Goal: Task Accomplishment & Management: Manage account settings

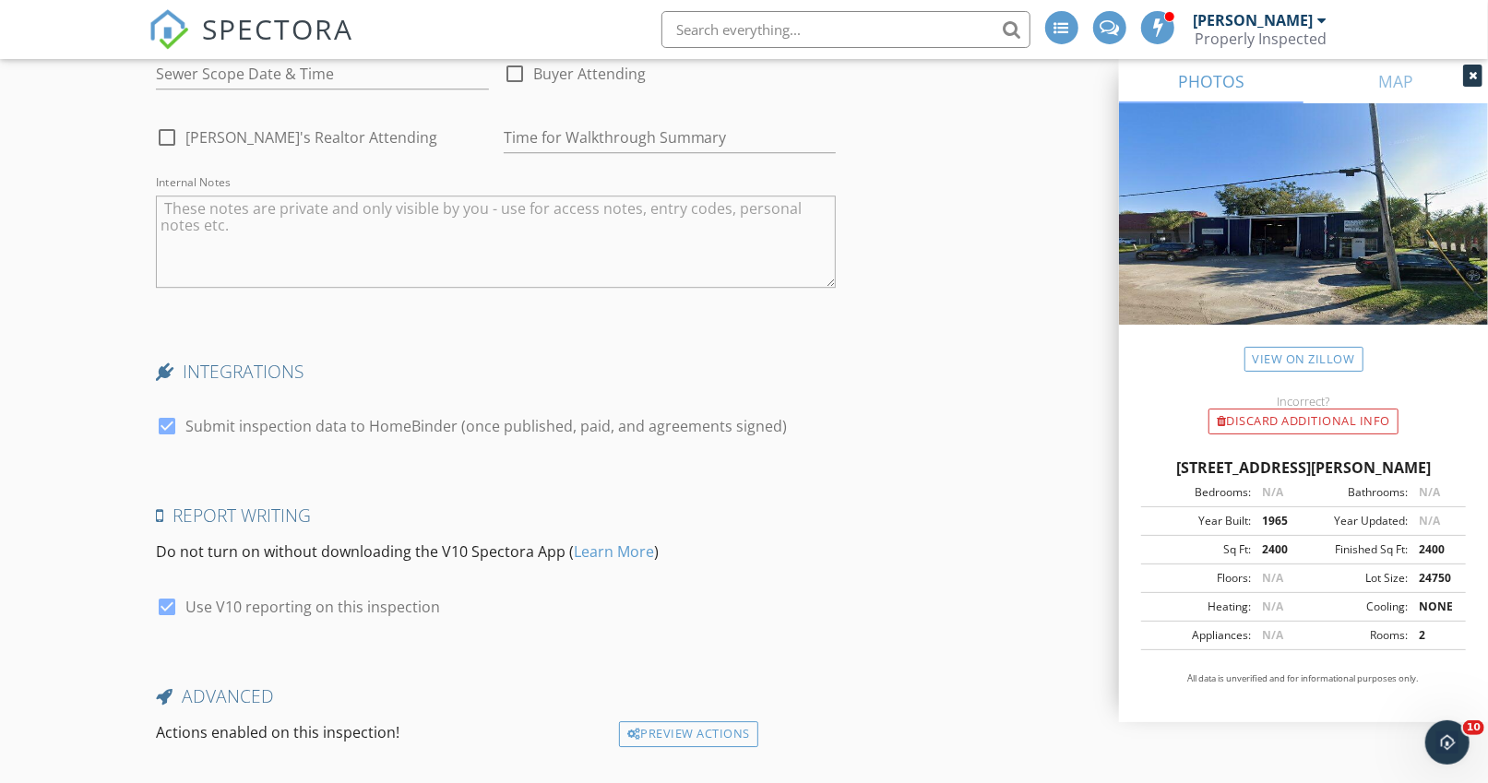
scroll to position [3426, 0]
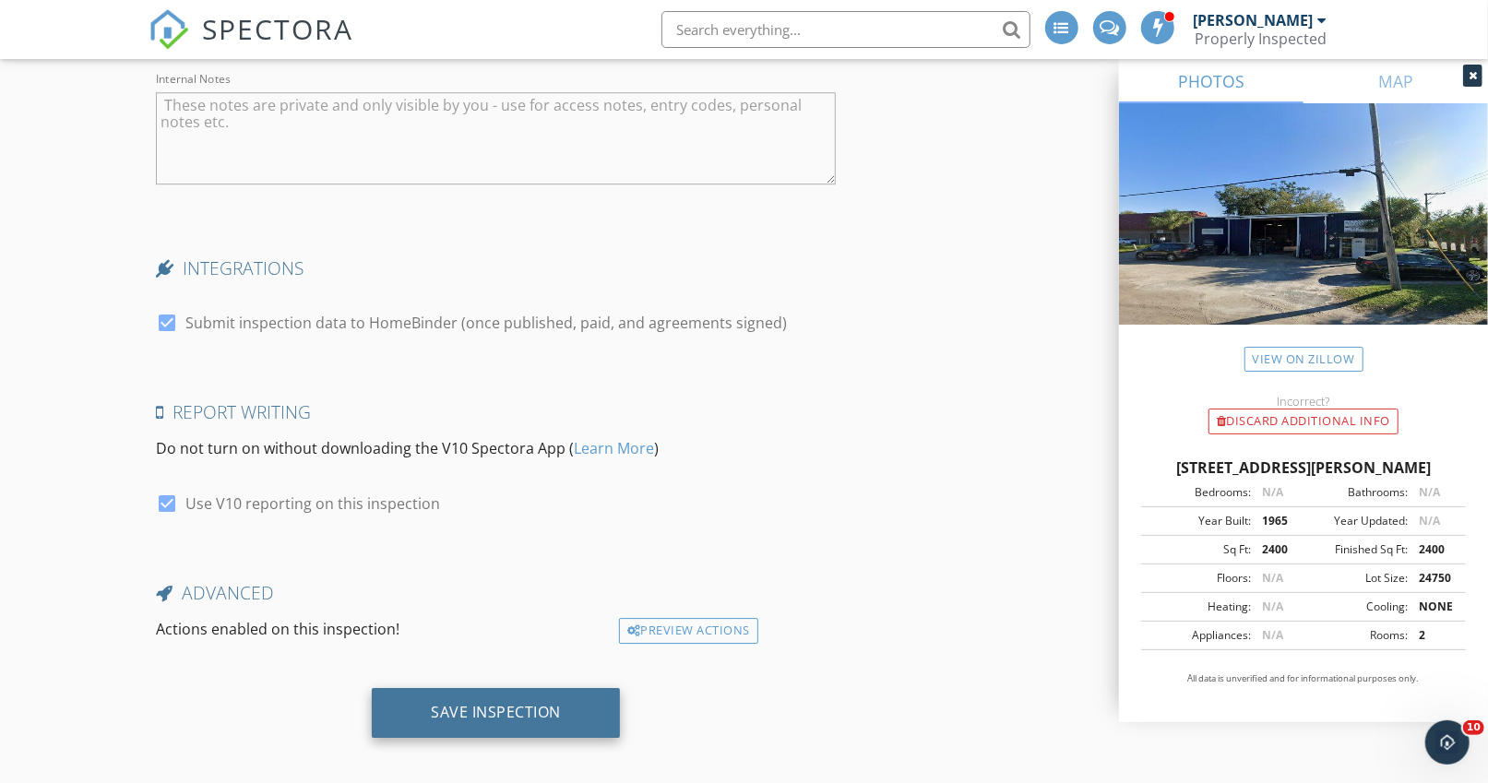
click at [423, 689] on div "Save Inspection" at bounding box center [496, 713] width 248 height 50
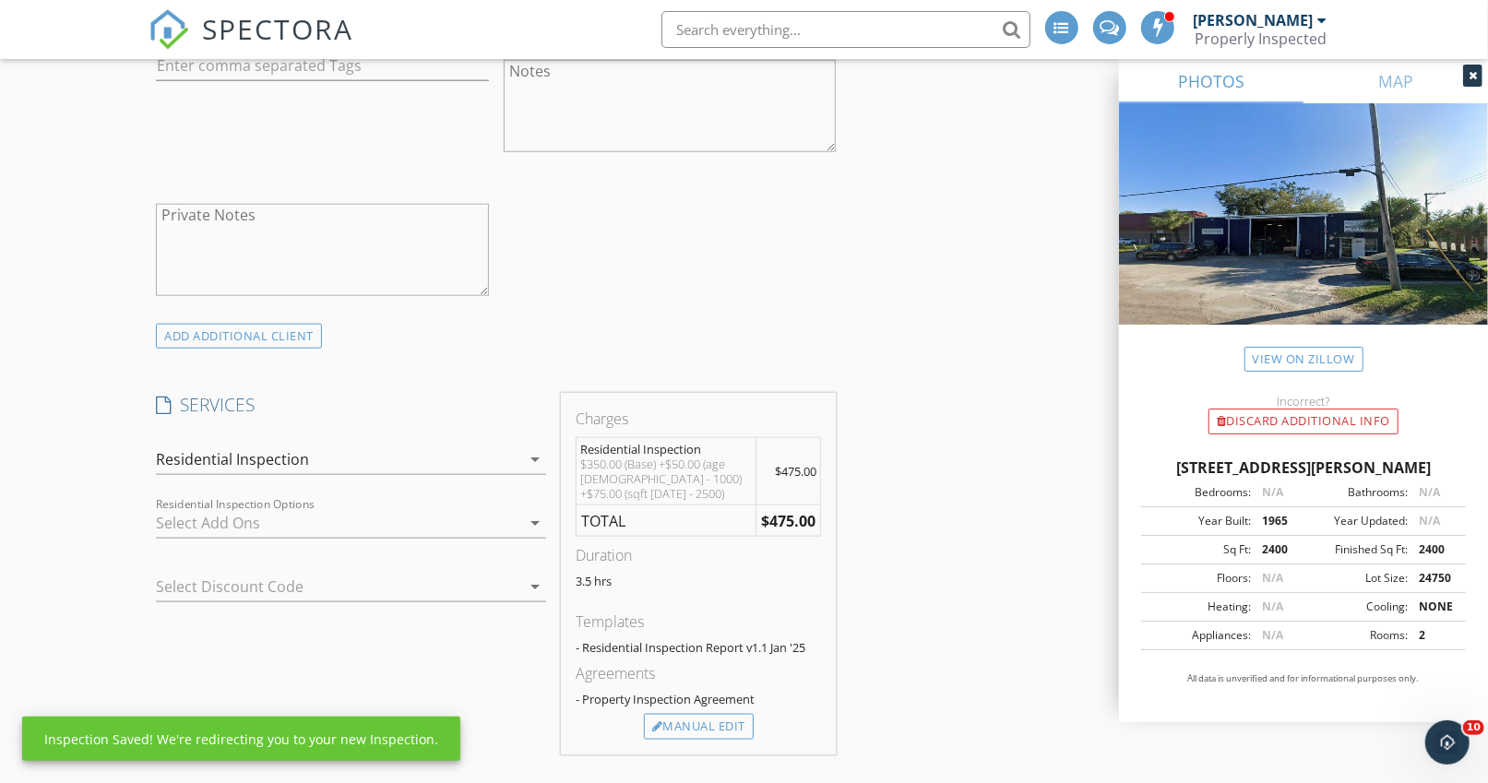
scroll to position [1201, 0]
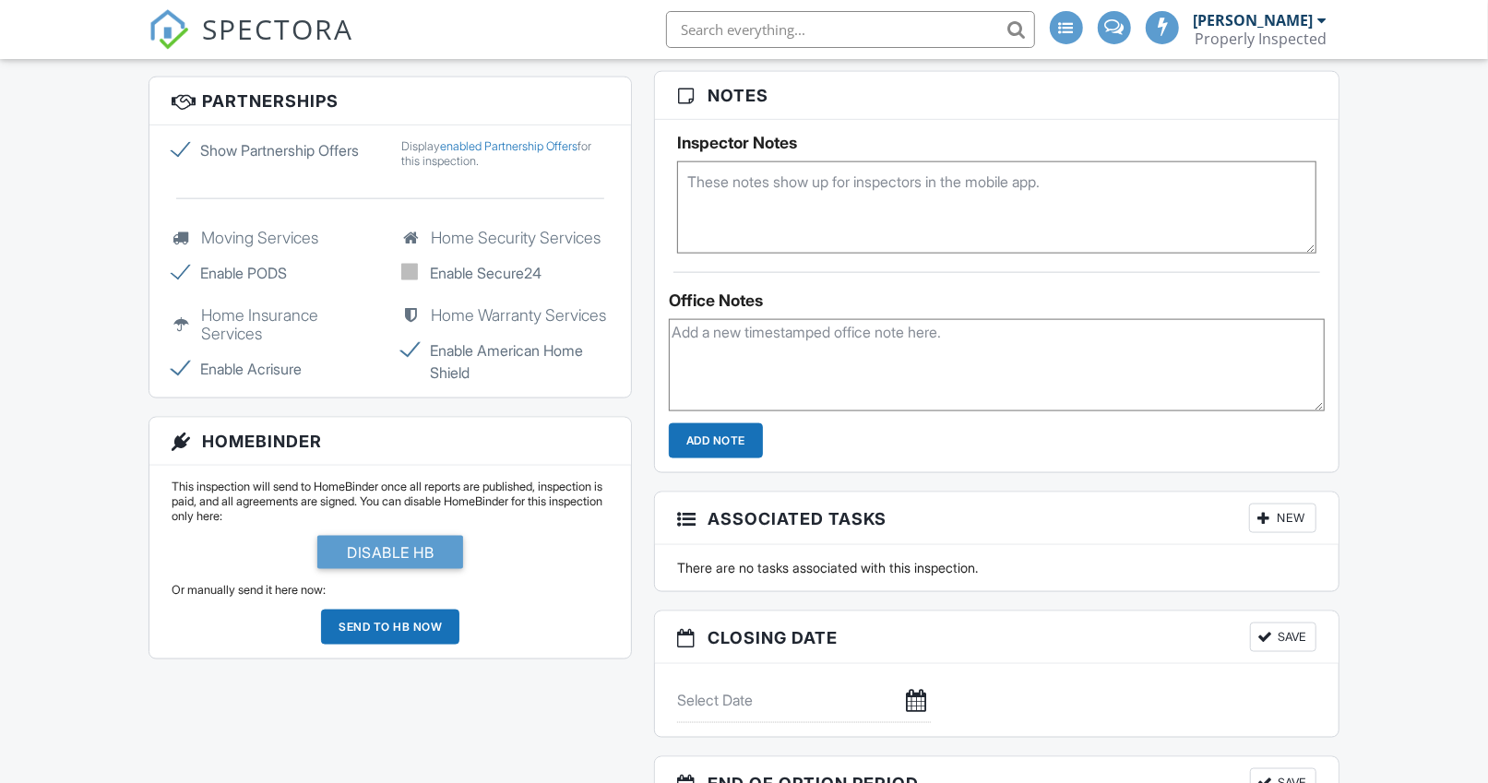
click at [713, 178] on textarea at bounding box center [996, 207] width 639 height 92
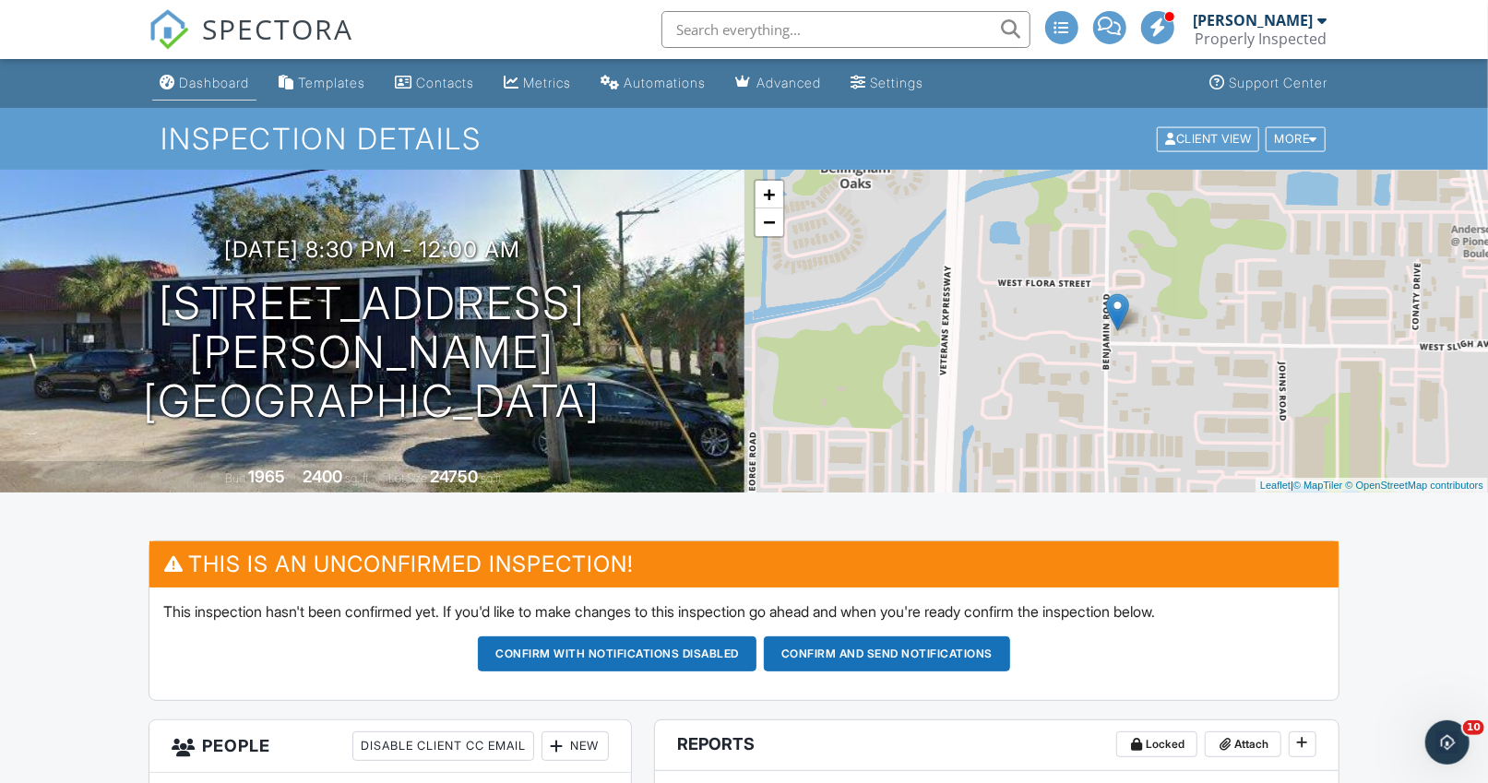
type textarea "$600 quote given (commercial)"
click at [188, 73] on link "Dashboard" at bounding box center [204, 83] width 104 height 34
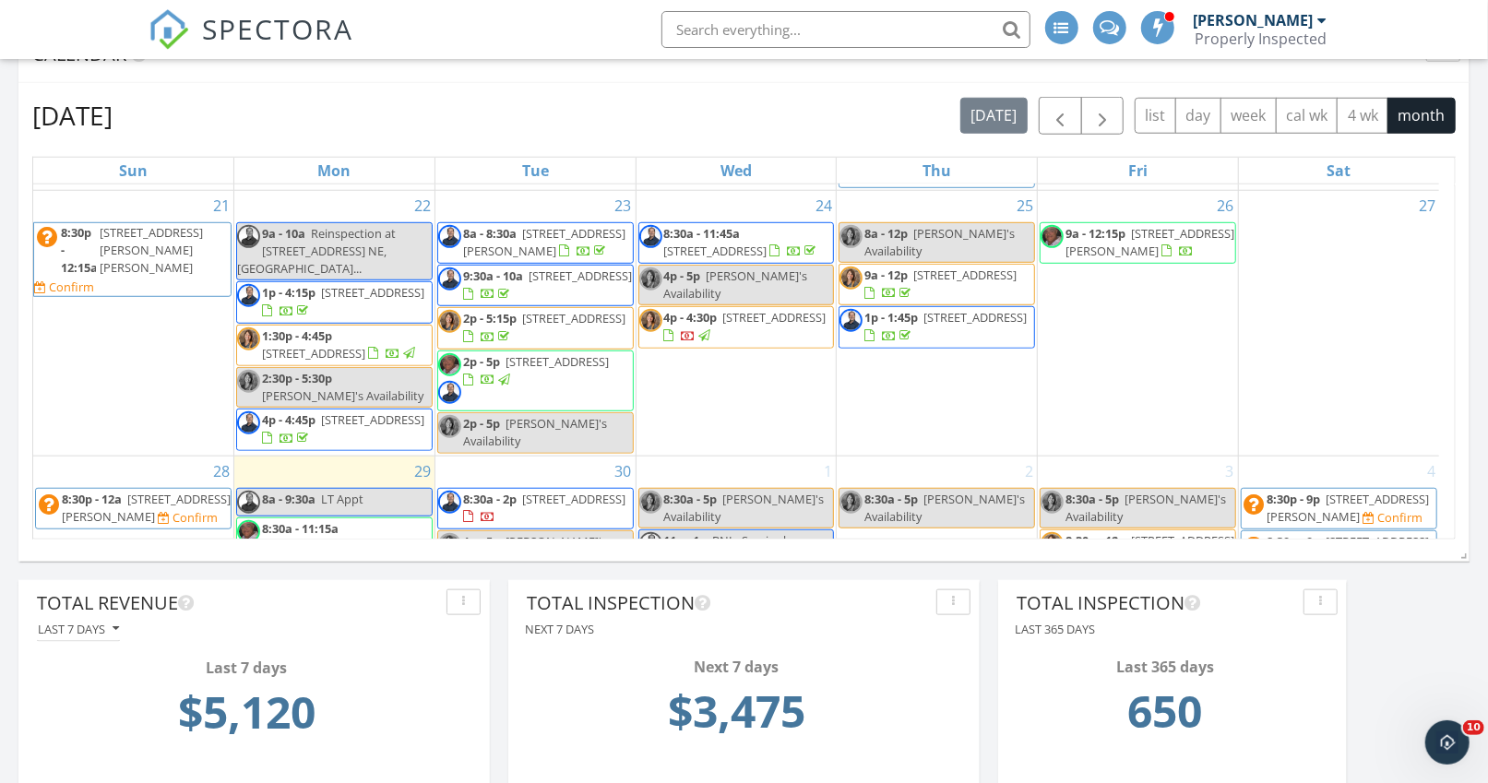
scroll to position [872, 0]
click at [752, 244] on span "1582 Gulf Blvd #1108, Clearwater 33767" at bounding box center [715, 252] width 103 height 17
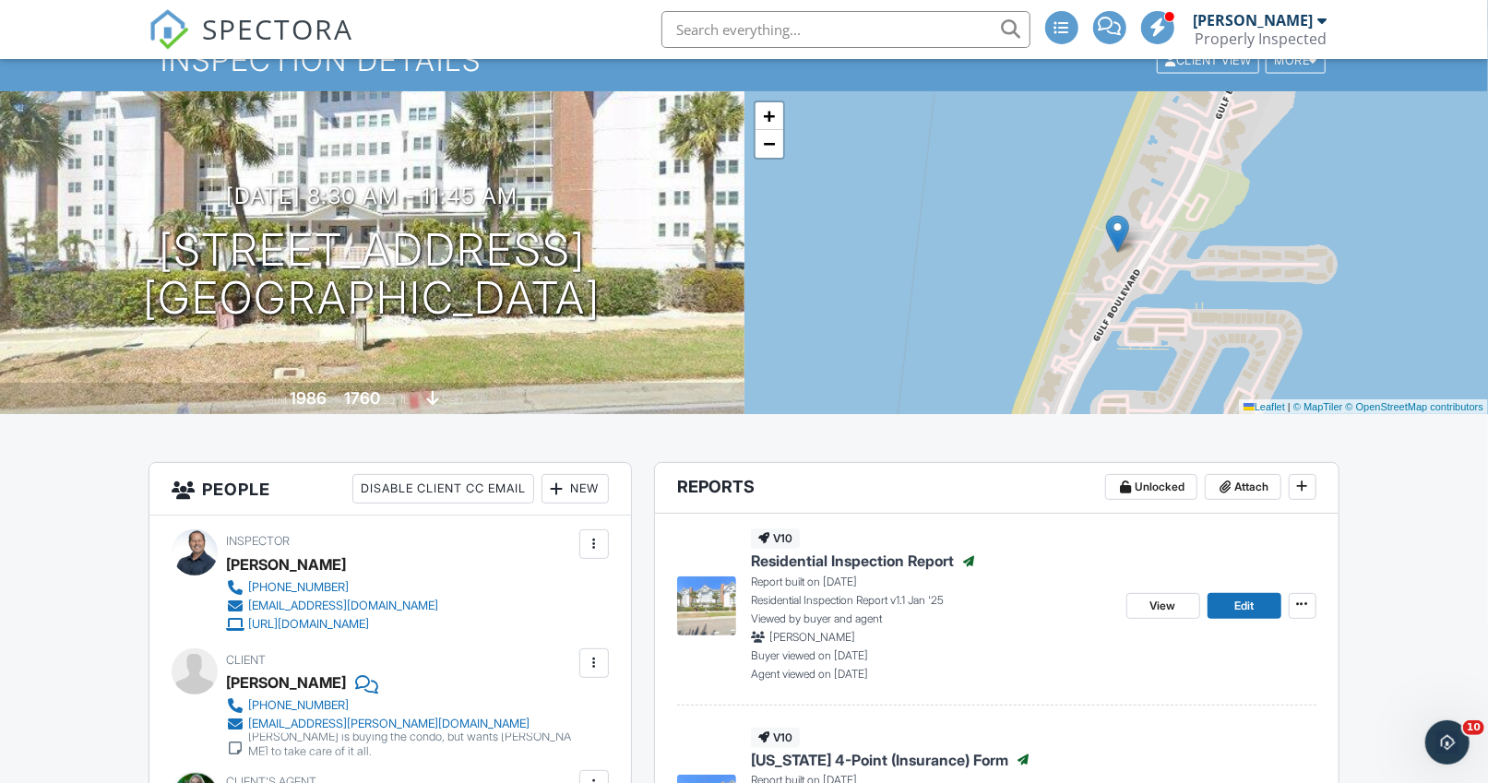
scroll to position [83, 0]
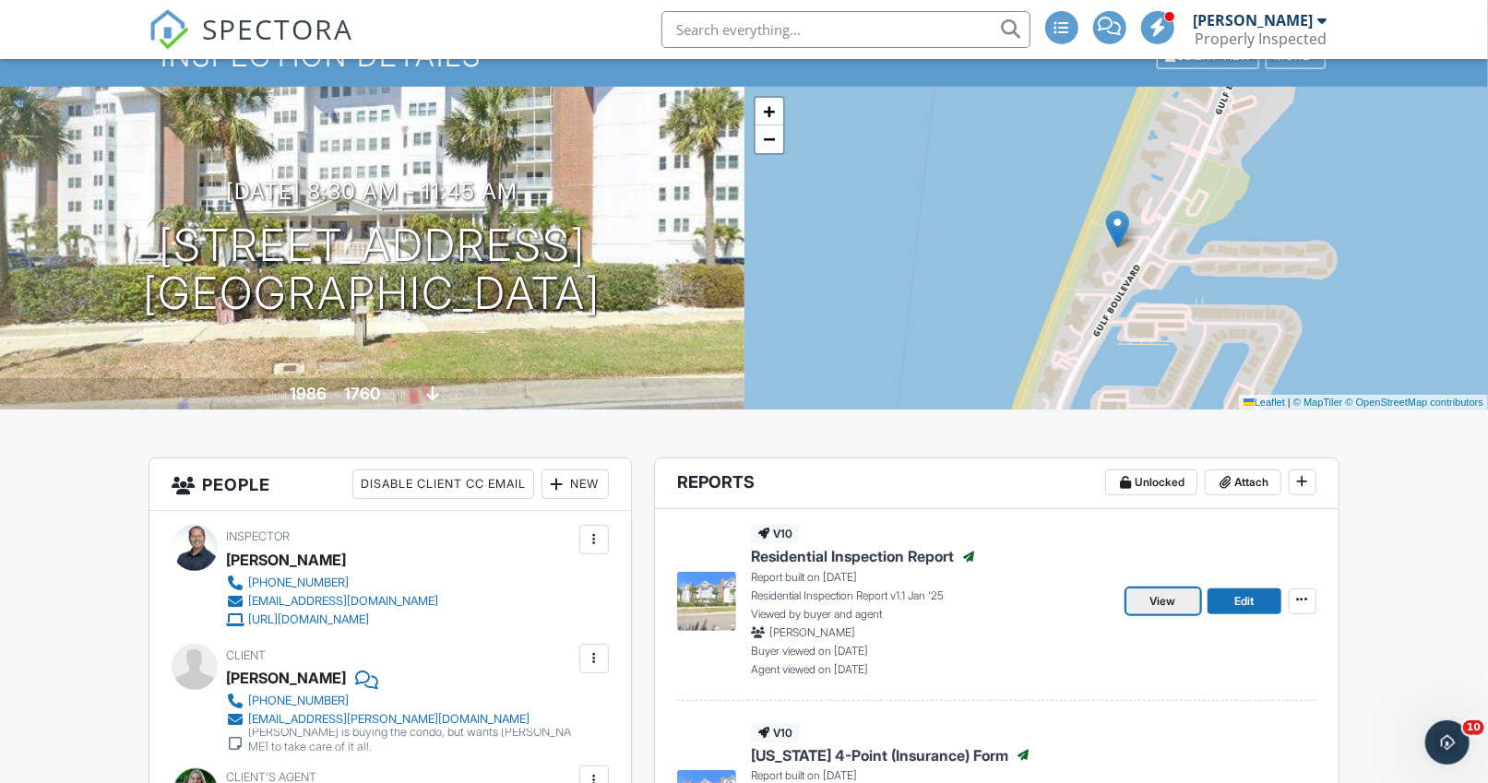
click at [1153, 607] on span "View" at bounding box center [1164, 601] width 26 height 18
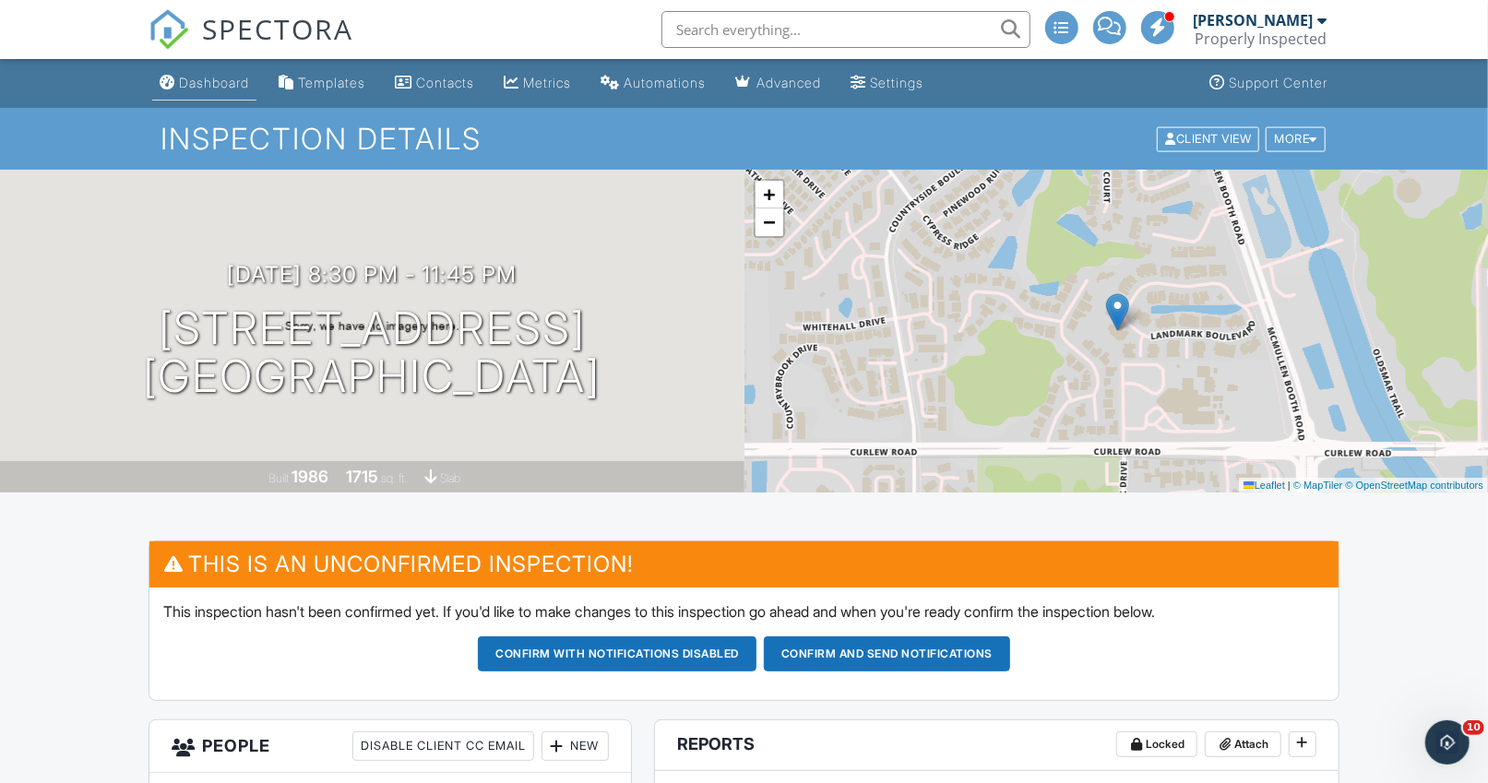
click at [224, 88] on div "Dashboard" at bounding box center [214, 83] width 70 height 16
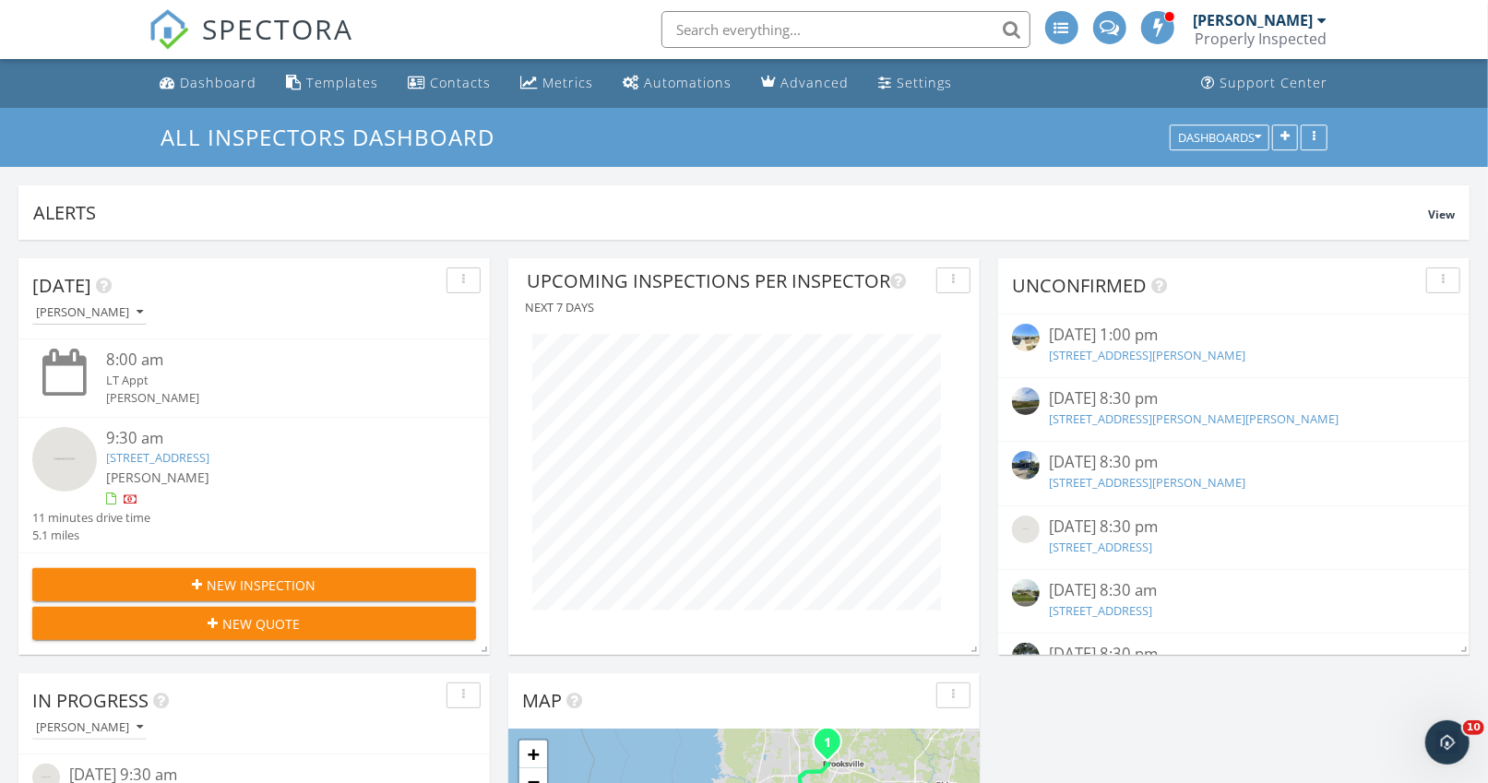
click at [209, 461] on link "1038 Rolling Oaks Ave, Tarpon Springs, FL 34689" at bounding box center [157, 457] width 103 height 17
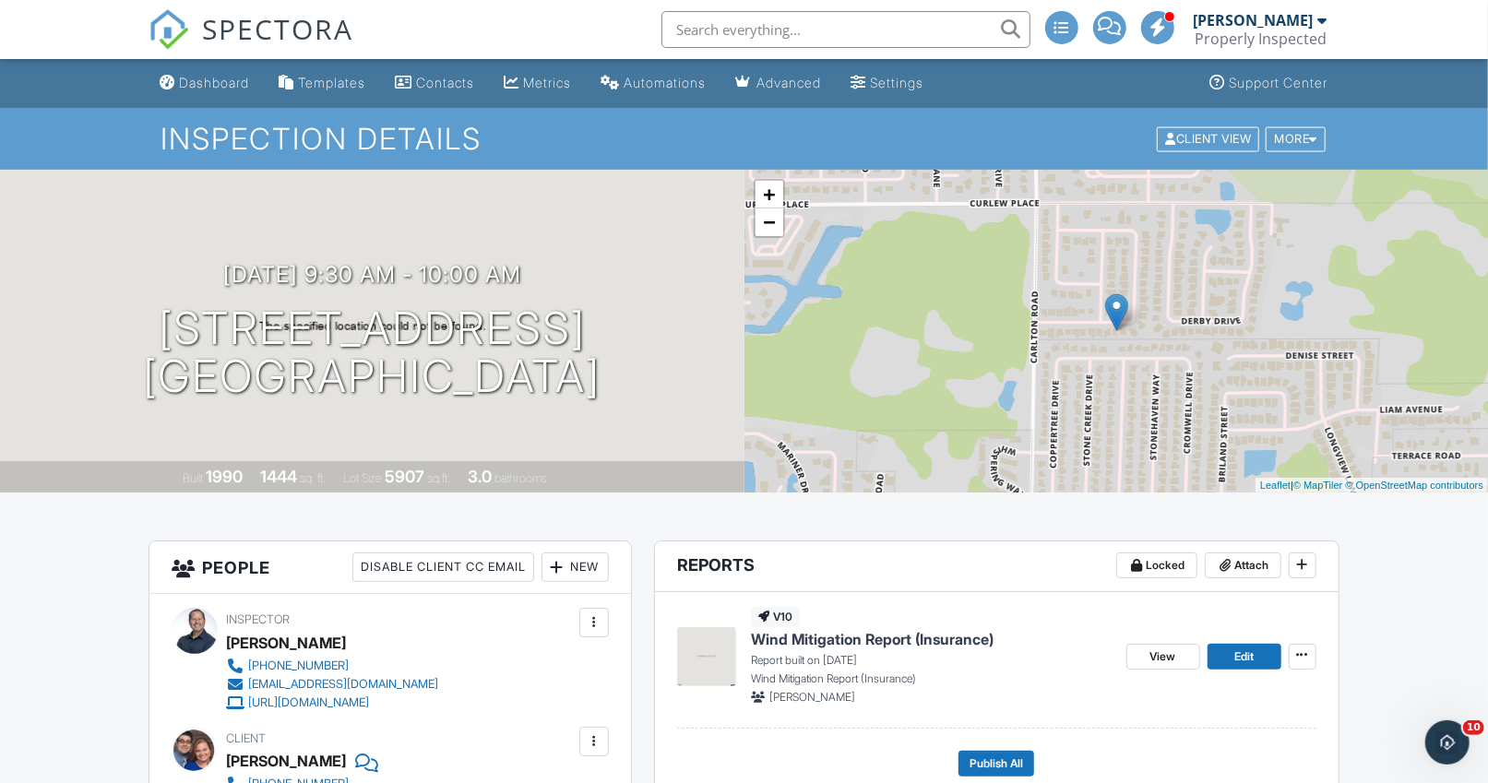
click at [718, 23] on input "text" at bounding box center [846, 29] width 369 height 37
click at [201, 84] on div "Dashboard" at bounding box center [214, 83] width 70 height 16
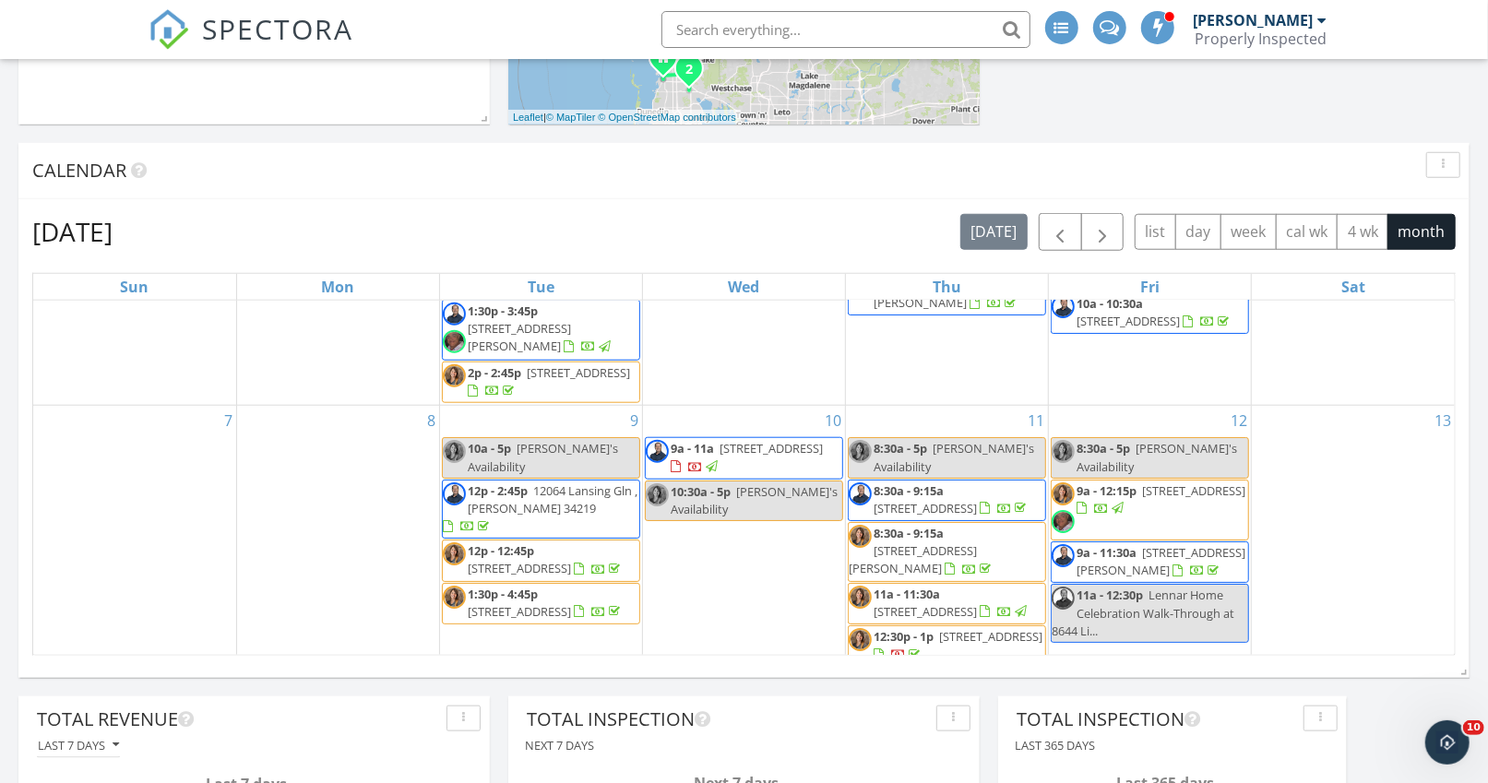
scroll to position [186, 0]
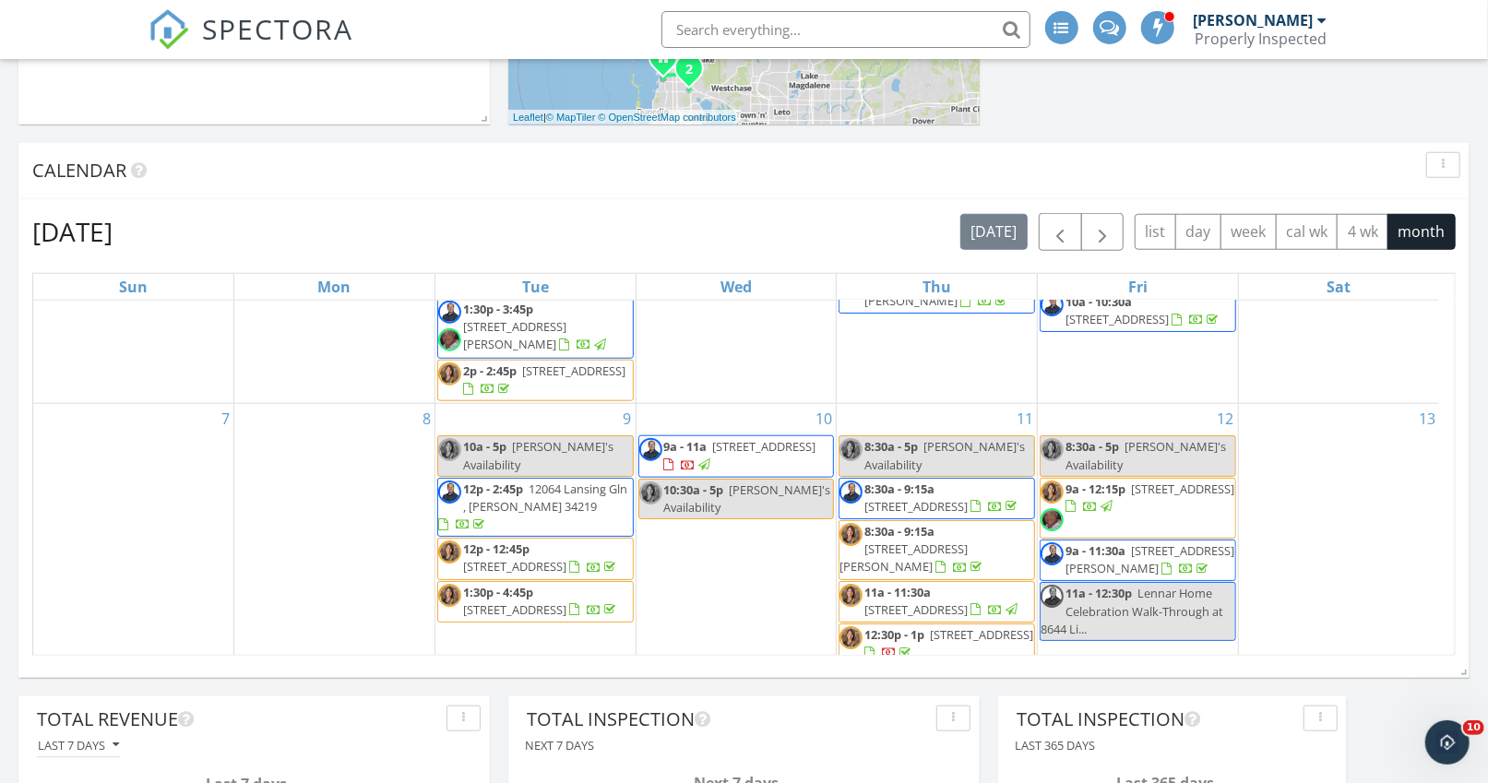
click at [543, 558] on span "[STREET_ADDRESS]" at bounding box center [514, 566] width 103 height 17
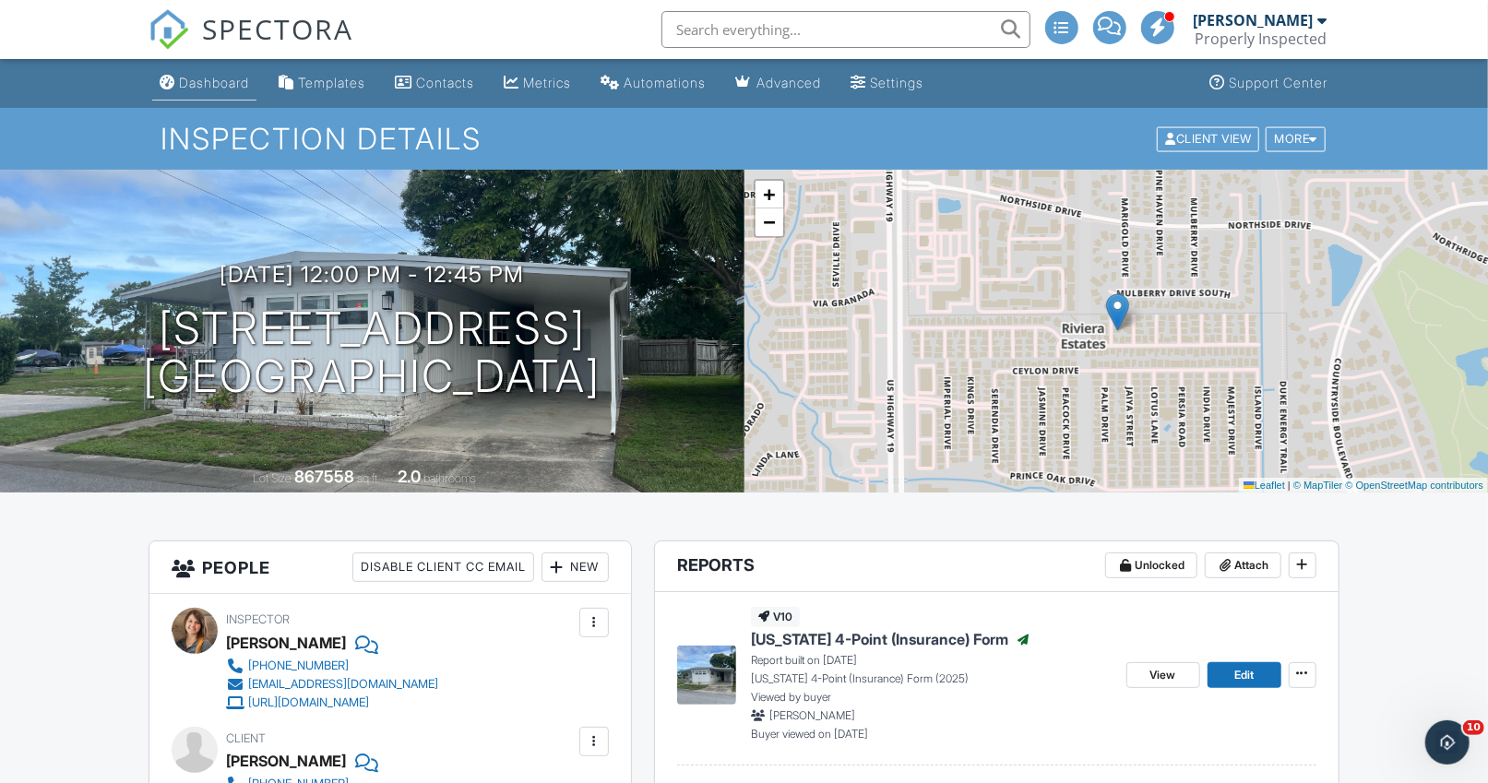
click at [207, 78] on div "Dashboard" at bounding box center [214, 83] width 70 height 16
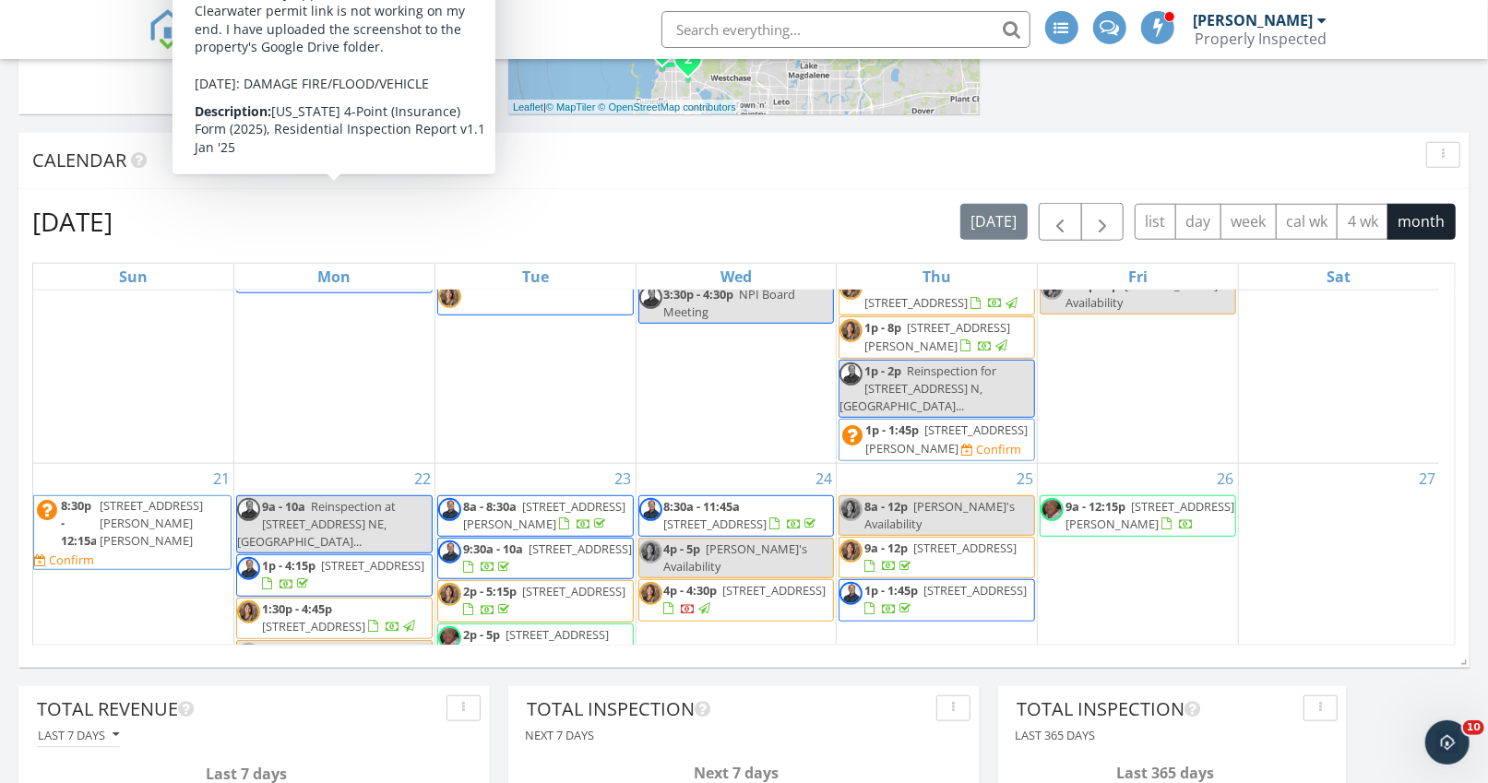
scroll to position [709, 0]
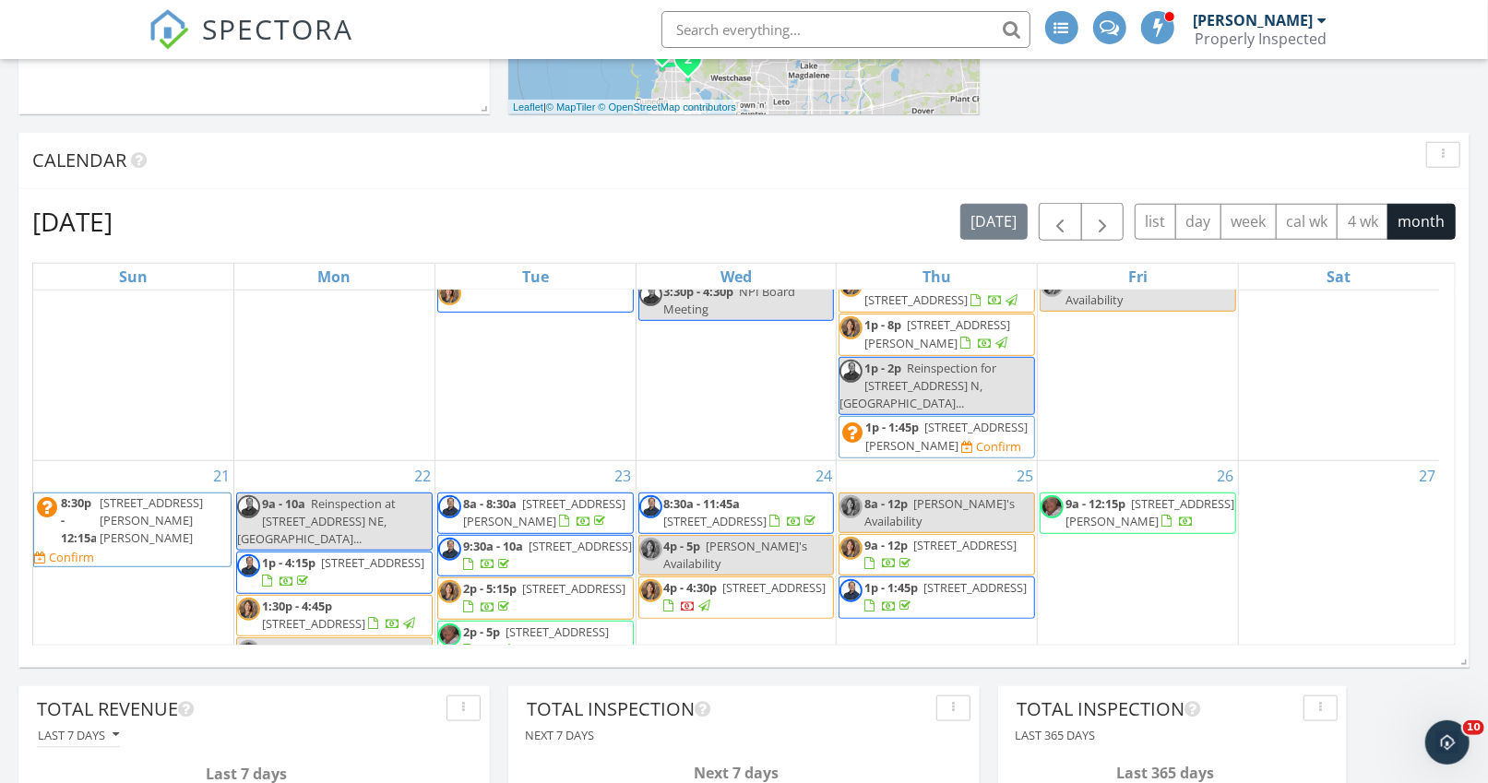
click at [768, 516] on span "[STREET_ADDRESS]" at bounding box center [715, 521] width 103 height 17
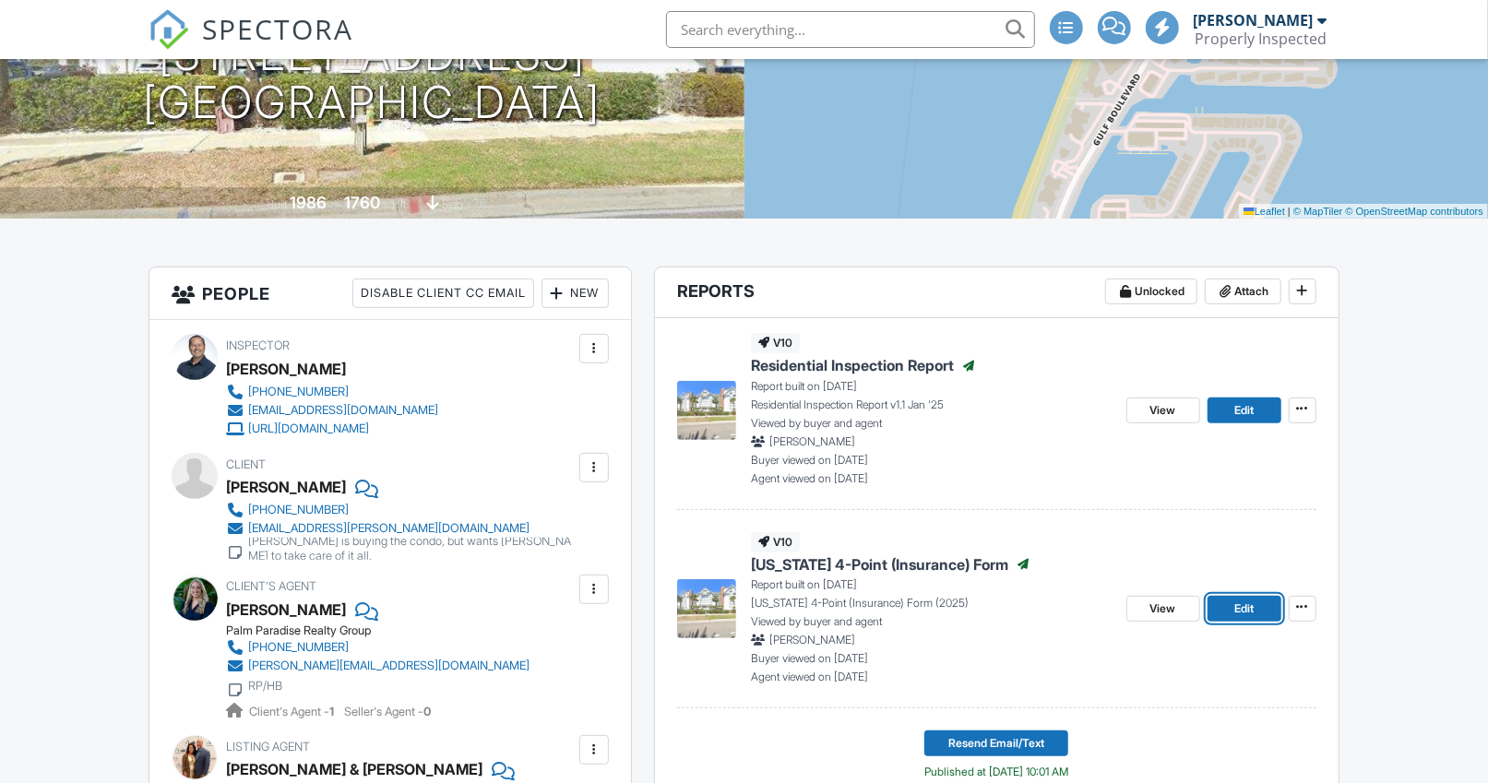
click at [1231, 612] on link "Edit" at bounding box center [1245, 609] width 74 height 26
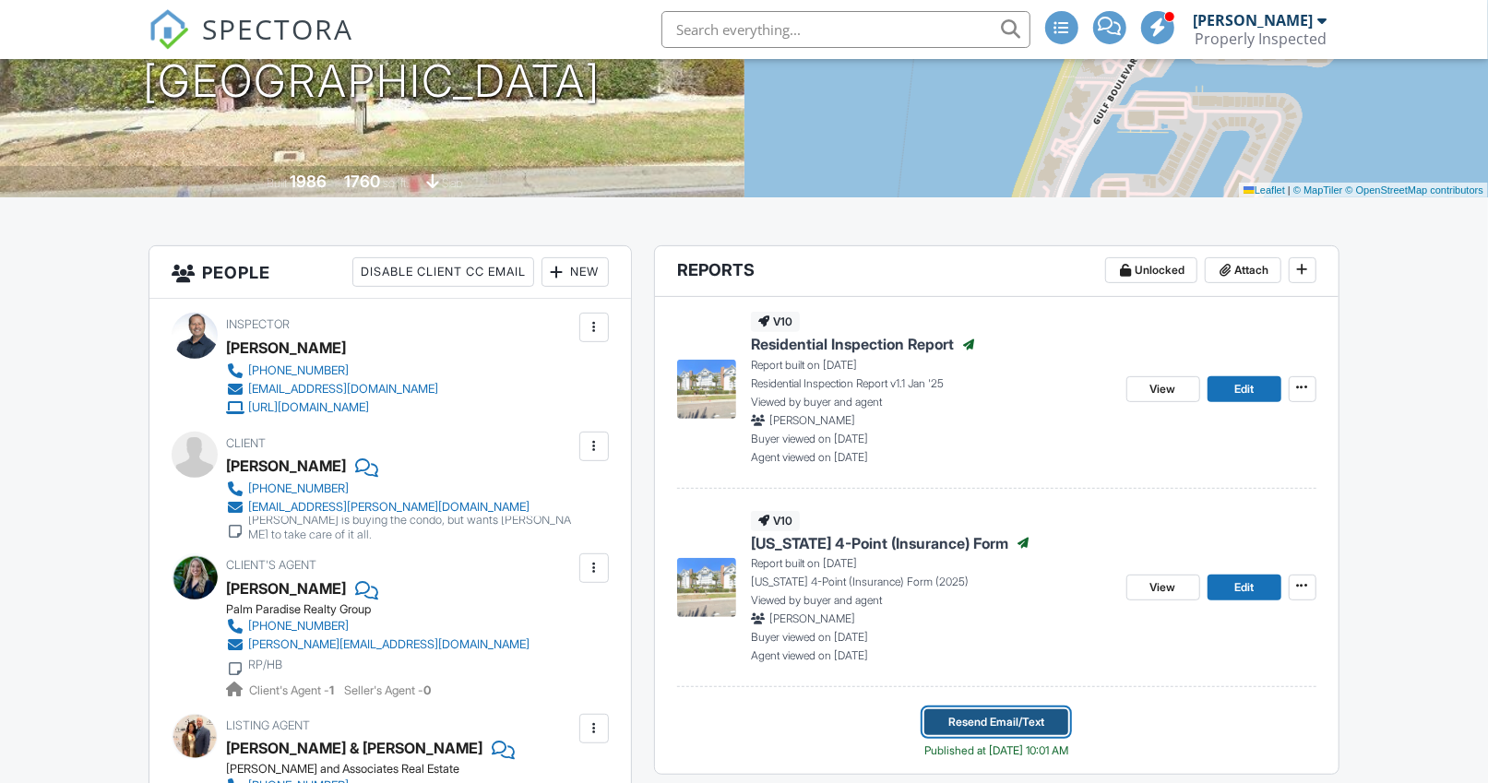
click at [1005, 715] on span "Resend Email/Text" at bounding box center [997, 722] width 96 height 18
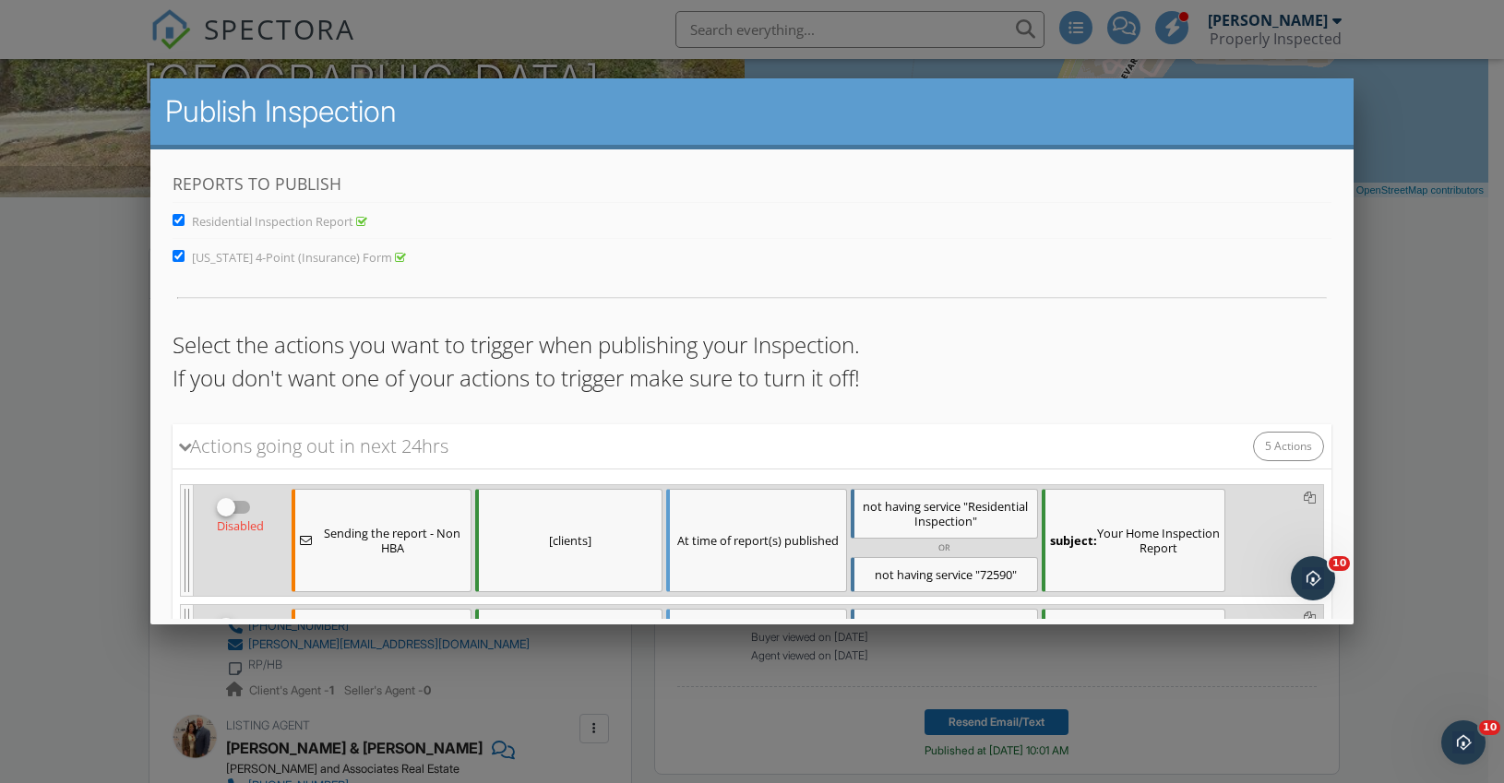
click at [179, 221] on input "Residential Inspection Report" at bounding box center [179, 219] width 12 height 12
checkbox input "false"
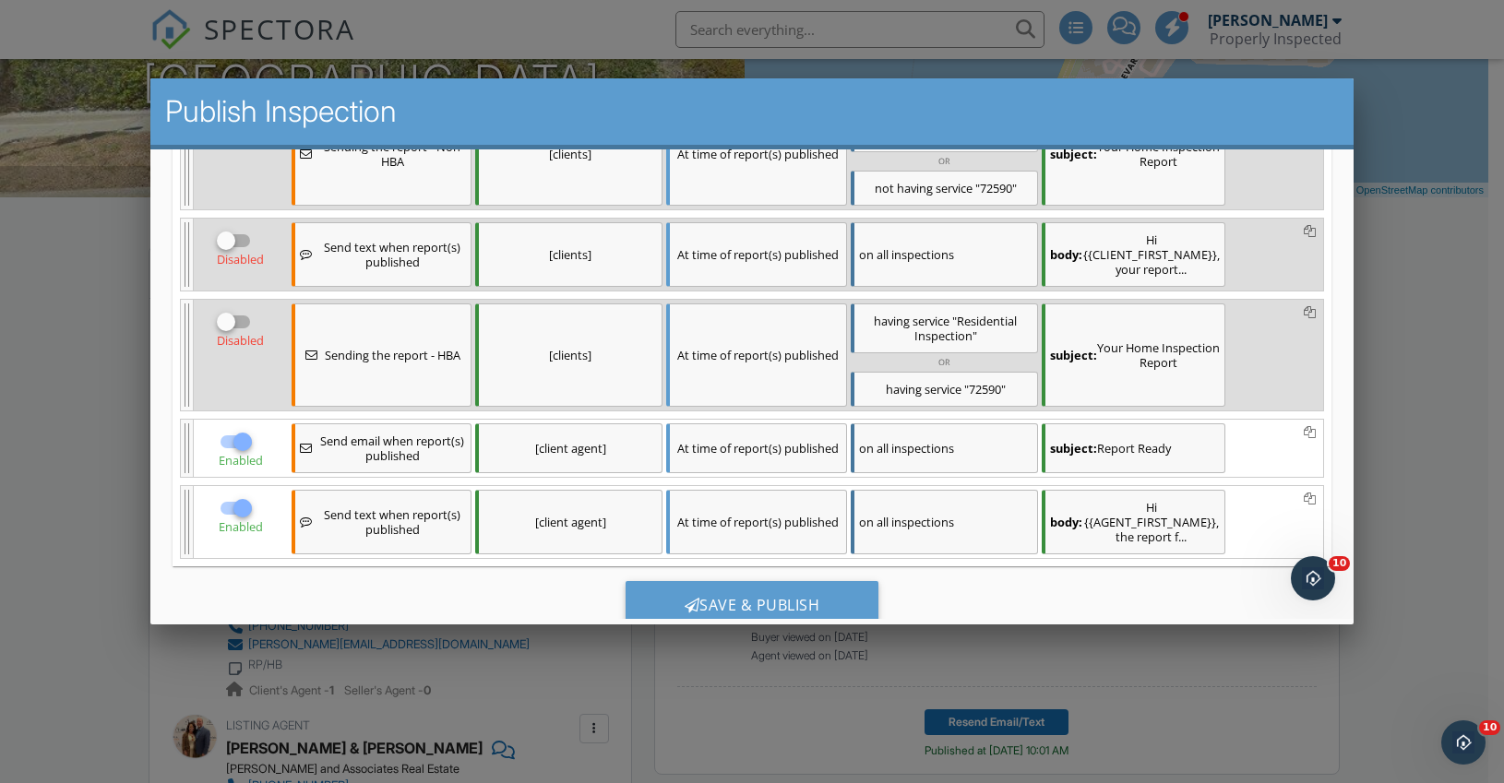
scroll to position [366, 0]
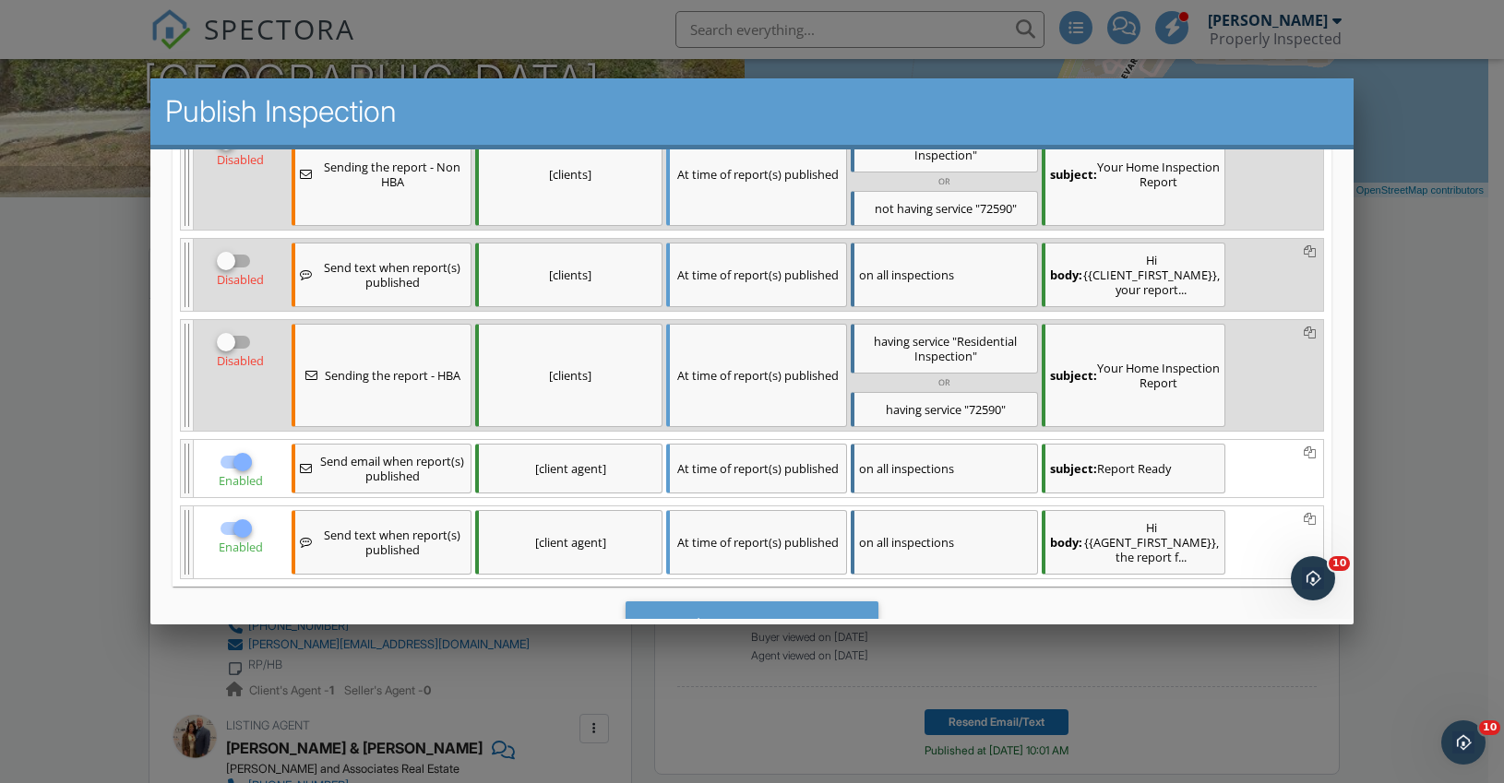
drag, startPoint x: 240, startPoint y: 333, endPoint x: 242, endPoint y: 312, distance: 21.3
click at [241, 330] on div at bounding box center [234, 341] width 35 height 22
click at [241, 261] on input "checkbox" at bounding box center [234, 268] width 35 height 22
checkbox input "true"
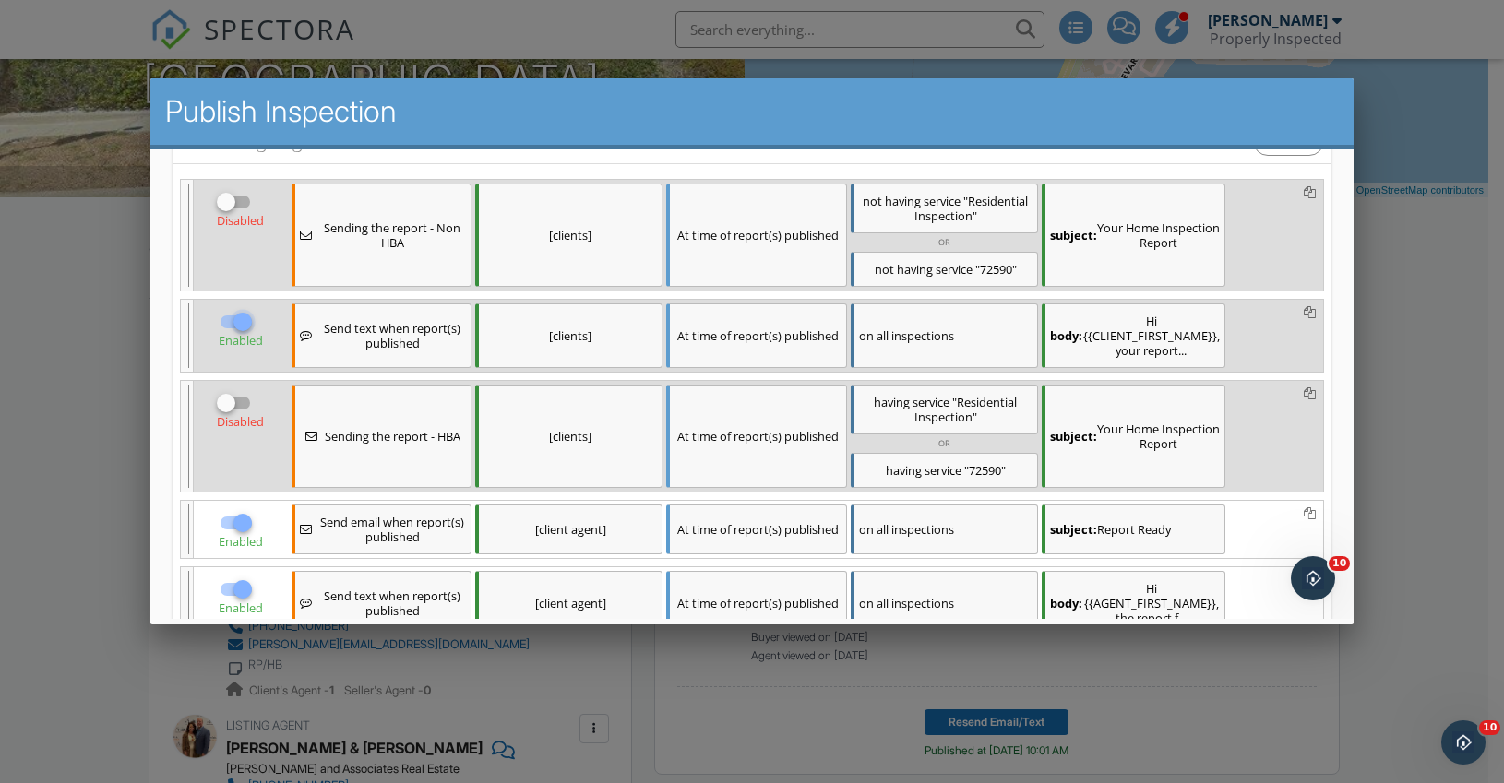
scroll to position [300, 0]
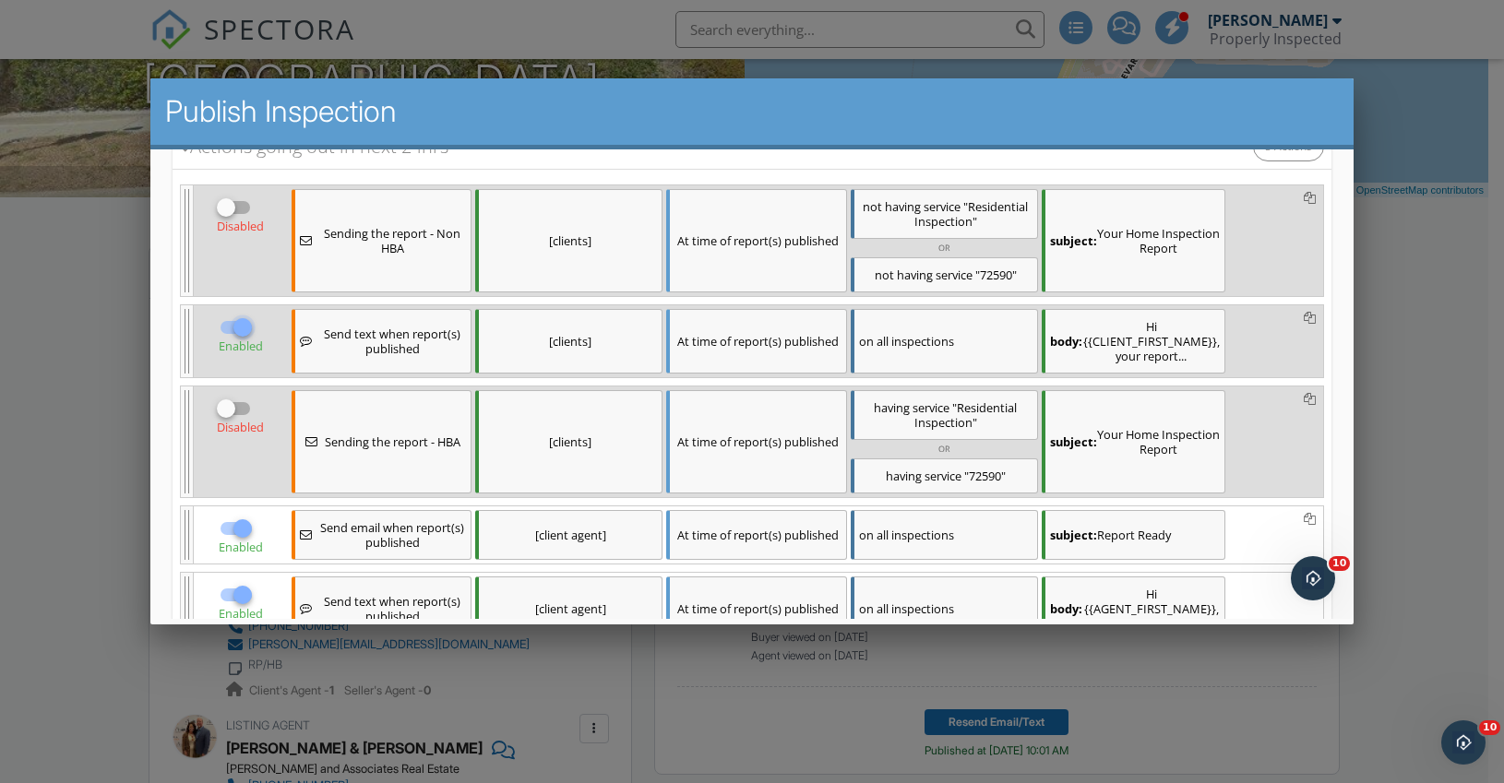
click at [242, 207] on input "checkbox" at bounding box center [234, 214] width 35 height 22
checkbox input "true"
click at [244, 404] on input "checkbox" at bounding box center [234, 415] width 35 height 22
checkbox input "true"
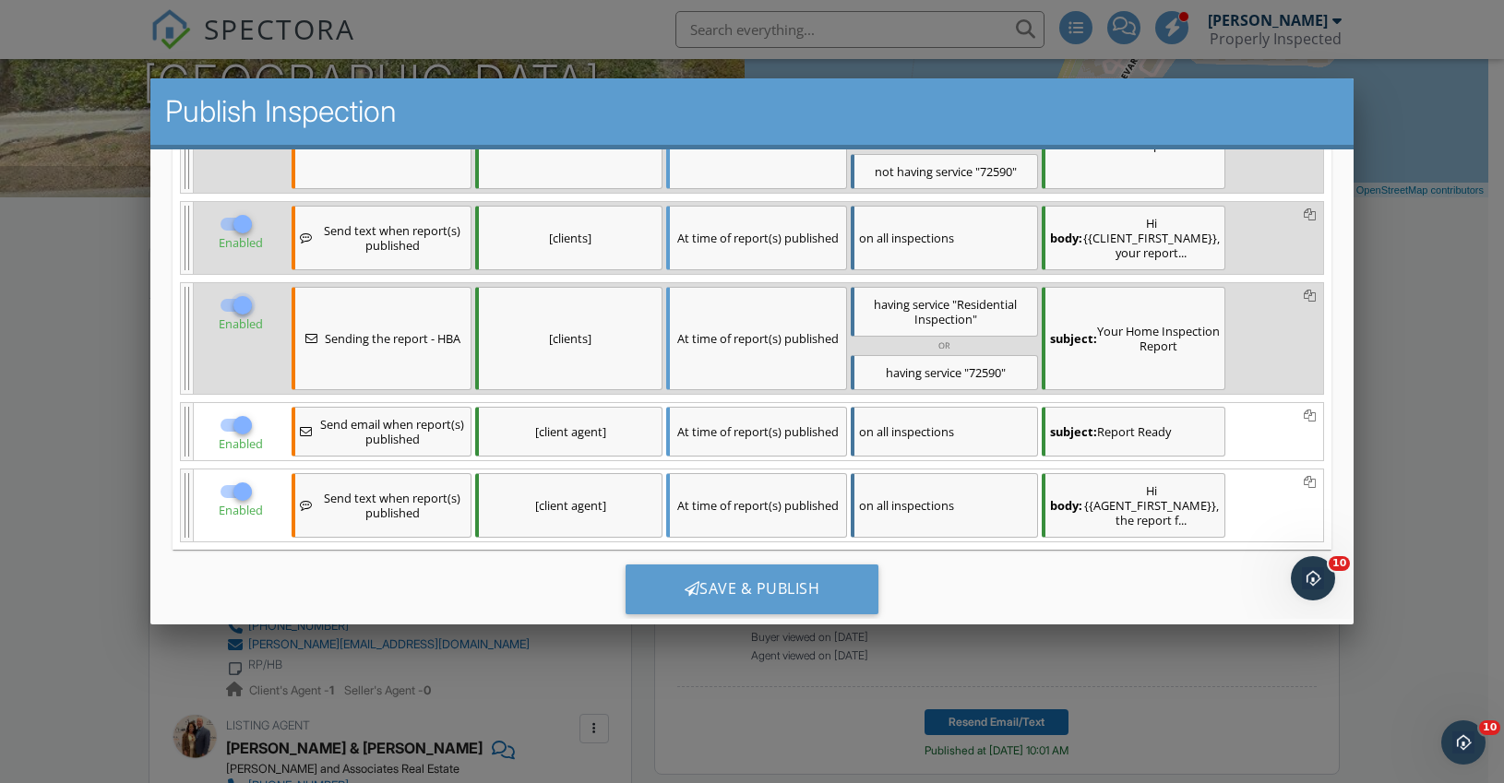
scroll to position [412, 0]
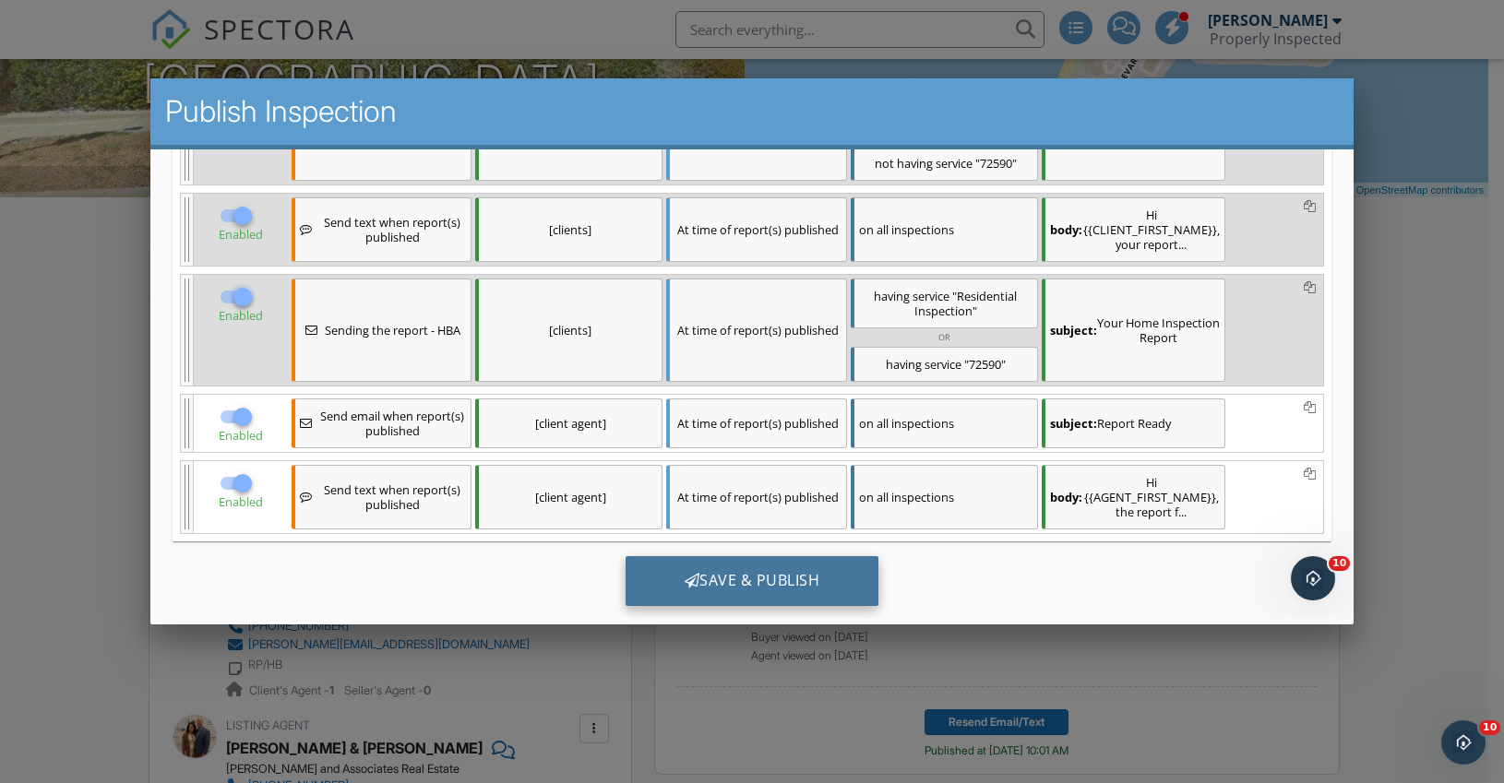
click at [716, 562] on div "Save & Publish" at bounding box center [753, 581] width 254 height 50
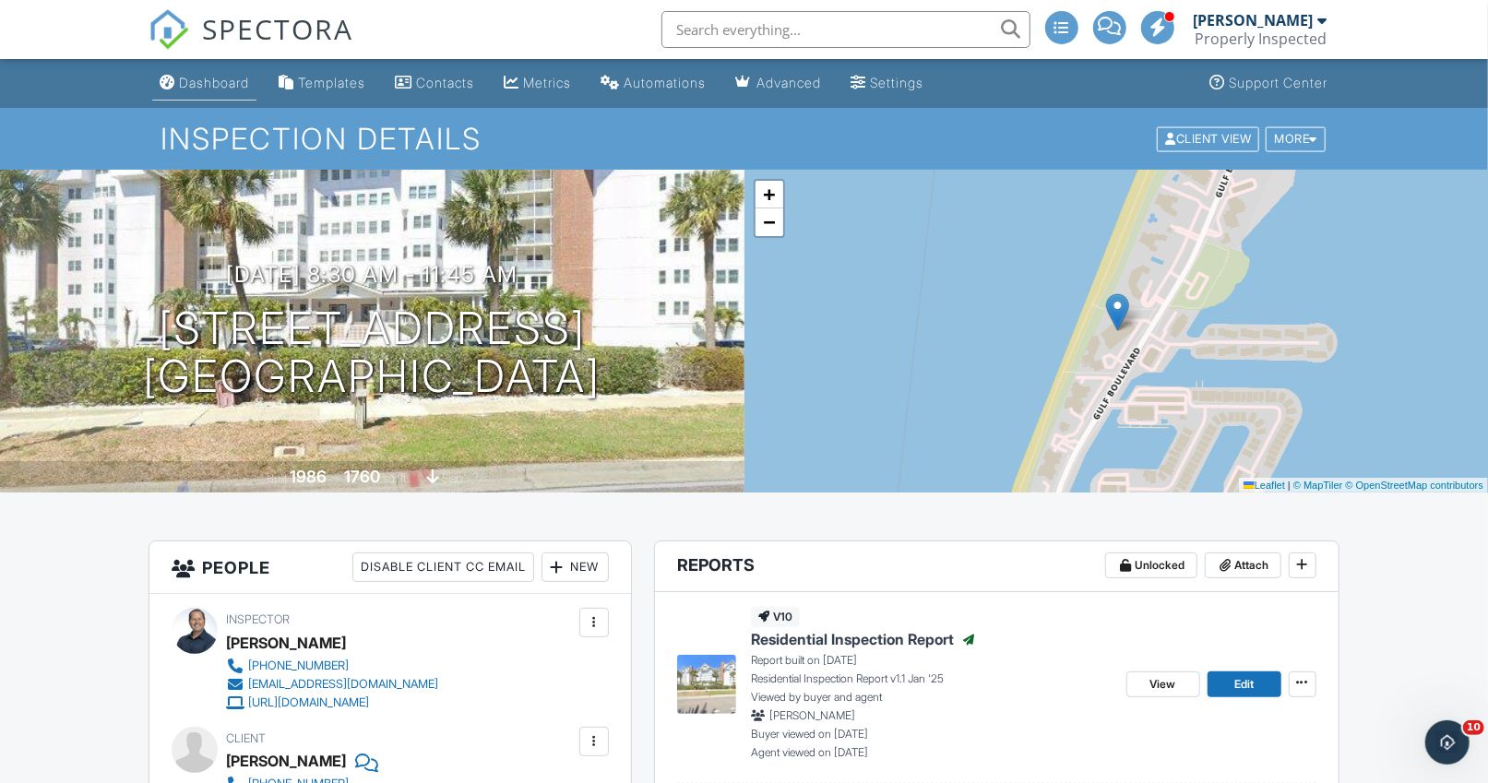
click at [240, 78] on div "Dashboard" at bounding box center [214, 83] width 70 height 16
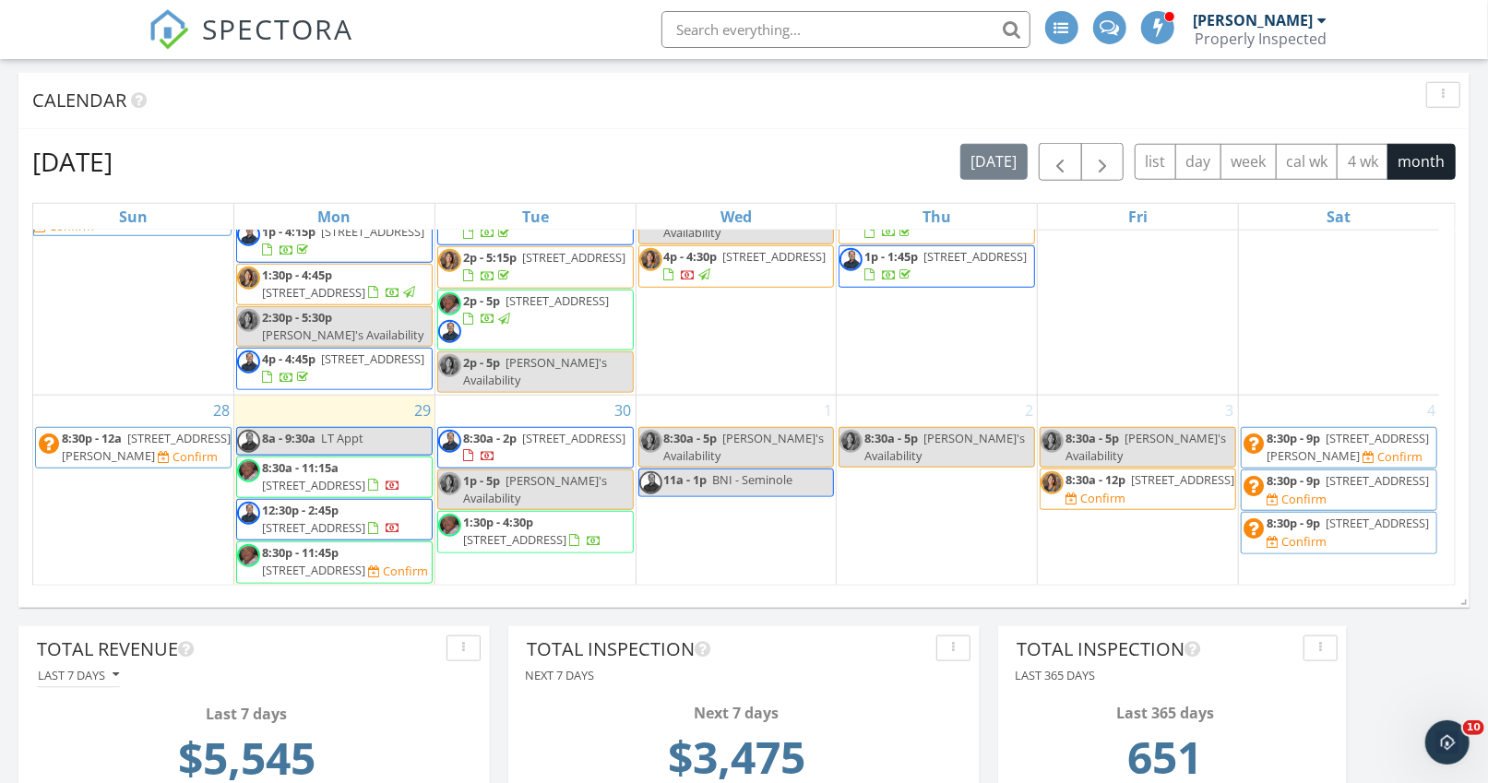
scroll to position [1018, 0]
click at [726, 505] on div "1 8:30a - 5p [PERSON_NAME]'s Availability 11a - 1p BNI - Seminole" at bounding box center [737, 489] width 200 height 190
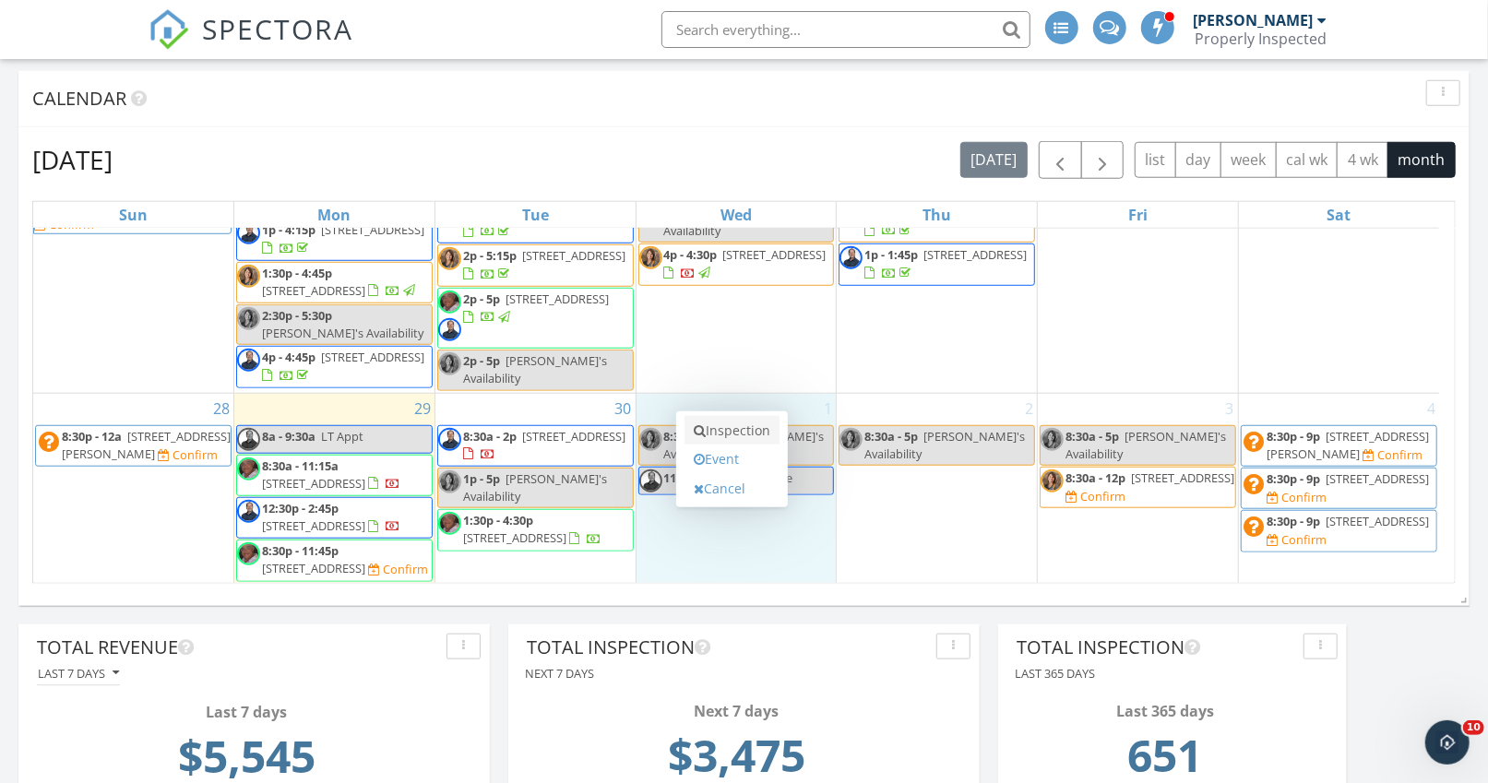
click at [713, 428] on link "Inspection" at bounding box center [732, 431] width 95 height 30
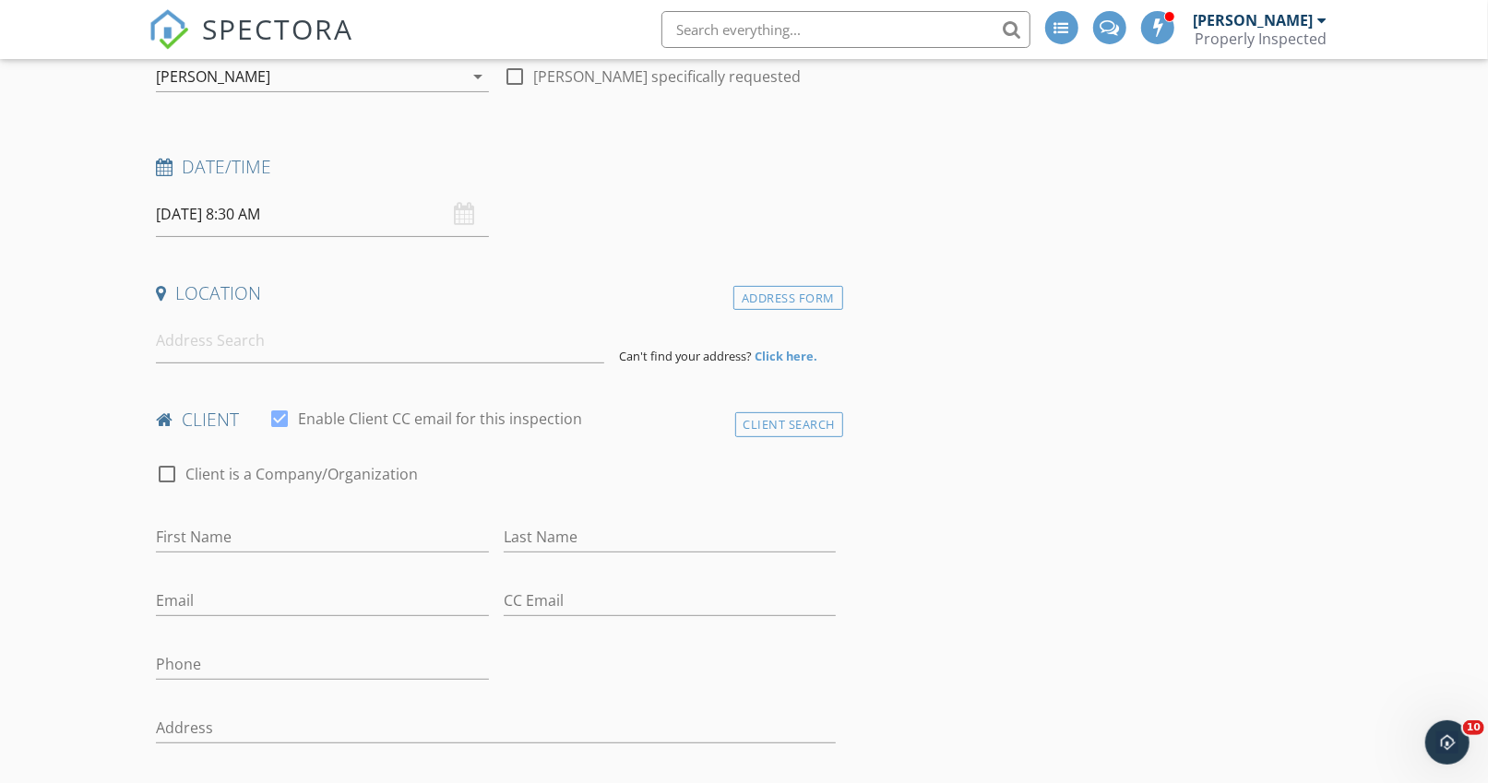
scroll to position [209, 0]
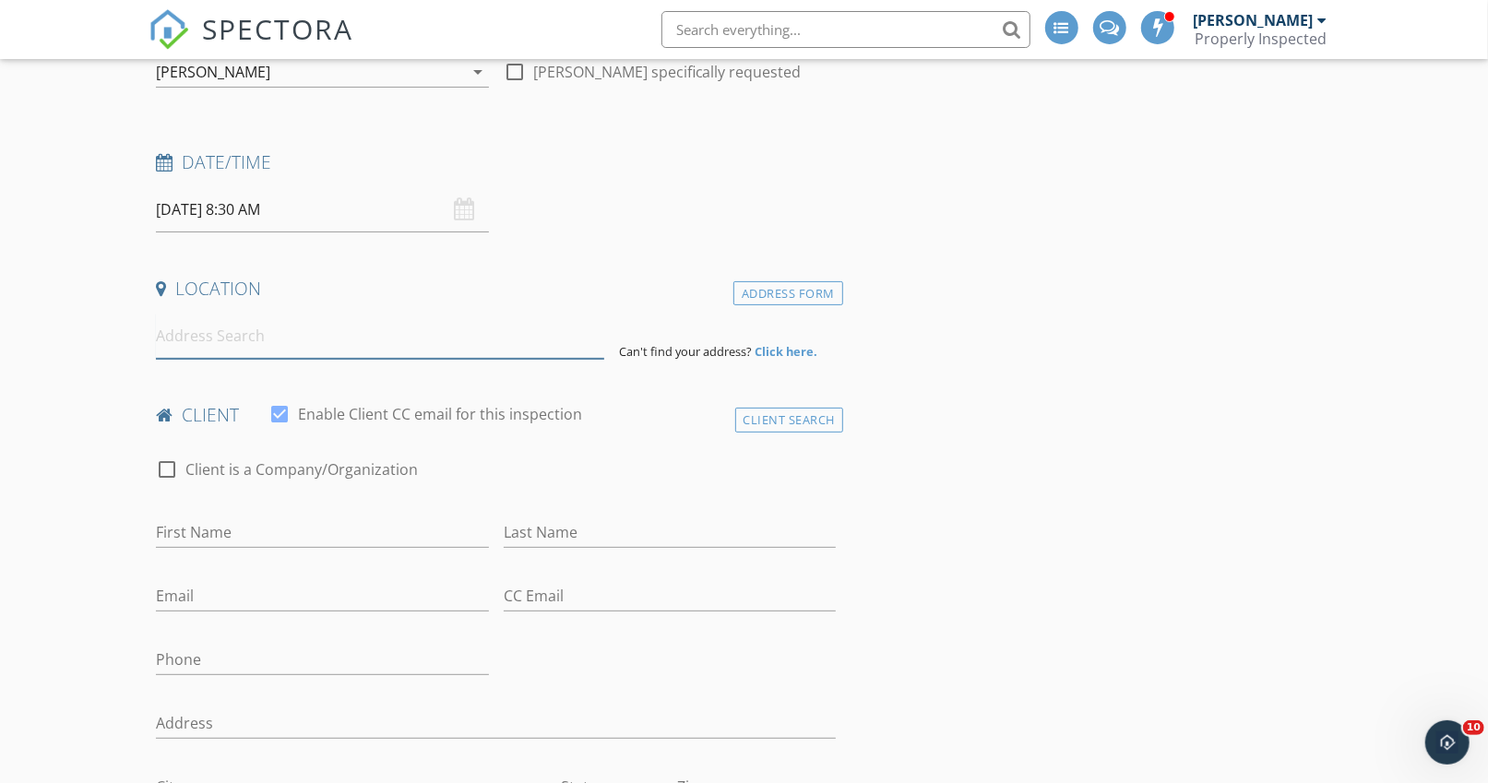
click at [245, 337] on input at bounding box center [380, 336] width 448 height 45
click at [238, 518] on input "First Name" at bounding box center [322, 533] width 332 height 30
type input "[PERSON_NAME]"
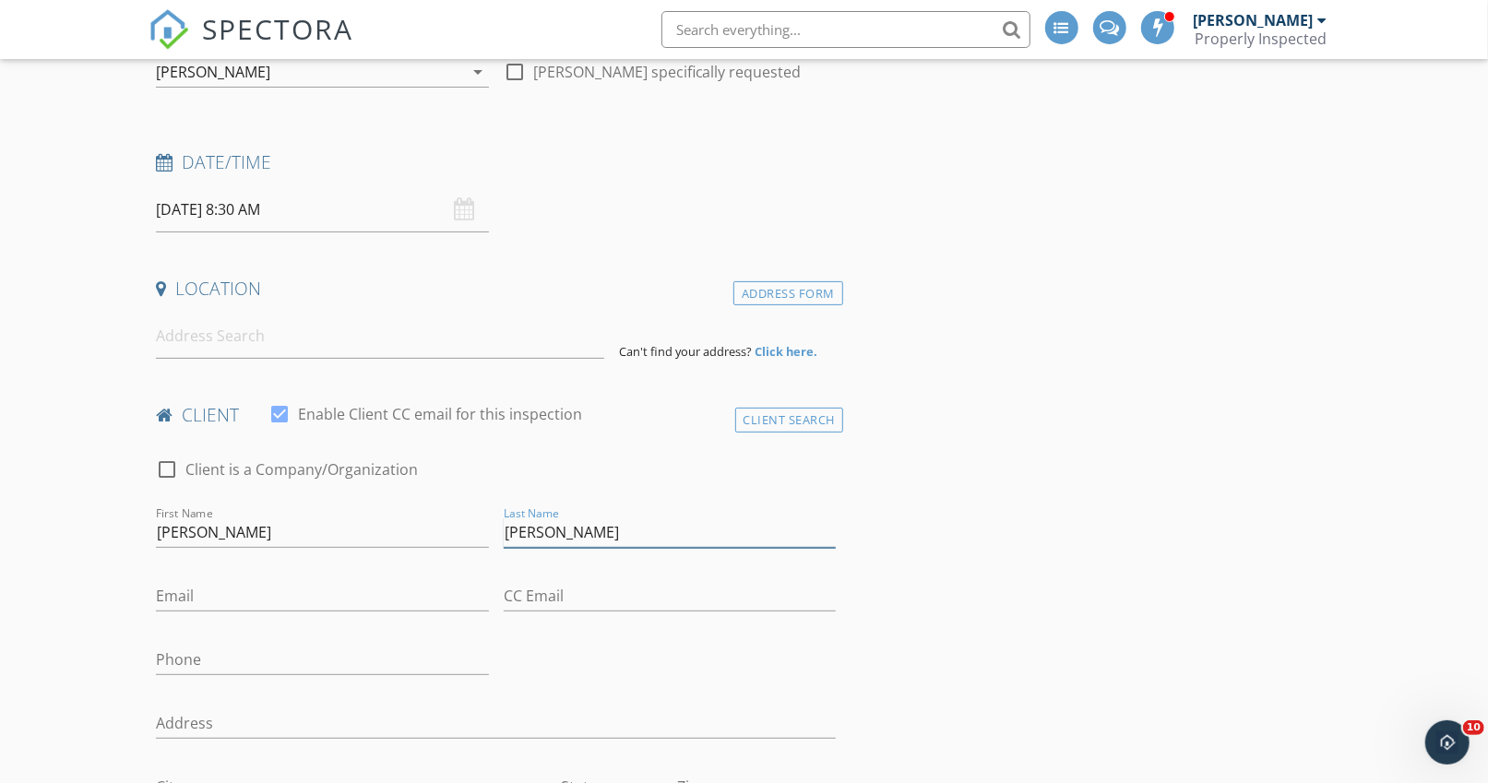
type input "[PERSON_NAME]"
click at [185, 591] on input "Email" at bounding box center [322, 596] width 332 height 30
drag, startPoint x: 257, startPoint y: 591, endPoint x: 102, endPoint y: 586, distance: 155.1
type input "[PHONE_NUMBER]"
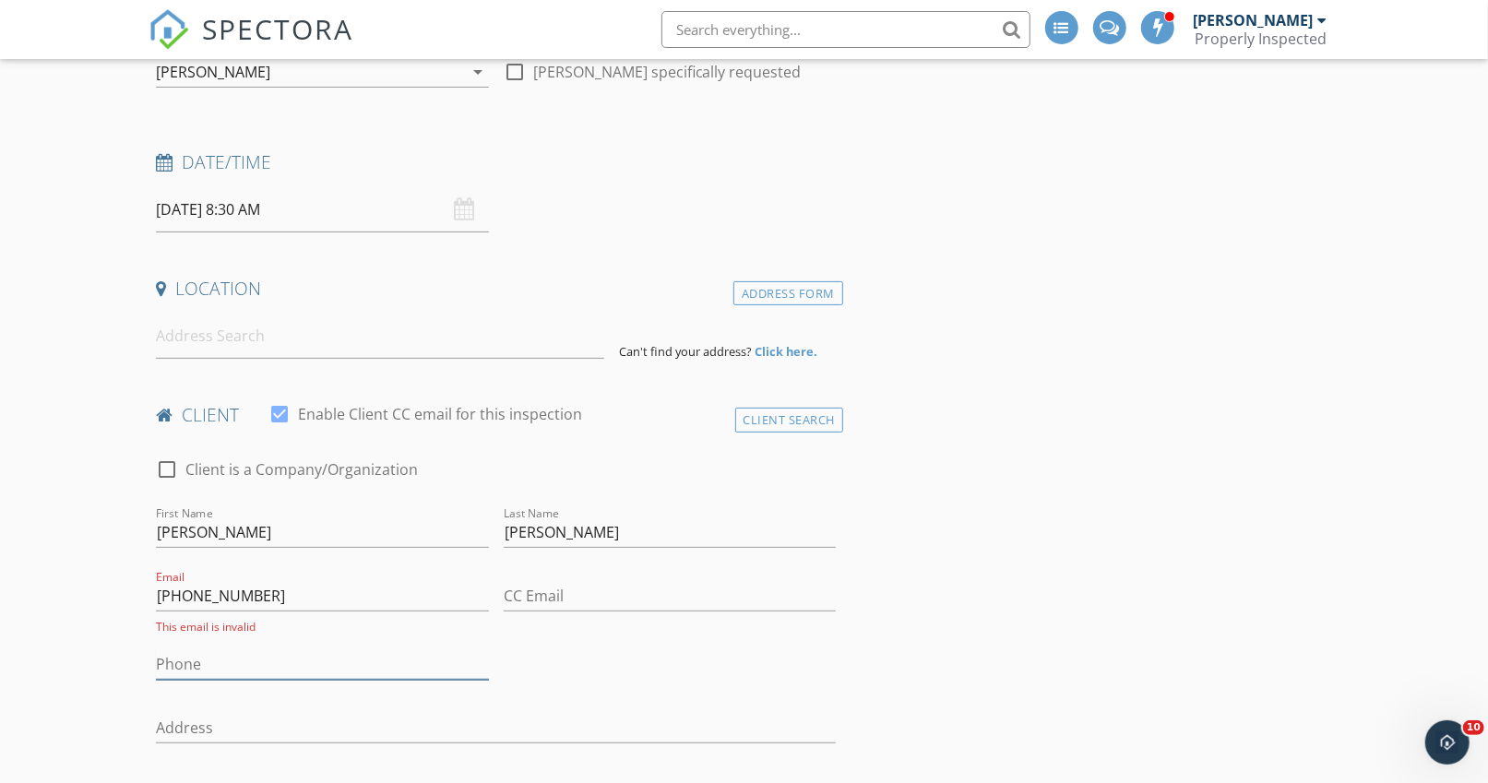
click at [181, 652] on input "Phone" at bounding box center [322, 665] width 332 height 30
paste input "[PHONE_NUMBER]"
type input "[PHONE_NUMBER]"
drag, startPoint x: 281, startPoint y: 591, endPoint x: 90, endPoint y: 584, distance: 190.2
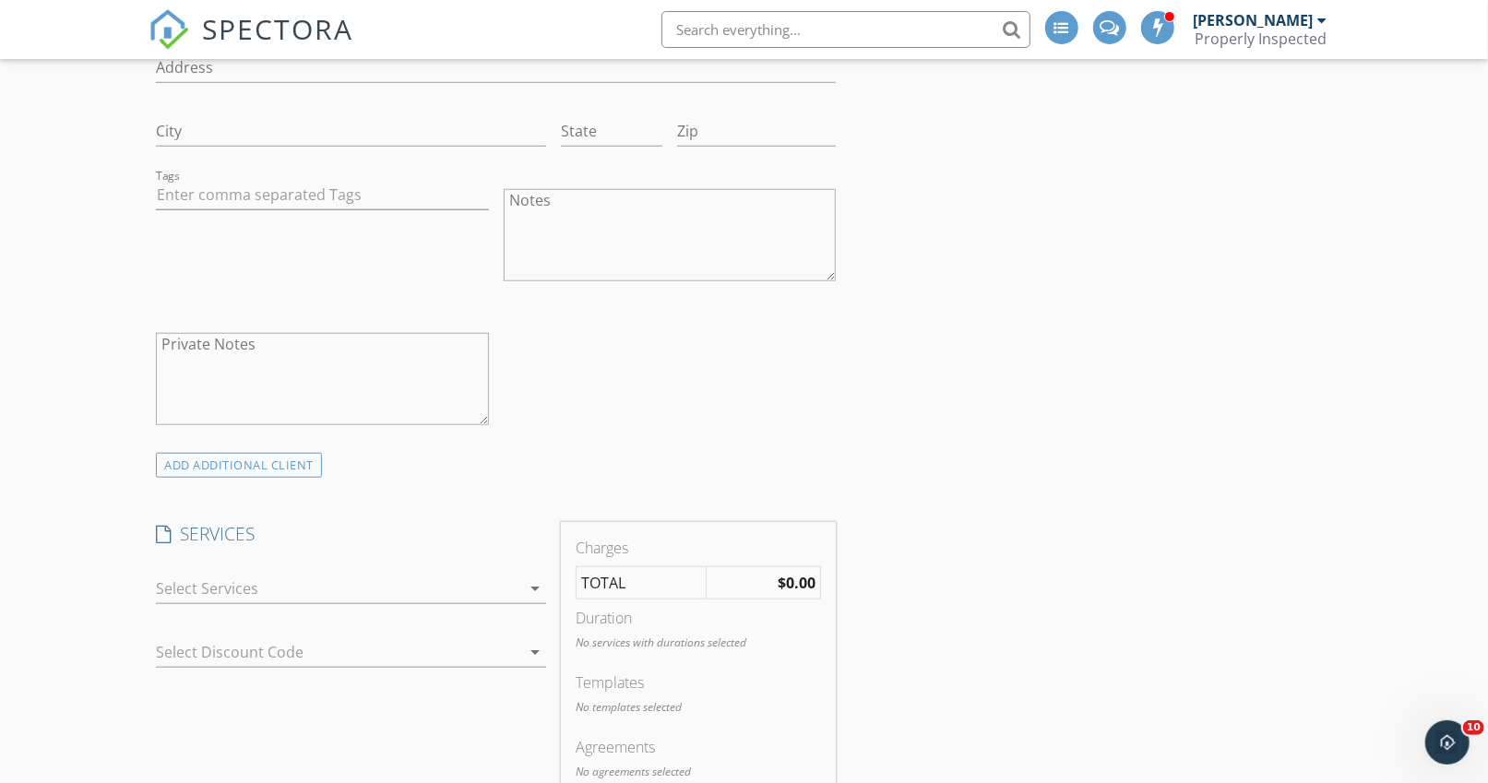
scroll to position [900, 0]
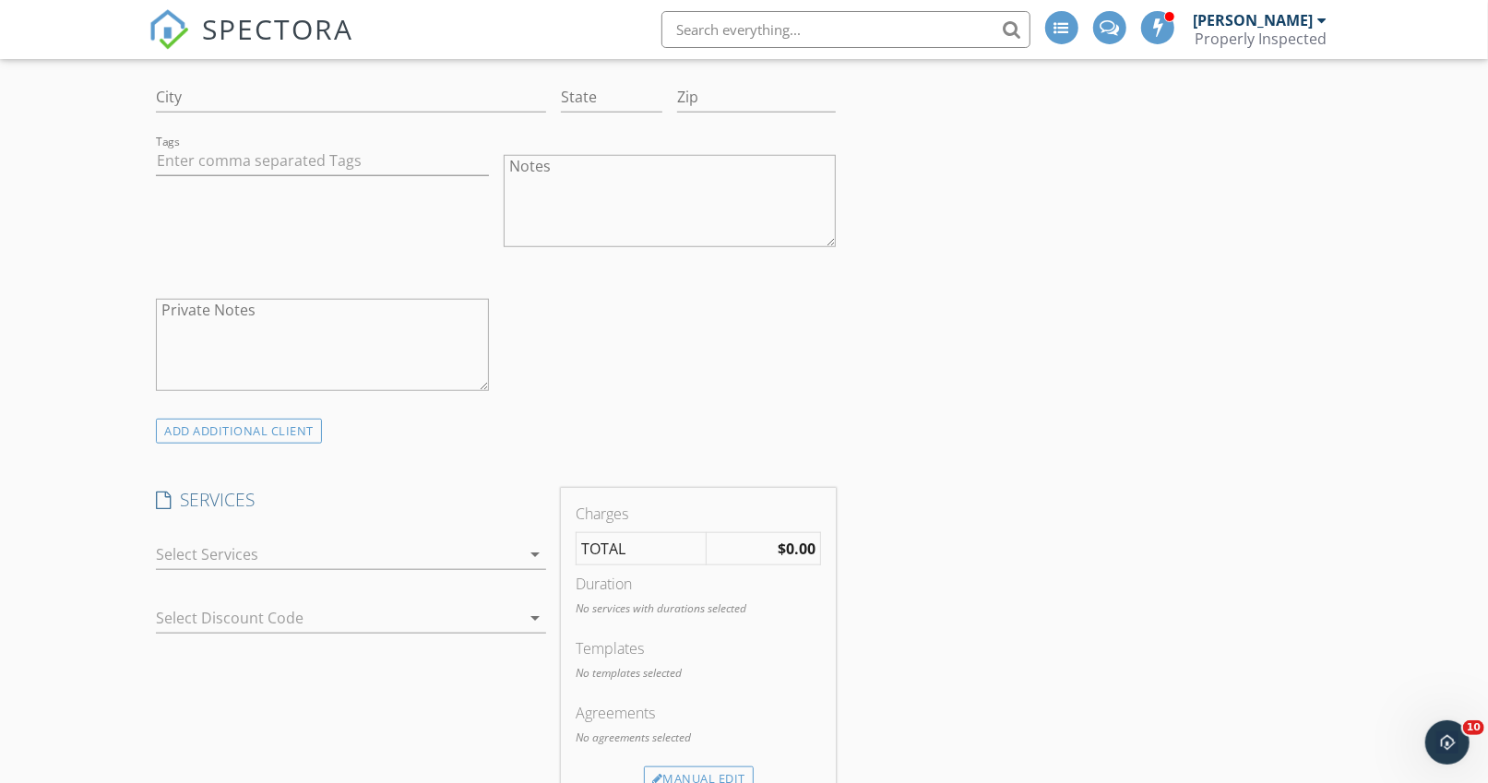
type input "[PERSON_NAME][EMAIL_ADDRESS][PERSON_NAME][DOMAIN_NAME]"
click at [219, 540] on div at bounding box center [338, 555] width 364 height 30
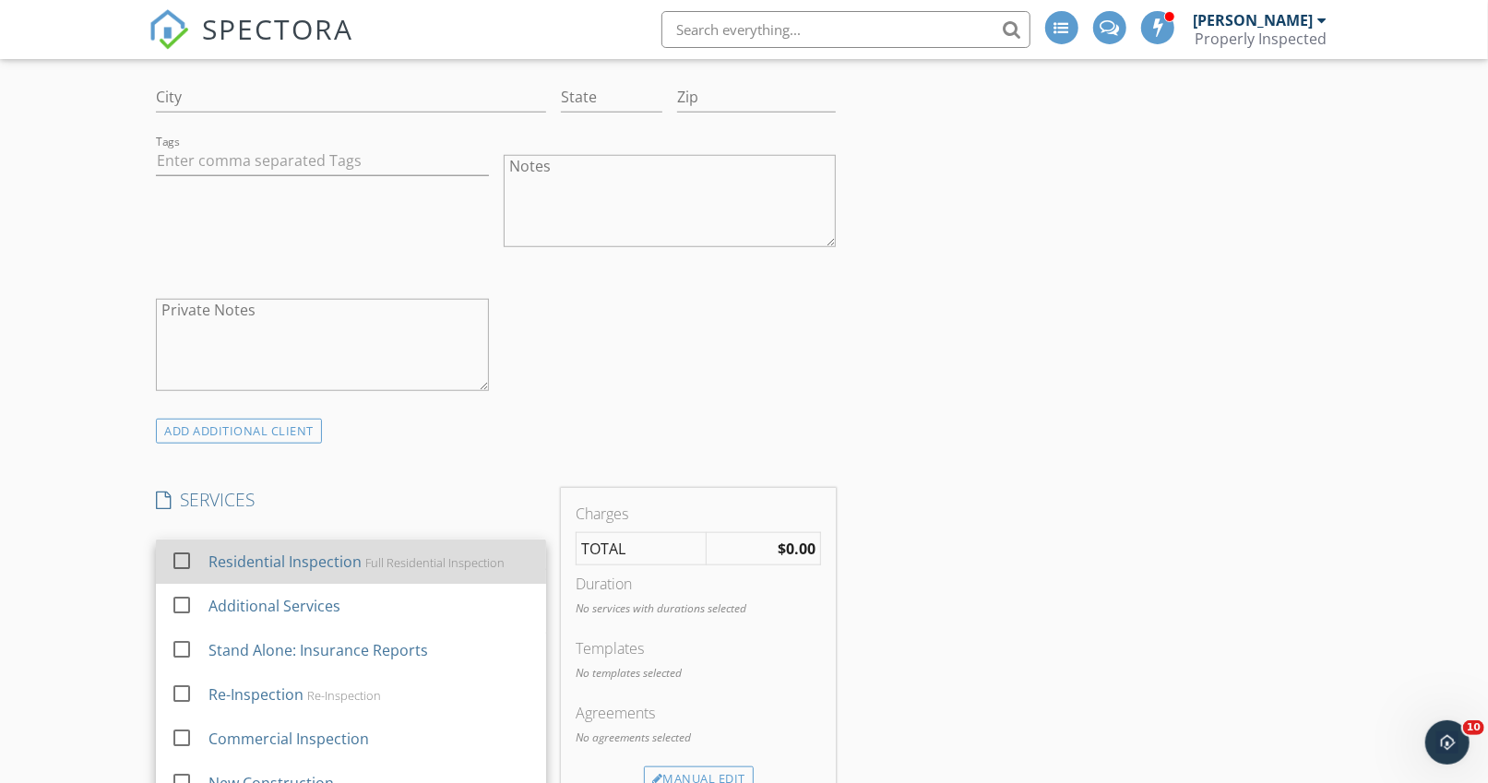
click at [222, 551] on div "Residential Inspection" at bounding box center [285, 562] width 153 height 22
checkbox input "true"
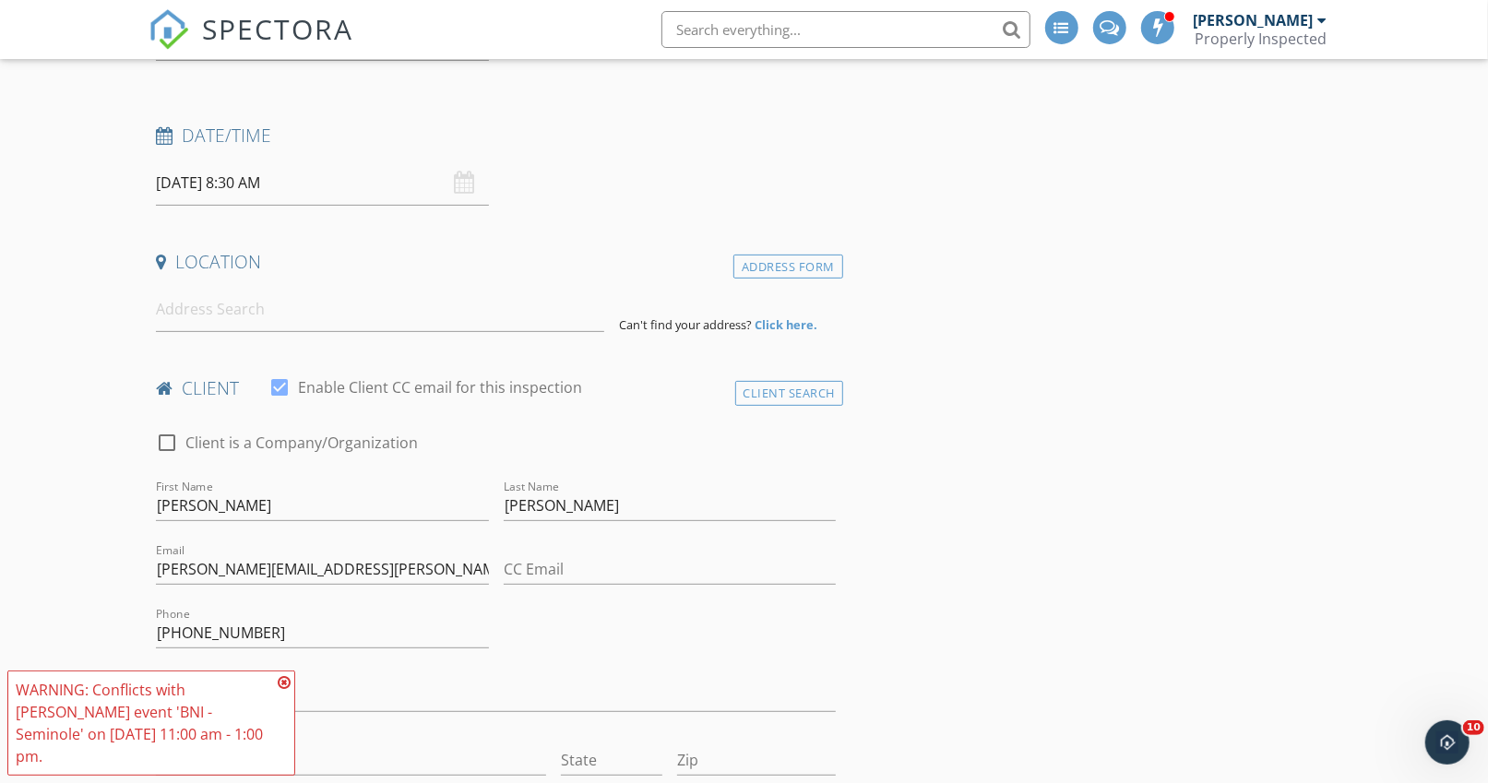
scroll to position [233, 0]
click at [185, 314] on input at bounding box center [380, 313] width 448 height 45
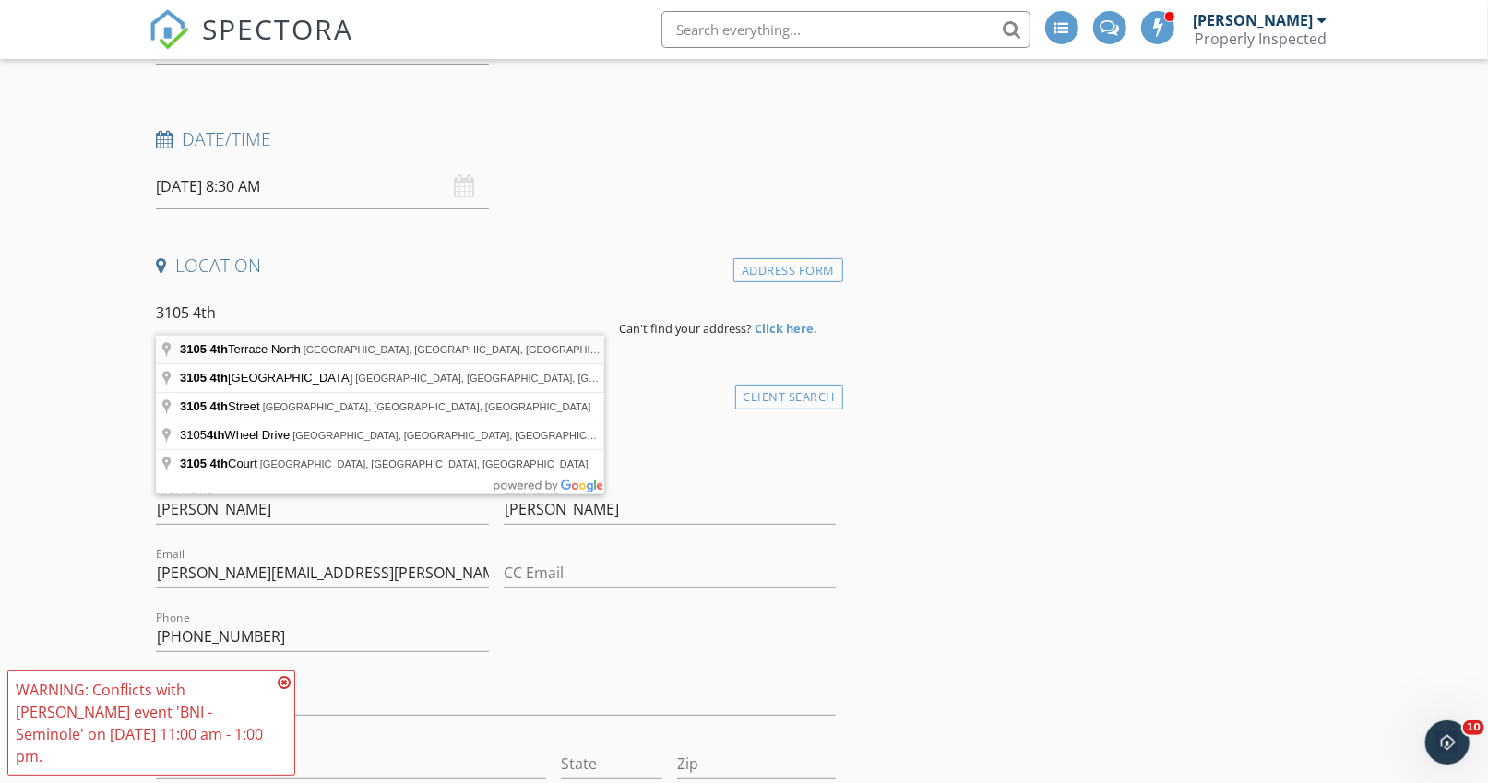
type input "3105 4th Terrace North, St. Petersburg, FL, USA"
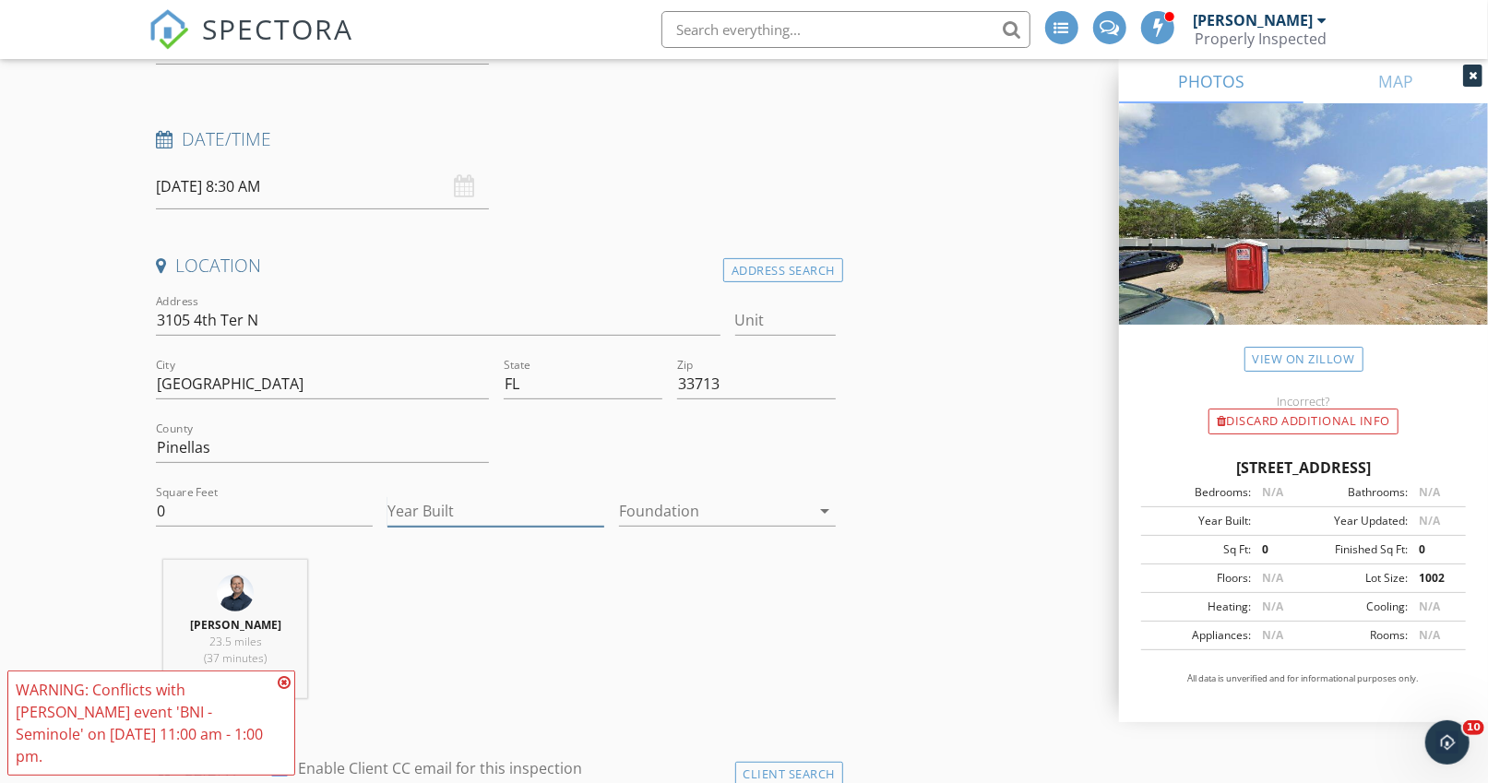
click at [441, 508] on input "Year Built" at bounding box center [496, 511] width 217 height 30
type input "2025"
click at [310, 505] on input "0" at bounding box center [264, 511] width 217 height 30
click at [678, 514] on div at bounding box center [714, 511] width 191 height 30
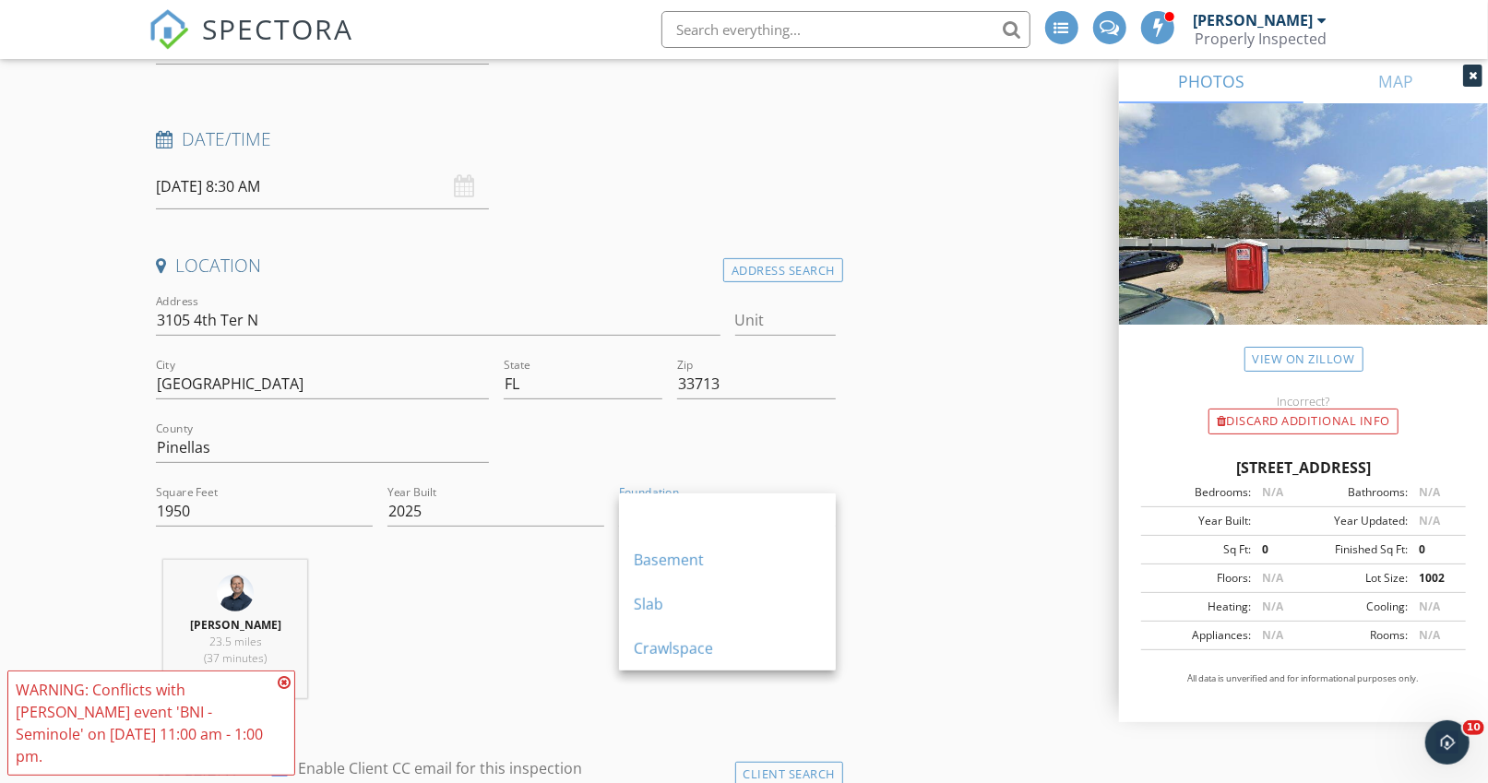
click at [682, 600] on div "Slab" at bounding box center [727, 604] width 187 height 22
click at [286, 690] on icon at bounding box center [284, 682] width 13 height 15
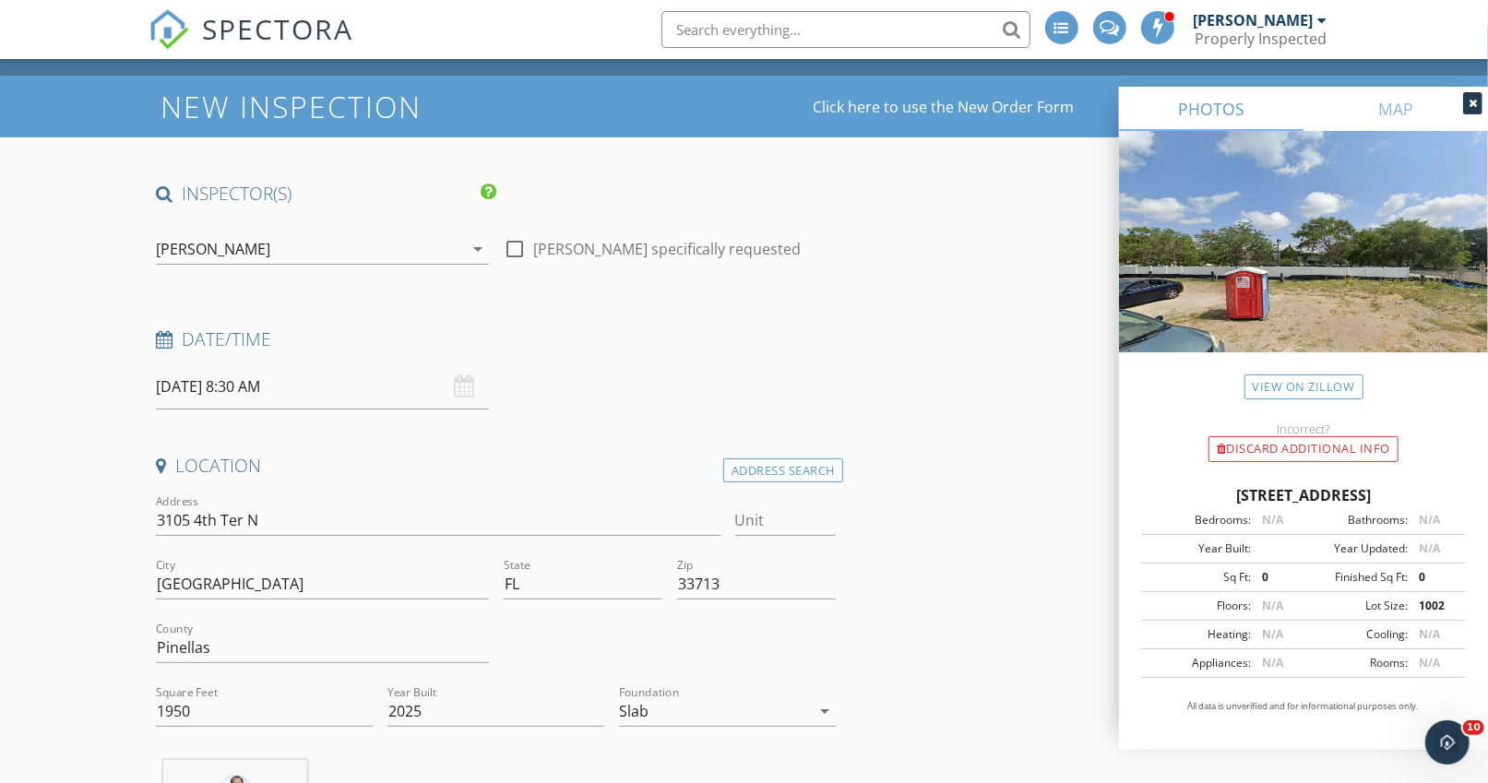
scroll to position [20, 0]
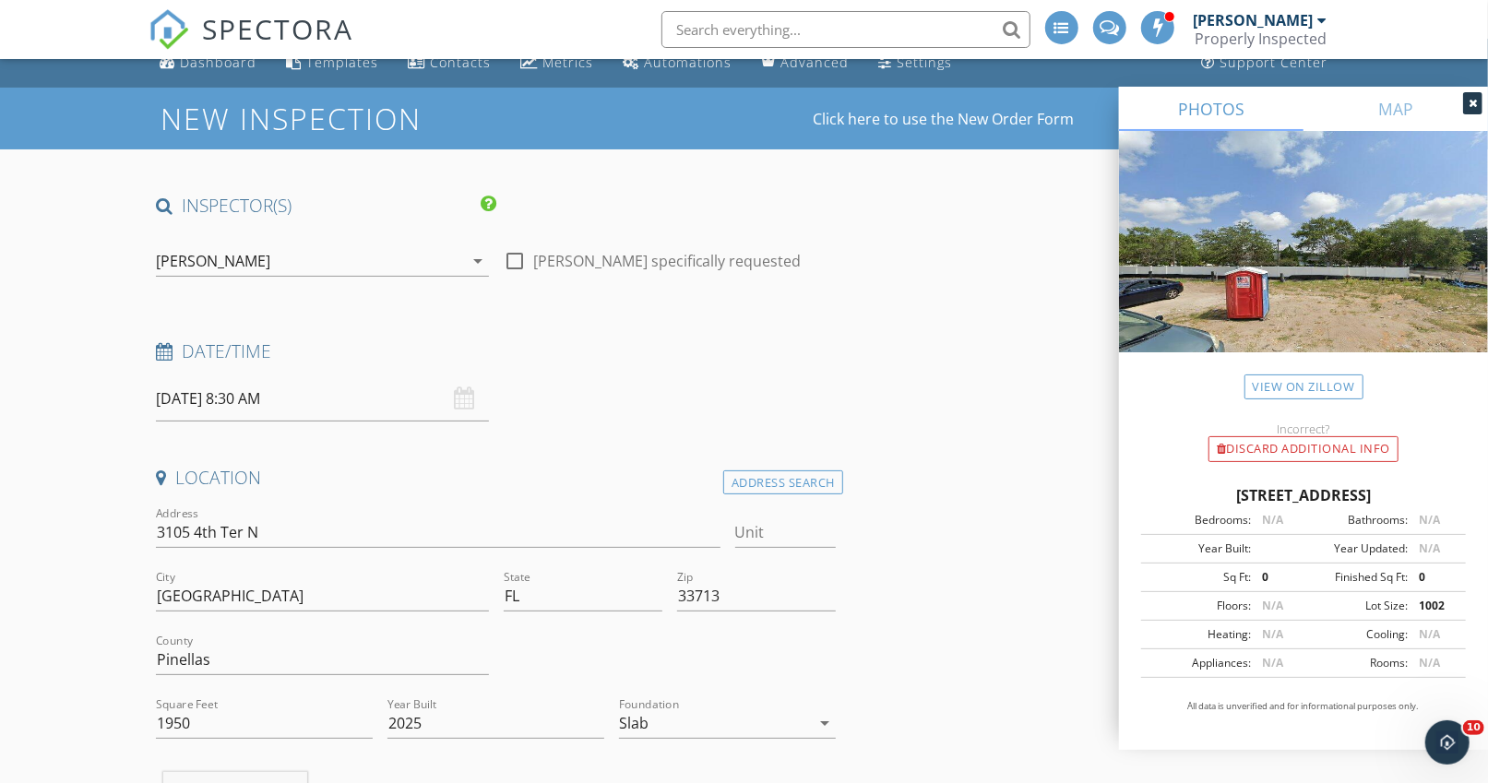
click at [190, 262] on div "[PERSON_NAME]" at bounding box center [213, 261] width 114 height 17
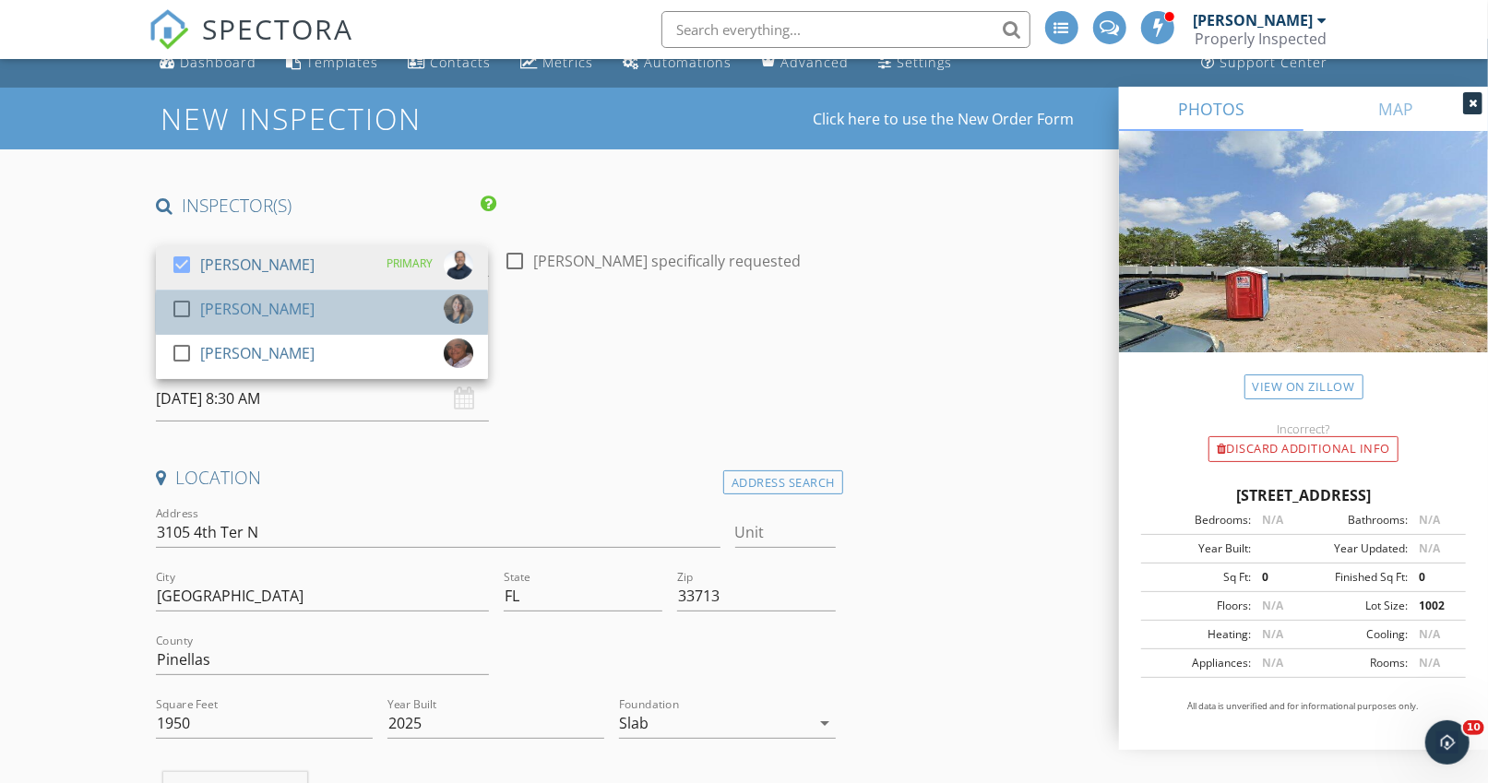
click at [200, 304] on div "[PERSON_NAME]" at bounding box center [257, 309] width 114 height 30
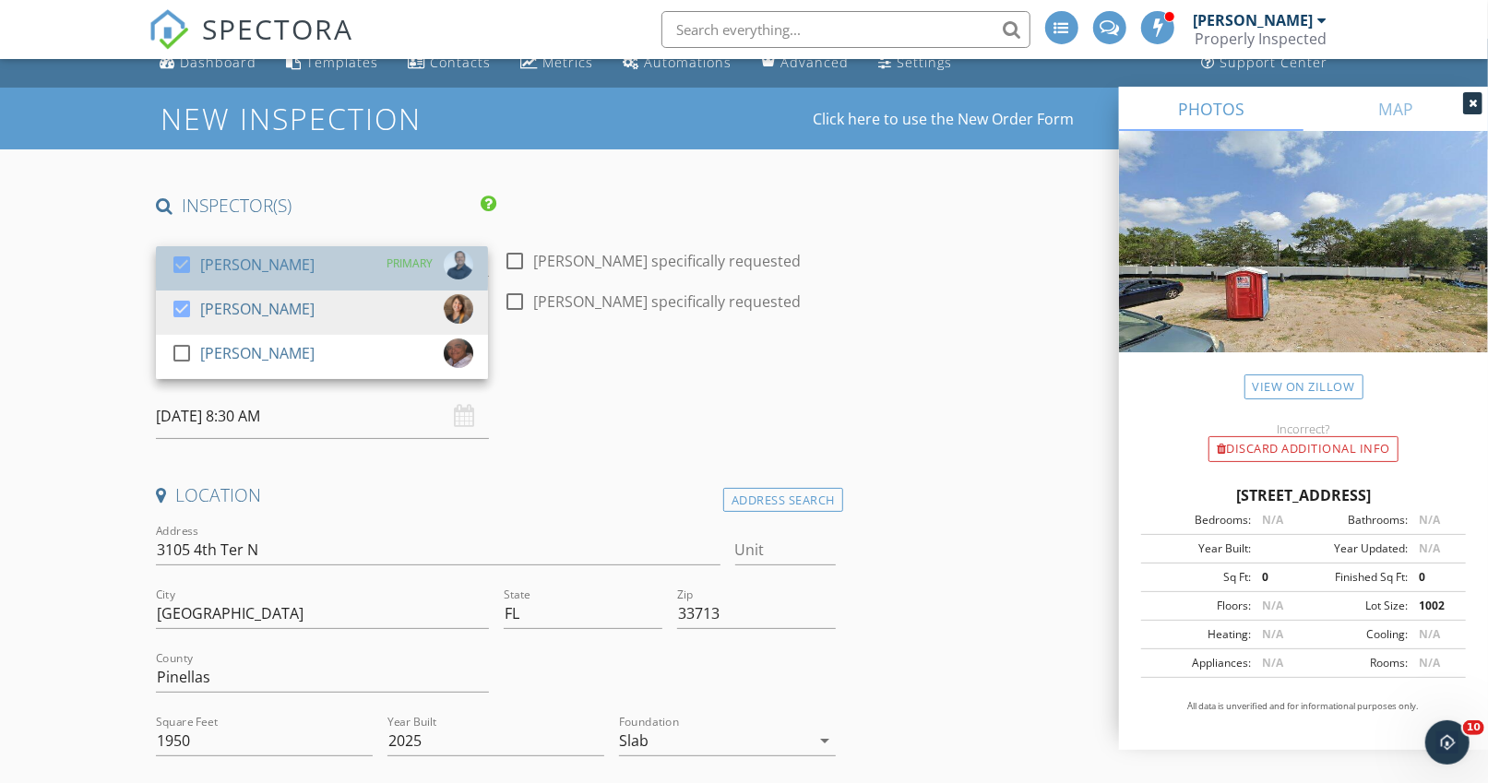
drag, startPoint x: 199, startPoint y: 268, endPoint x: 195, endPoint y: 277, distance: 10.3
click at [199, 268] on div "check_box" at bounding box center [186, 265] width 30 height 22
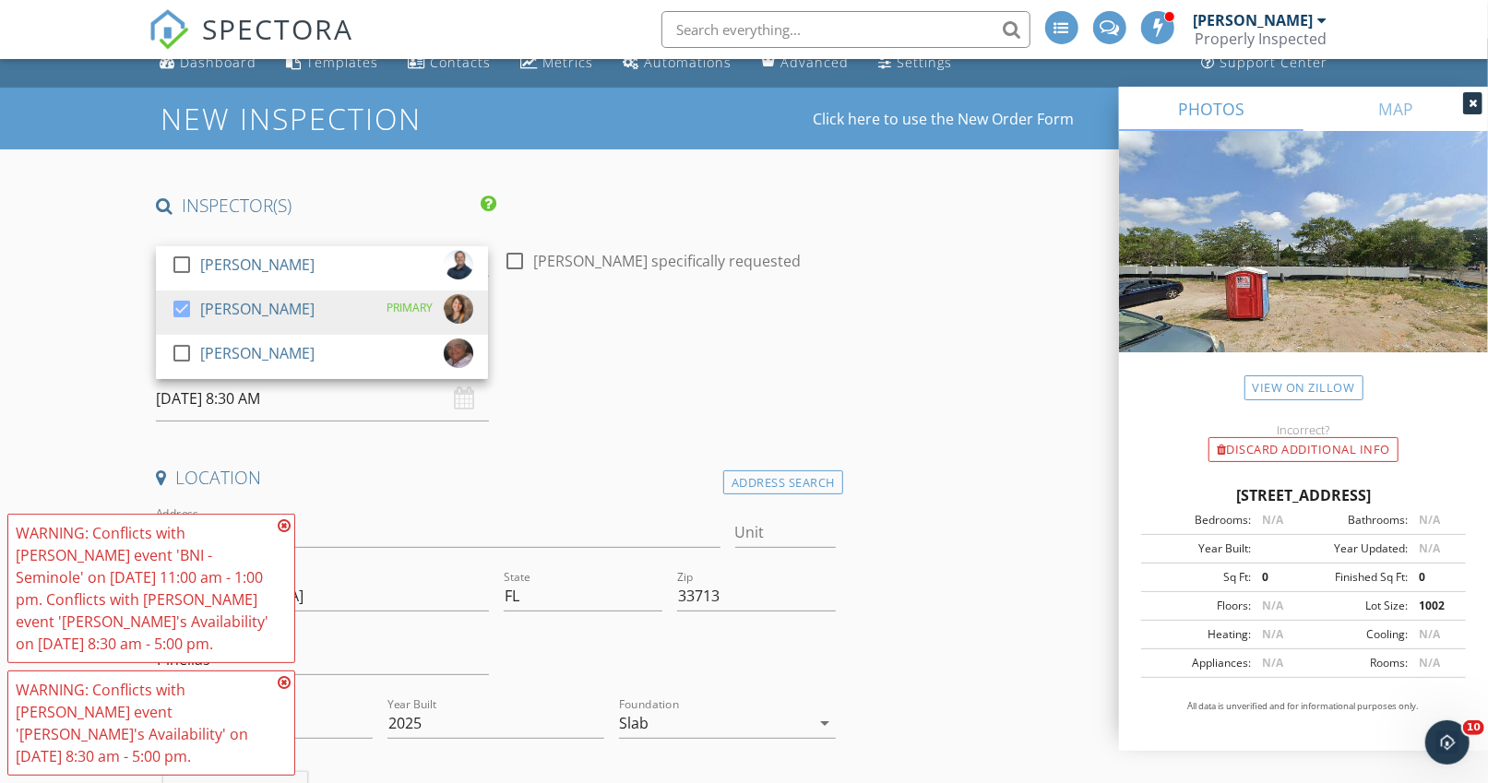
click at [283, 523] on icon at bounding box center [284, 526] width 13 height 15
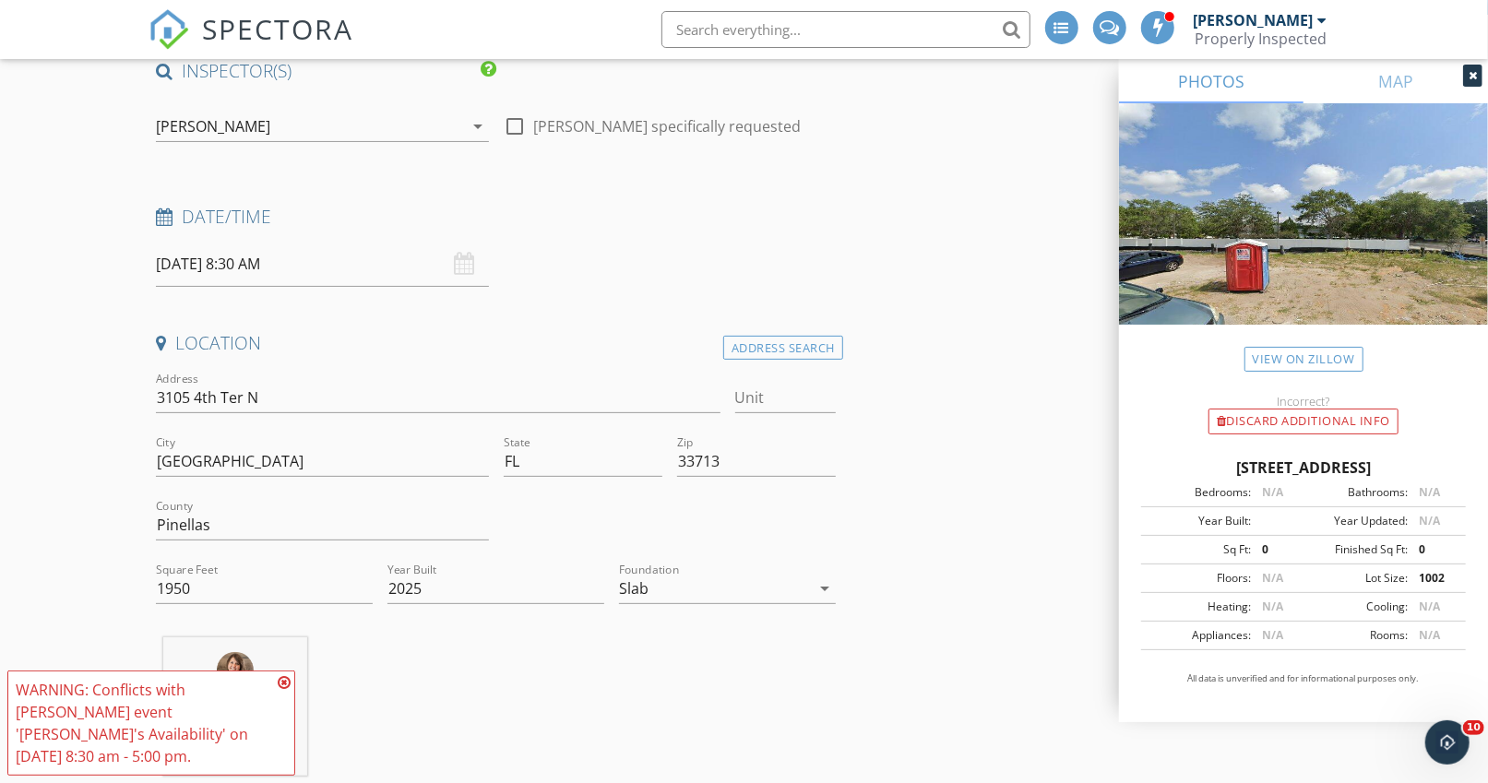
scroll to position [160, 0]
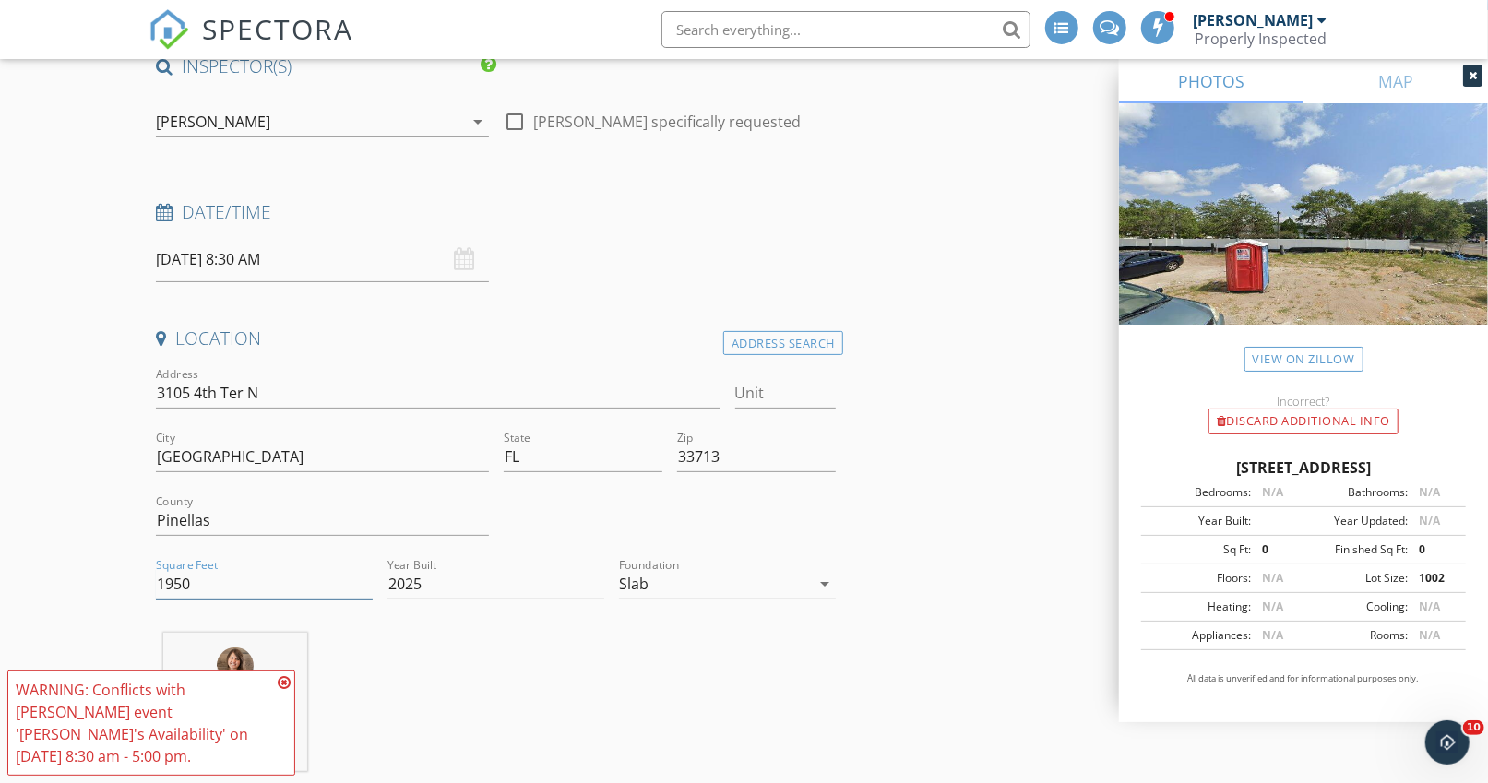
click at [273, 587] on input "1950" at bounding box center [264, 584] width 217 height 30
type input "1952"
click at [284, 679] on icon at bounding box center [284, 682] width 13 height 15
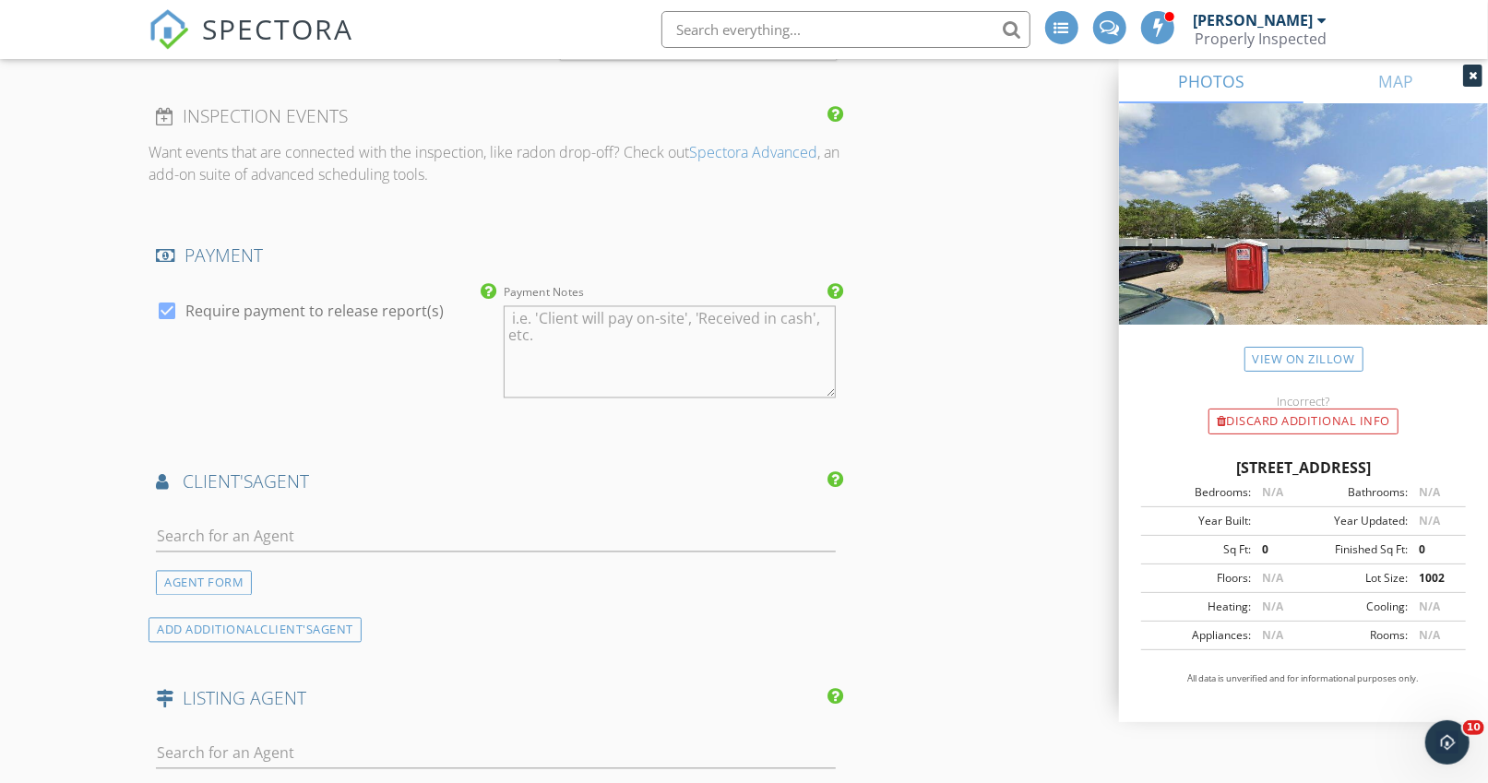
scroll to position [2051, 0]
click at [201, 530] on input "text" at bounding box center [496, 538] width 680 height 30
type input "Chi M"
click at [179, 627] on div "ADD ADDITIONAL client's AGENT" at bounding box center [255, 631] width 213 height 25
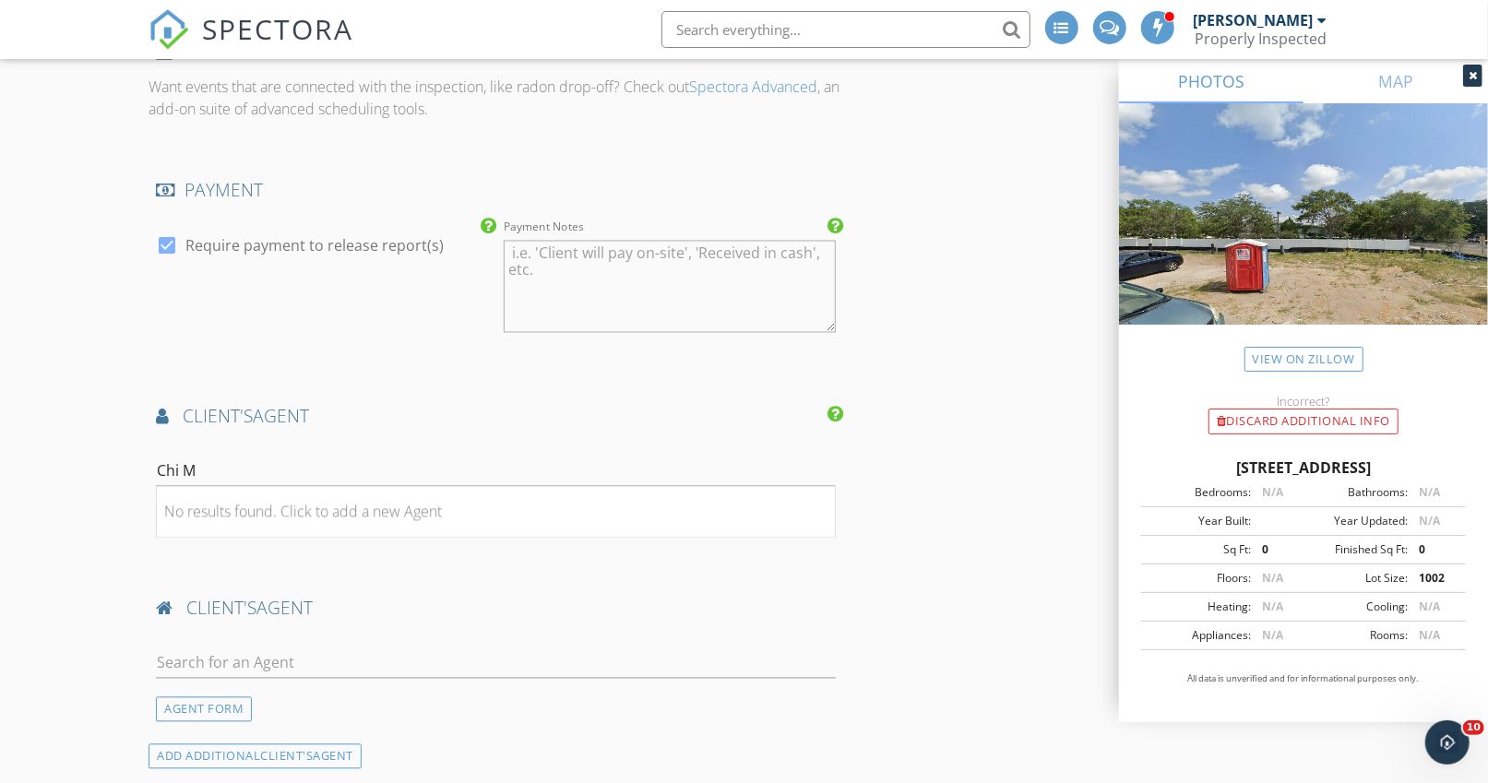
scroll to position [2151, 0]
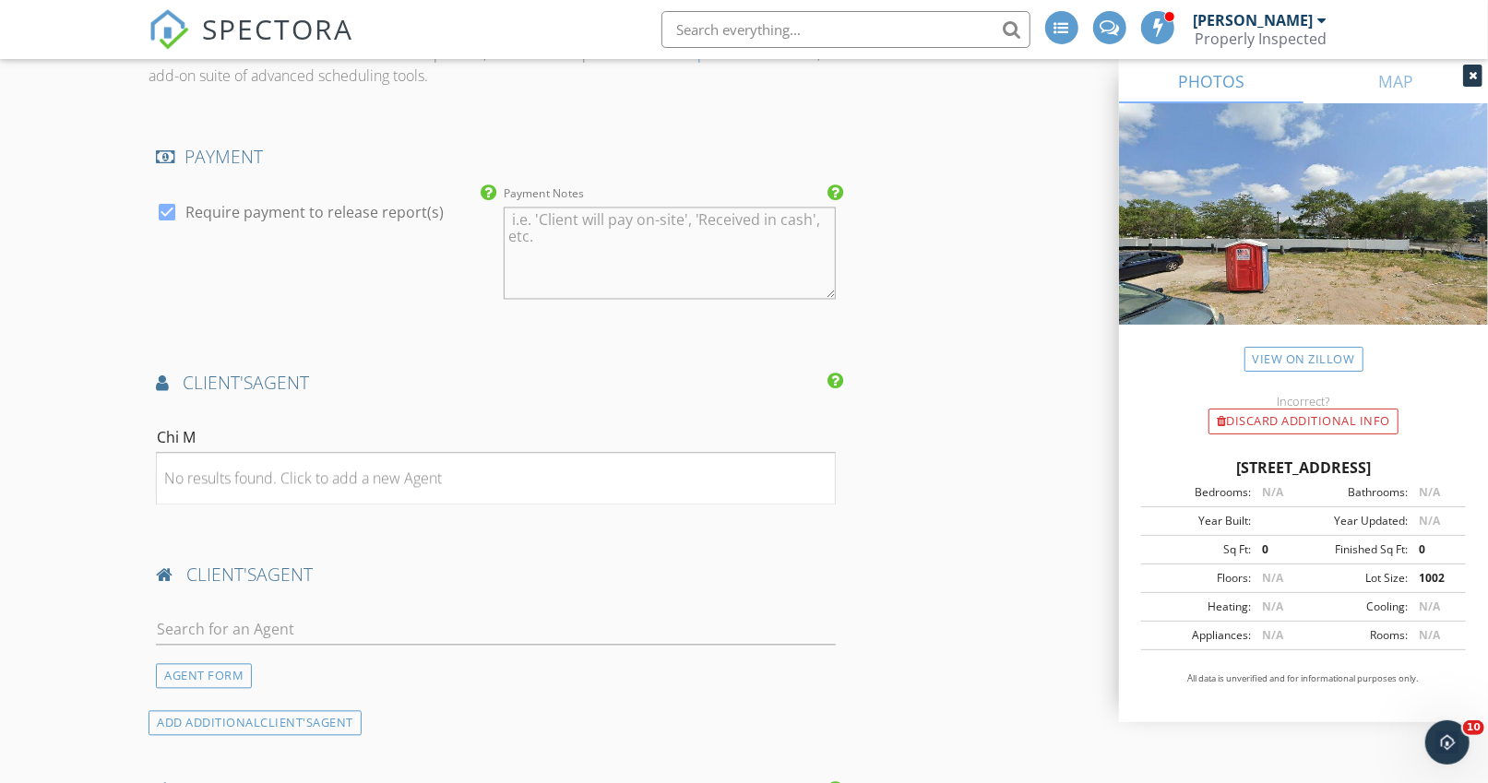
click at [209, 470] on div "No results found. Click to add a new Agent" at bounding box center [303, 479] width 278 height 22
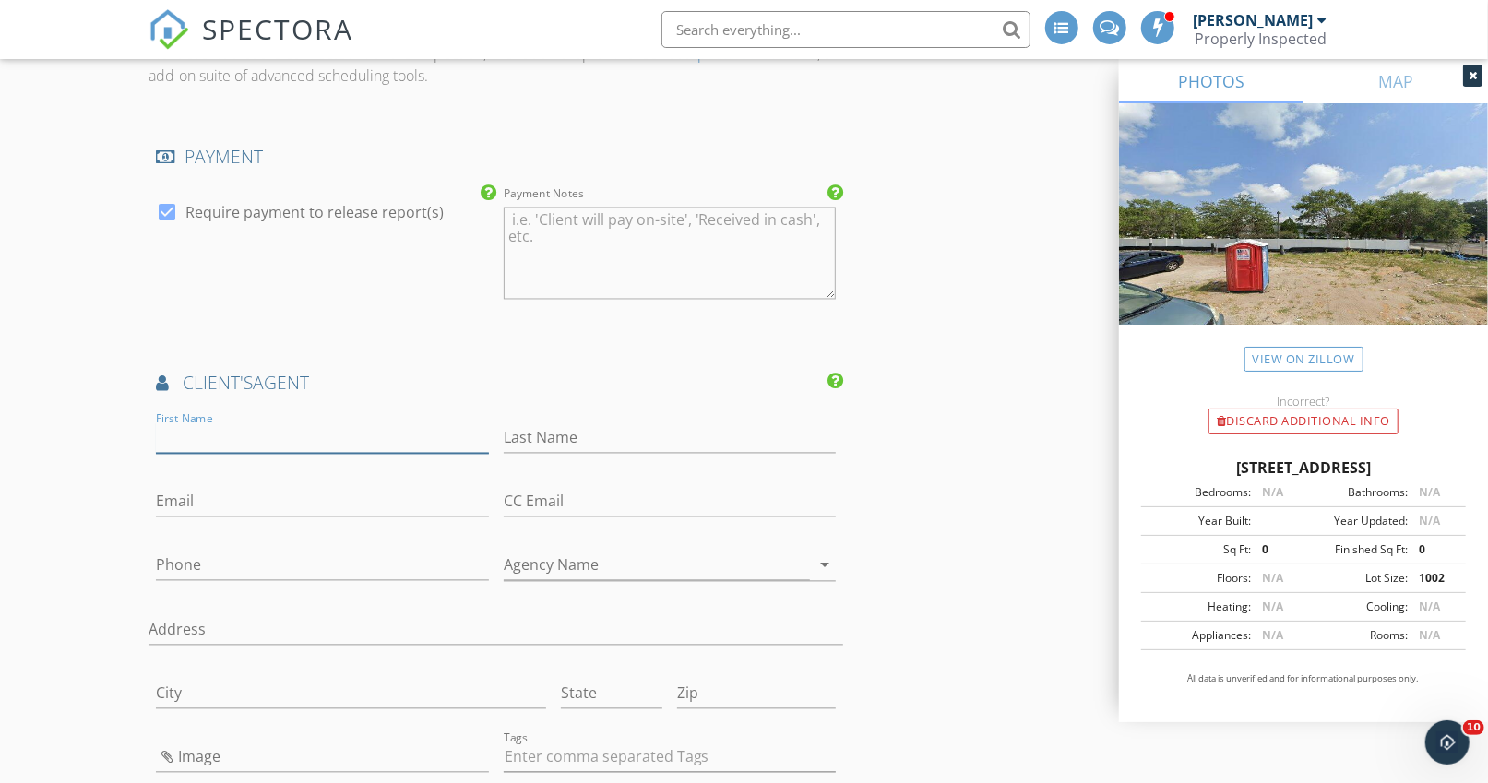
click at [217, 431] on input "First Name" at bounding box center [322, 439] width 332 height 30
type input "Chi"
type input "M"
type input "Nemeth"
click at [186, 551] on input "Phone" at bounding box center [322, 566] width 332 height 30
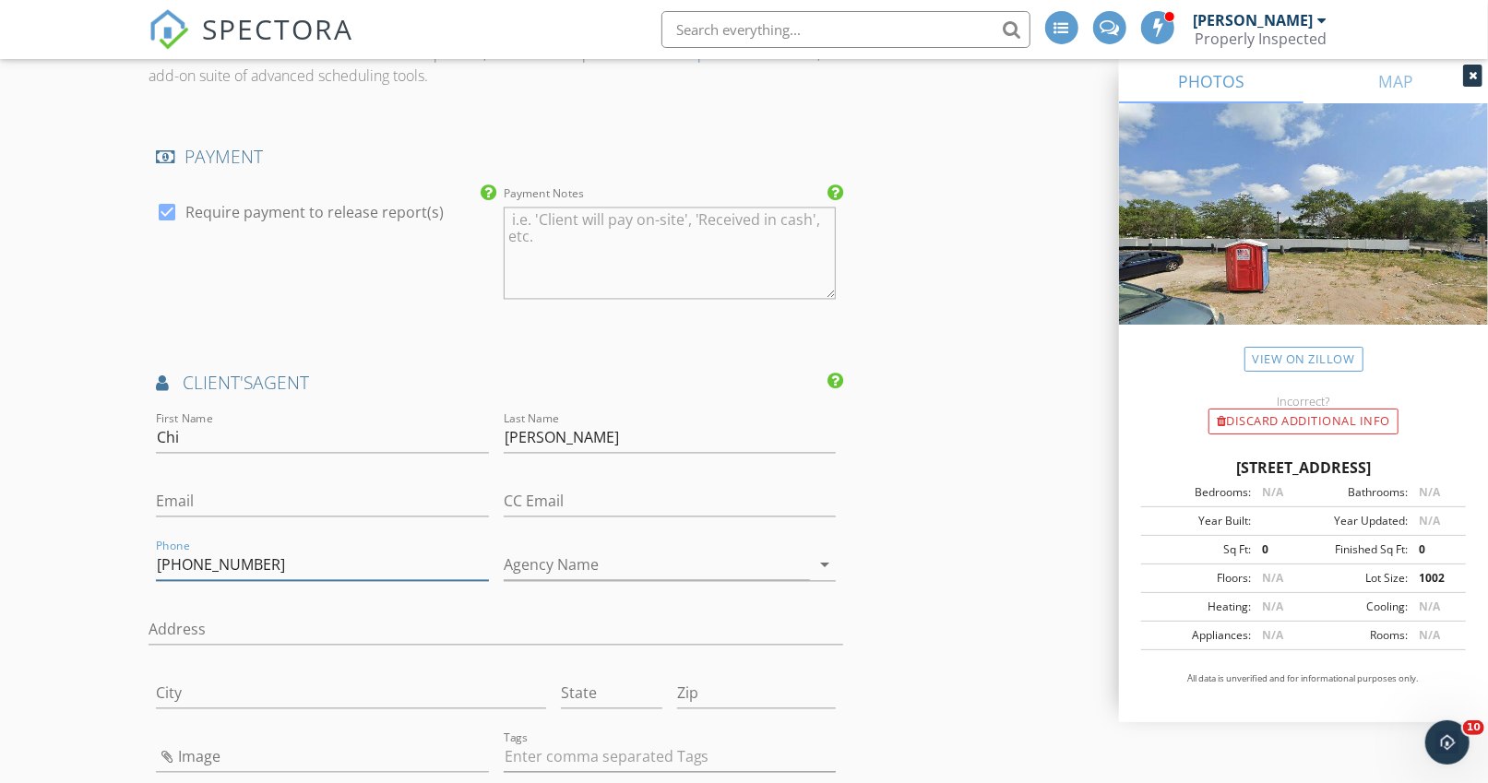
type input "817-688-9267"
click at [172, 497] on input "Email" at bounding box center [322, 502] width 332 height 30
type input "viola79067@gmail.com"
click at [524, 556] on input "Agency Name" at bounding box center [657, 566] width 306 height 30
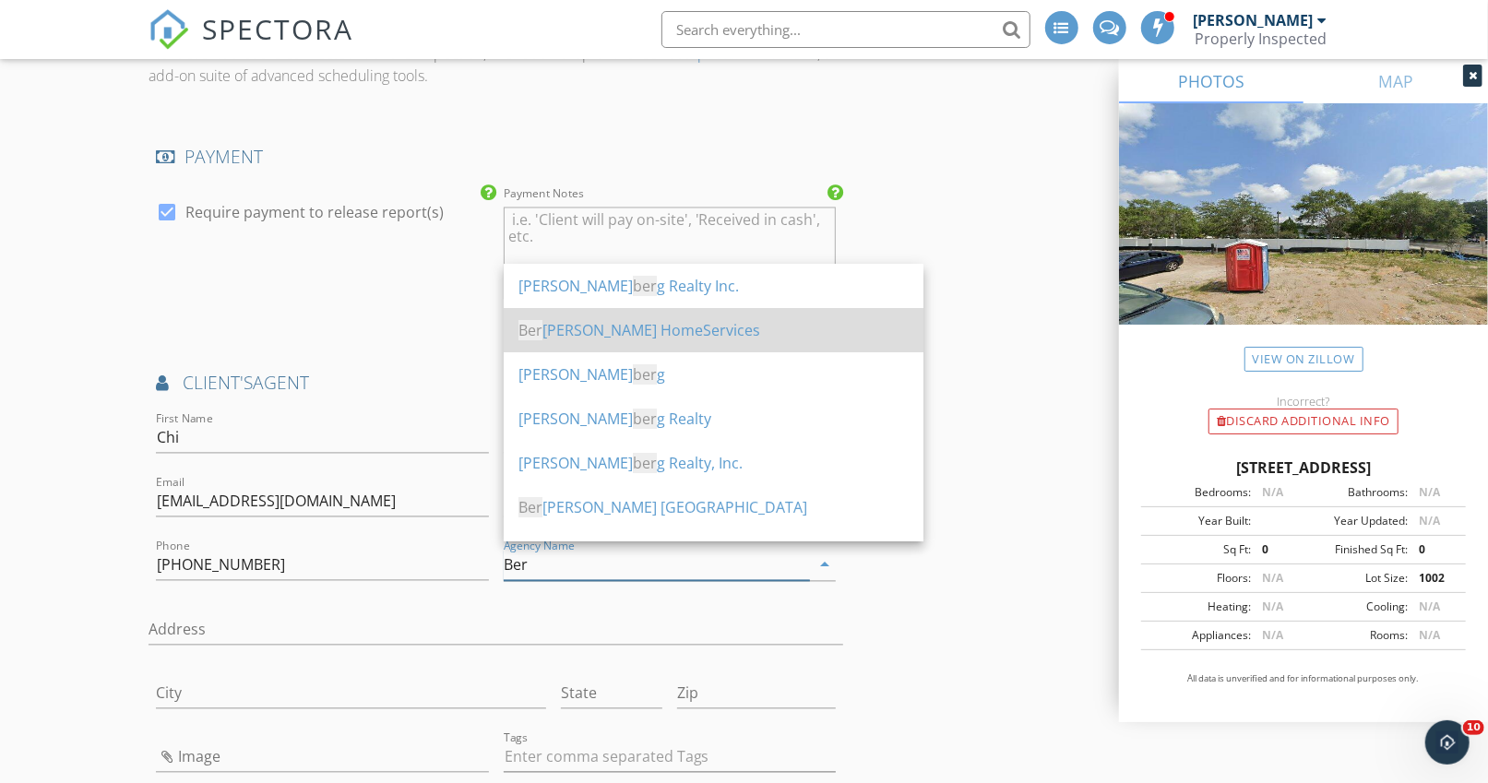
click at [627, 335] on div "Ber kshire Hathaway HomeServices" at bounding box center [714, 331] width 390 height 22
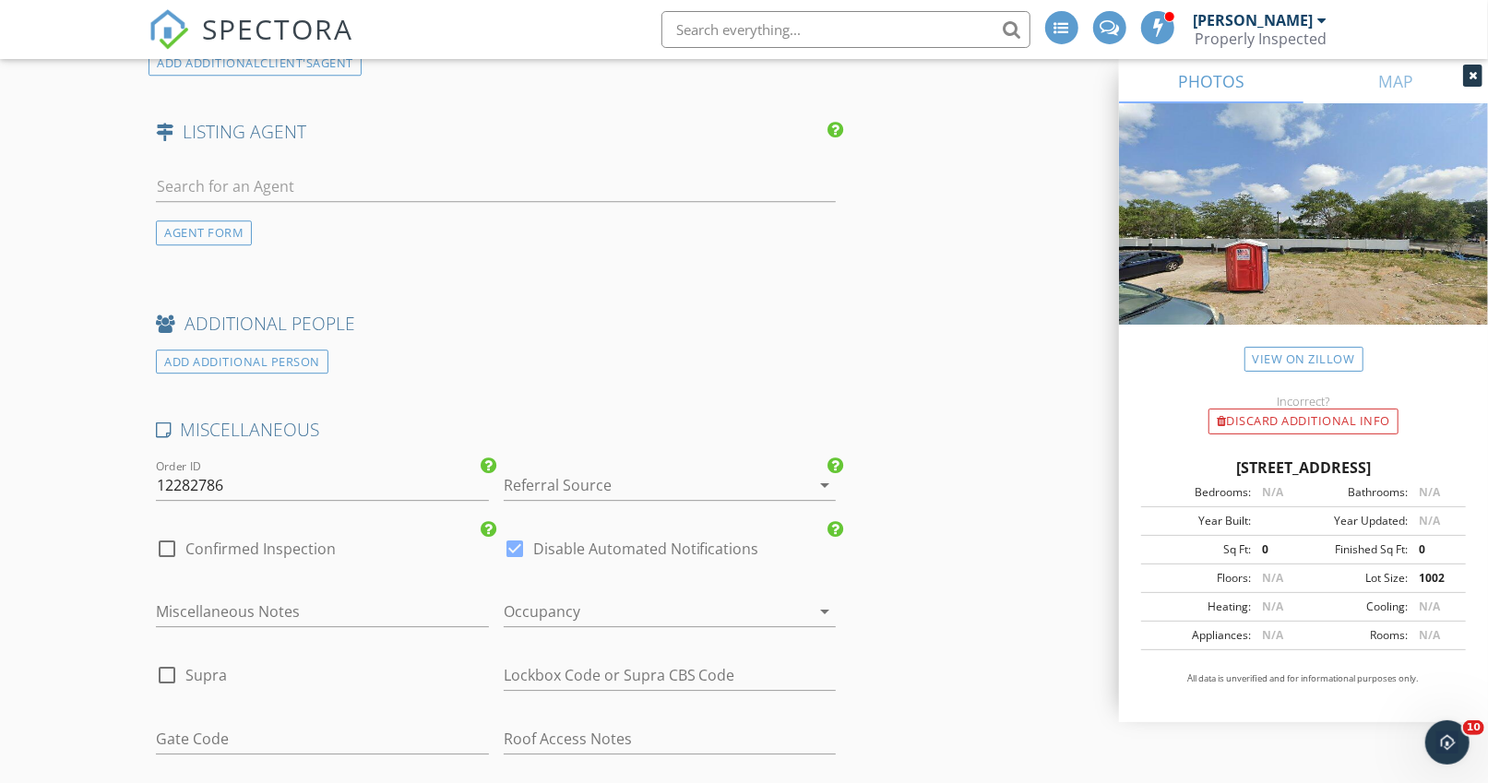
scroll to position [3278, 0]
type input "Berkshire Hathaway HomeServices"
click at [680, 599] on div at bounding box center [644, 610] width 281 height 30
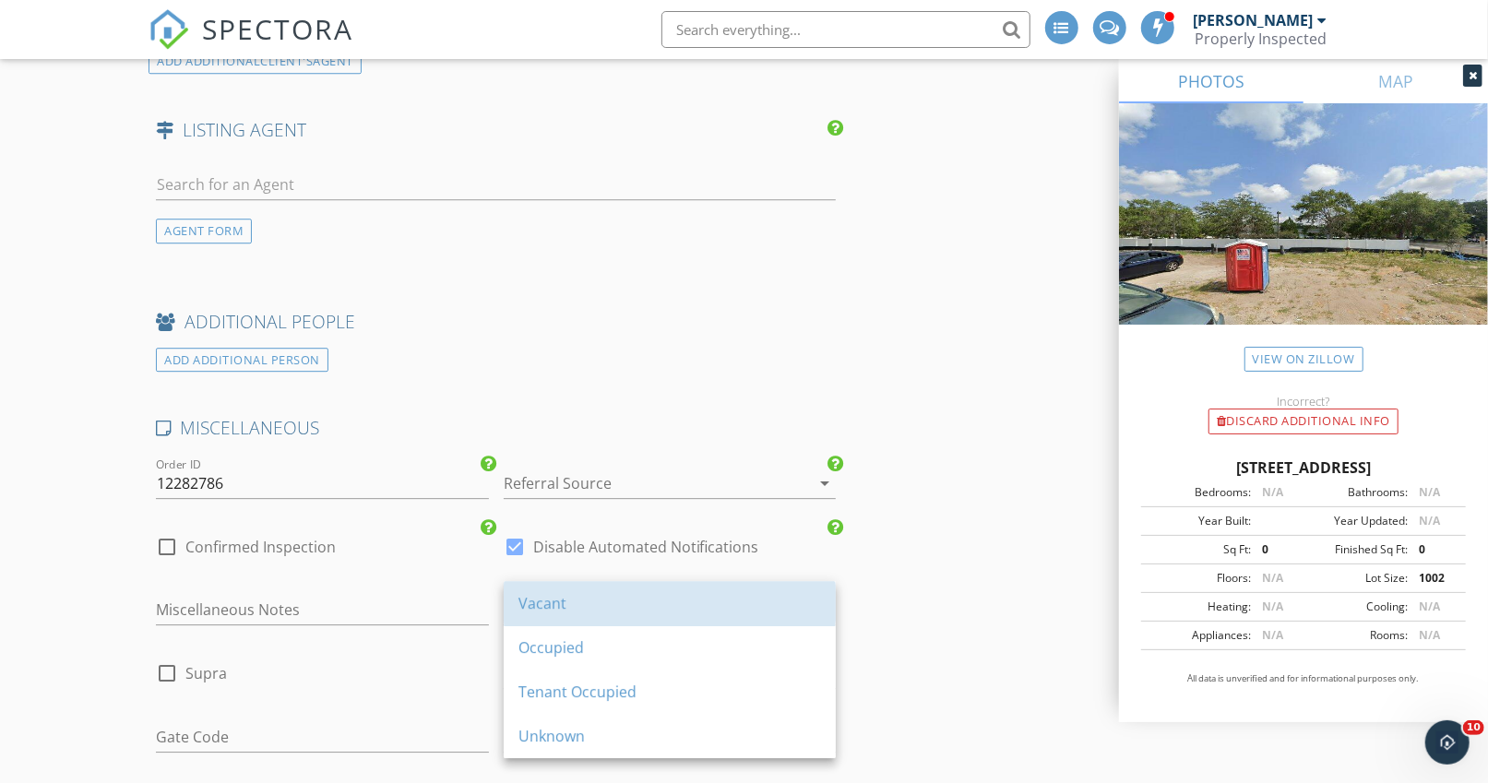
click at [559, 610] on div "Vacant" at bounding box center [670, 603] width 303 height 22
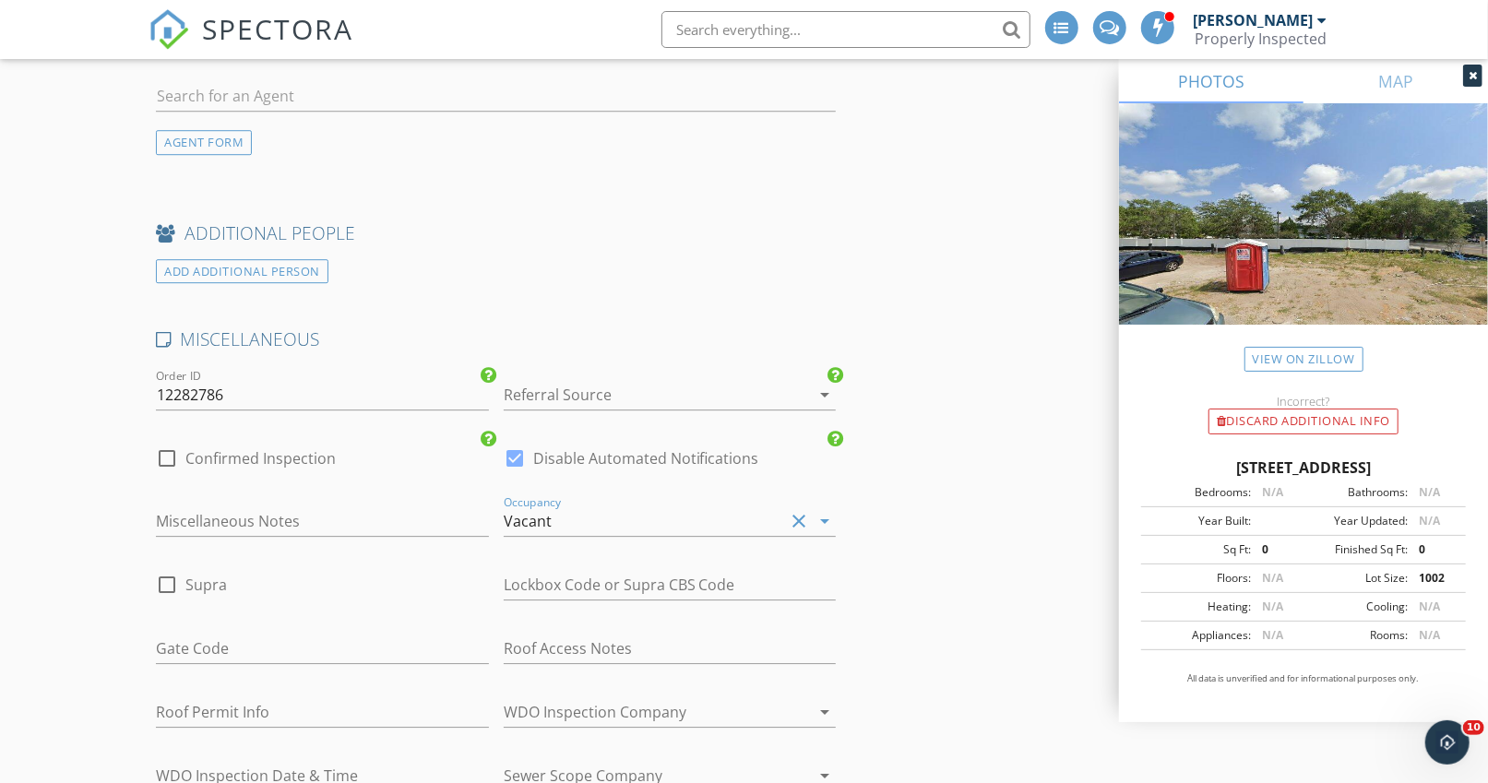
scroll to position [3387, 0]
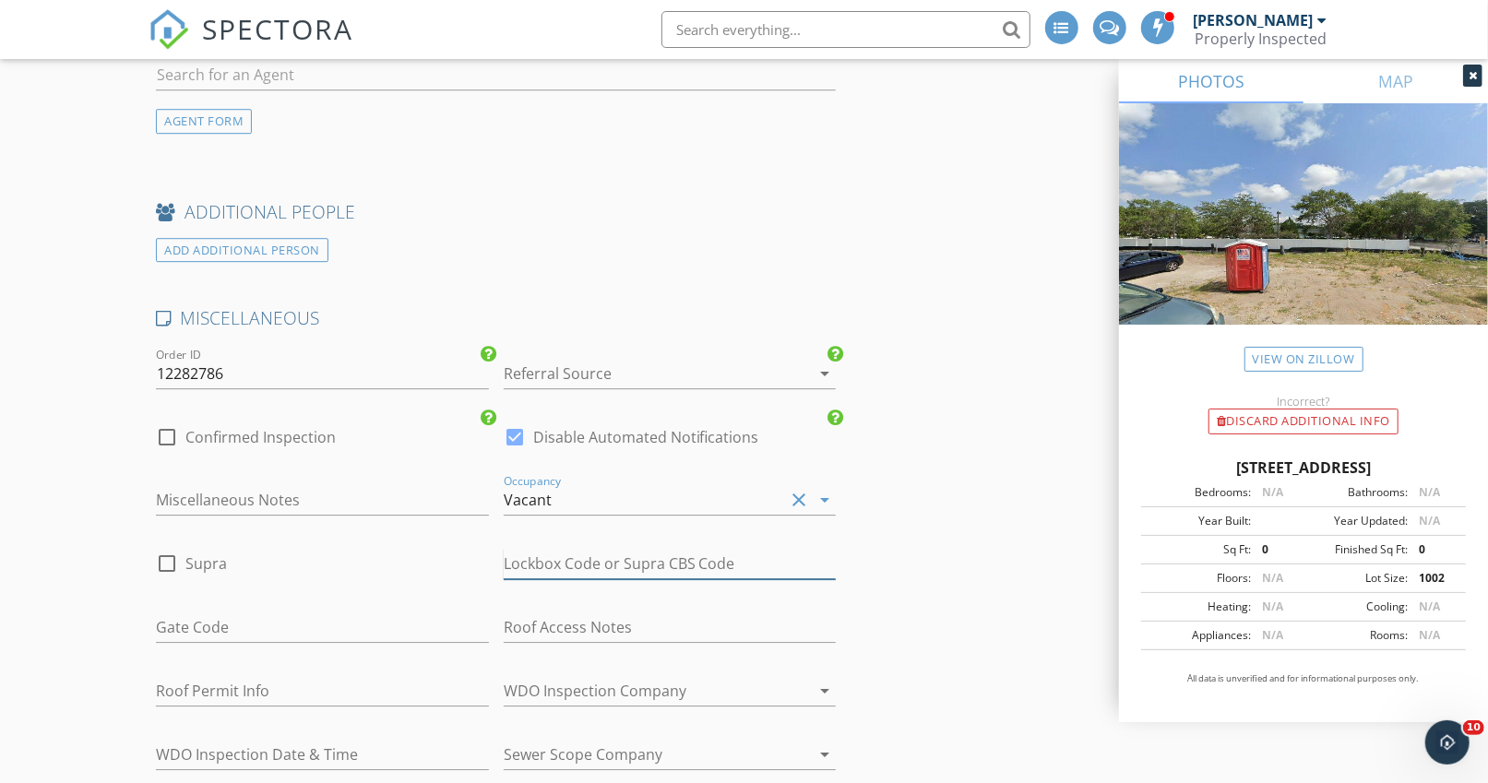
click at [660, 552] on input "text" at bounding box center [670, 564] width 332 height 30
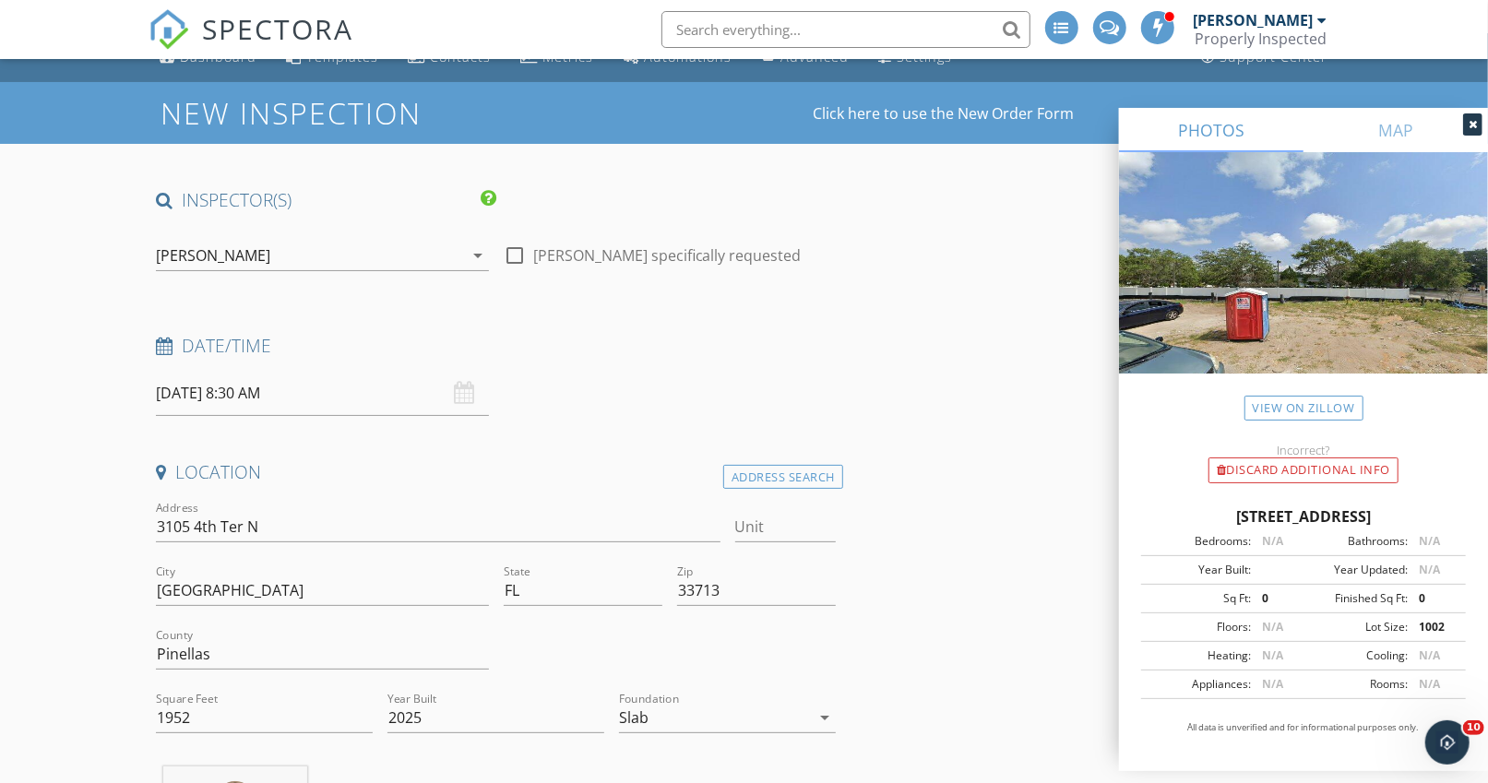
scroll to position [0, 0]
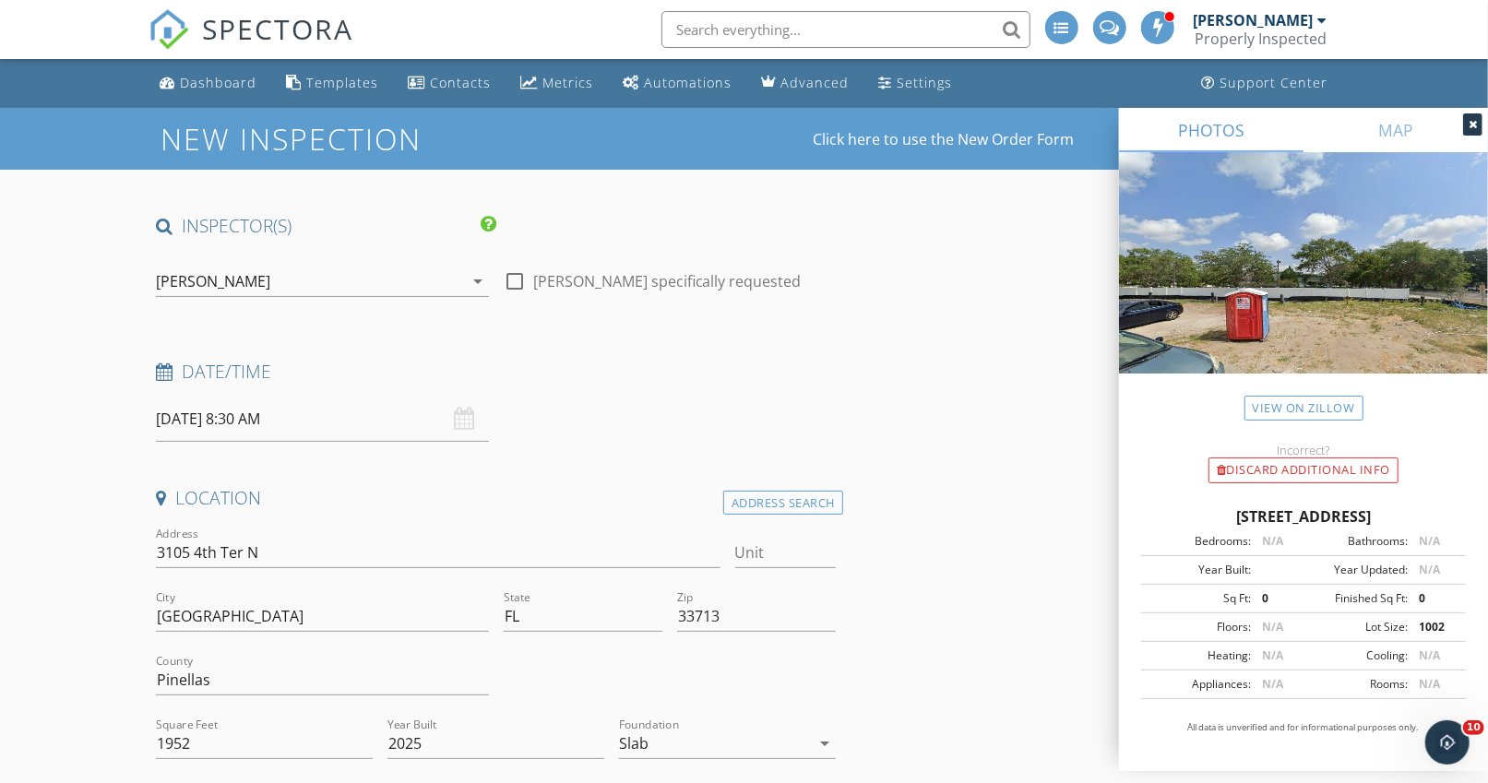
type input "???"
click at [352, 409] on input "10/01/2025 8:30 AM" at bounding box center [322, 419] width 332 height 45
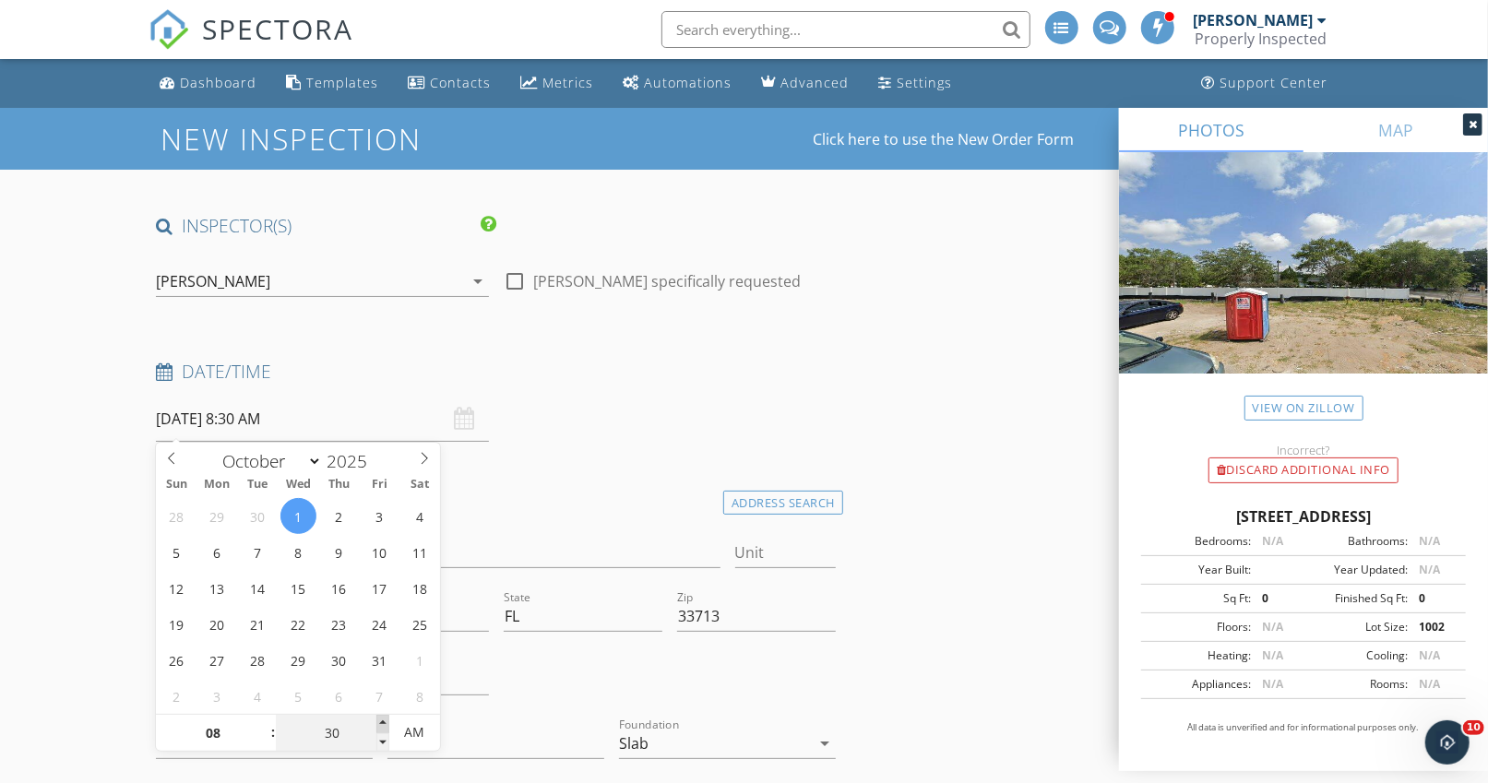
type input "35"
type input "10/01/2025 8:35 AM"
click at [387, 719] on span at bounding box center [382, 724] width 13 height 18
type input "40"
type input "10/01/2025 8:40 AM"
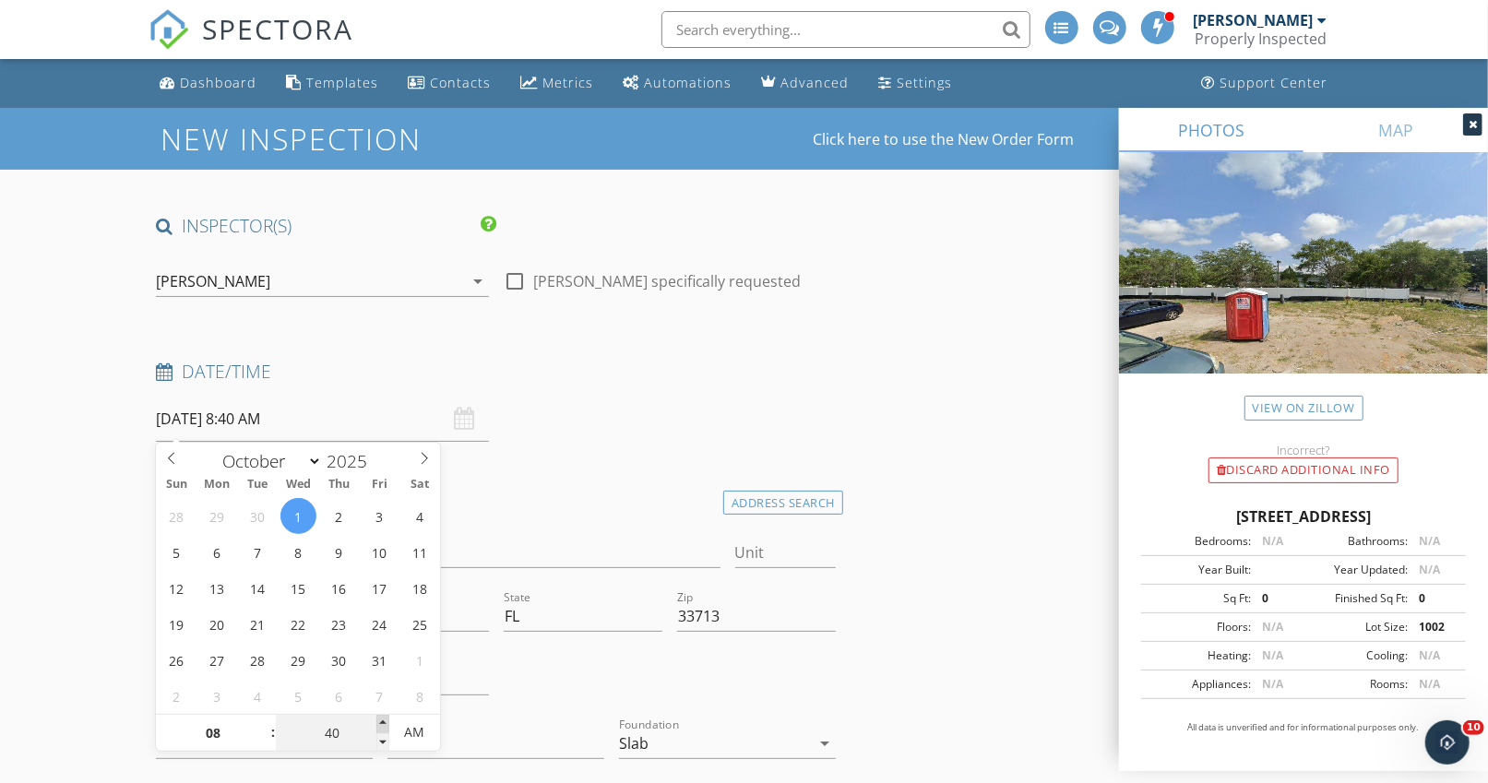
click at [387, 719] on span at bounding box center [382, 724] width 13 height 18
type input "45"
type input "10/01/2025 8:45 AM"
click at [387, 720] on span at bounding box center [382, 724] width 13 height 18
type input "50"
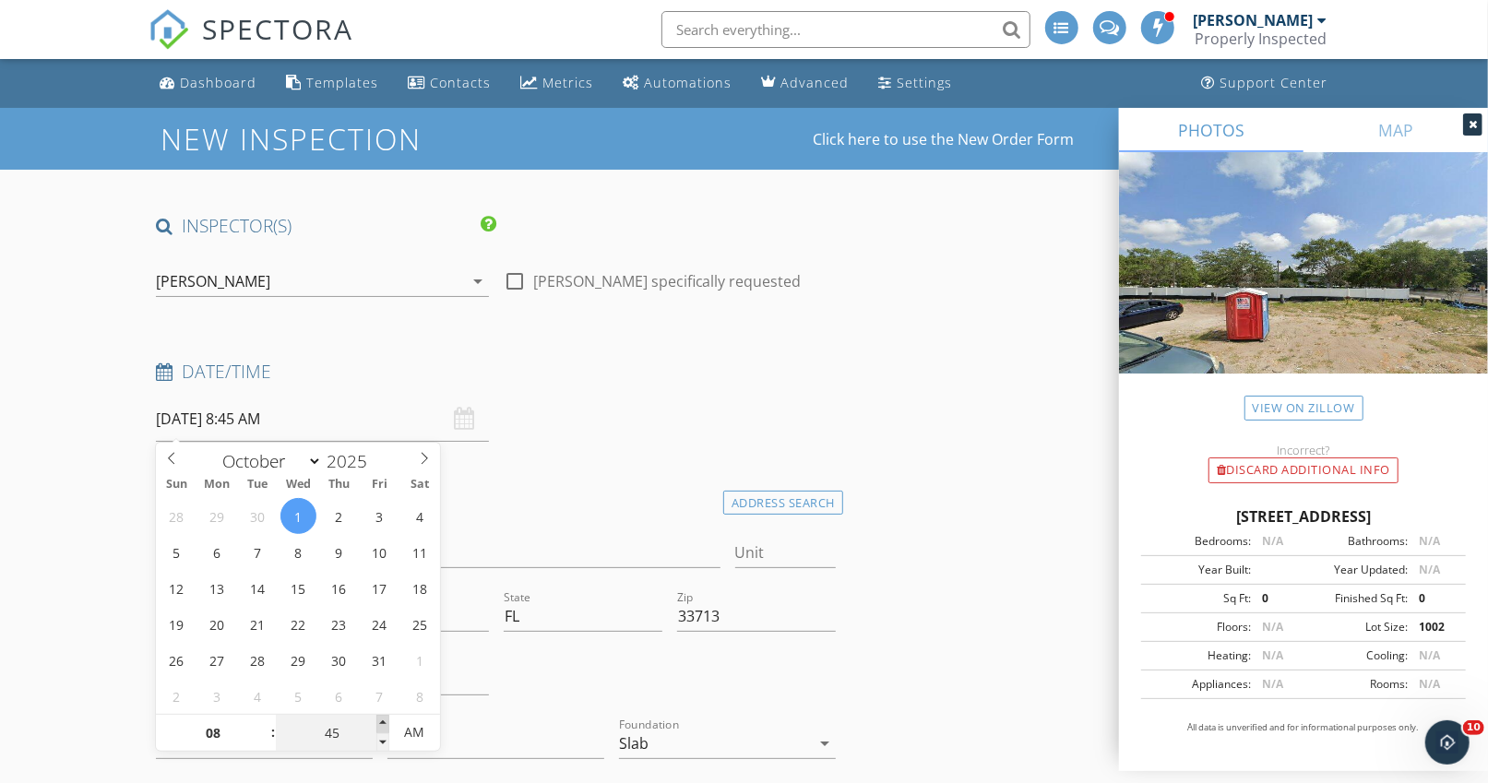
type input "10/01/2025 8:50 AM"
click at [387, 720] on span at bounding box center [382, 724] width 13 height 18
type input "55"
type input "10/01/2025 8:55 AM"
click at [387, 720] on span at bounding box center [382, 724] width 13 height 18
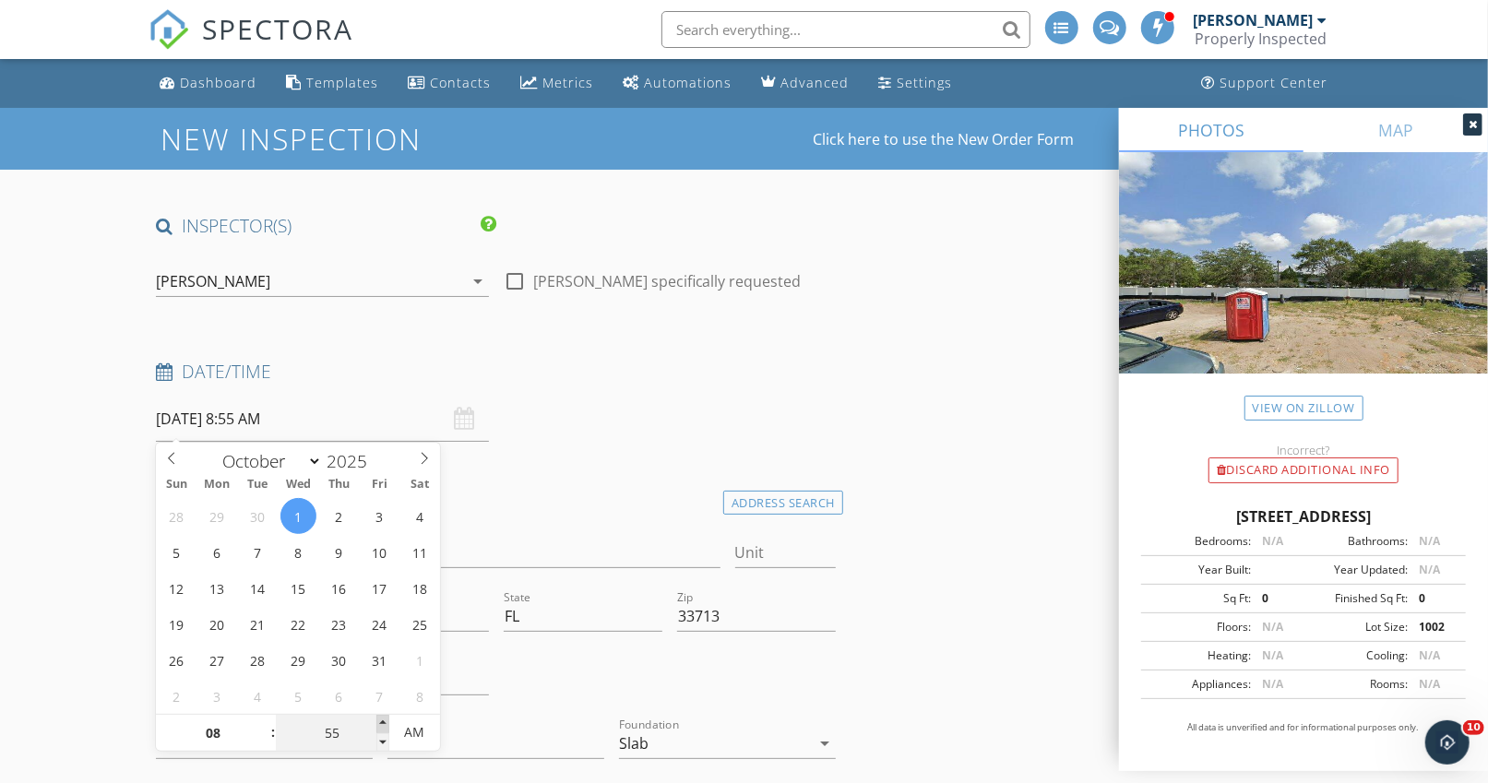
type input "09"
type input "00"
type input "10/01/2025 9:00 AM"
click at [387, 720] on span at bounding box center [382, 724] width 13 height 18
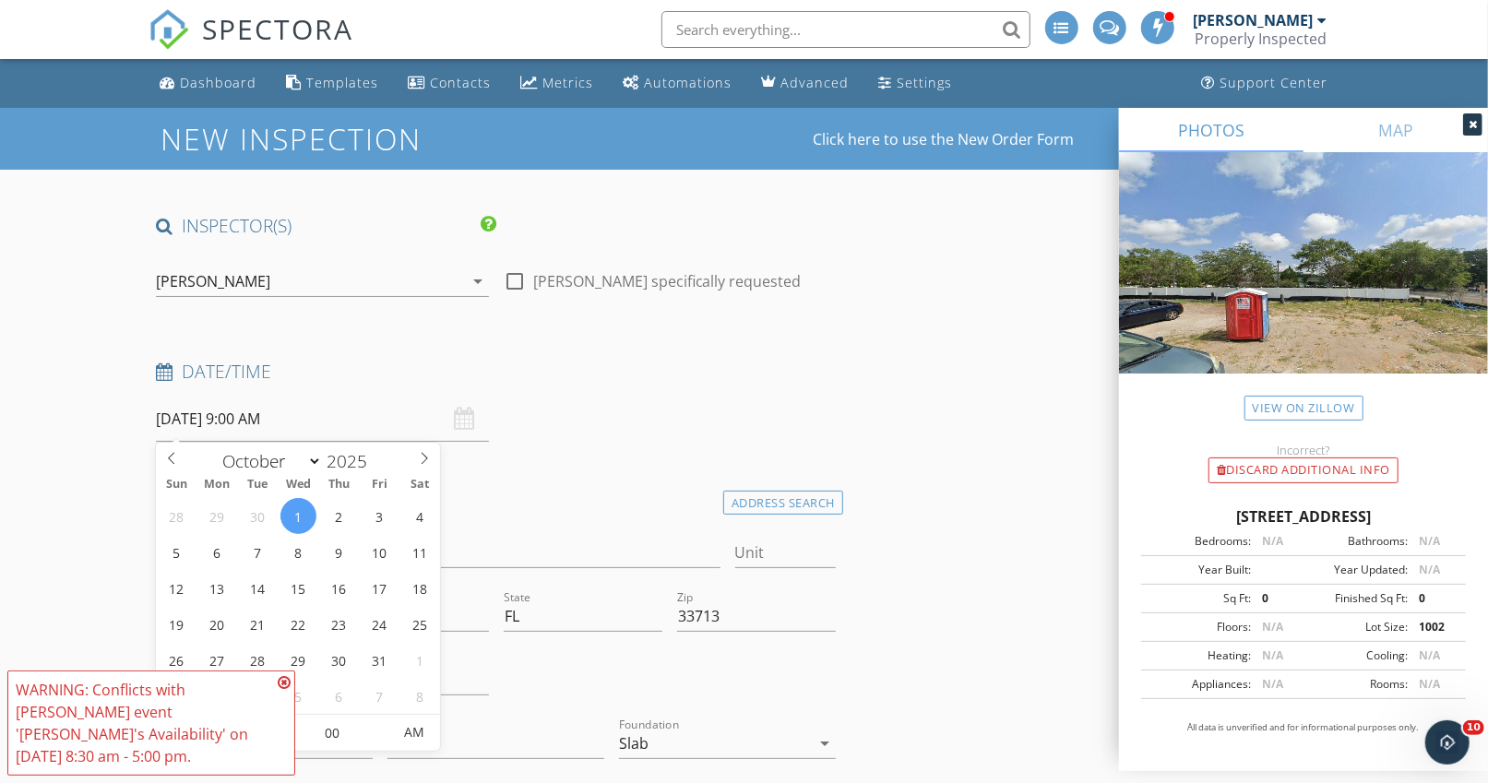
drag, startPoint x: 287, startPoint y: 683, endPoint x: 274, endPoint y: 693, distance: 16.4
click at [286, 683] on icon at bounding box center [284, 682] width 13 height 15
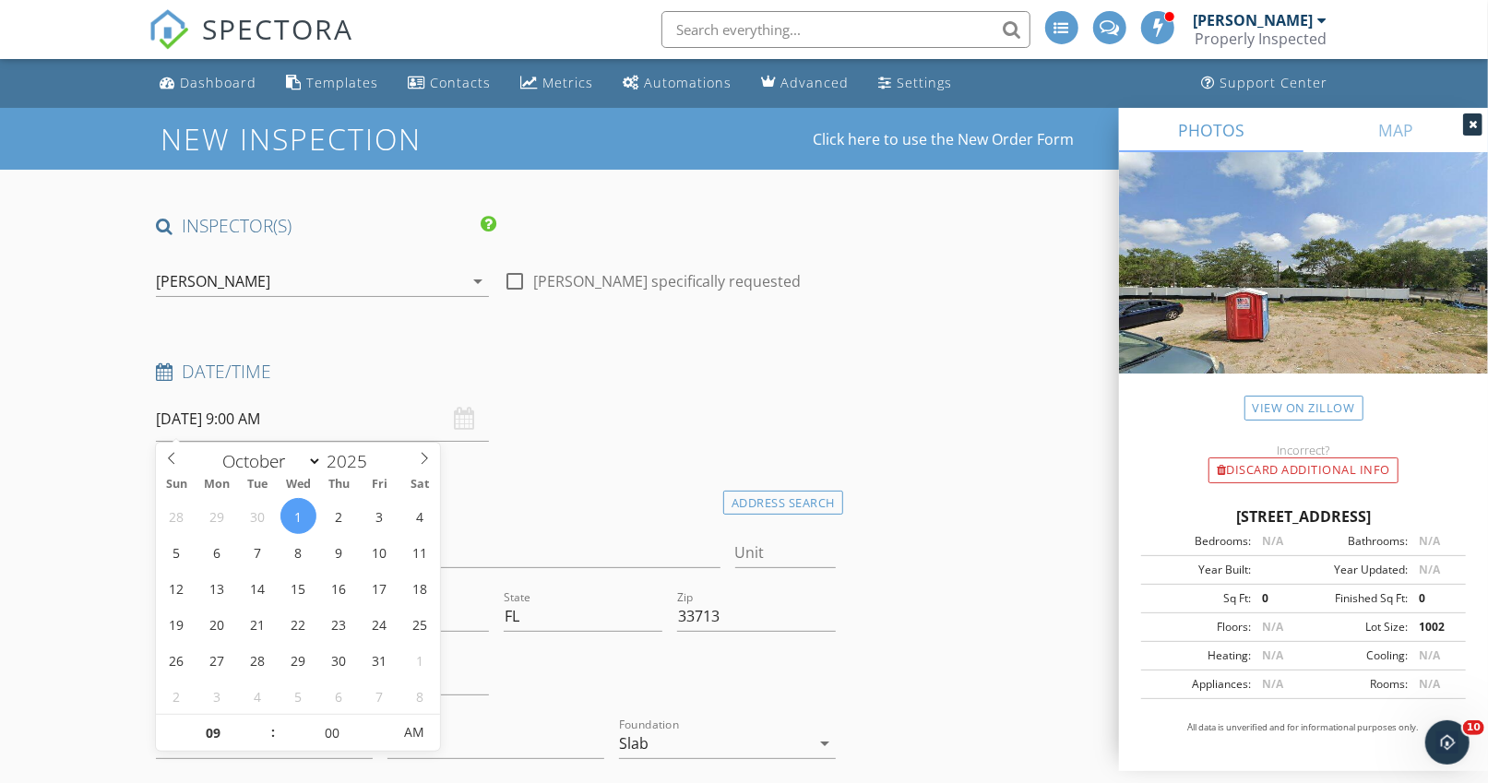
click at [245, 421] on input "10/01/2025 9:00 AM" at bounding box center [322, 419] width 332 height 45
type input "10"
type input "10/01/2025 10:00 AM"
click at [266, 720] on span at bounding box center [263, 724] width 13 height 18
type input "11"
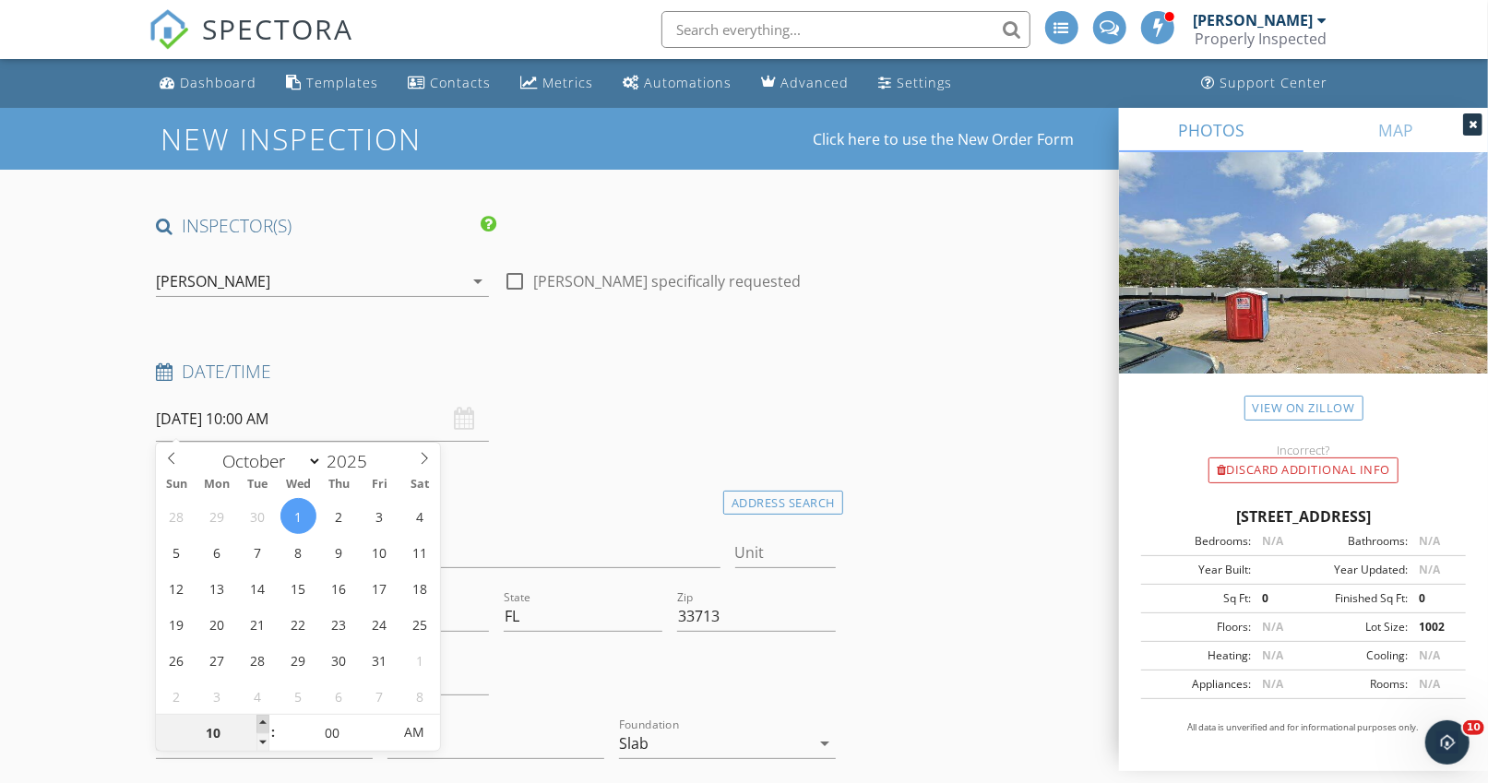
type input "10/01/2025 11:00 AM"
click at [266, 720] on span at bounding box center [263, 724] width 13 height 18
type input "12"
type input "10/01/2025 12:00 PM"
click at [266, 720] on span at bounding box center [263, 724] width 13 height 18
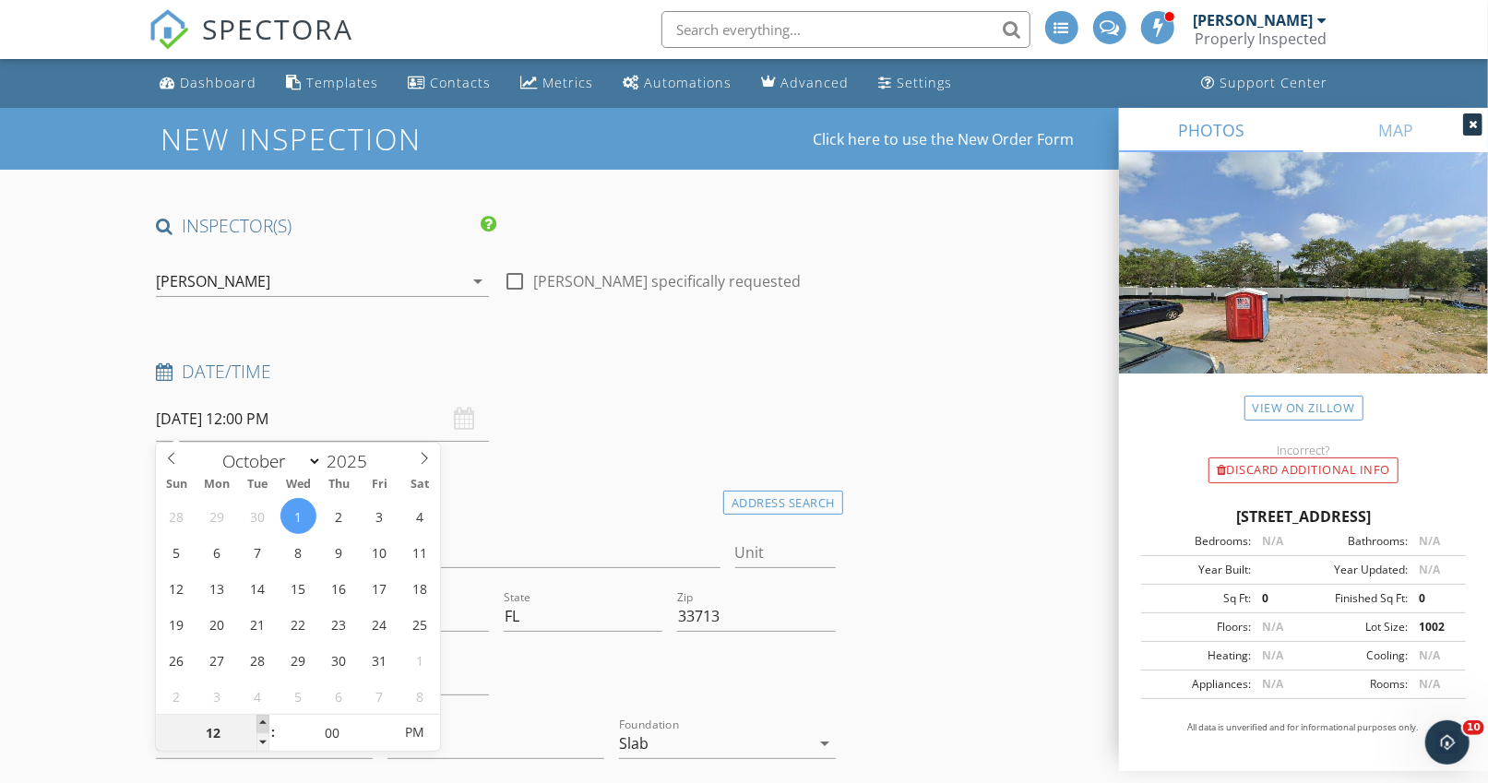
type input "01"
type input "10/01/2025 1:00 PM"
click at [265, 720] on span at bounding box center [263, 724] width 13 height 18
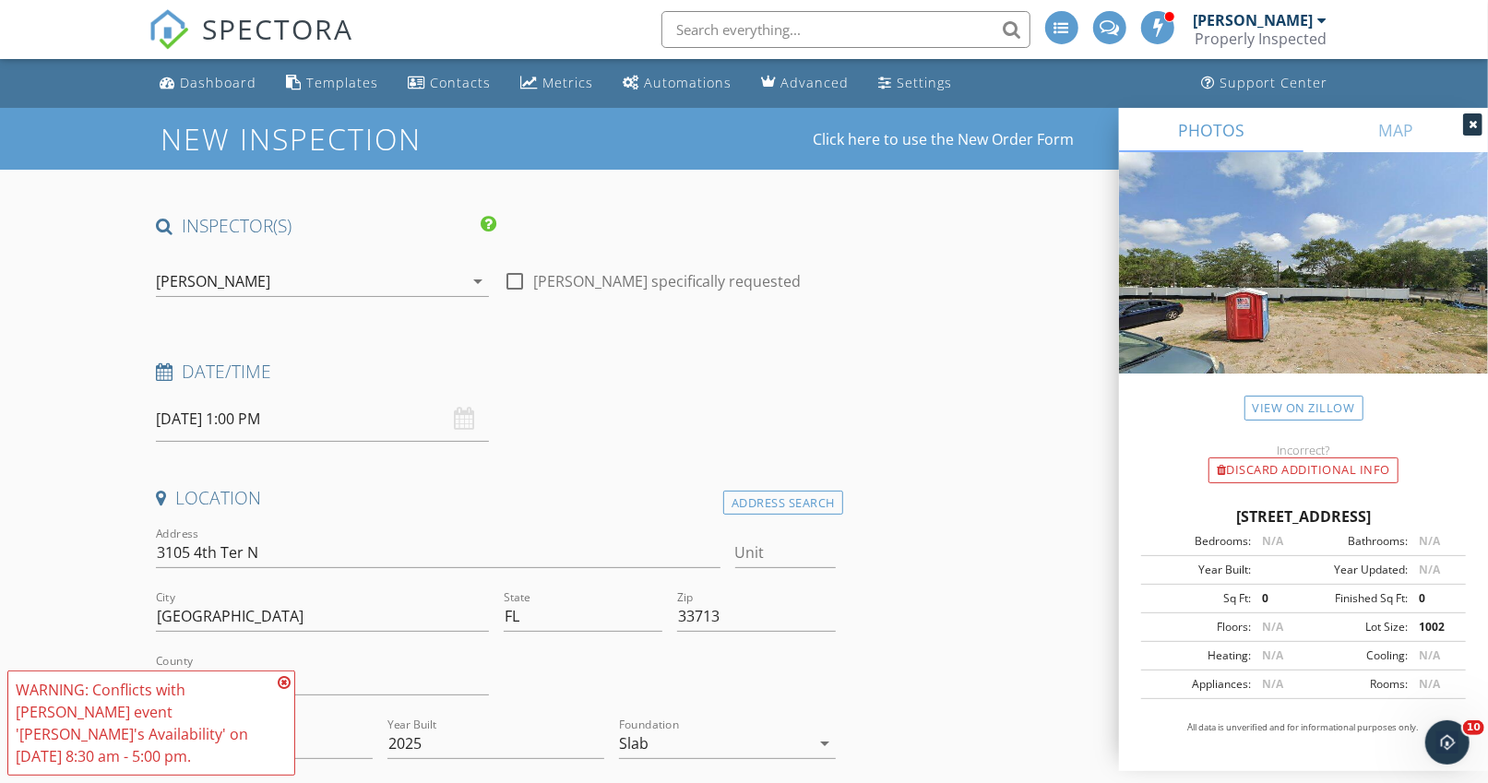
click at [545, 504] on h4 "Location" at bounding box center [496, 498] width 680 height 24
click at [284, 684] on icon at bounding box center [284, 682] width 13 height 15
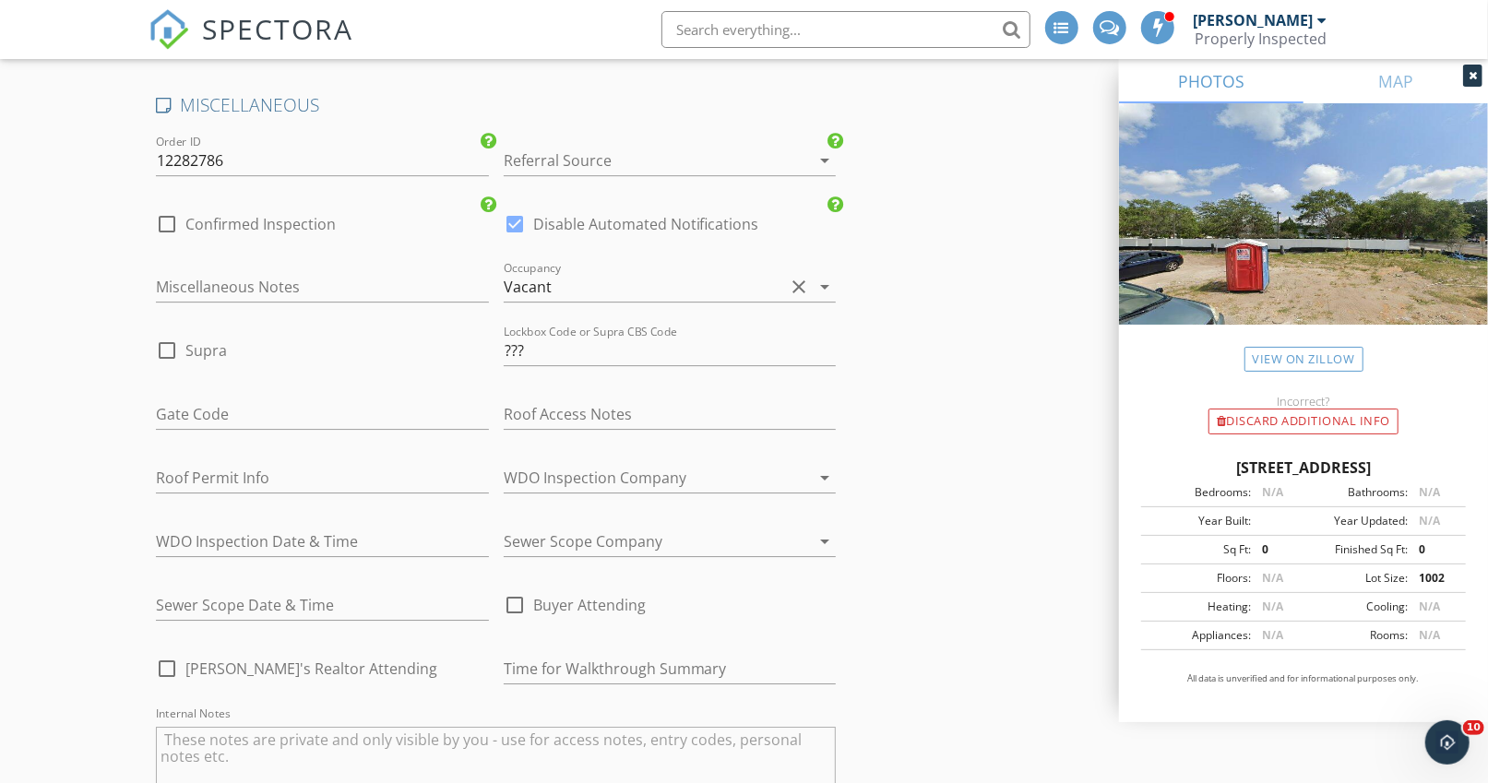
scroll to position [3446, 0]
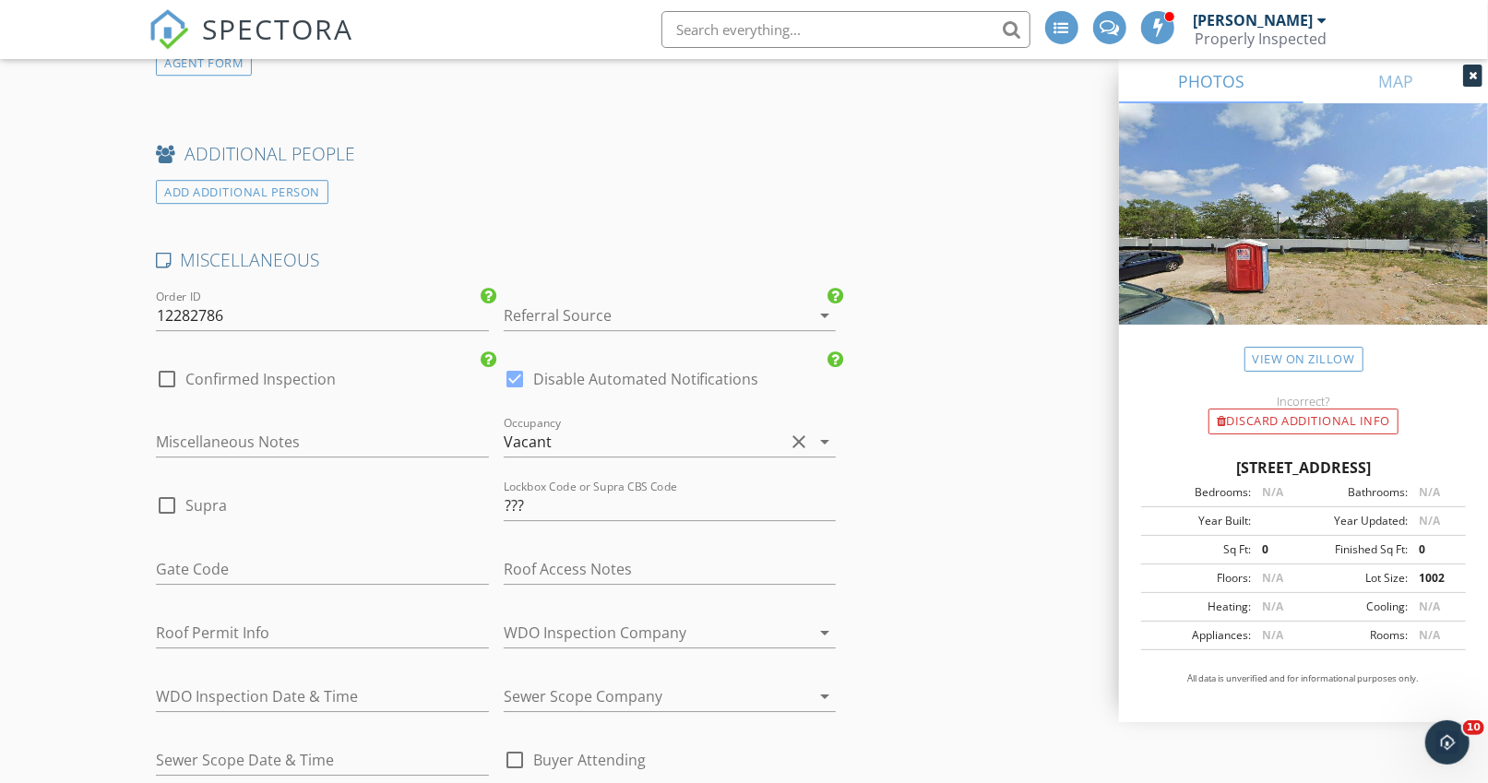
click at [623, 301] on div at bounding box center [644, 316] width 281 height 30
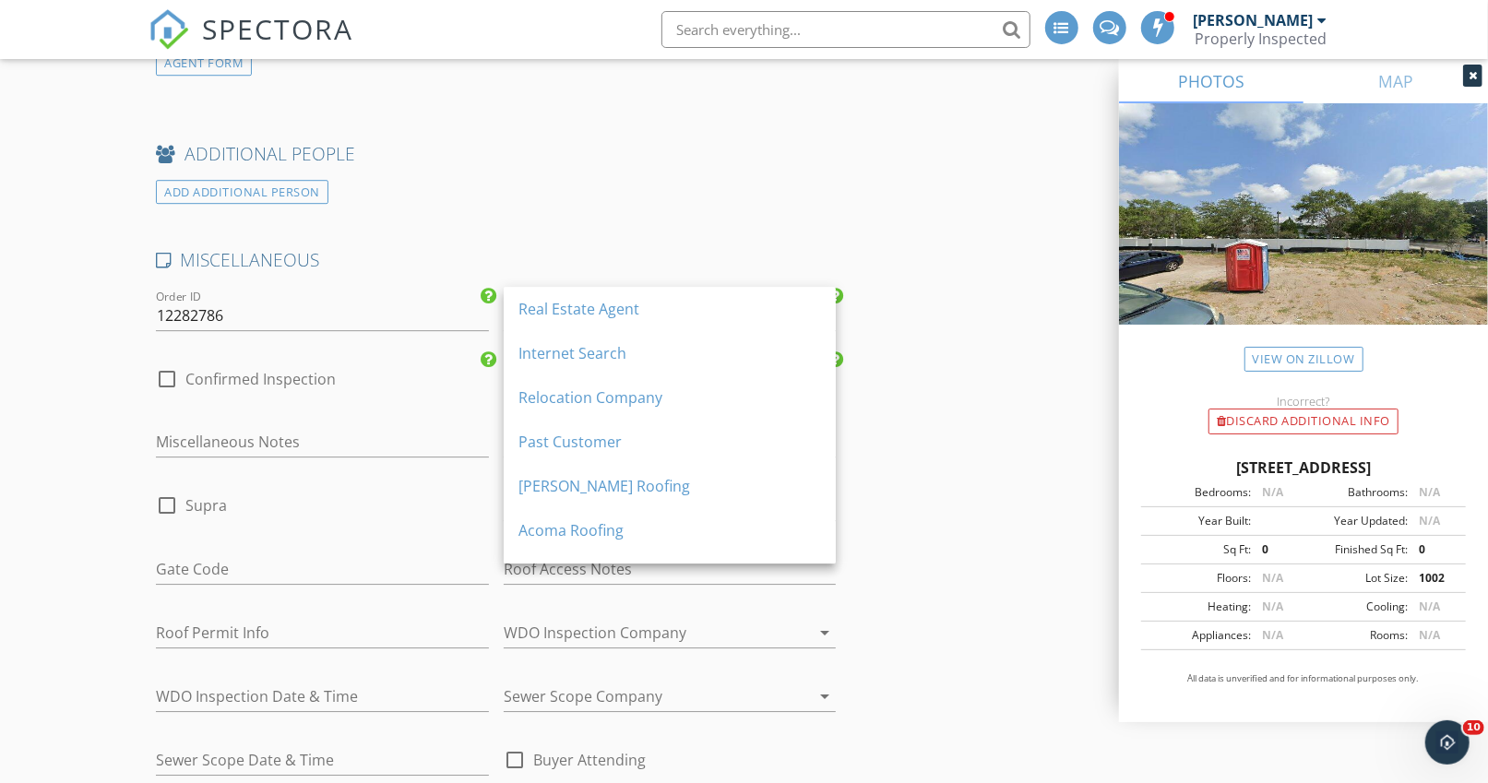
click at [625, 317] on div "Real Estate Agent" at bounding box center [670, 309] width 303 height 22
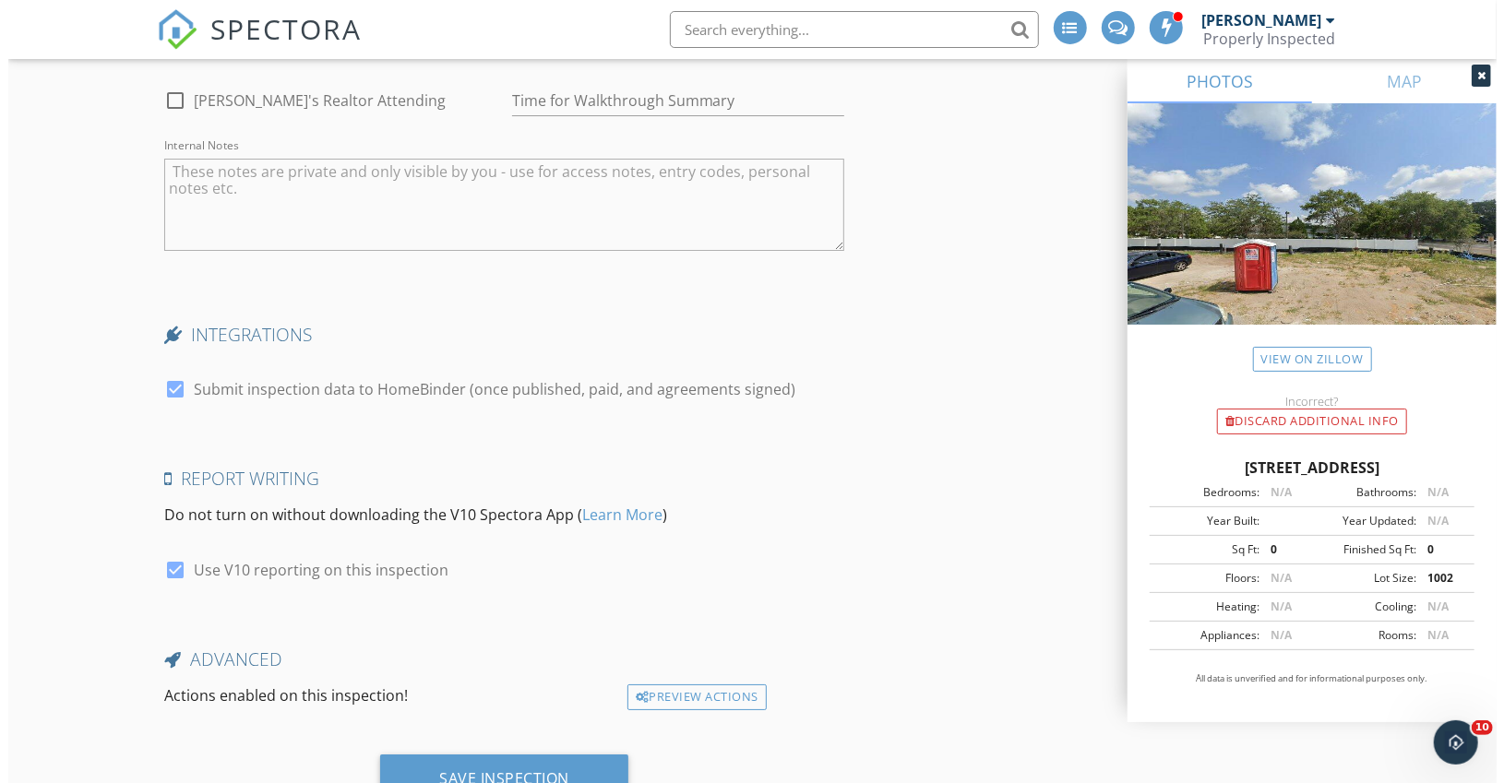
scroll to position [4231, 0]
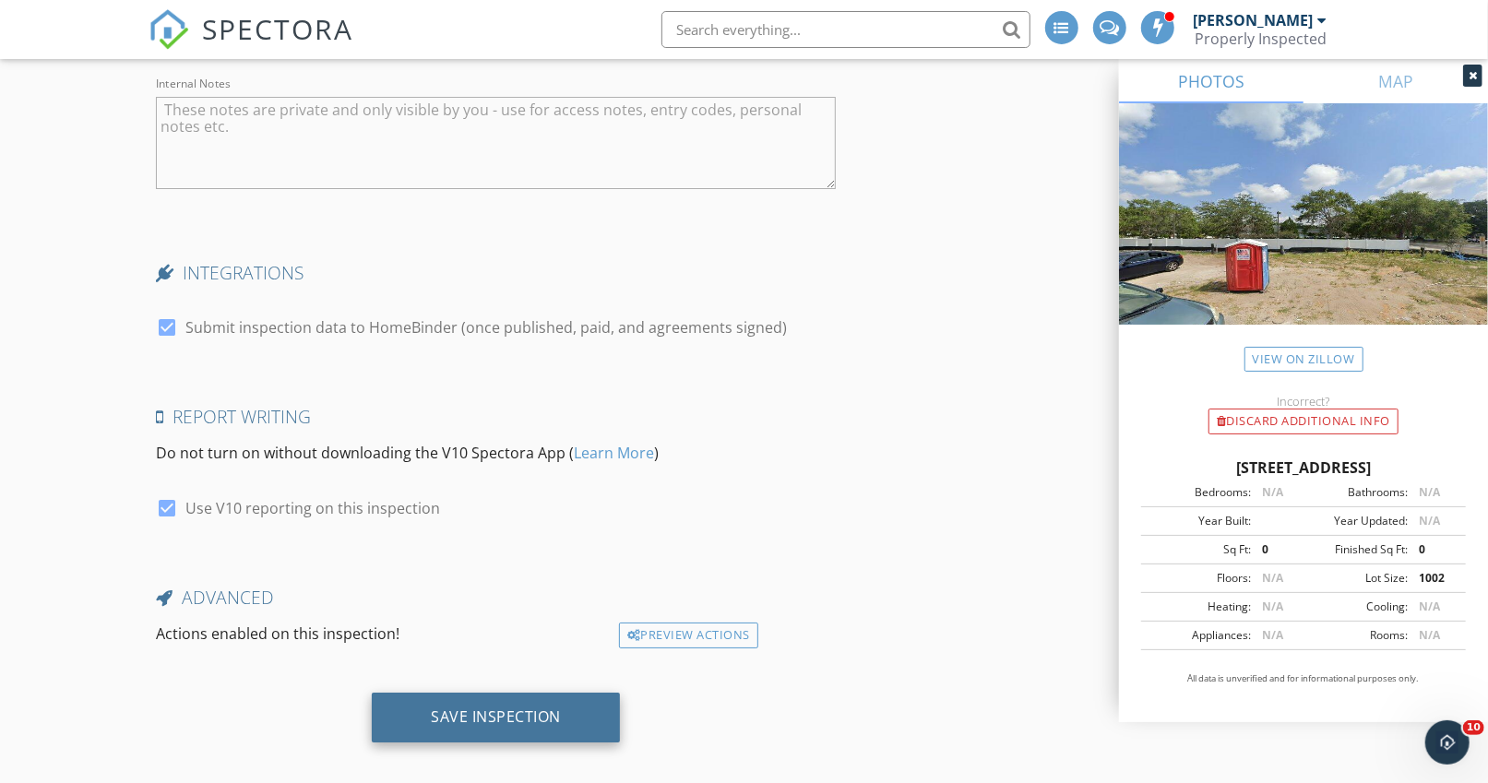
click at [465, 708] on div "Save Inspection" at bounding box center [496, 717] width 130 height 18
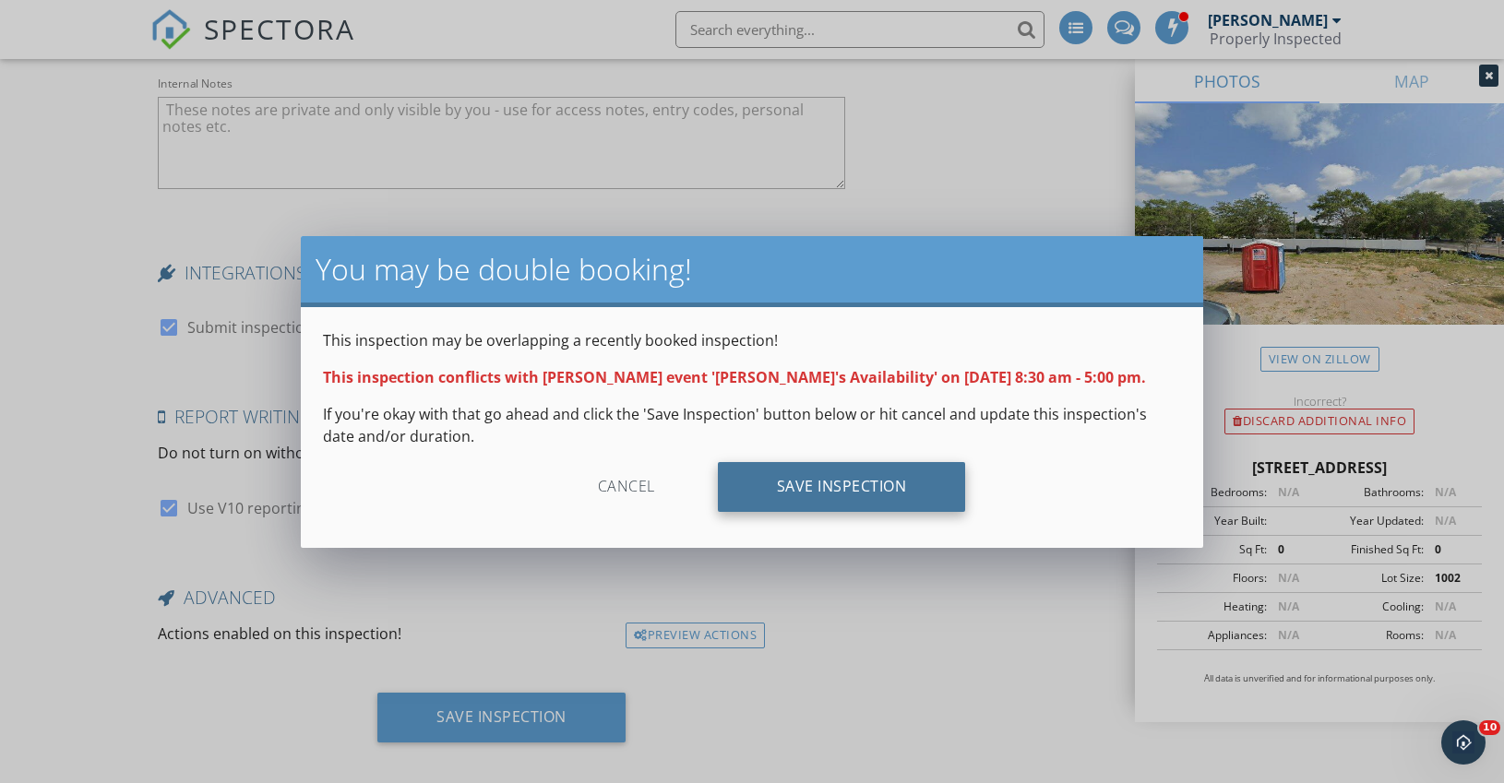
click at [782, 495] on div "Save Inspection" at bounding box center [842, 487] width 248 height 50
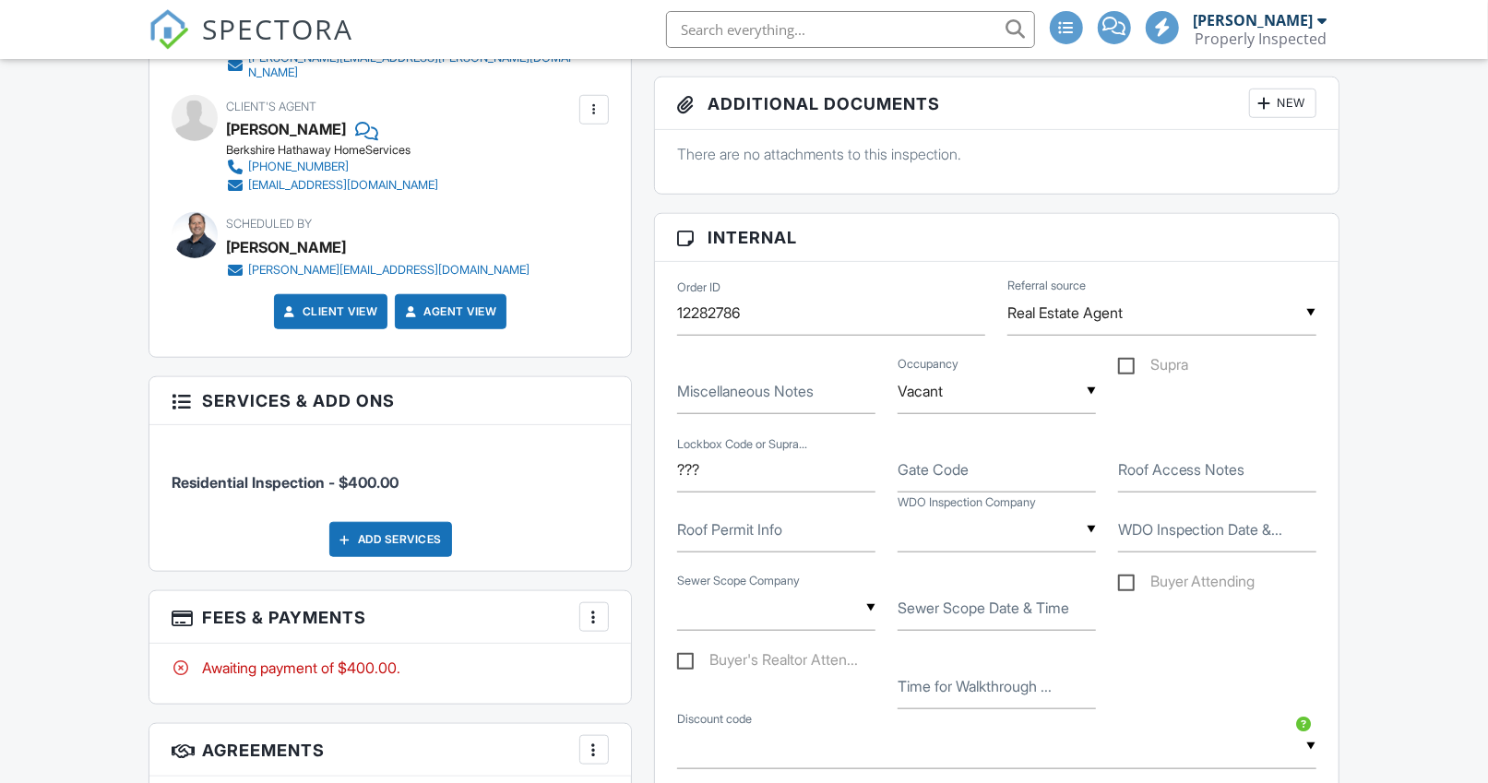
click at [368, 524] on div "Add Services" at bounding box center [390, 539] width 123 height 35
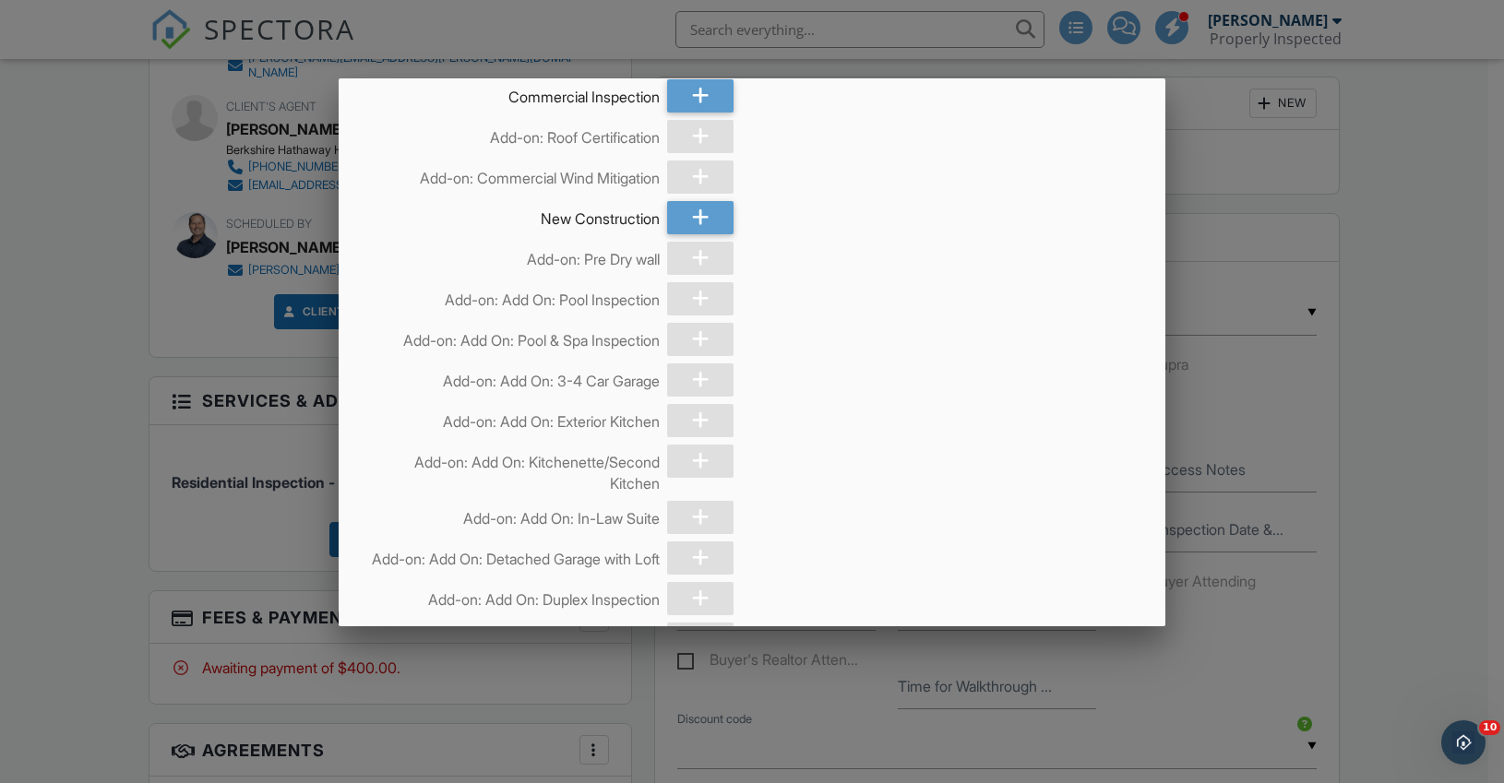
scroll to position [3344, 0]
click at [708, 231] on div at bounding box center [700, 213] width 66 height 33
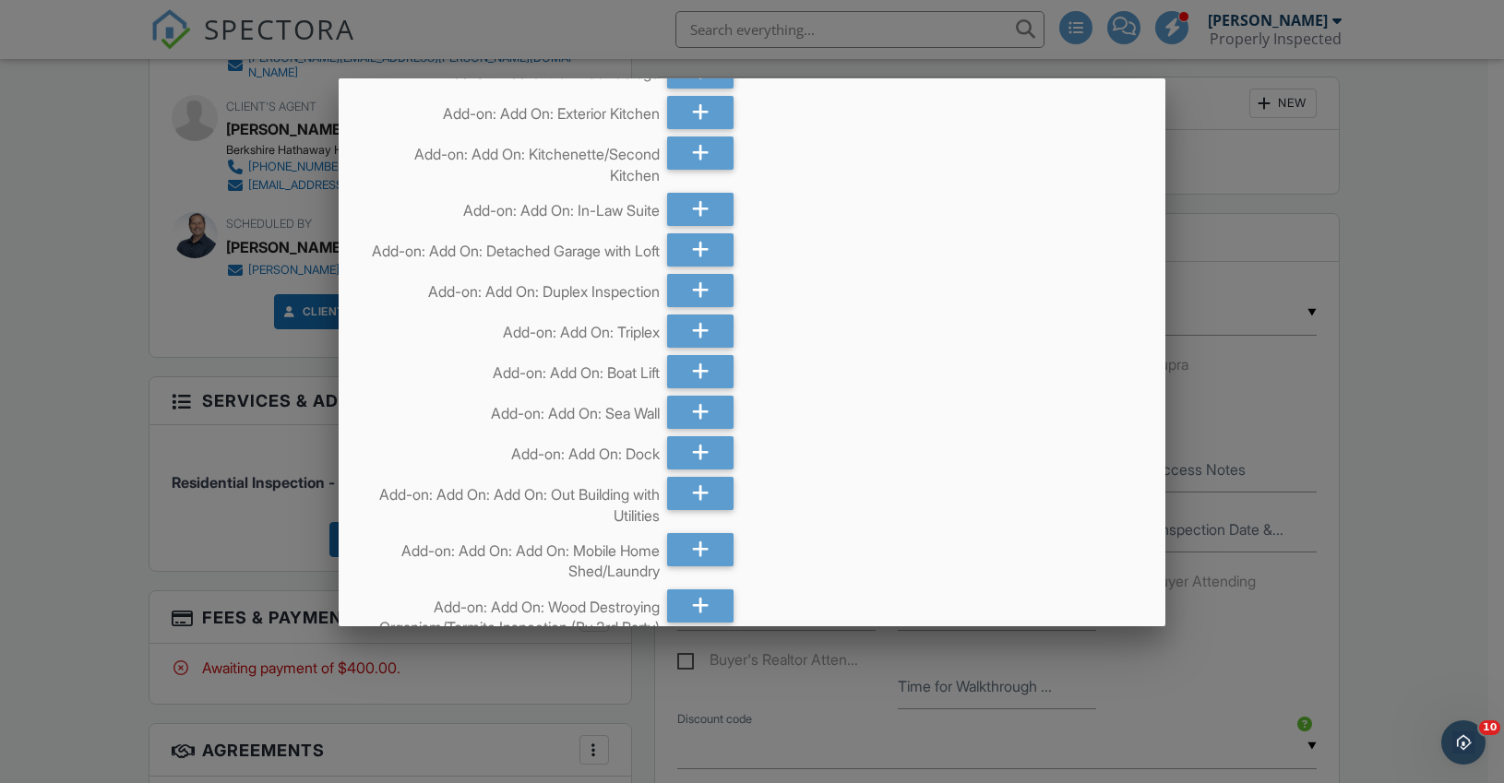
scroll to position [4822, 0]
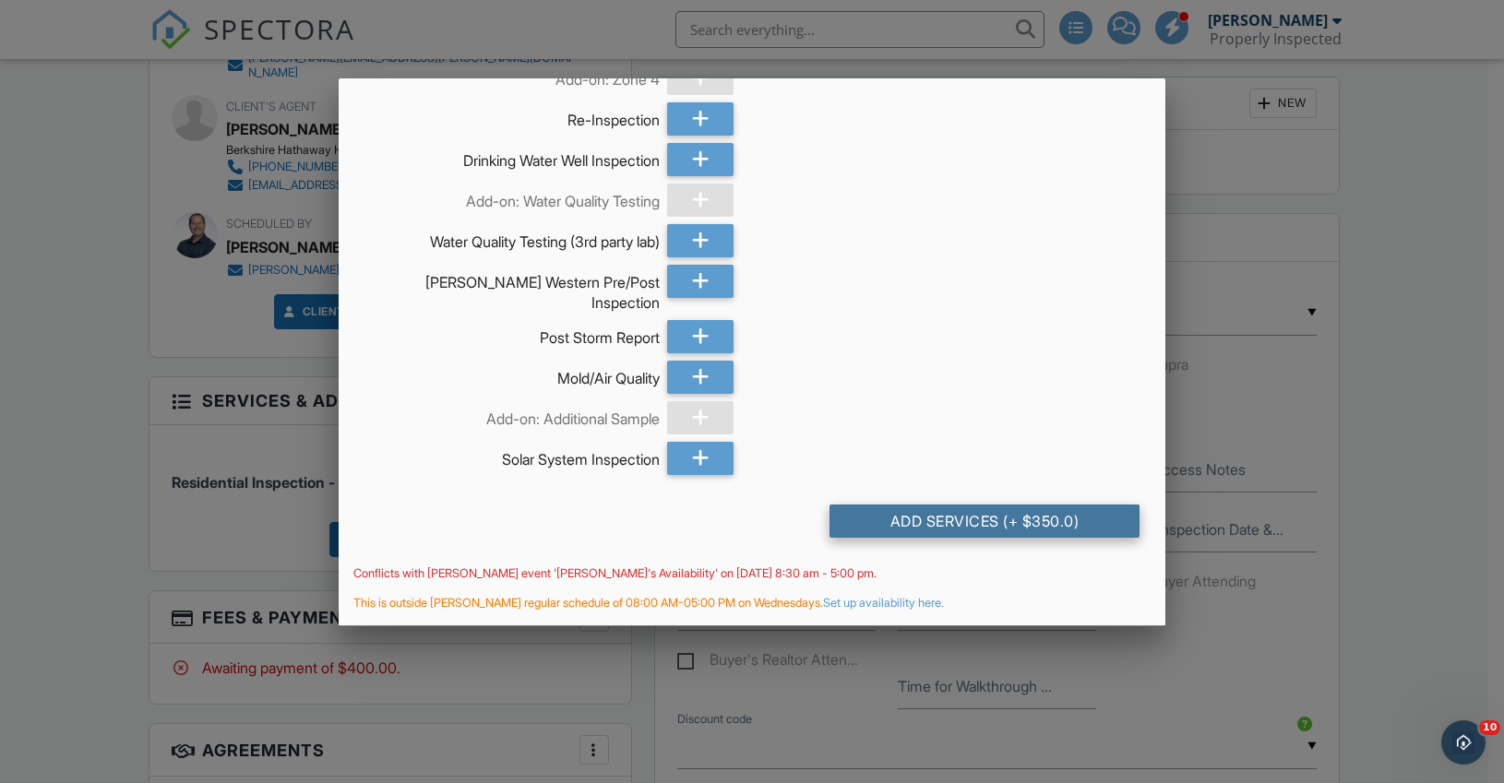
click at [1003, 519] on div "Add Services (+ $350.0)" at bounding box center [985, 521] width 310 height 33
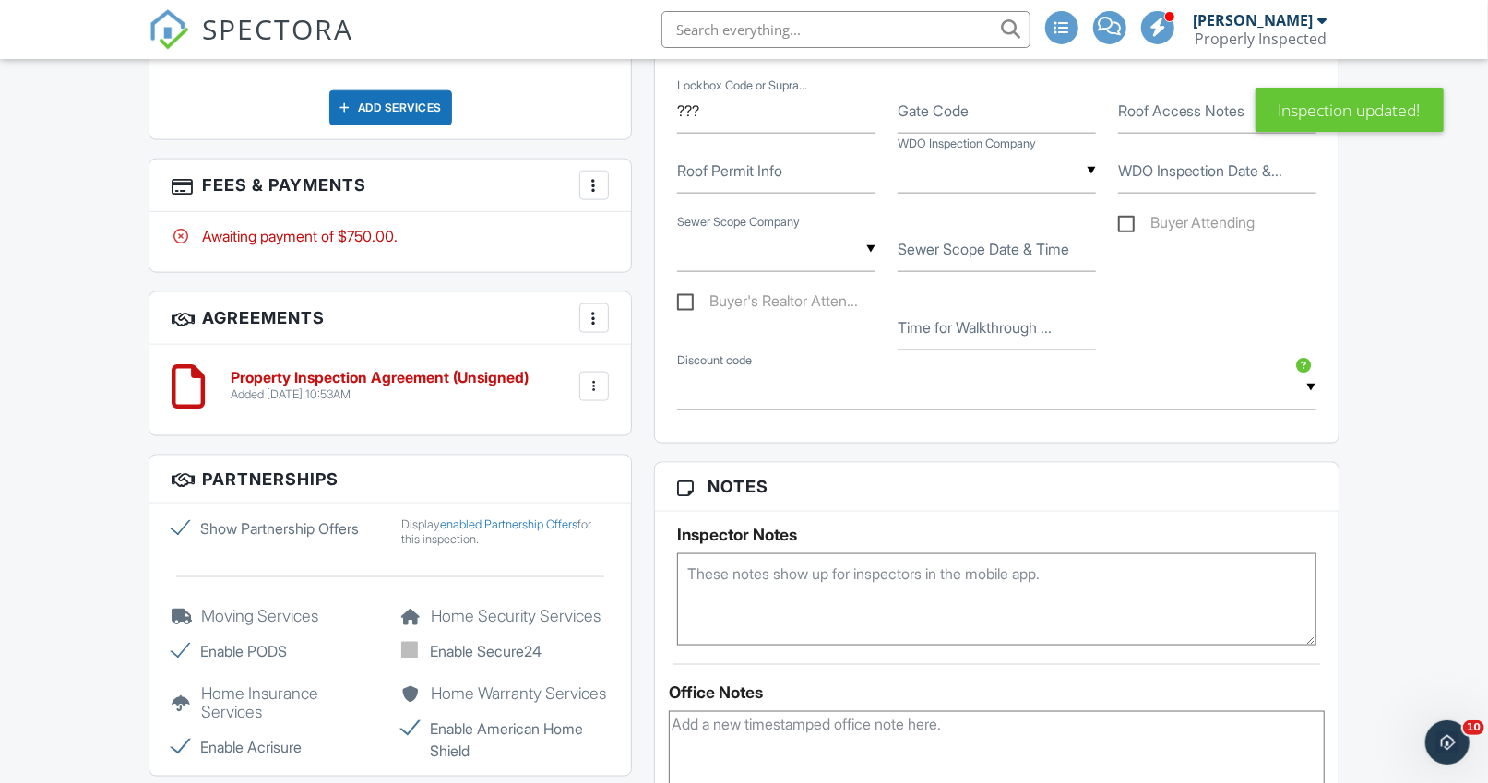
click at [596, 176] on div at bounding box center [594, 185] width 18 height 18
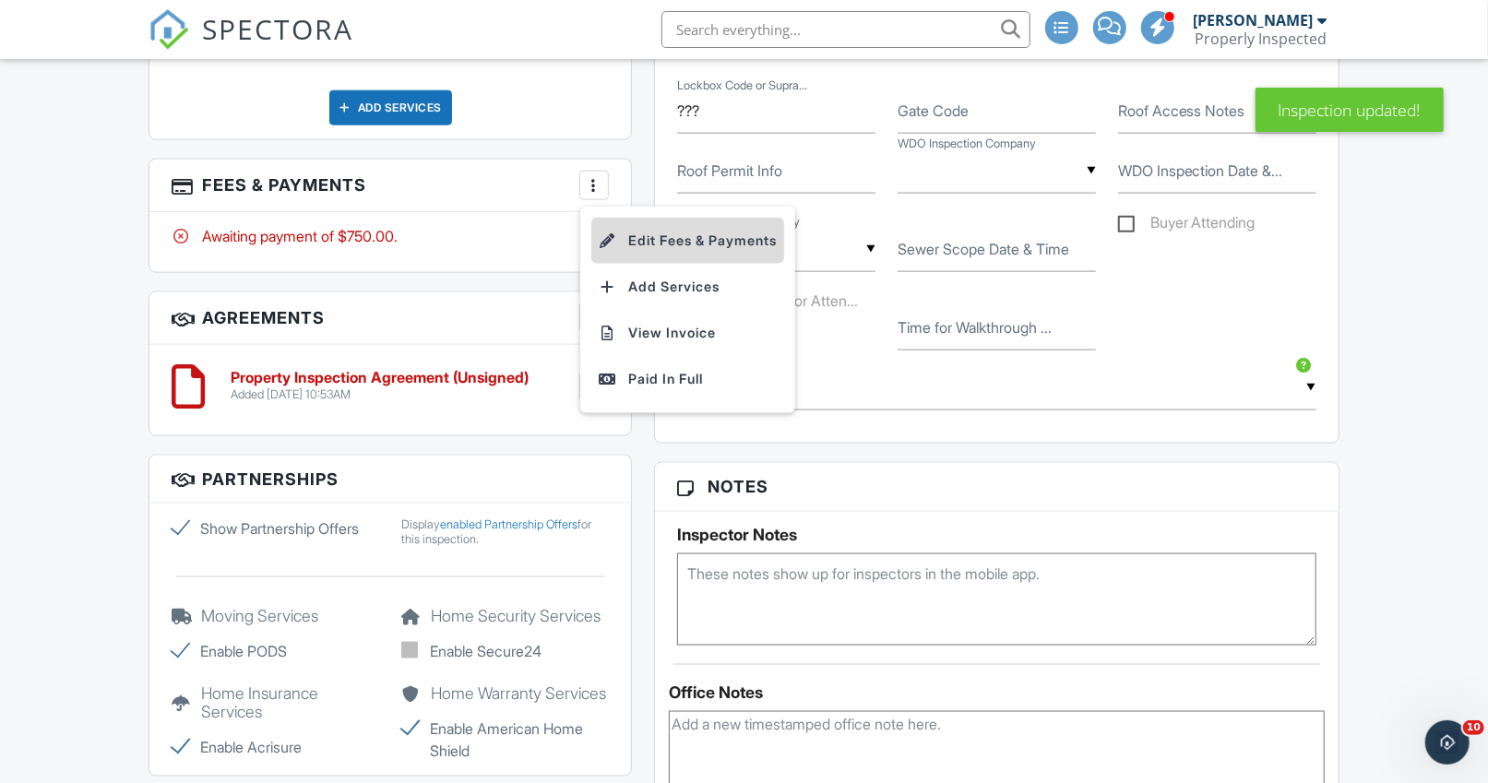
click at [608, 232] on div at bounding box center [608, 241] width 18 height 18
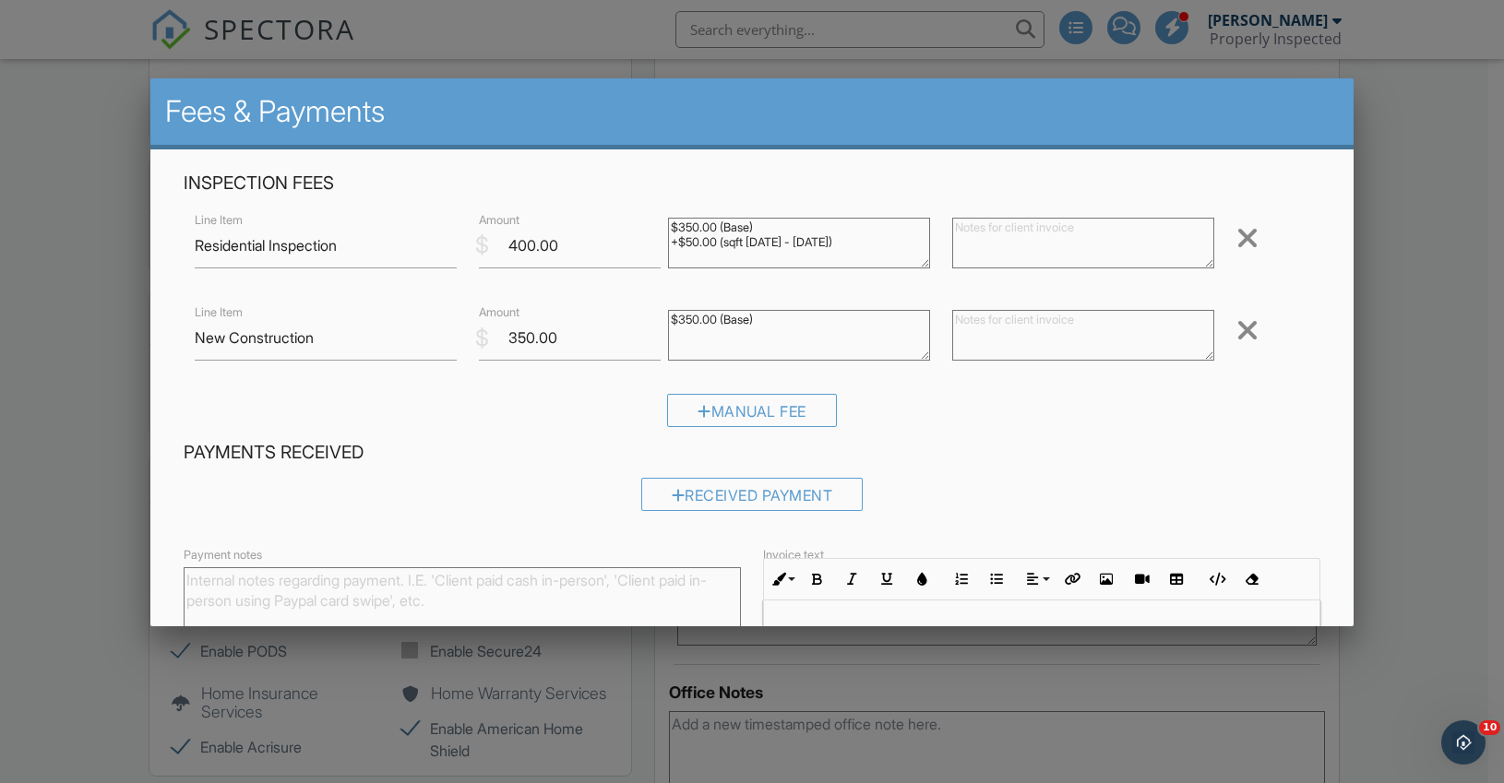
drag, startPoint x: 829, startPoint y: 245, endPoint x: 605, endPoint y: 211, distance: 225.9
click at [606, 211] on div "Line Item Residential Inspection $ Amount 400.00 $350.00 (Base) +$50.00 (sqft 1…" at bounding box center [752, 246] width 1137 height 74
drag, startPoint x: 798, startPoint y: 326, endPoint x: 653, endPoint y: 315, distance: 145.3
click at [657, 315] on div "$350.00 (Base)" at bounding box center [799, 338] width 284 height 74
paste textarea "+$50.00 (sqft 1500 - 2000)"
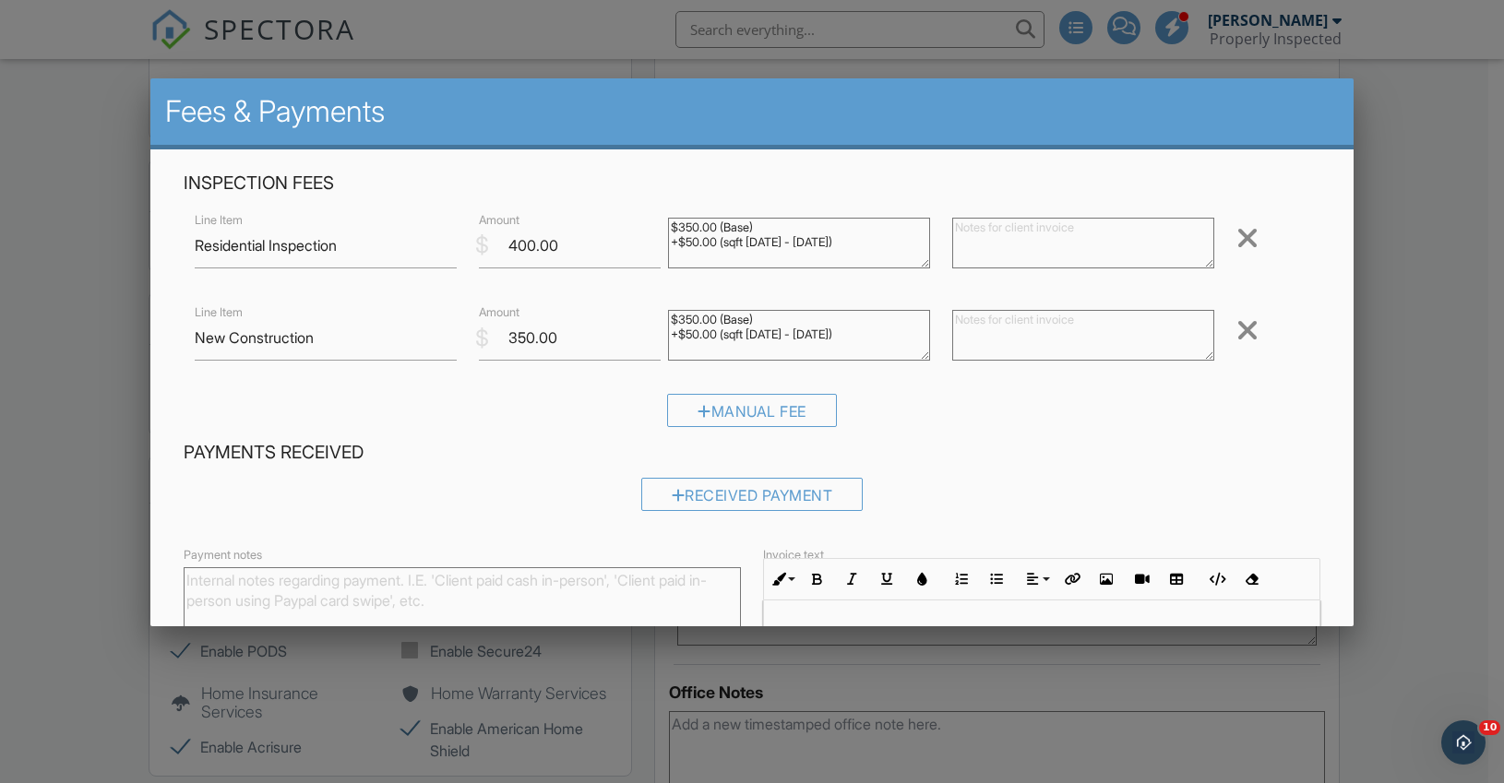
type textarea "$350.00 (Base) +$50.00 (sqft [DATE] - [DATE])"
click at [532, 338] on input "350.00" at bounding box center [570, 338] width 182 height 45
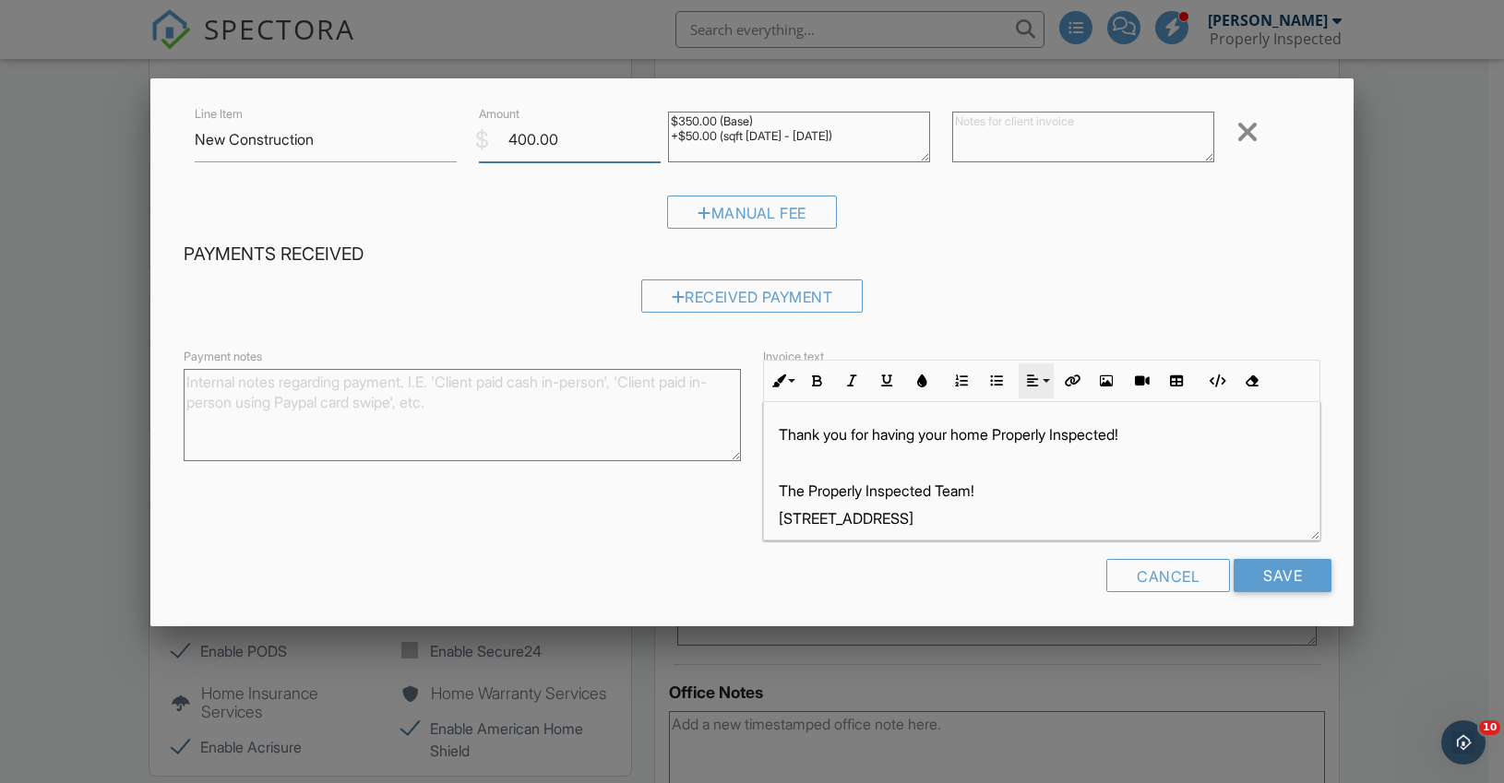
scroll to position [199, 0]
type input "400.00"
click at [1241, 565] on input "Save" at bounding box center [1283, 574] width 98 height 33
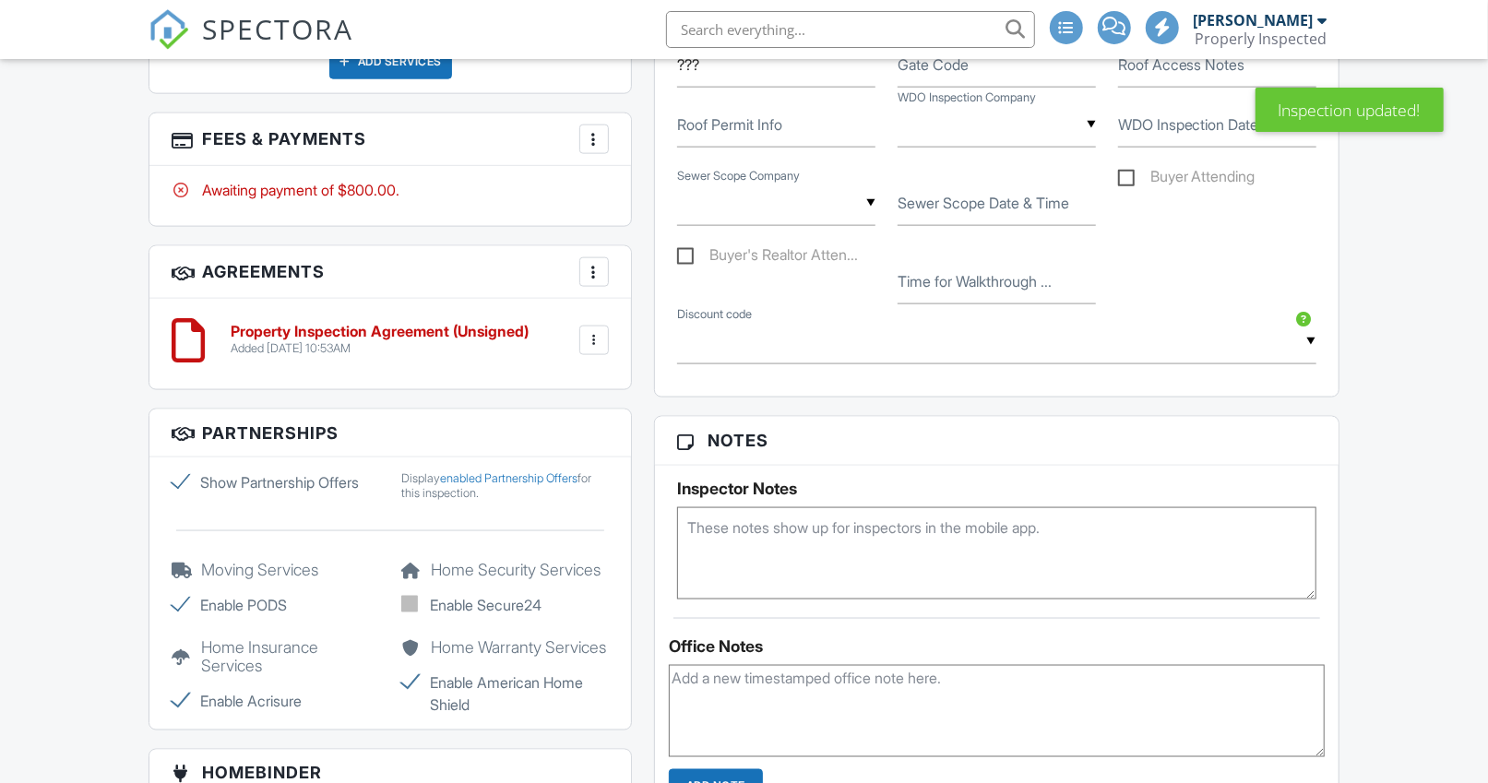
scroll to position [1470, 0]
click at [600, 130] on div at bounding box center [594, 139] width 18 height 18
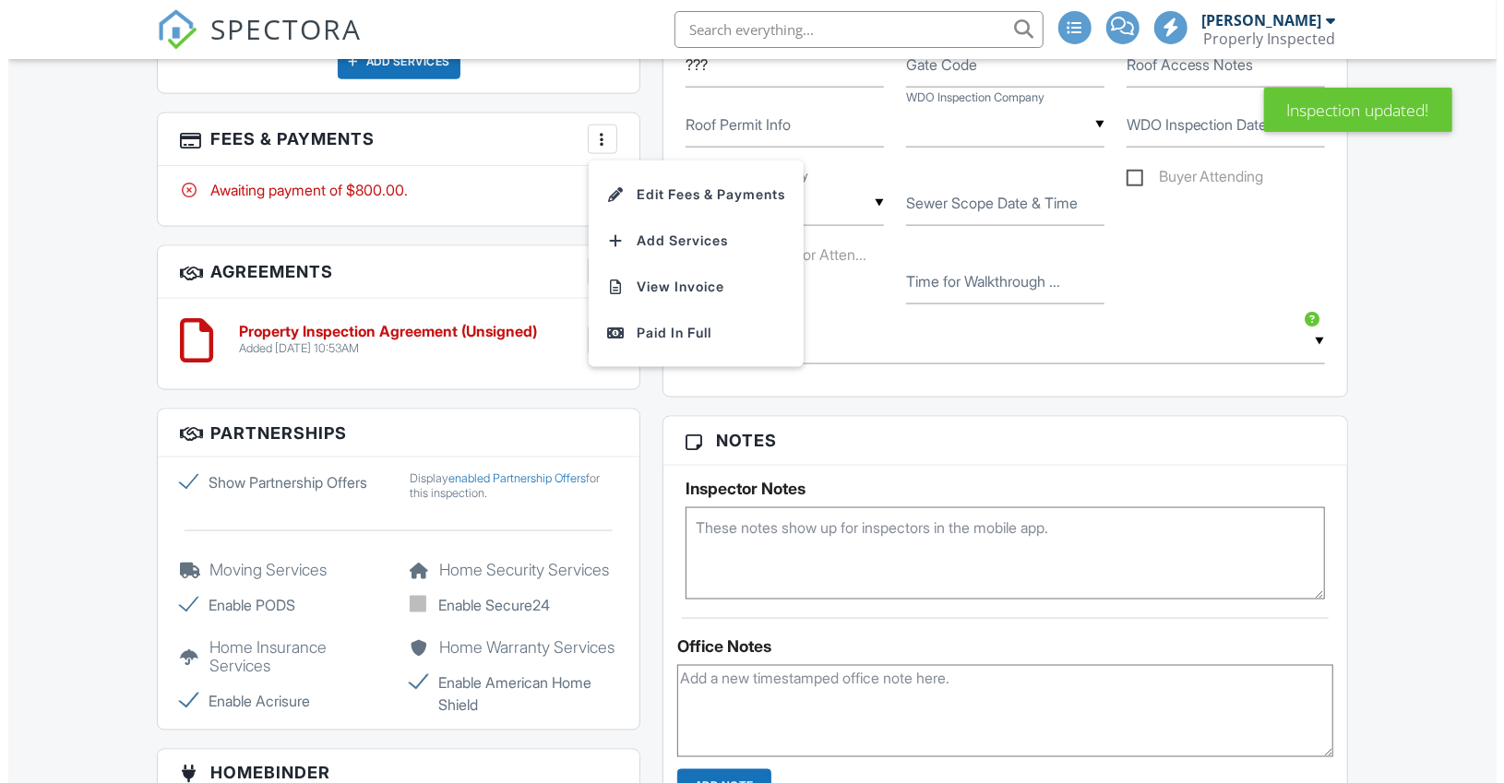
scroll to position [0, 0]
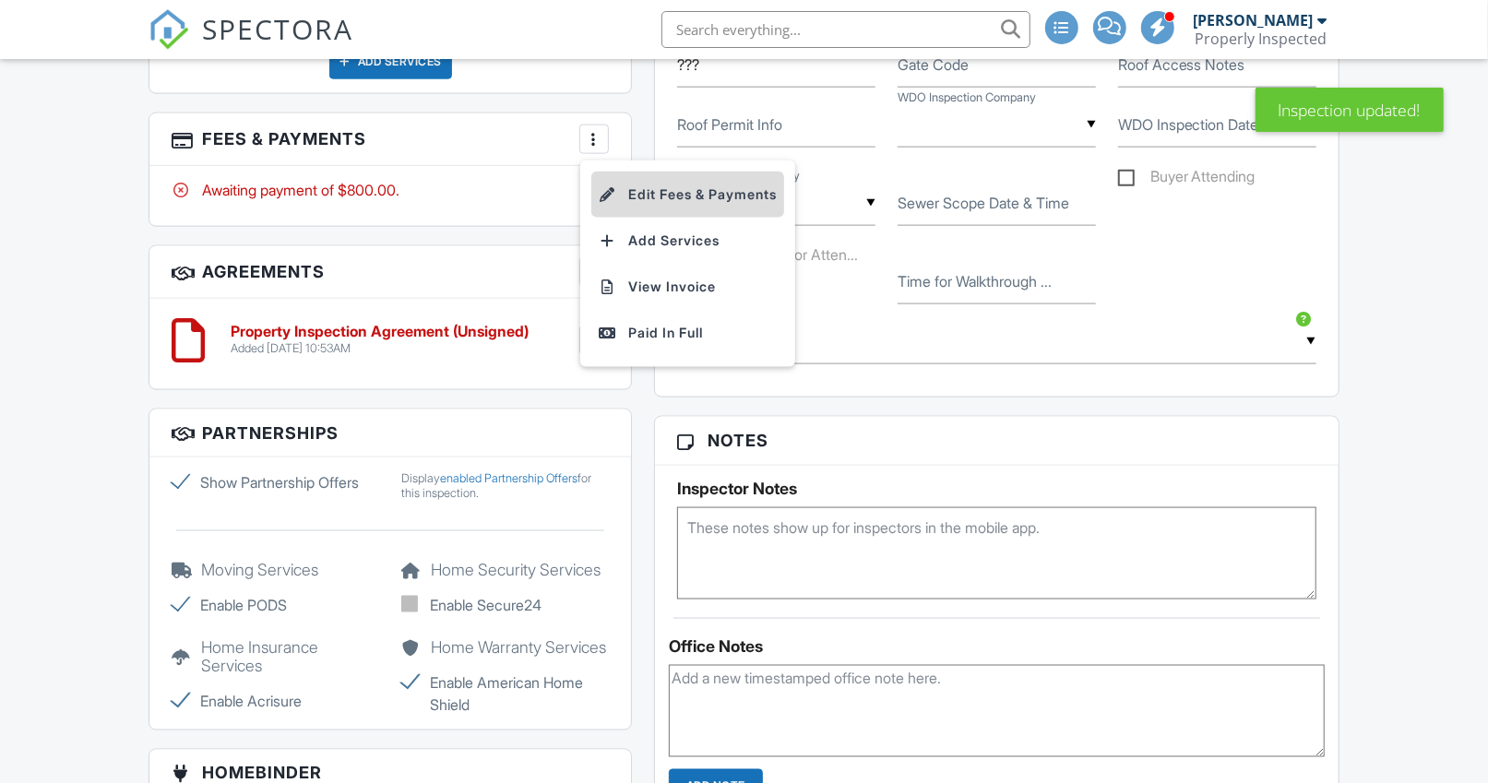
click at [639, 173] on li "Edit Fees & Payments" at bounding box center [687, 195] width 193 height 46
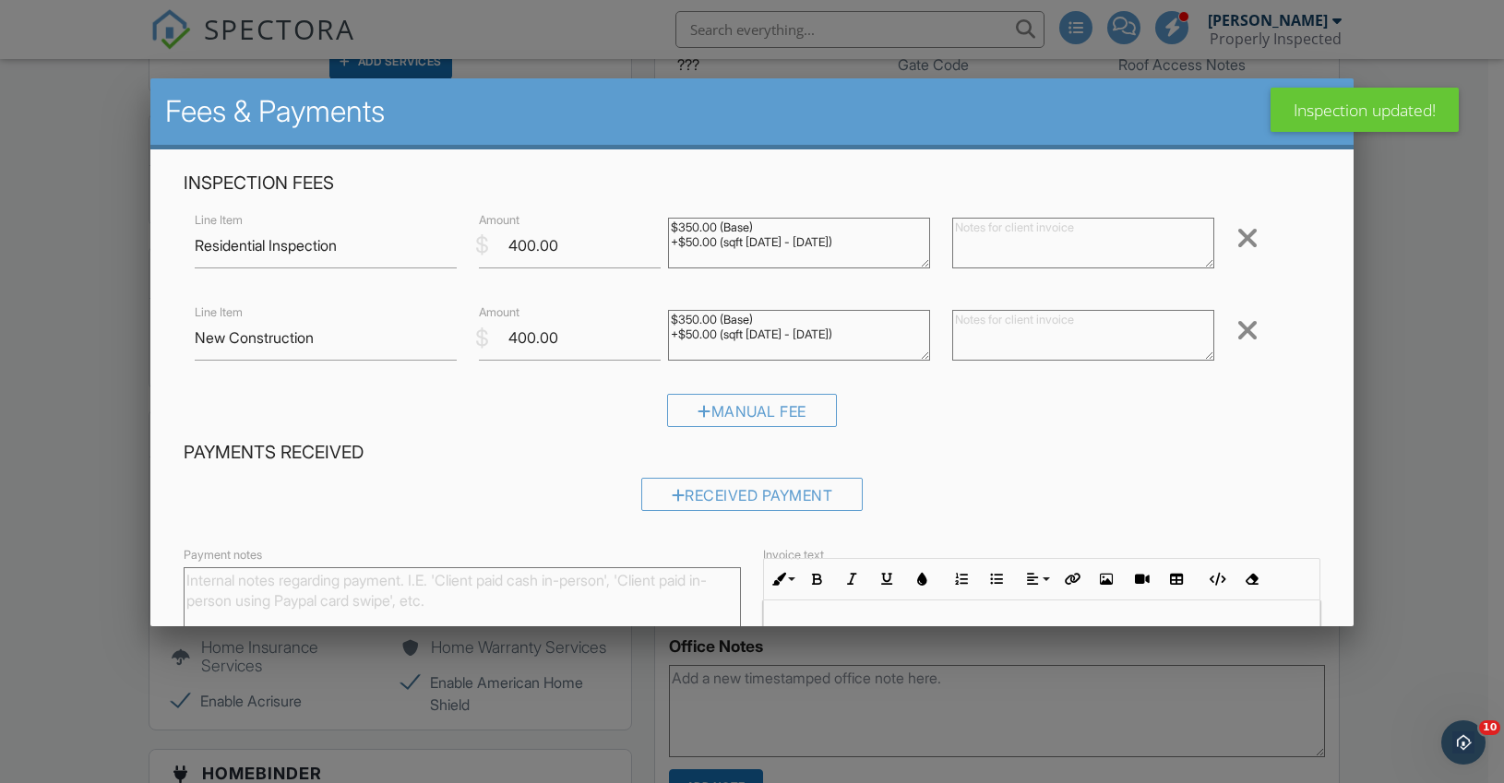
click at [1238, 239] on div at bounding box center [1247, 238] width 22 height 30
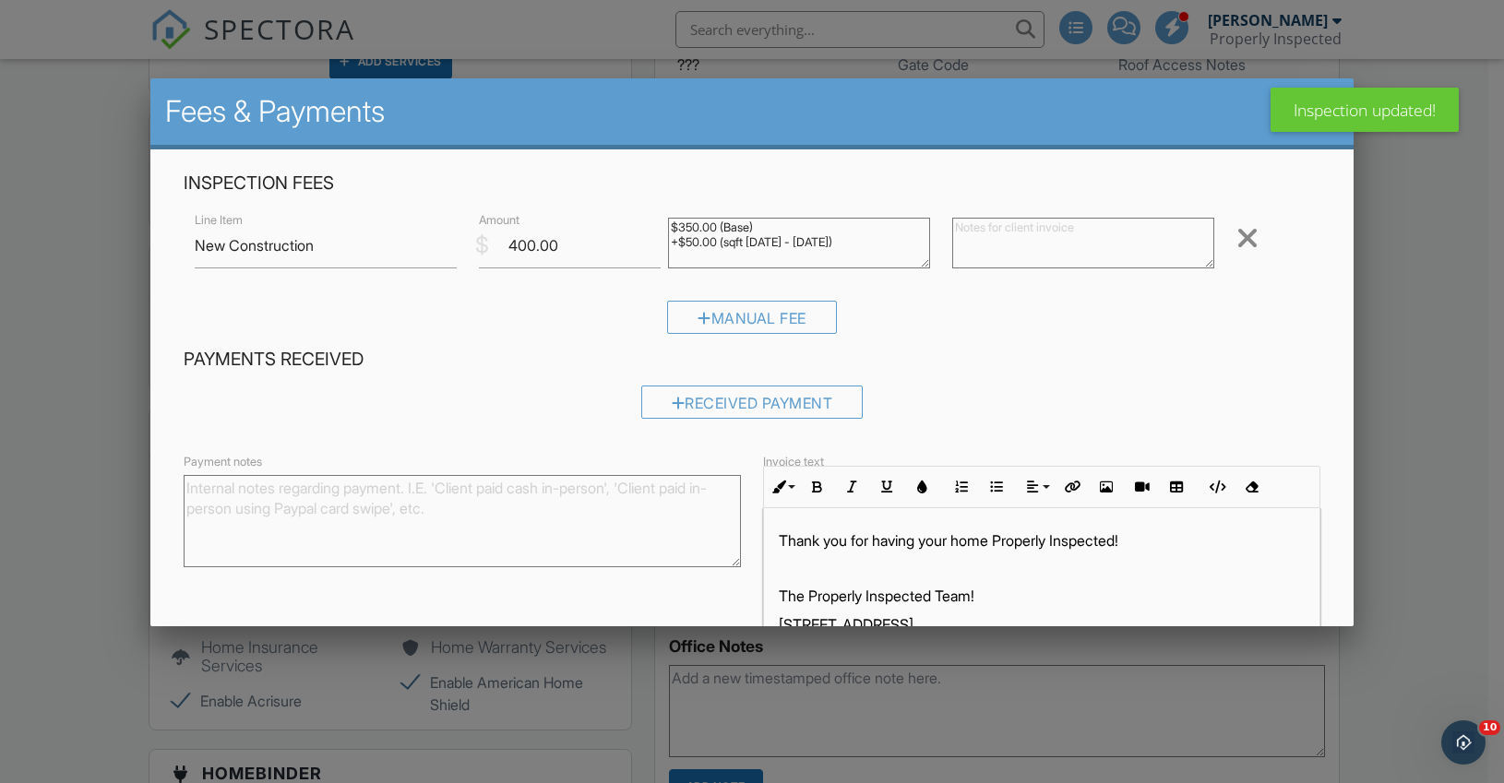
scroll to position [106, 0]
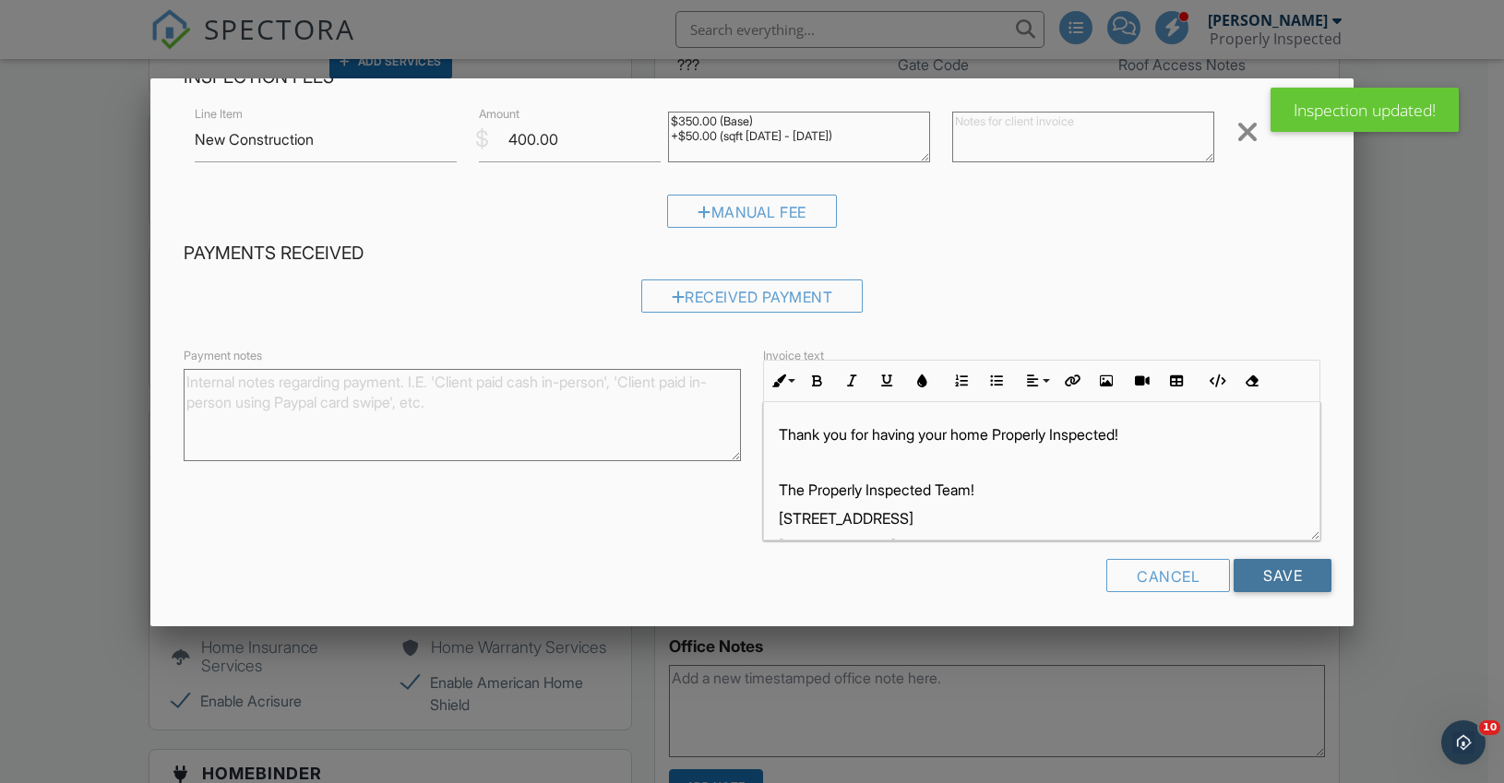
click at [1264, 567] on input "Save" at bounding box center [1283, 575] width 98 height 33
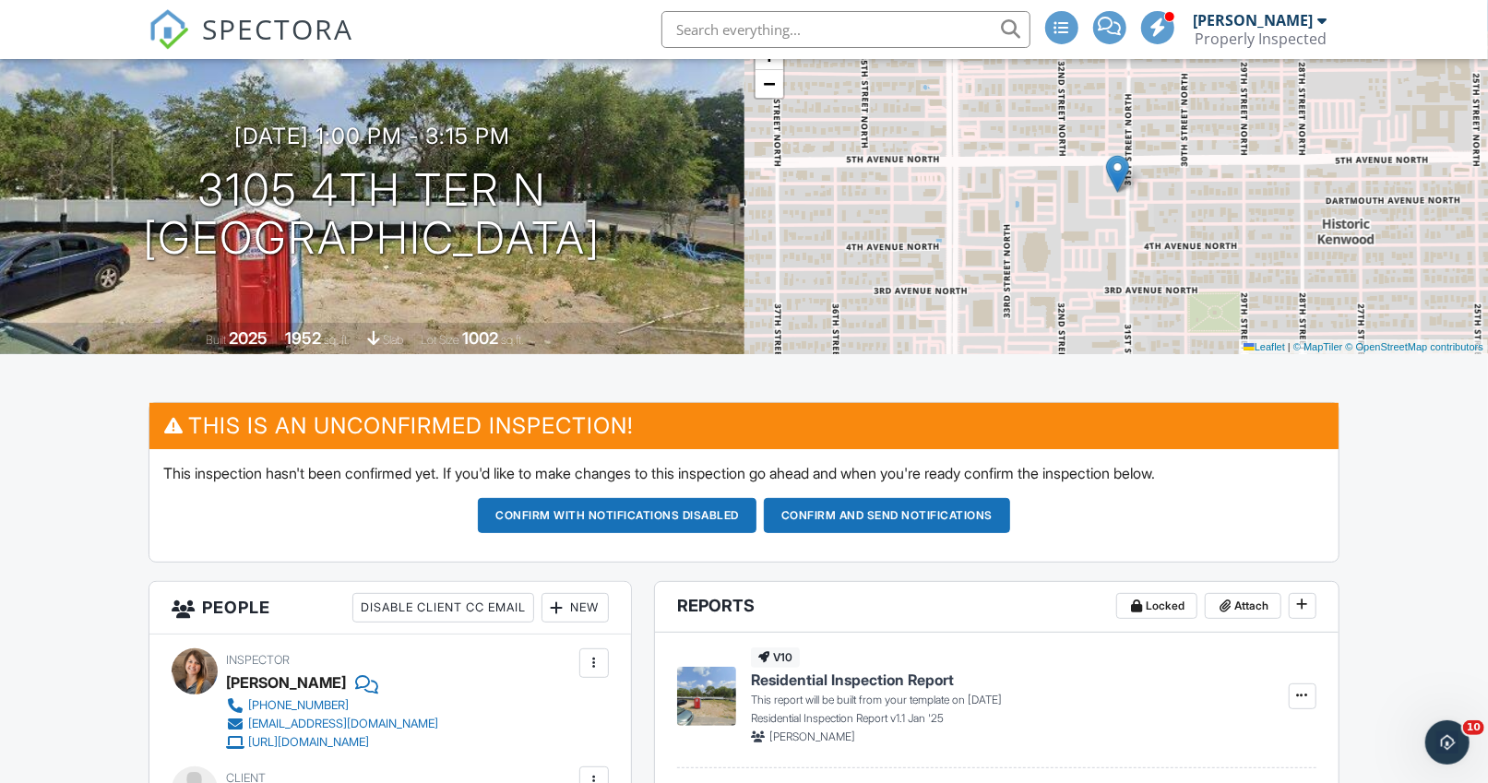
scroll to position [140, 0]
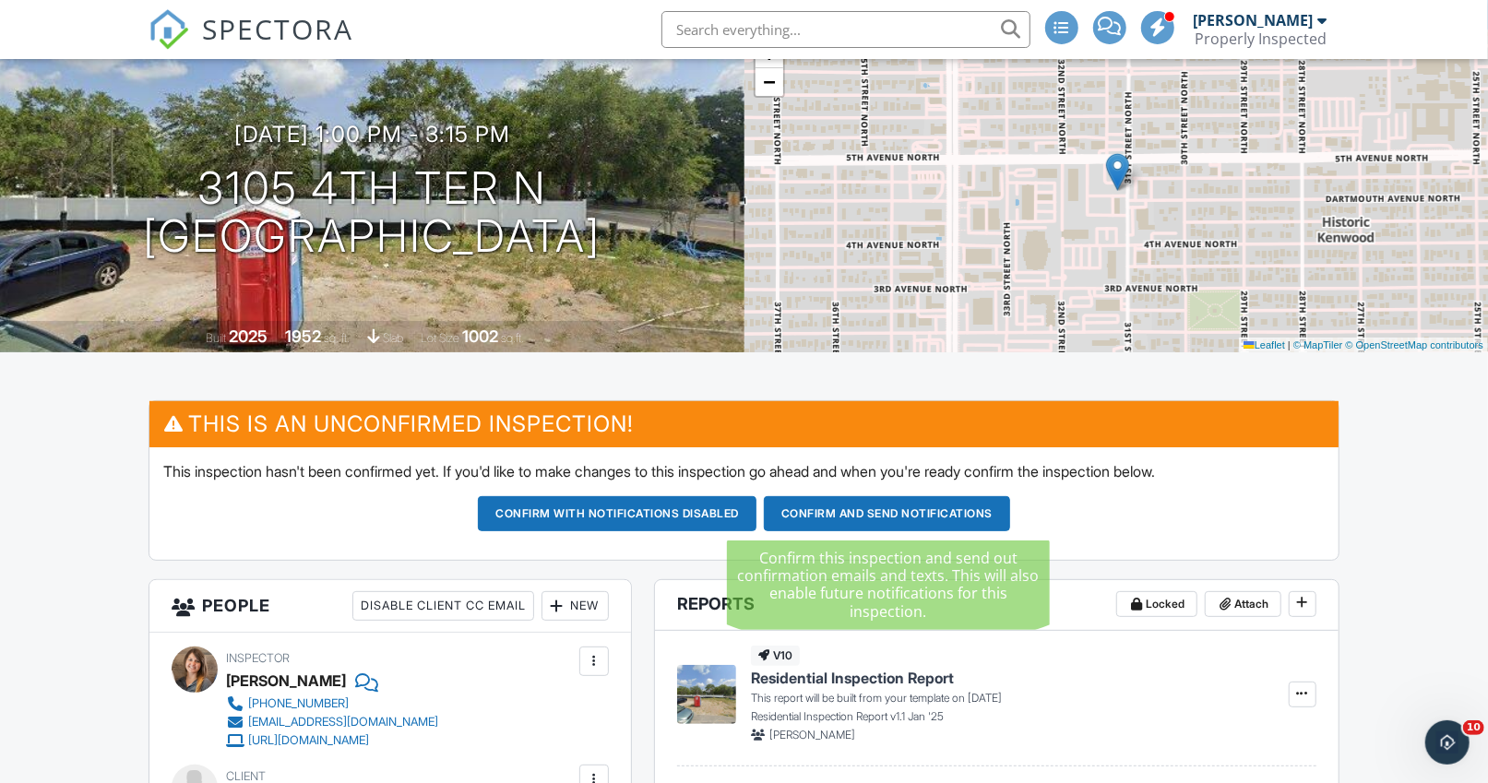
click at [818, 515] on button "Confirm and send notifications" at bounding box center [887, 513] width 246 height 35
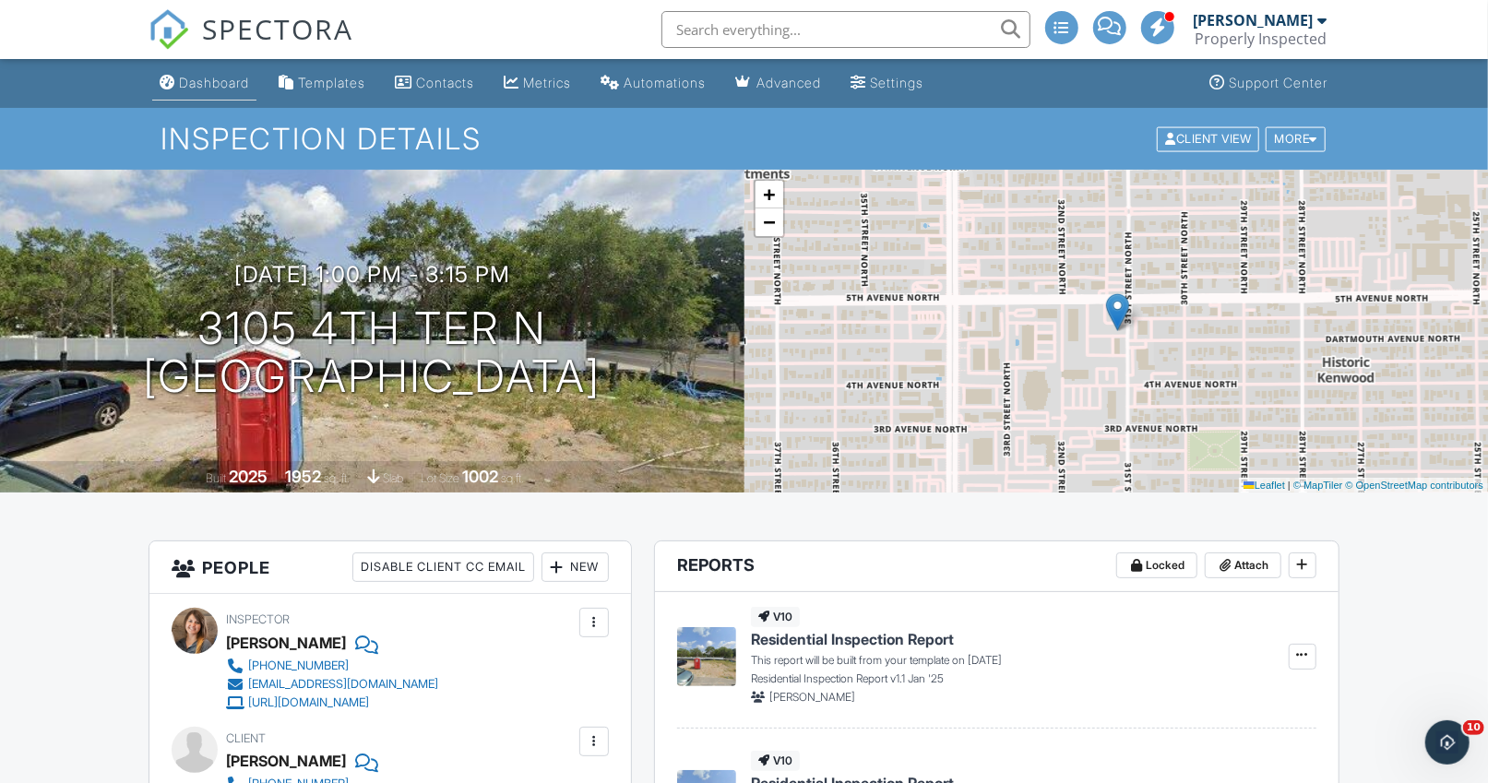
click at [200, 78] on div "Dashboard" at bounding box center [214, 83] width 70 height 16
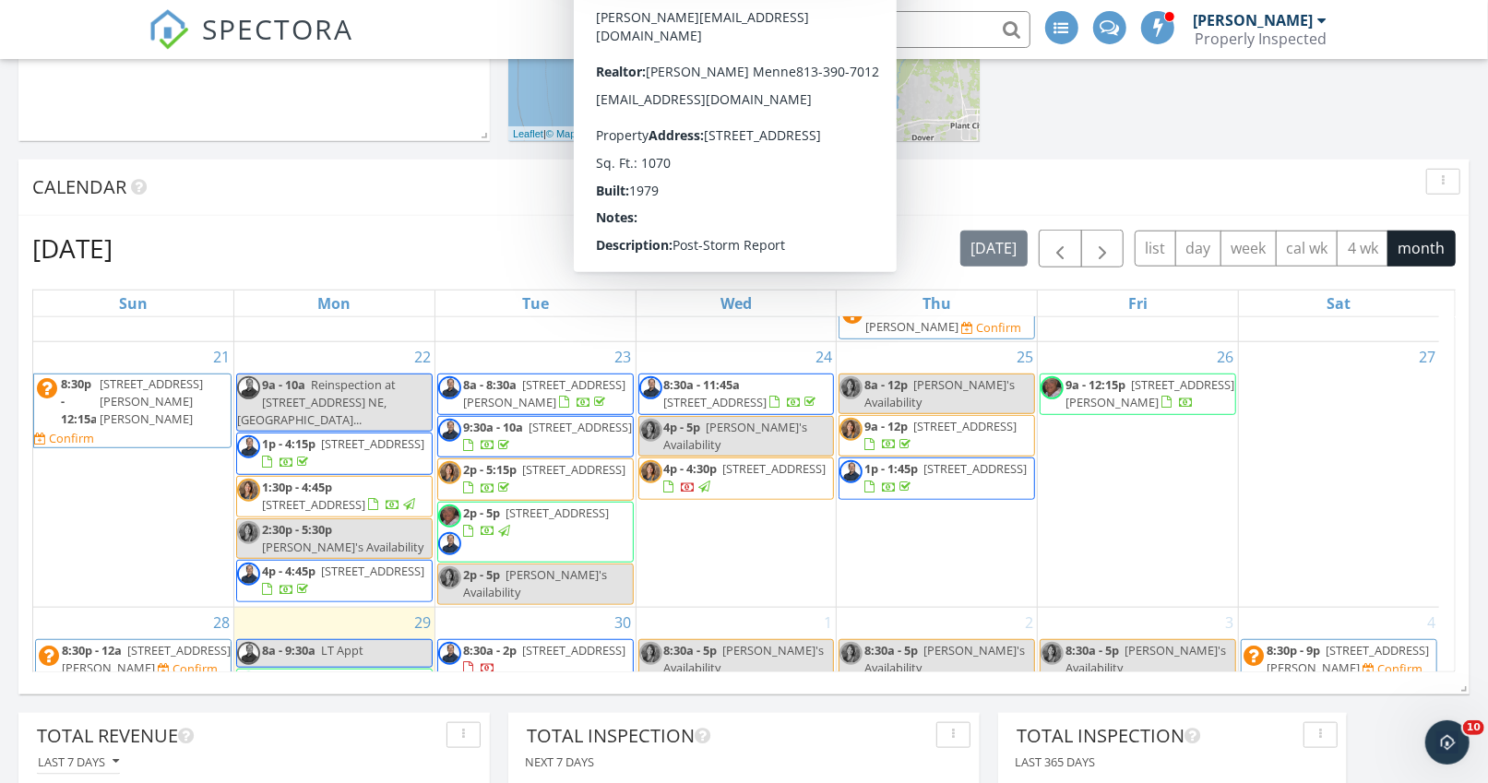
scroll to position [1009, 0]
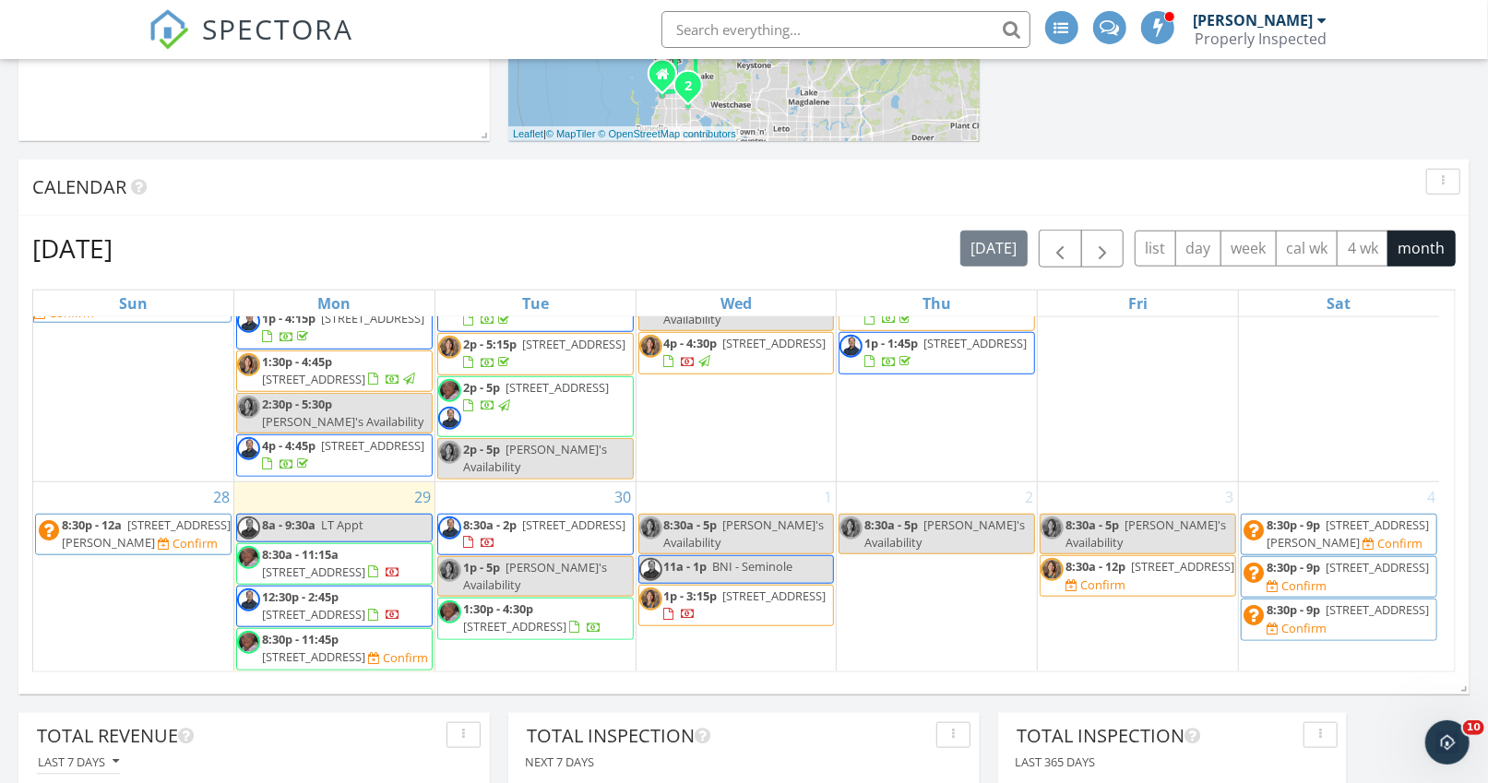
click at [741, 588] on span "[STREET_ADDRESS]" at bounding box center [774, 596] width 103 height 17
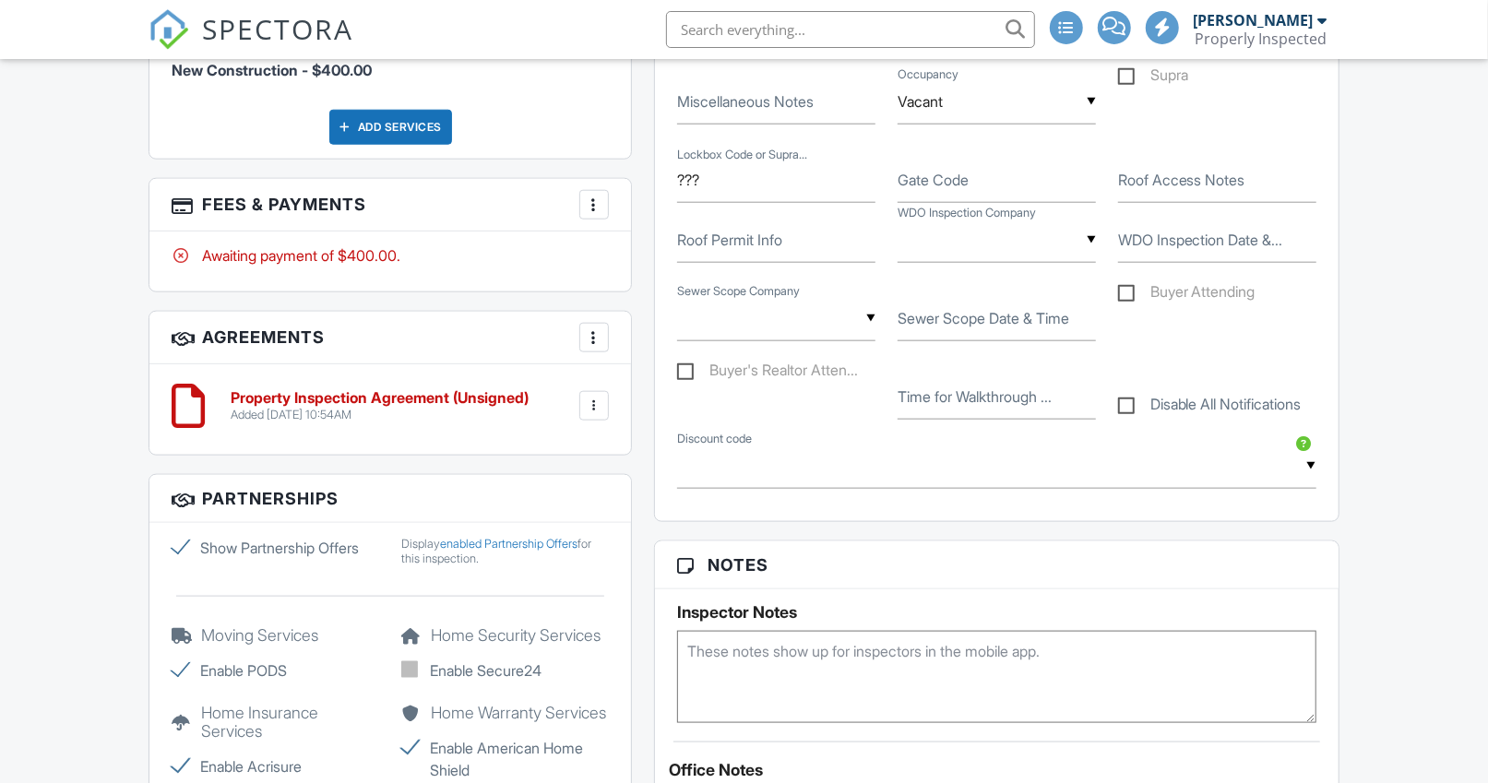
scroll to position [1286, 0]
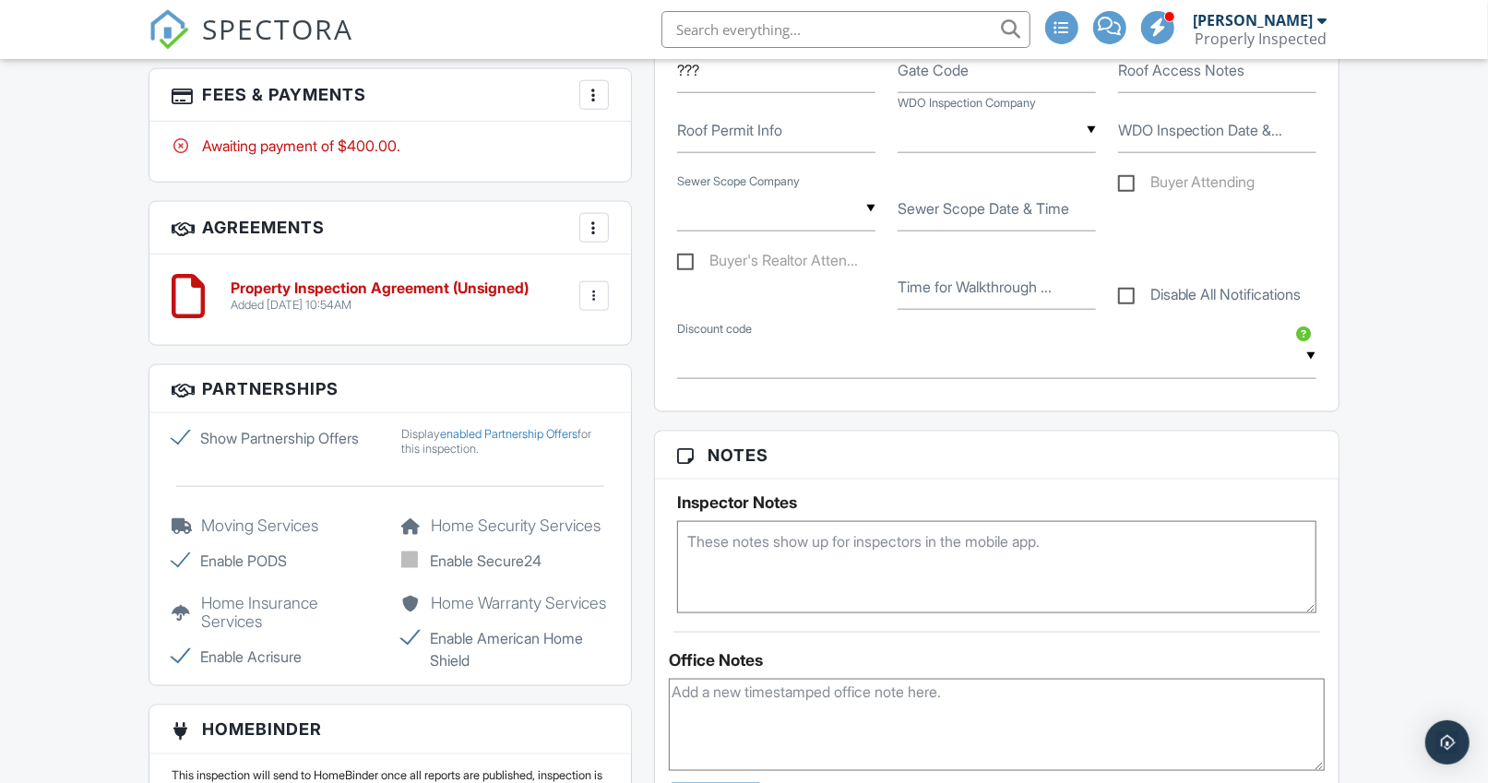
click at [734, 564] on textarea at bounding box center [996, 567] width 639 height 92
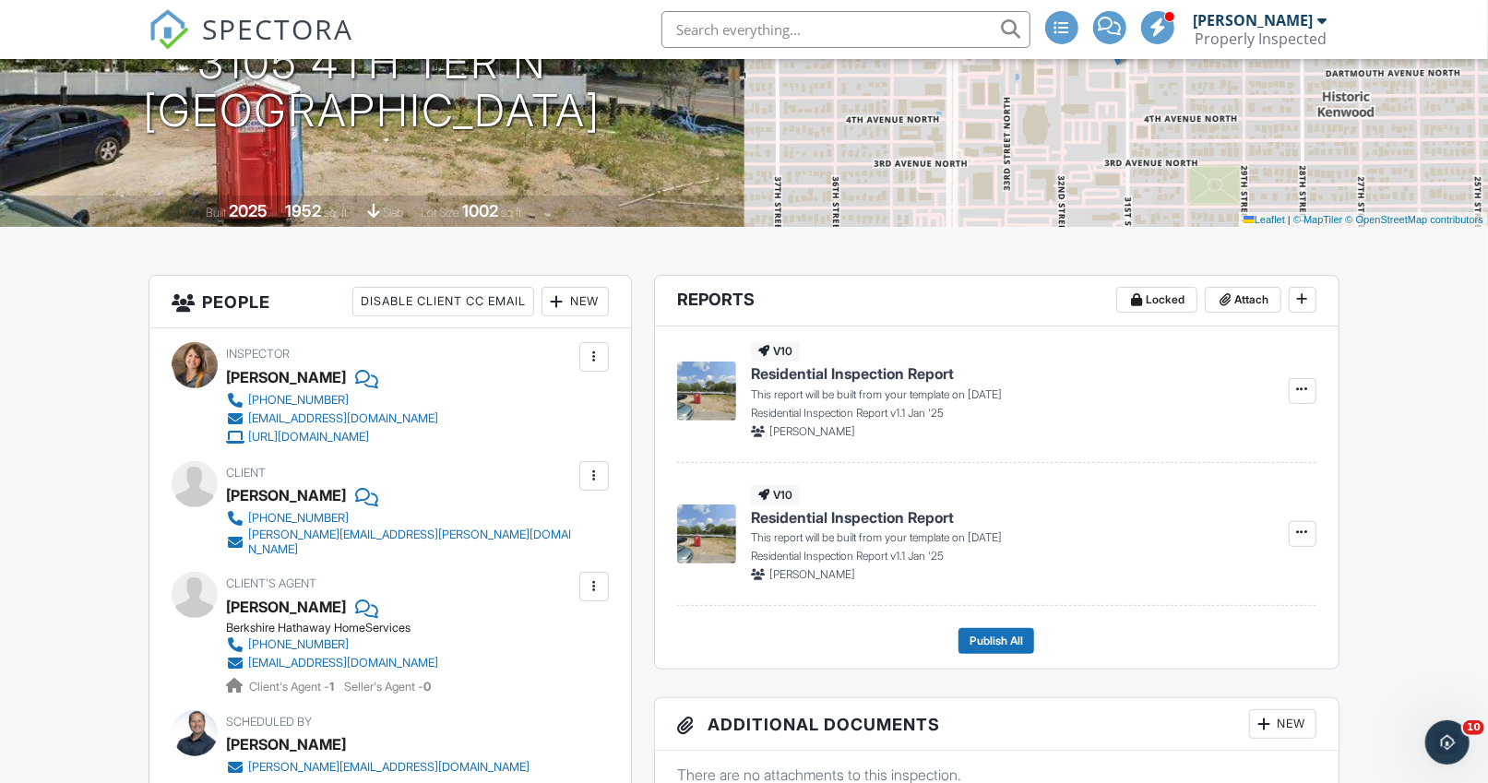
scroll to position [0, 0]
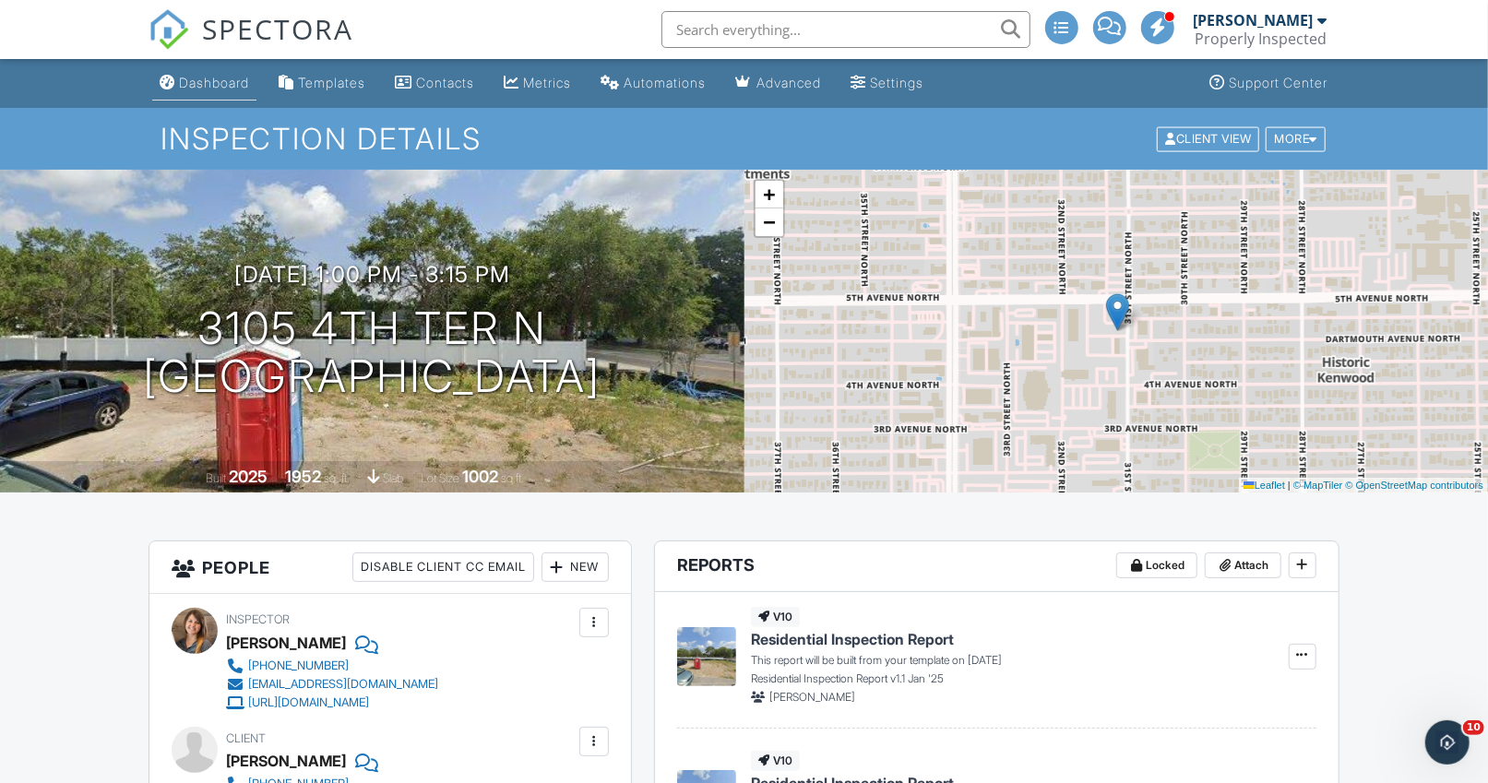
type textarea "No one attending, Realtor is also the client (spouse)."
click at [221, 78] on div "Dashboard" at bounding box center [214, 83] width 70 height 16
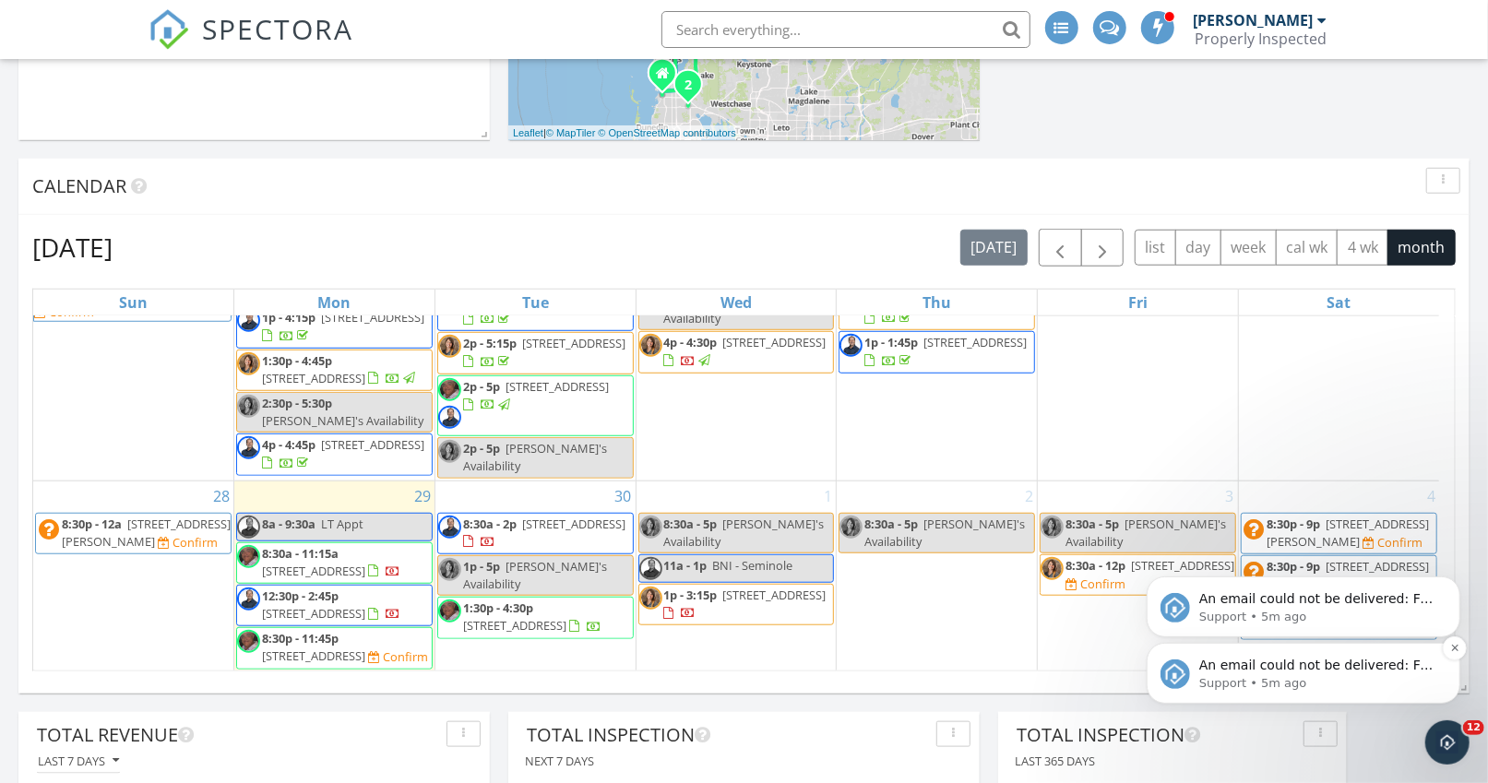
click at [1308, 675] on p "Support • 5m ago" at bounding box center [1318, 683] width 238 height 17
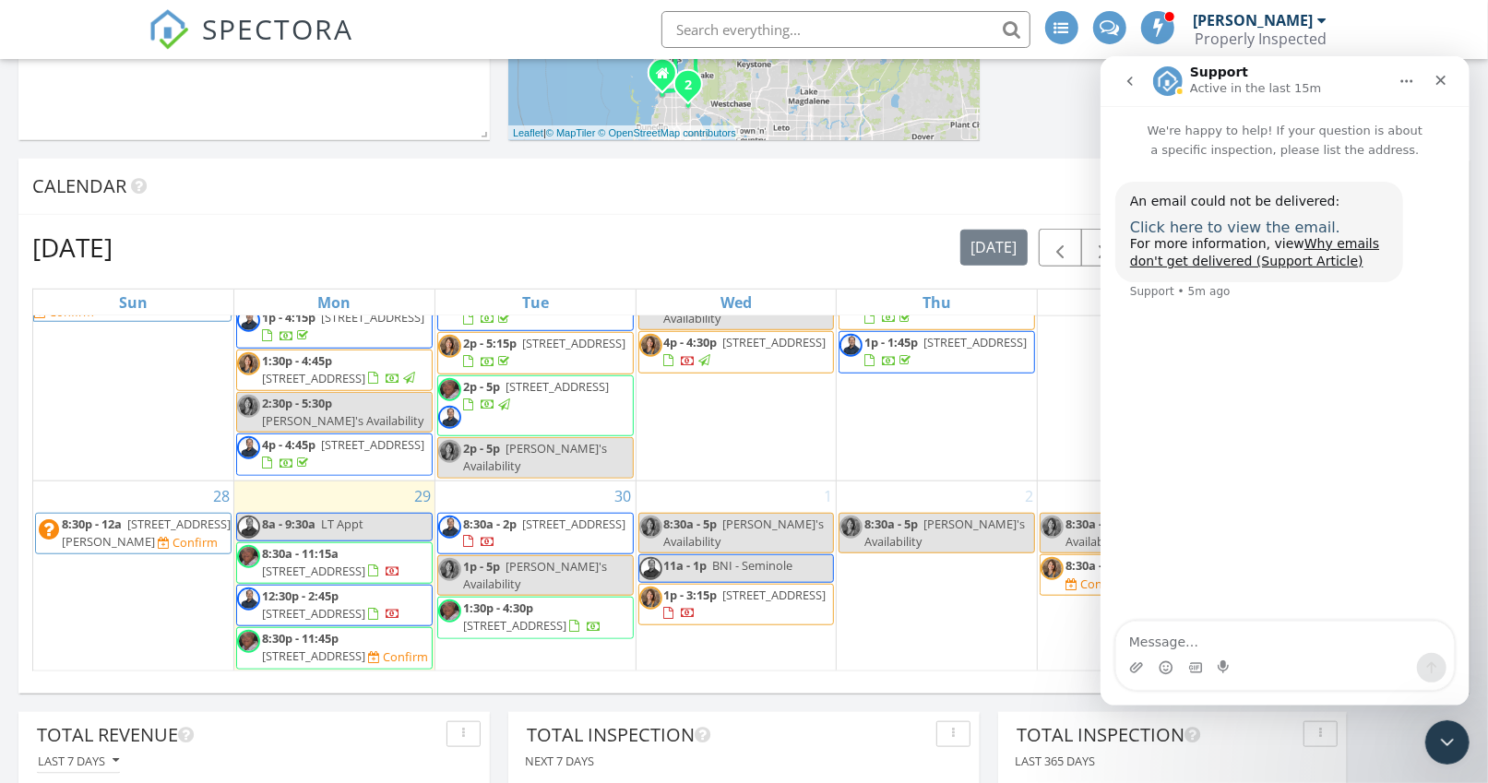
click at [1251, 227] on span "Click here to view the email." at bounding box center [1234, 227] width 210 height 18
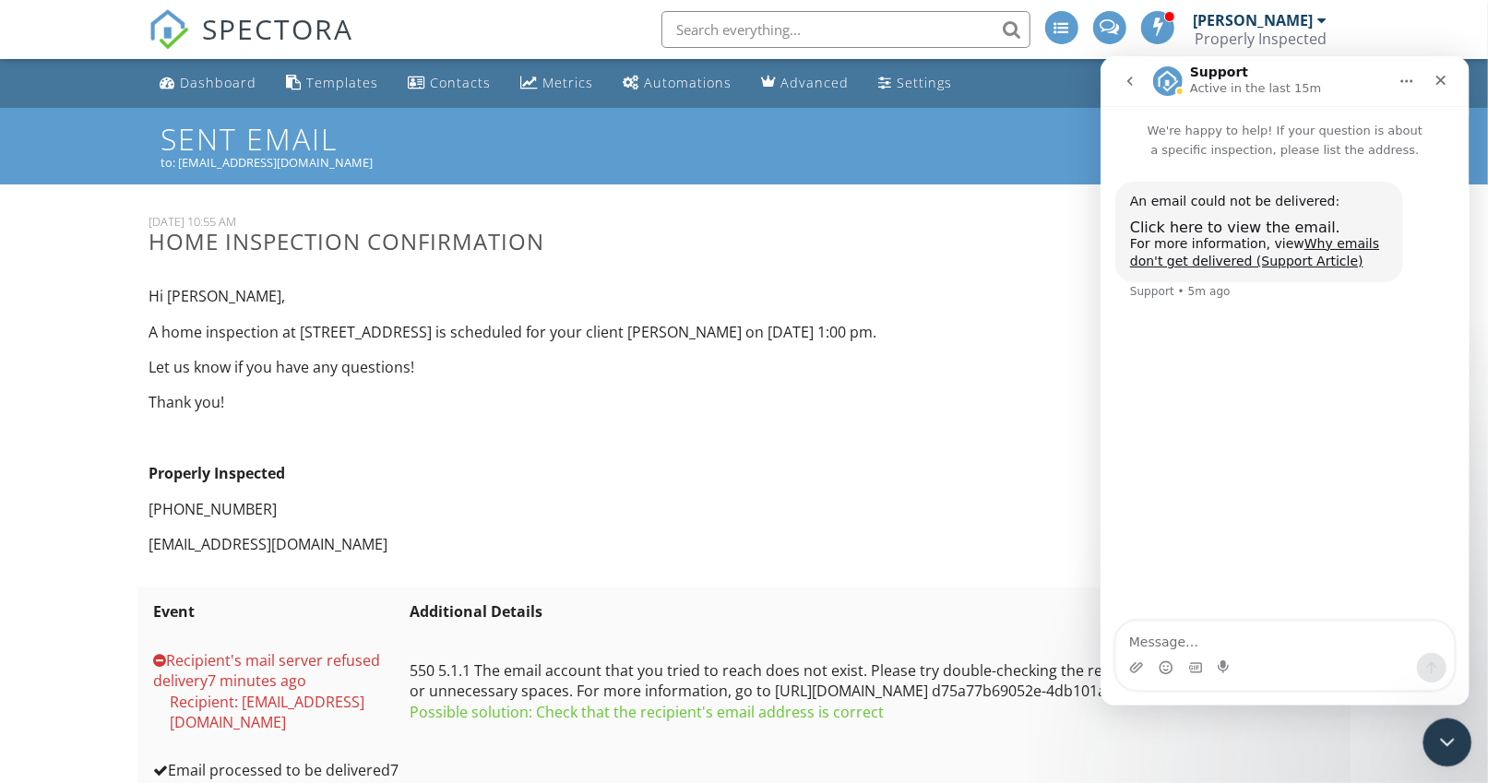
click at [1448, 746] on icon "Close Intercom Messenger" at bounding box center [1445, 740] width 22 height 22
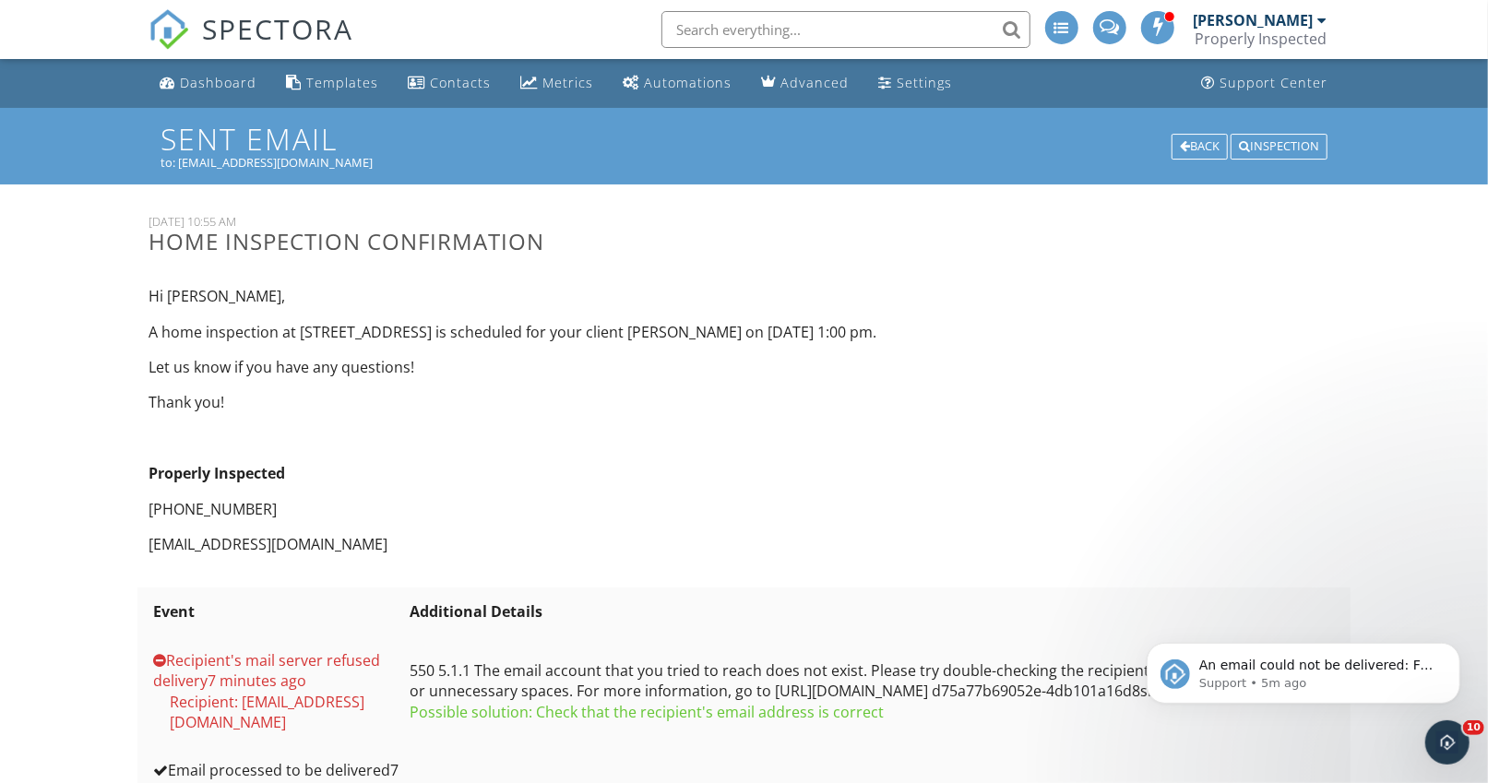
click at [199, 90] on div "Dashboard" at bounding box center [218, 83] width 77 height 18
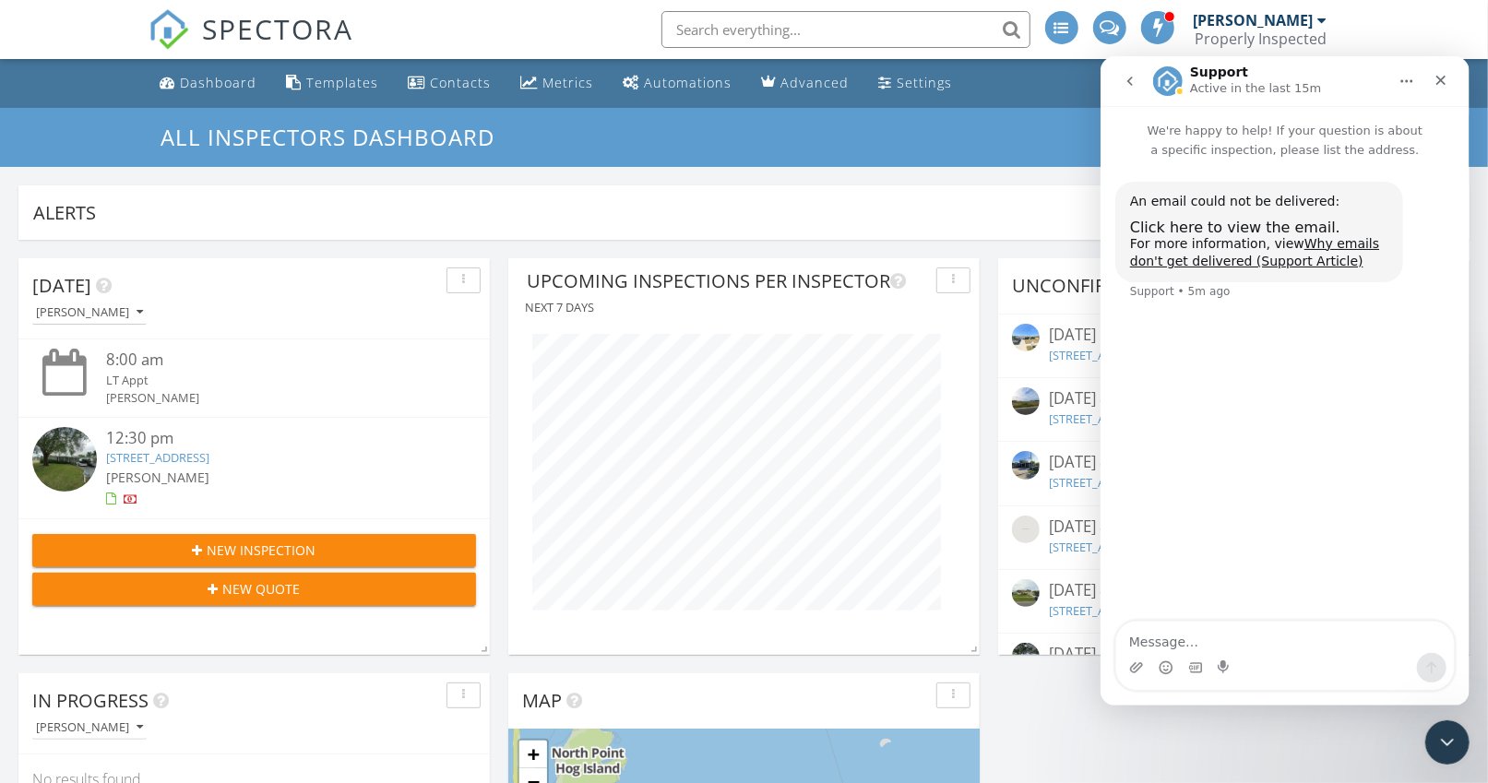
scroll to position [443, 716]
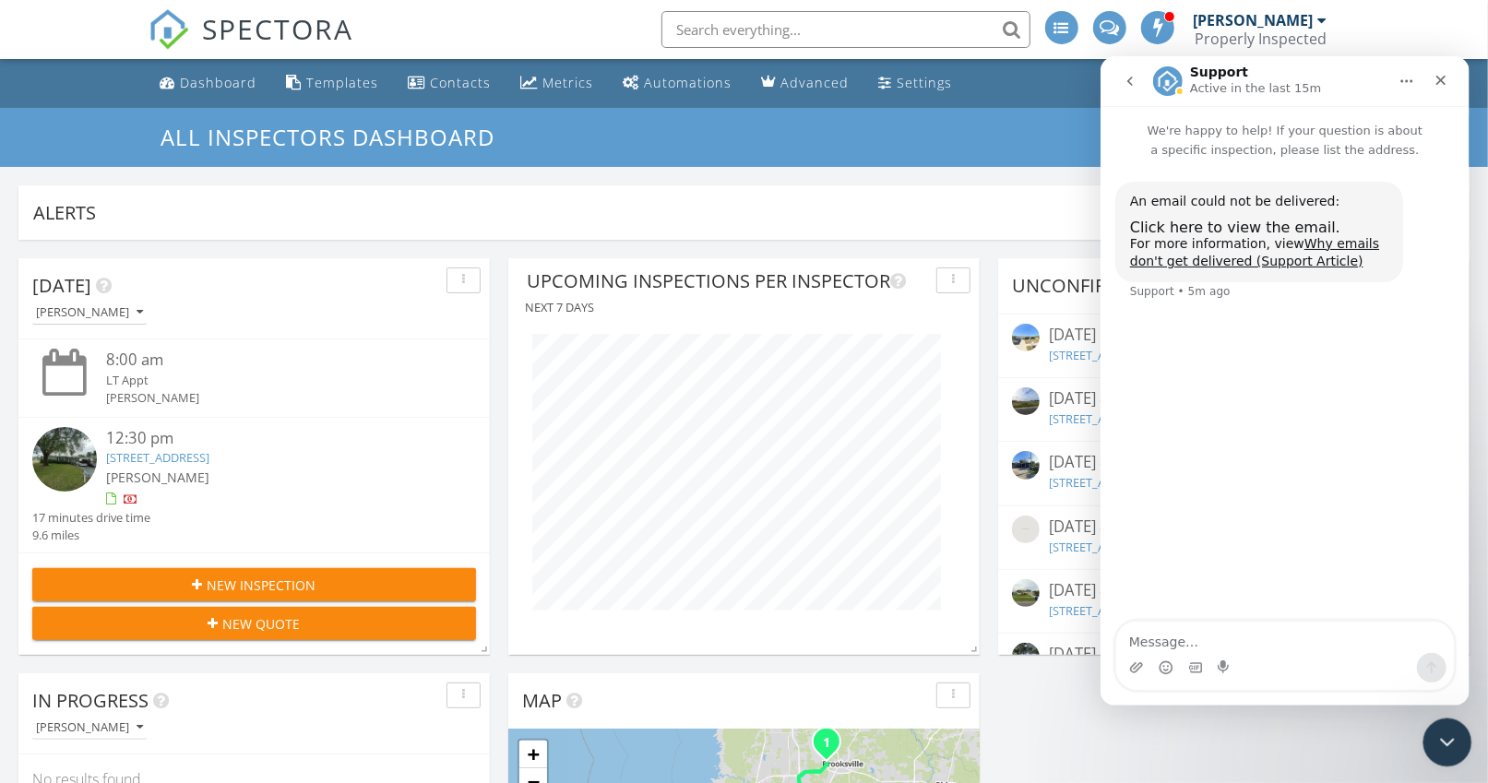
click at [1441, 743] on icon "Close Intercom Messenger" at bounding box center [1445, 740] width 22 height 22
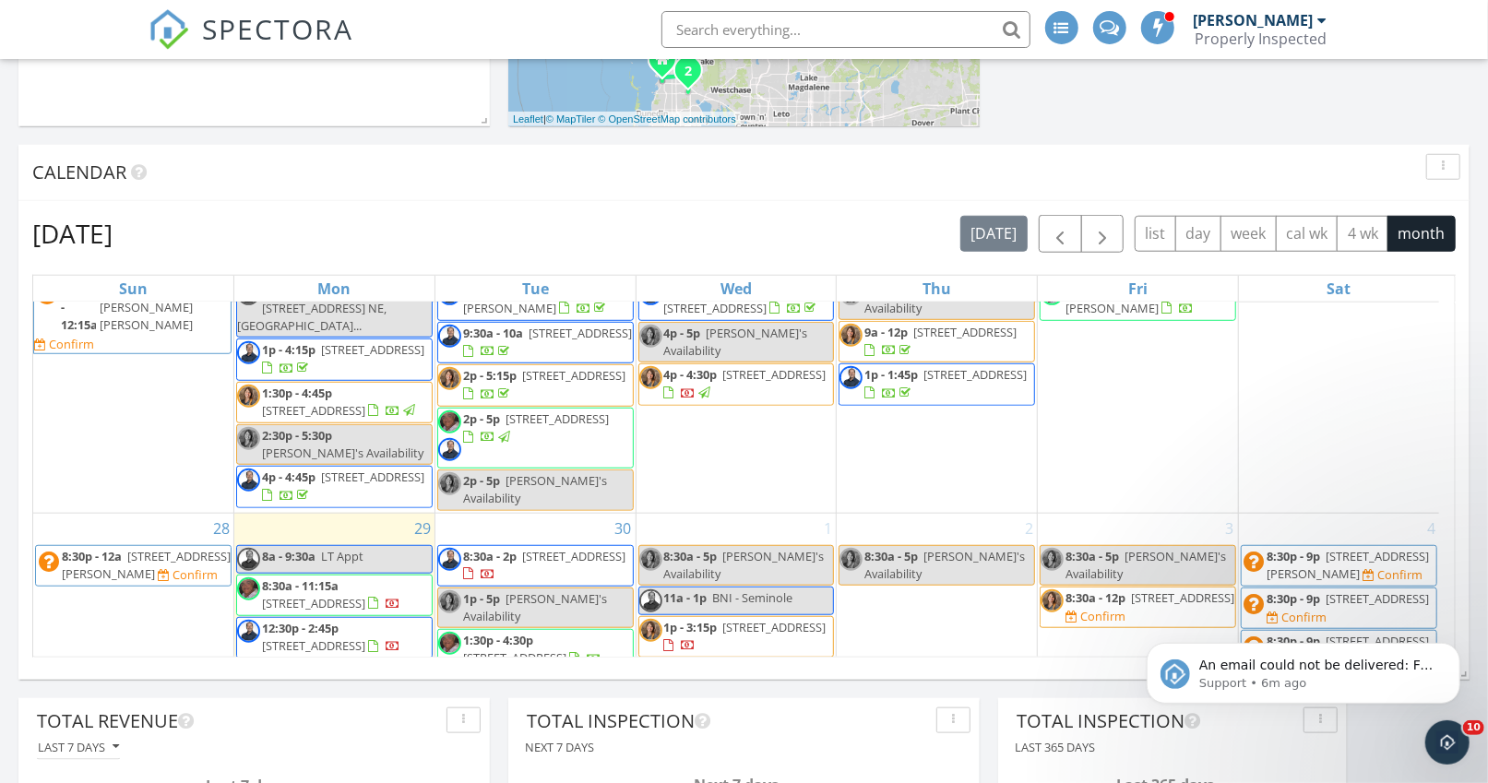
scroll to position [1009, 0]
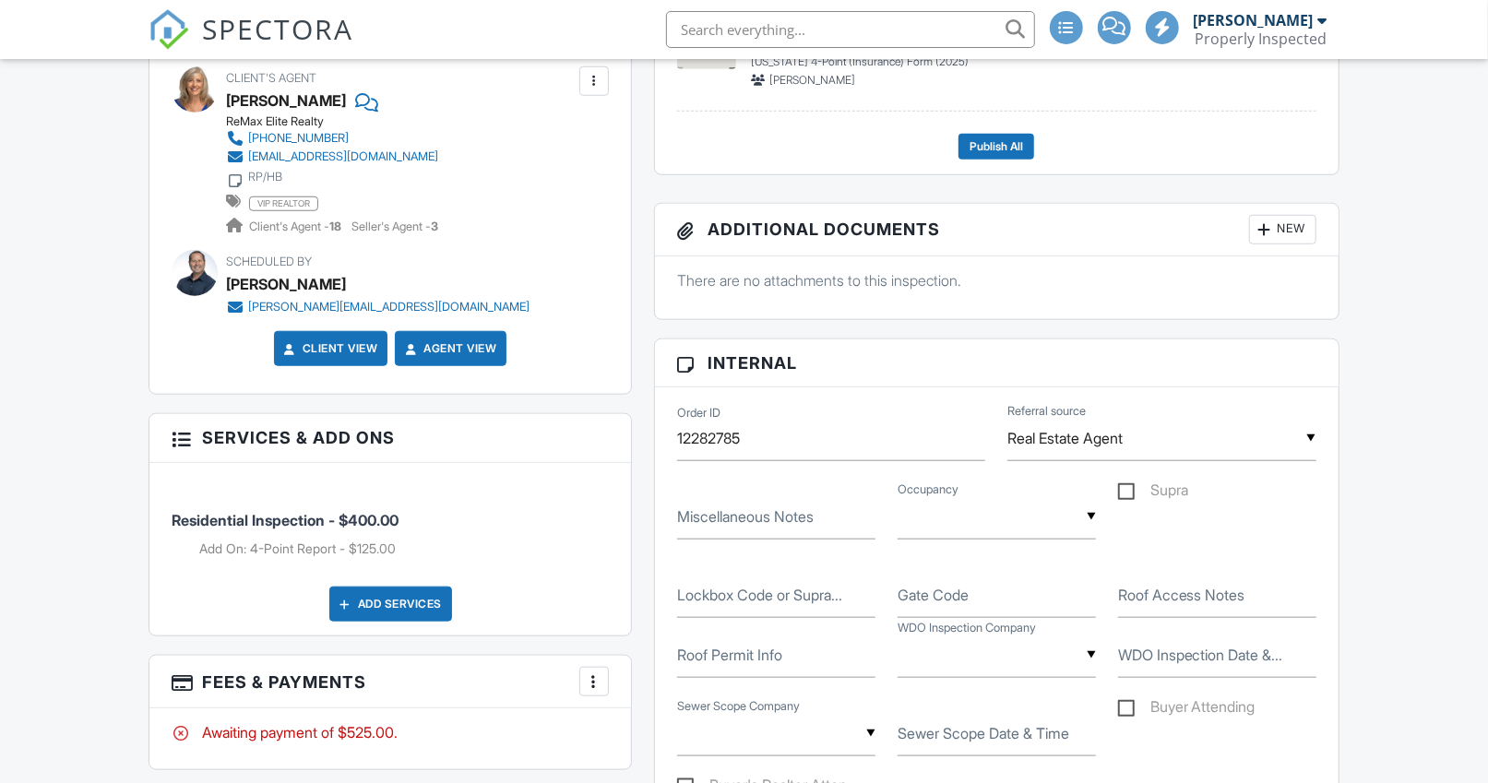
click at [1135, 482] on label "Supra" at bounding box center [1153, 493] width 70 height 23
click at [1130, 487] on input "Supra" at bounding box center [1124, 493] width 12 height 12
checkbox input "true"
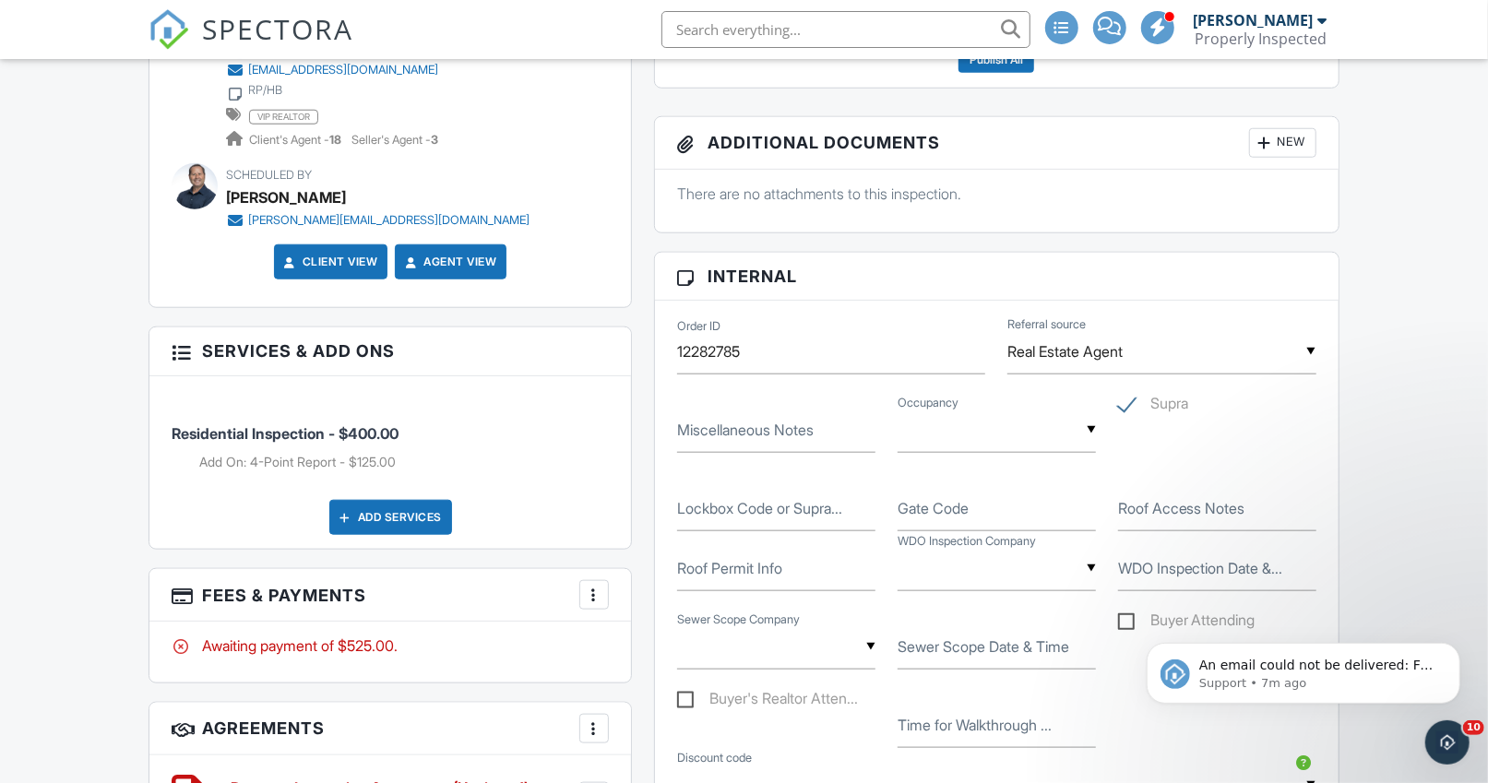
scroll to position [1028, 0]
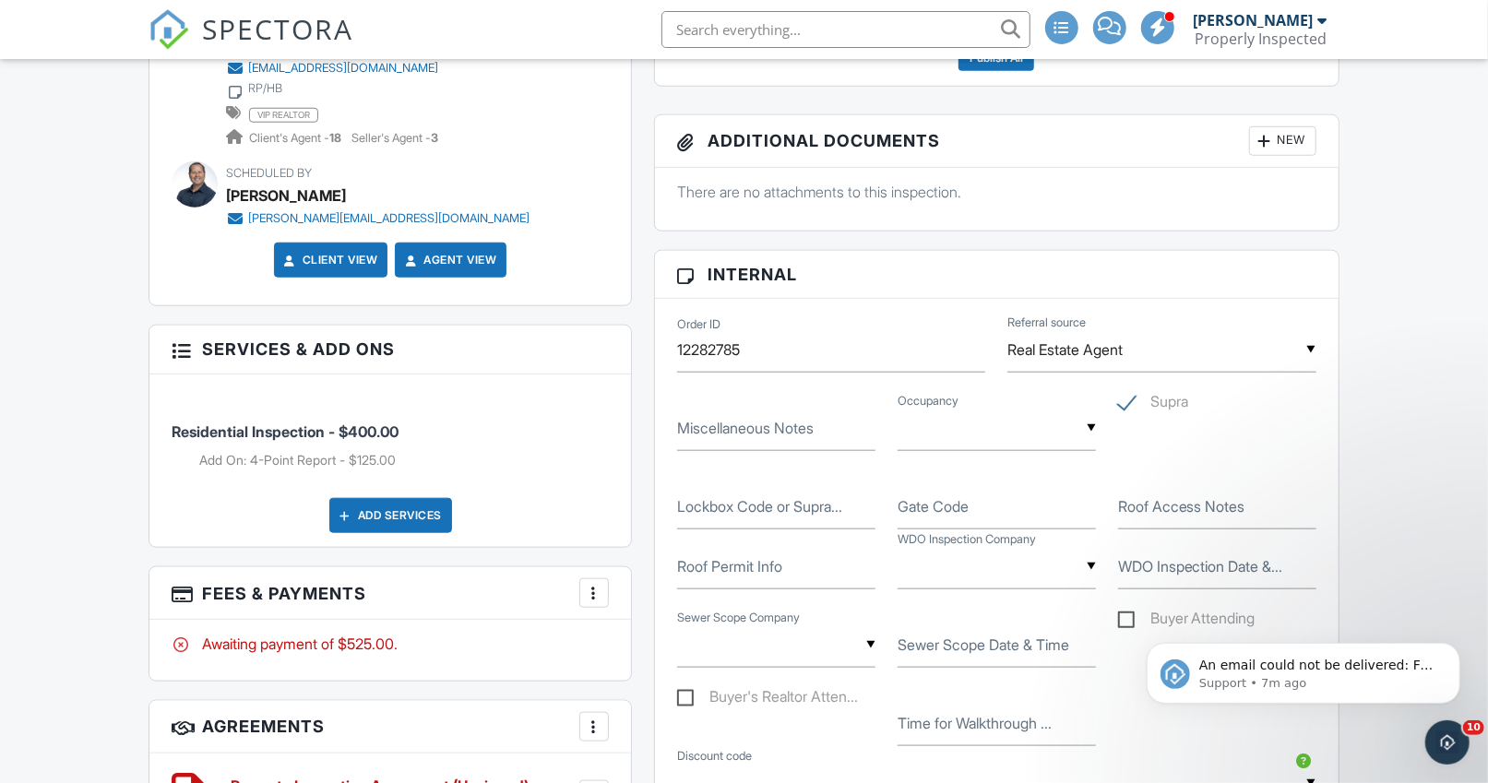
click at [808, 505] on label "Lockbox Code or Supra..." at bounding box center [759, 506] width 165 height 20
click at [808, 505] on input "Lockbox Code or Supra..." at bounding box center [776, 506] width 198 height 45
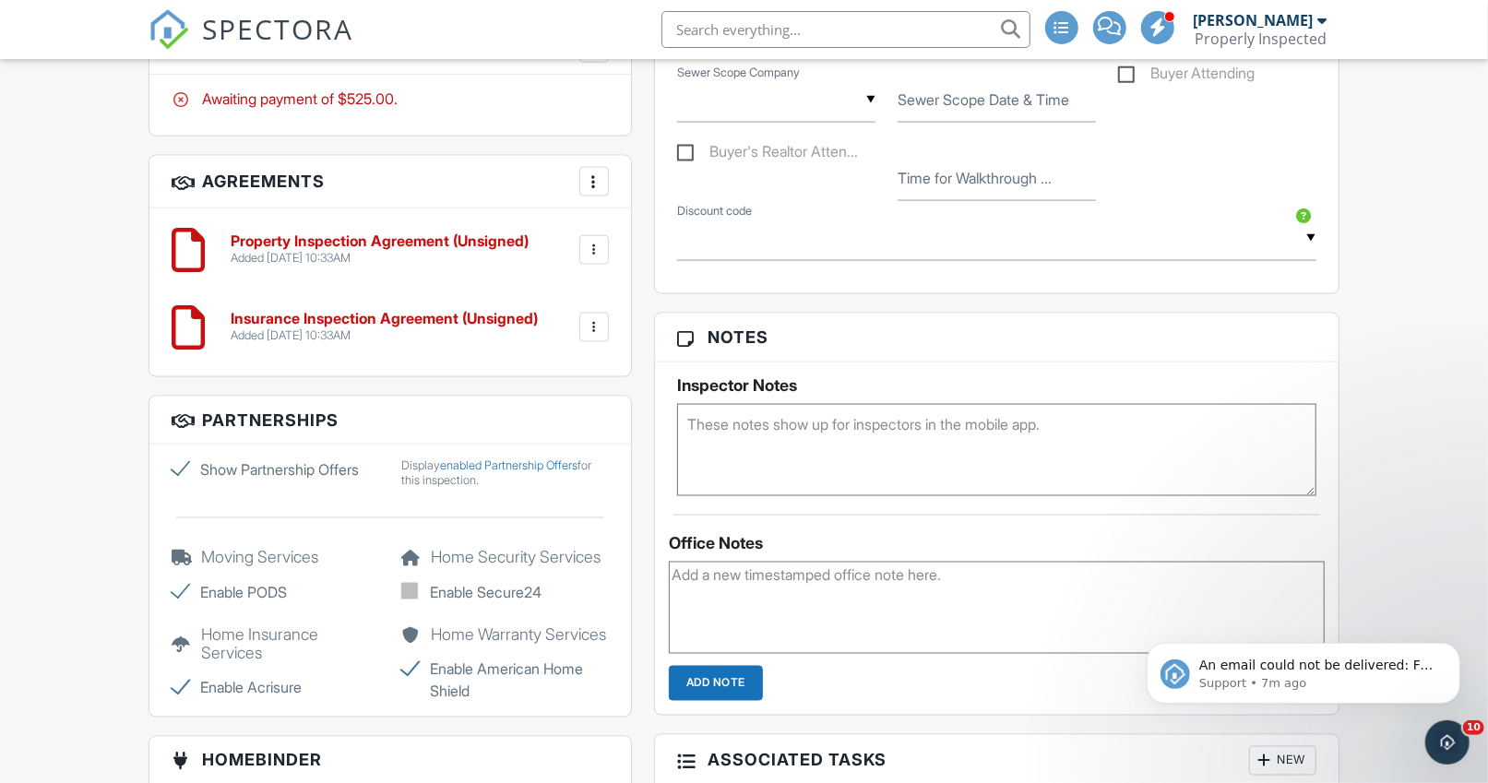
scroll to position [1579, 0]
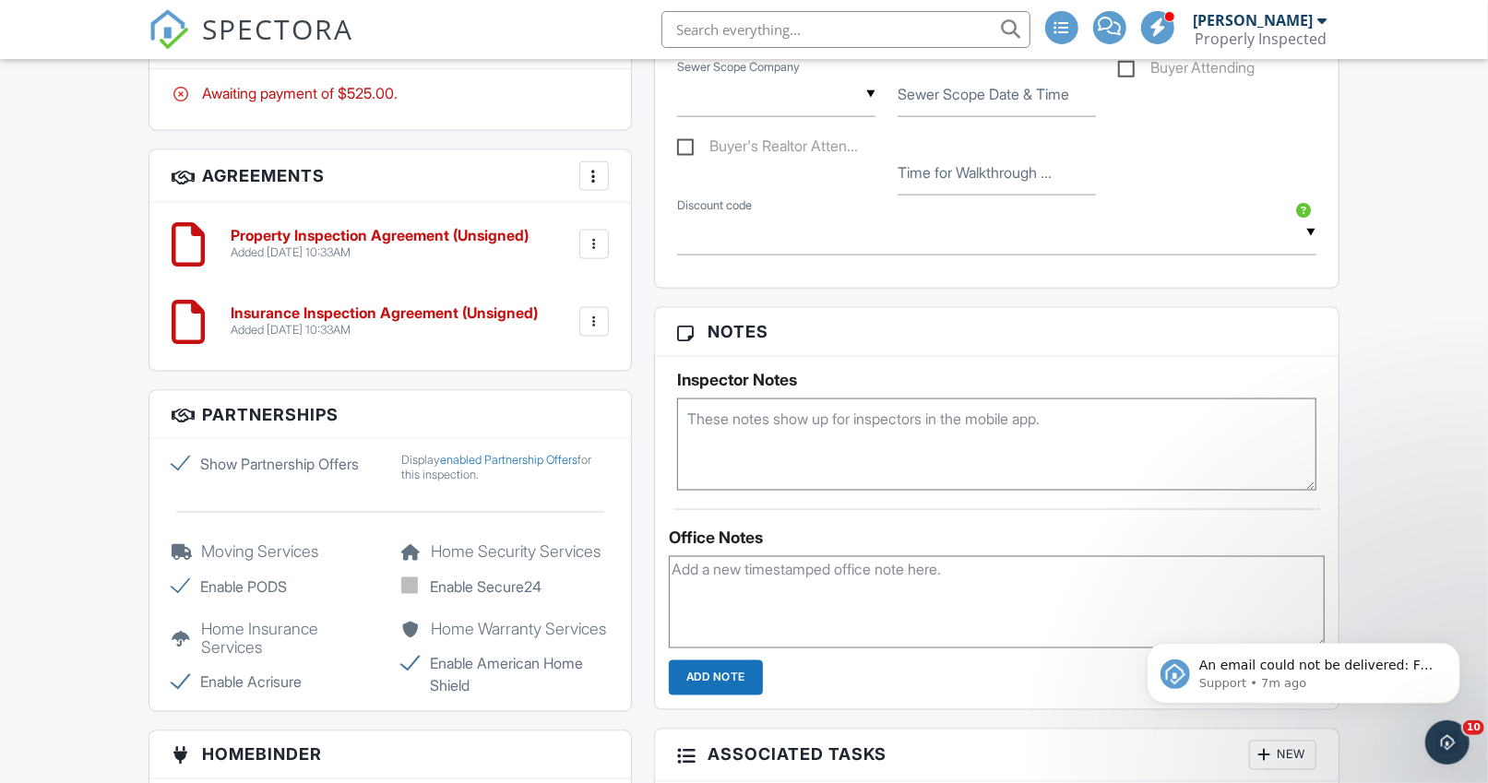
type input "CBS 4228901"
click at [747, 453] on textarea at bounding box center [996, 445] width 639 height 92
click at [753, 411] on textarea "Deadbolt operates in reverse per realtor" at bounding box center [996, 445] width 639 height 92
click at [891, 405] on textarea "Deadbolt "operates in reverse per realtor" at bounding box center [996, 445] width 639 height 92
click at [999, 411] on textarea "Deadbolt "operates in reverse" per realtor" at bounding box center [996, 445] width 639 height 92
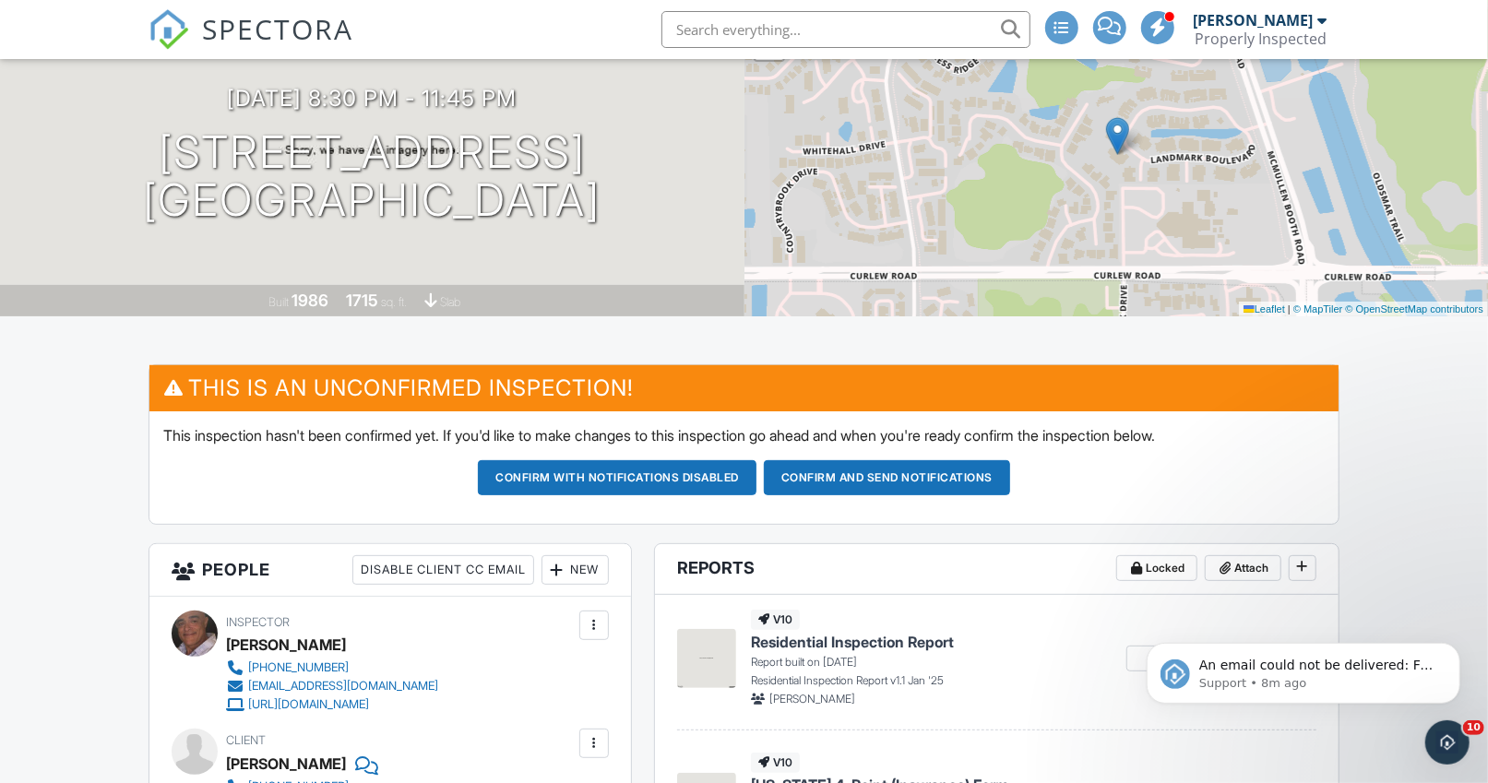
scroll to position [210, 0]
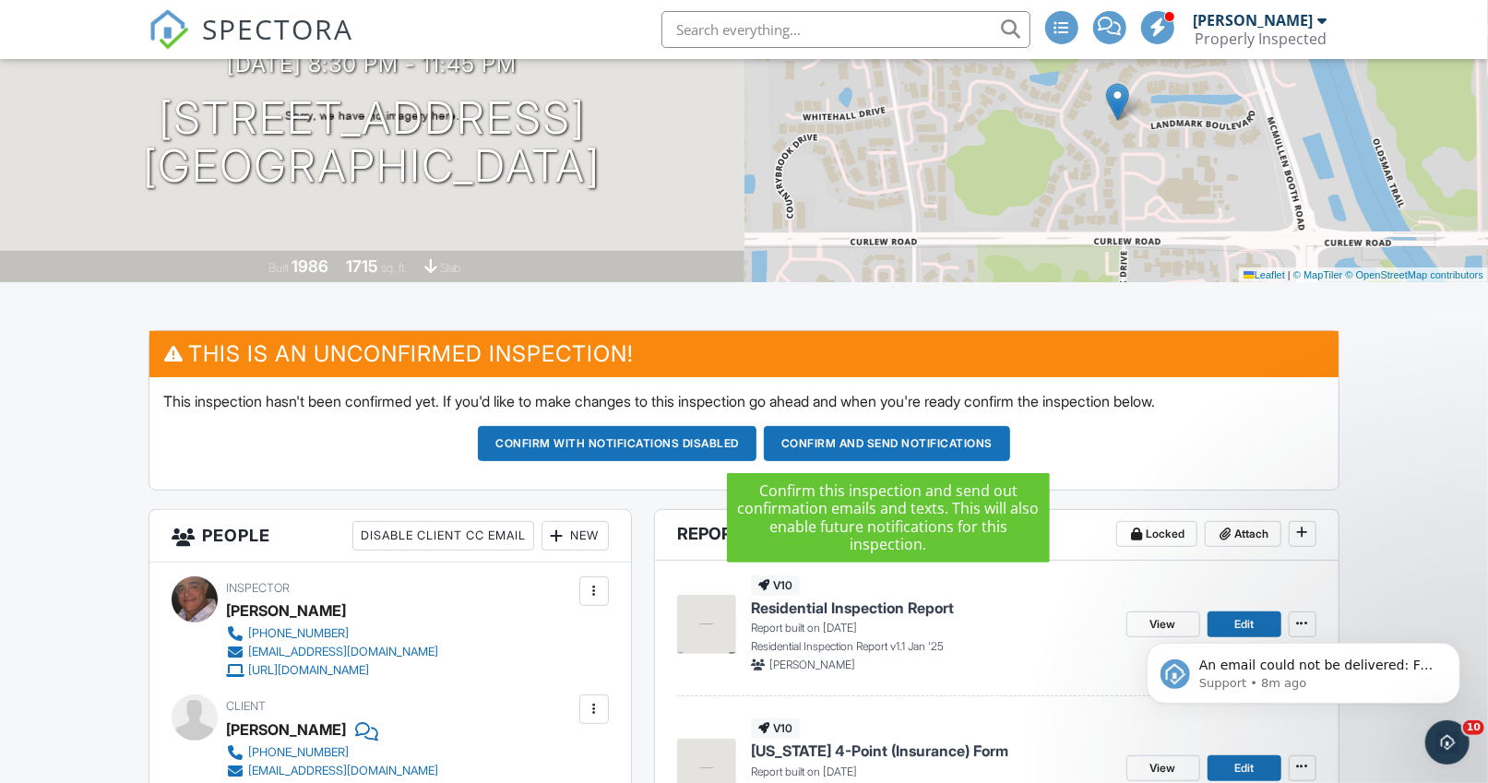
type textarea "Deadbolt "operates in reverse" per realtor and can be tricky."
click at [853, 442] on button "Confirm and send notifications" at bounding box center [887, 443] width 246 height 35
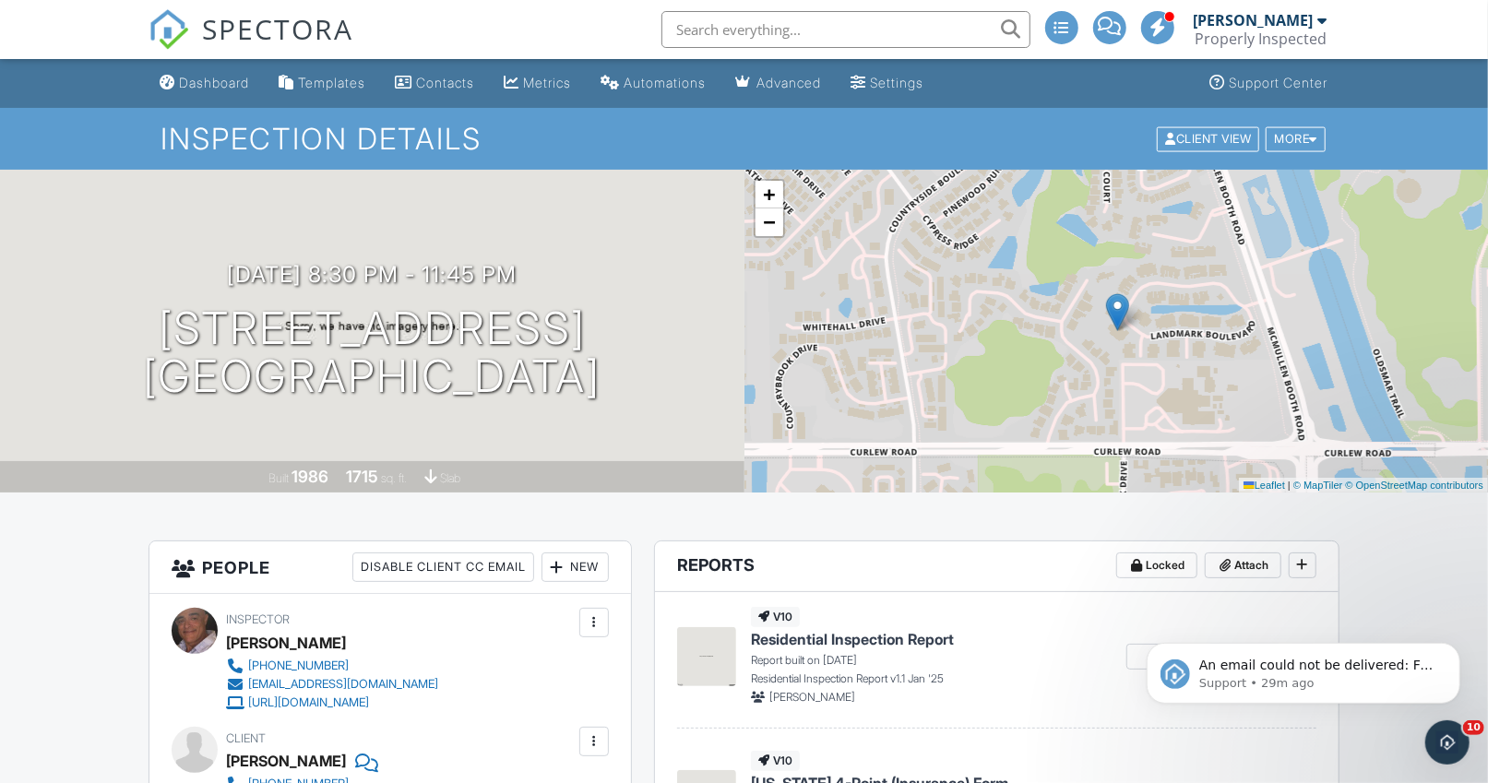
click at [217, 73] on link "Dashboard" at bounding box center [204, 83] width 104 height 34
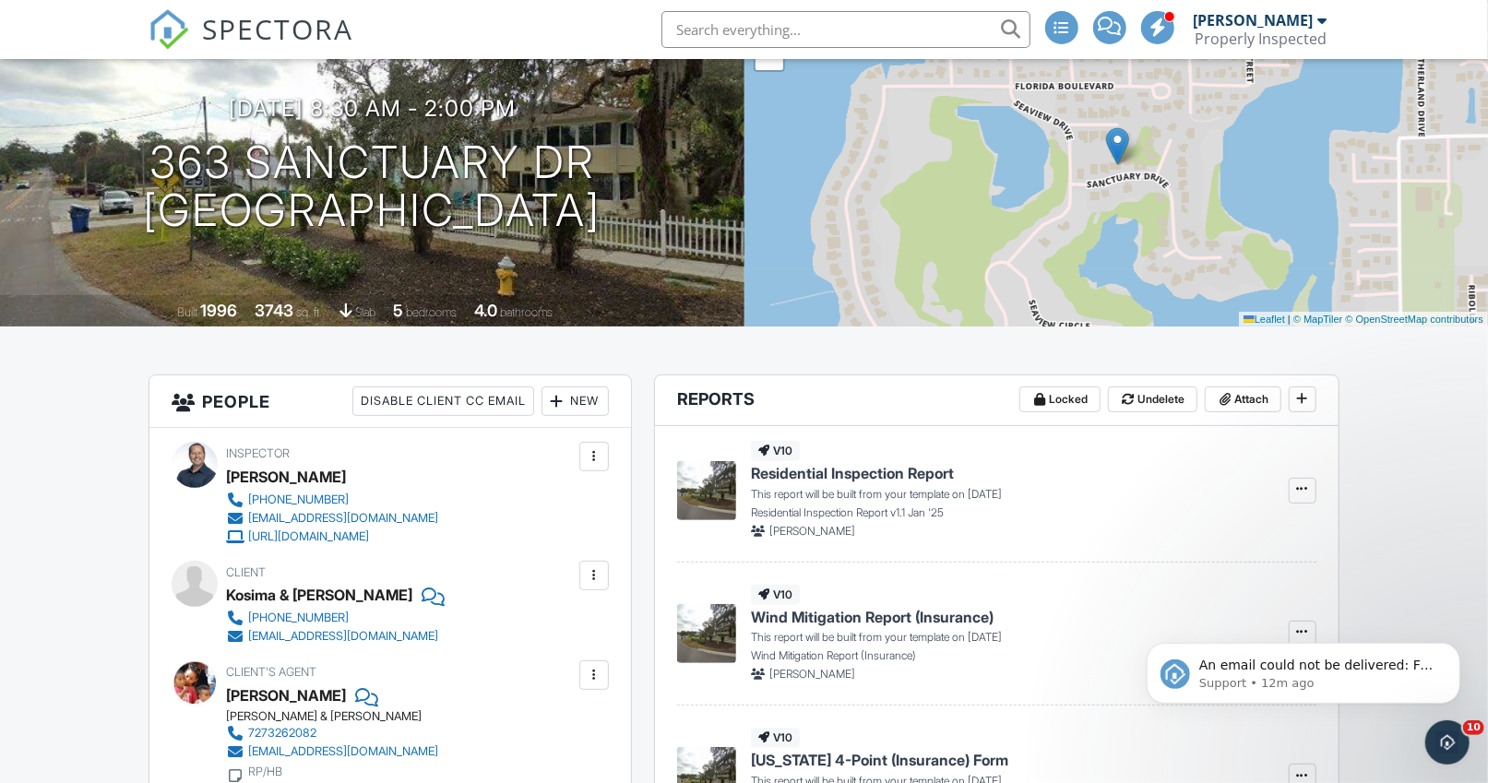
click at [603, 575] on div at bounding box center [594, 576] width 18 height 18
click at [582, 630] on li "Edit" at bounding box center [551, 632] width 94 height 46
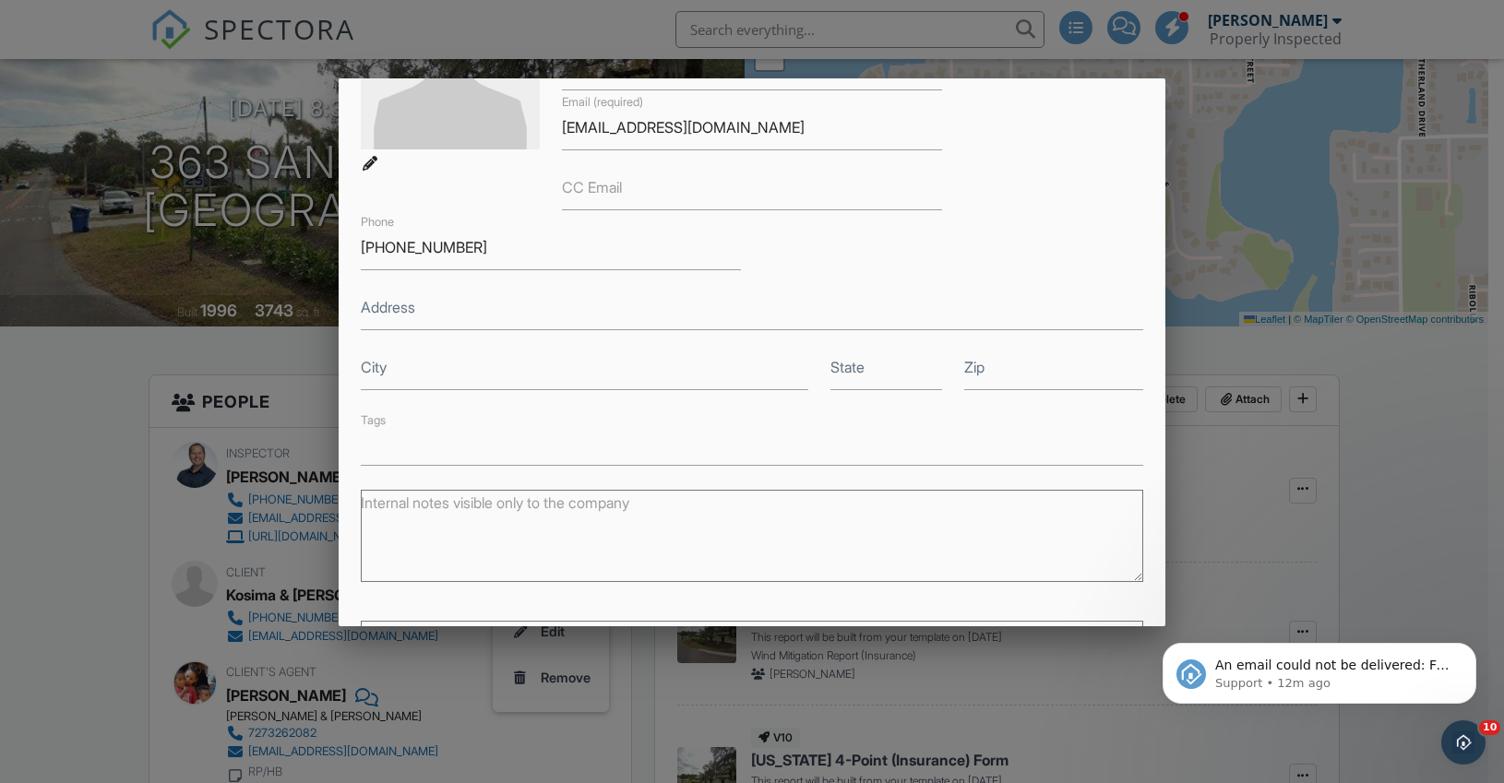
scroll to position [209, 0]
click at [544, 506] on textarea "Internal notes visible only to the company" at bounding box center [752, 529] width 783 height 92
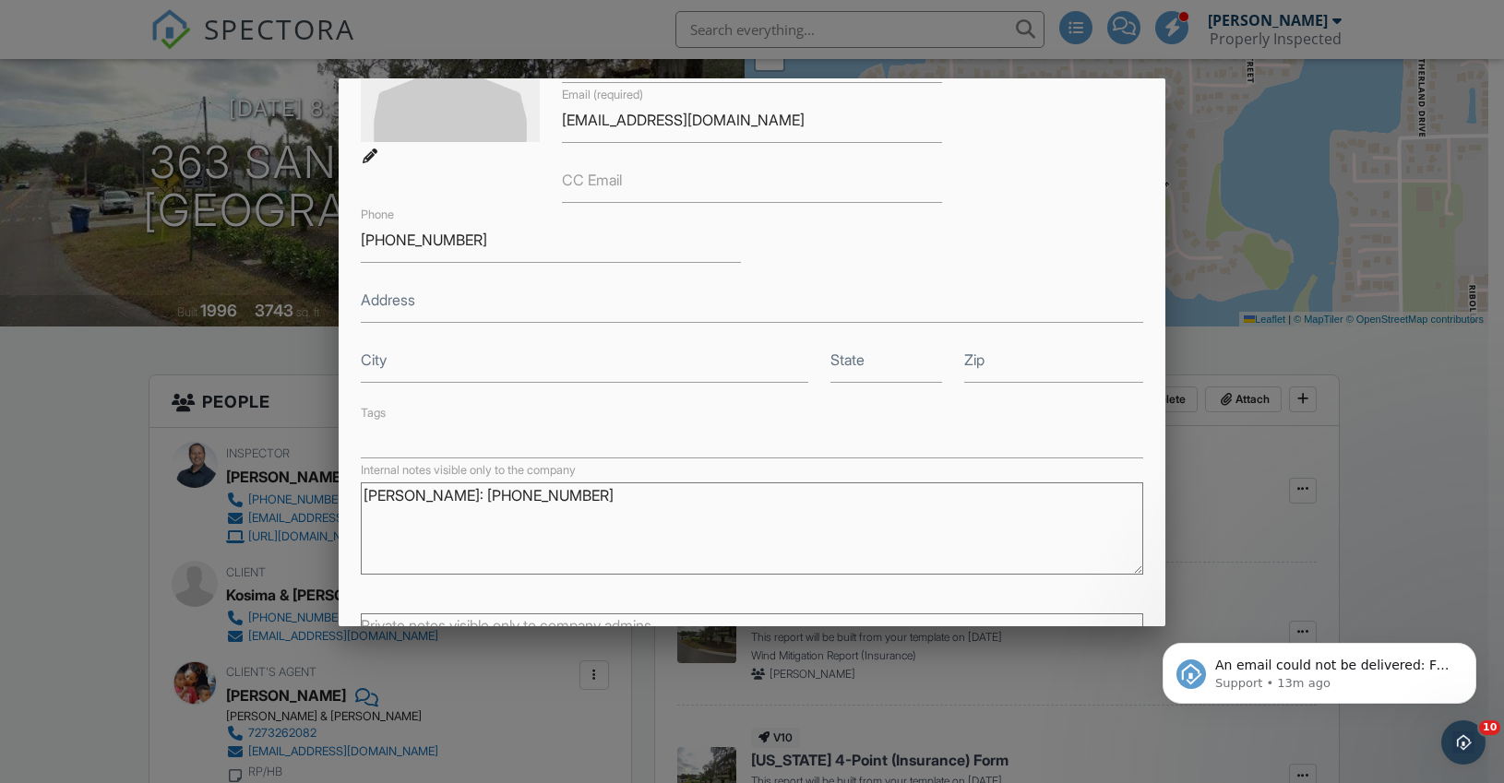
type textarea "Brandon: 707-235-1662"
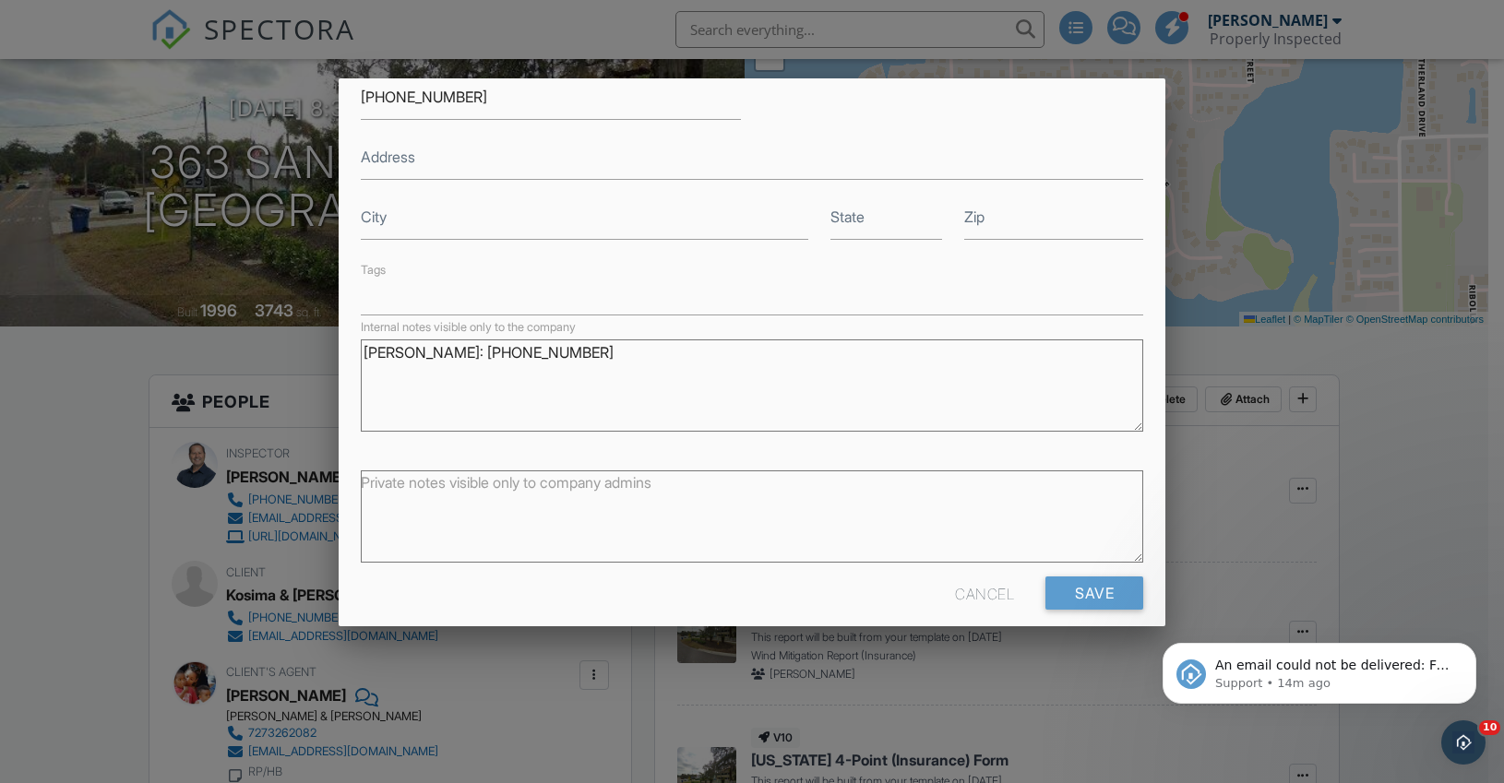
scroll to position [367, 0]
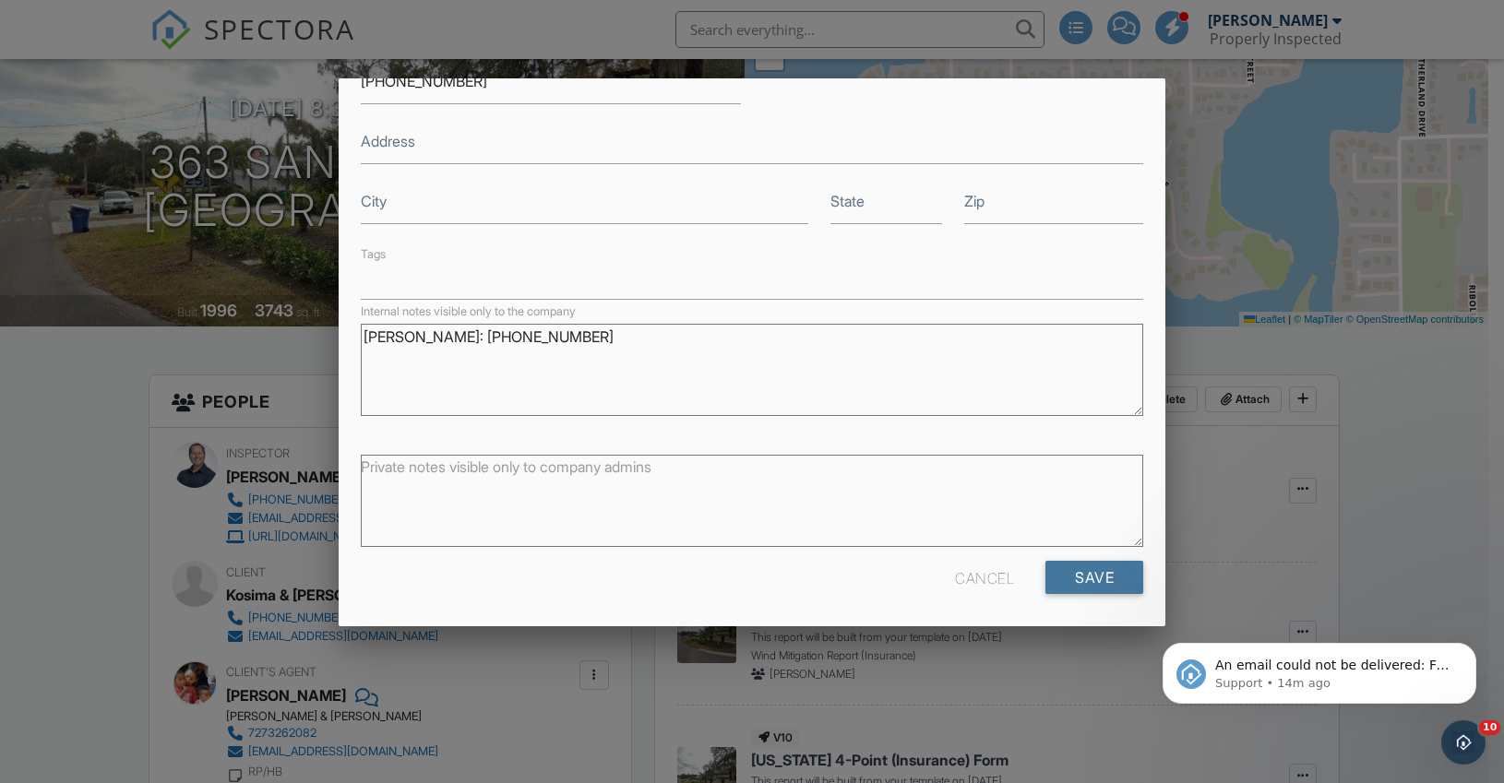
click at [1045, 574] on input "Save" at bounding box center [1094, 577] width 98 height 33
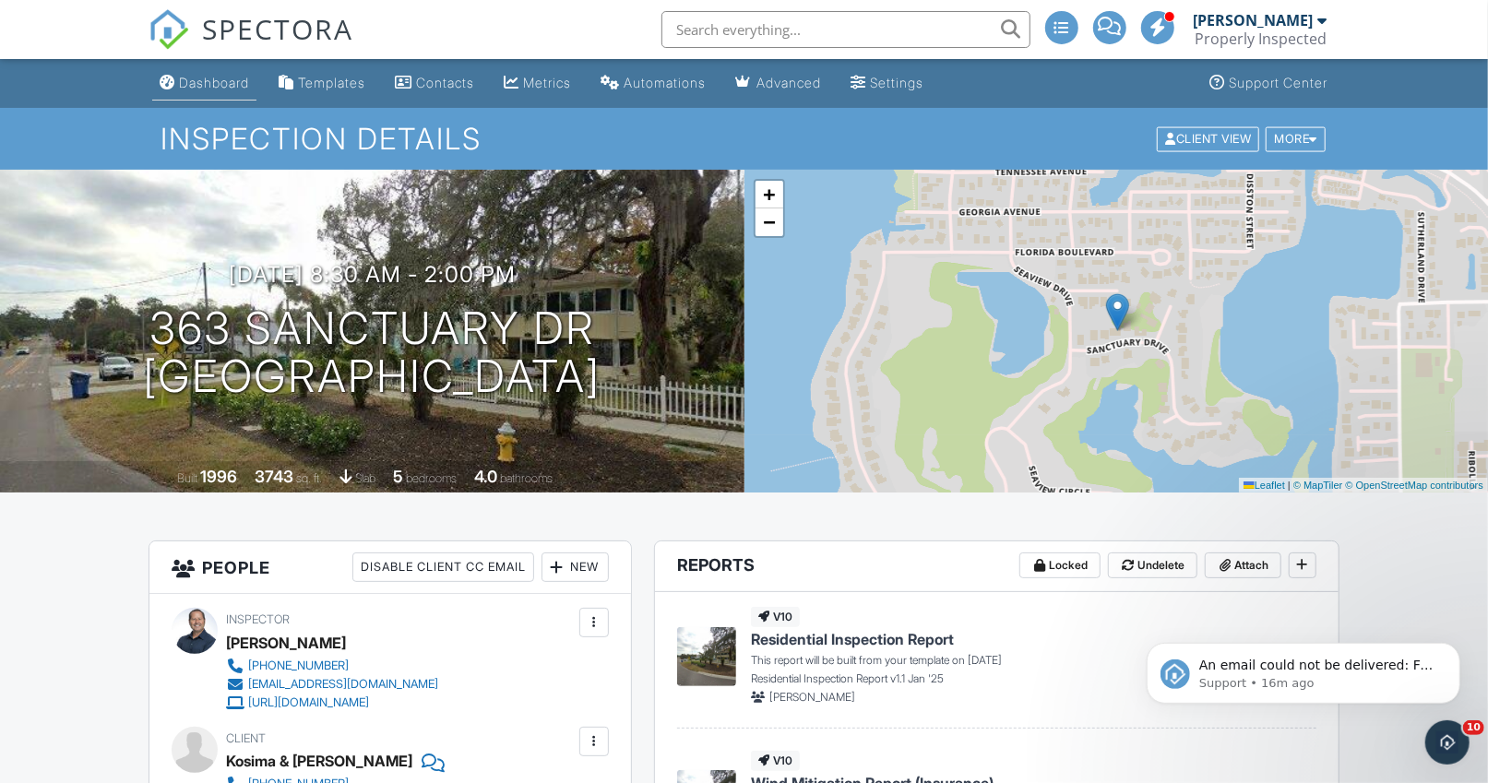
click at [206, 80] on div "Dashboard" at bounding box center [214, 83] width 70 height 16
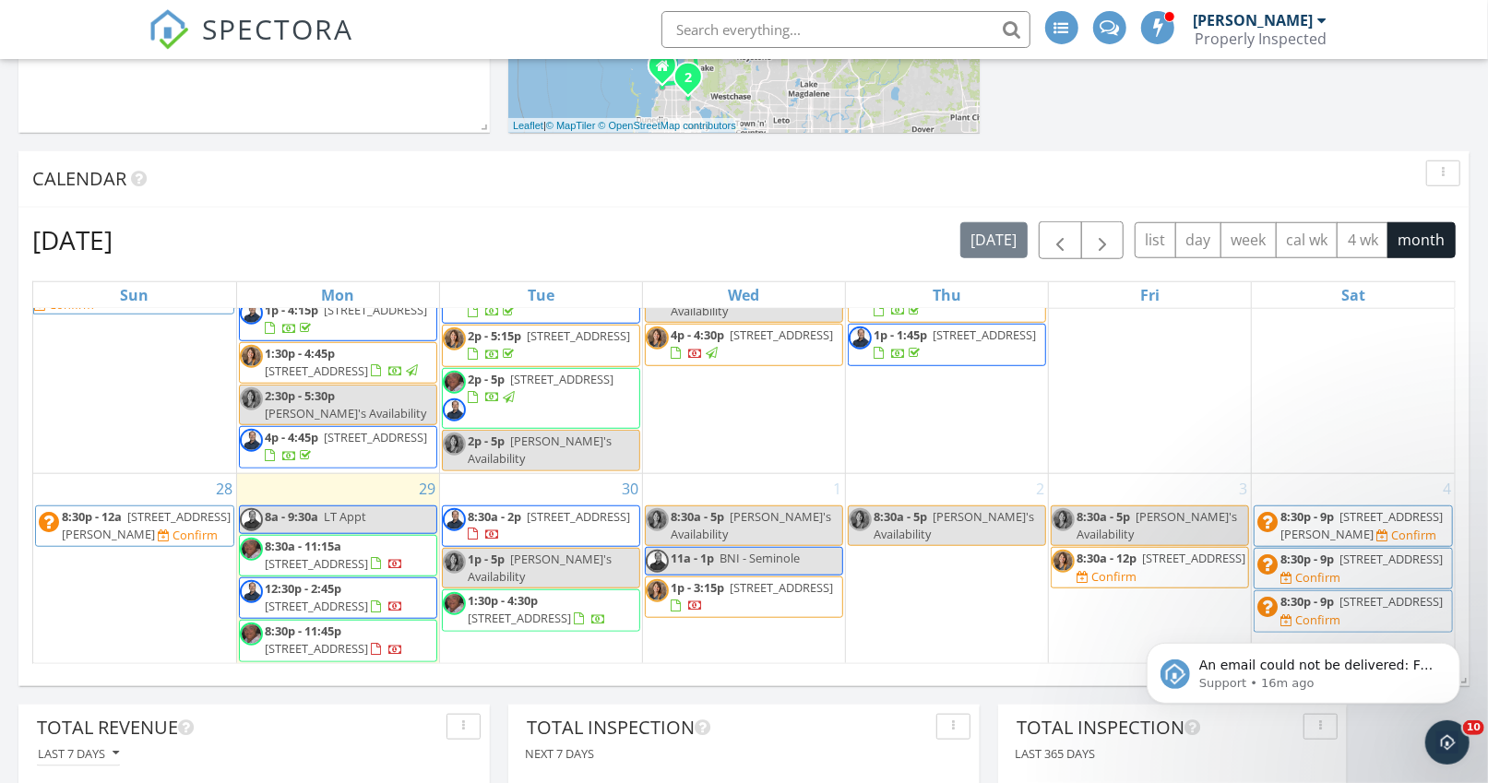
scroll to position [939, 0]
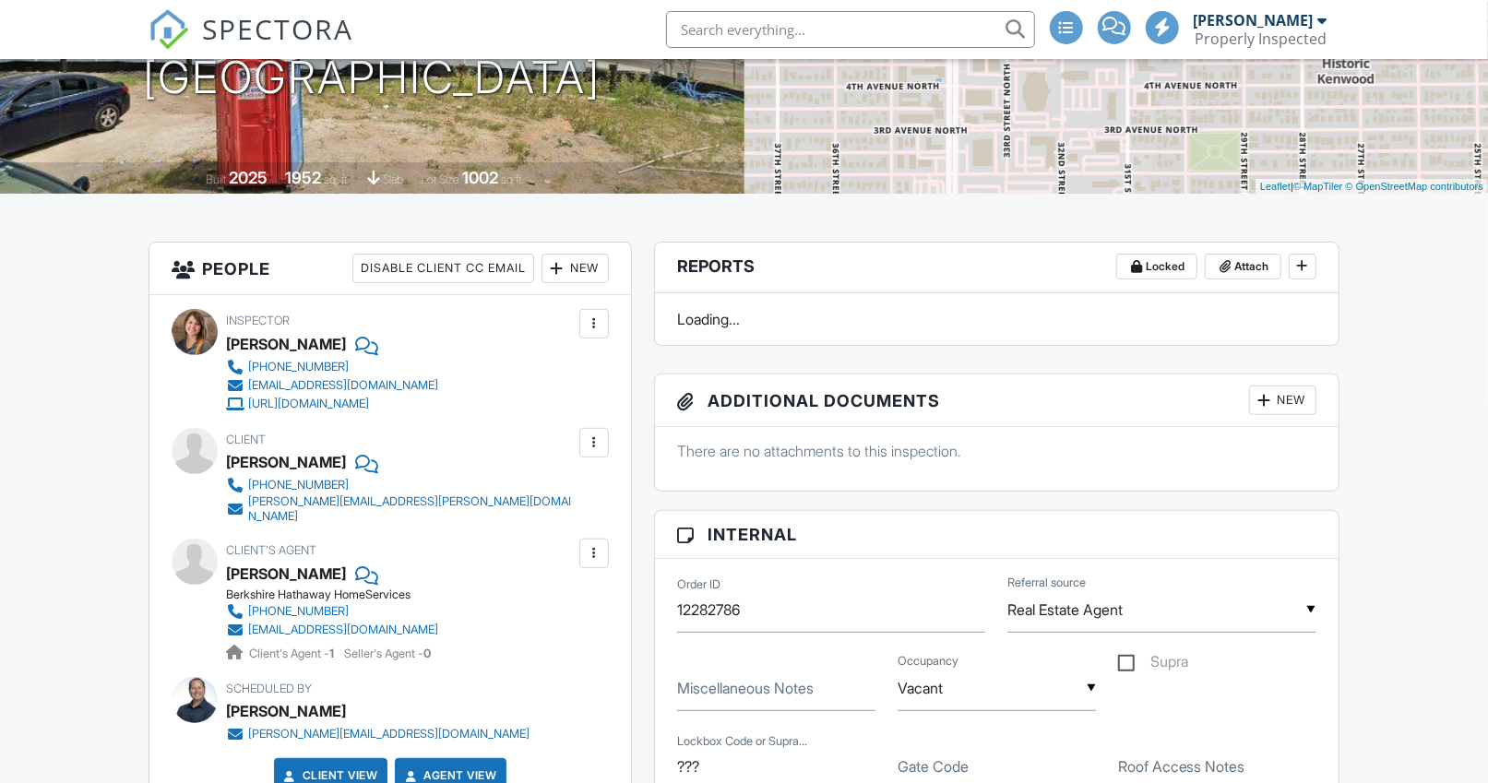
click at [595, 544] on div at bounding box center [594, 553] width 18 height 18
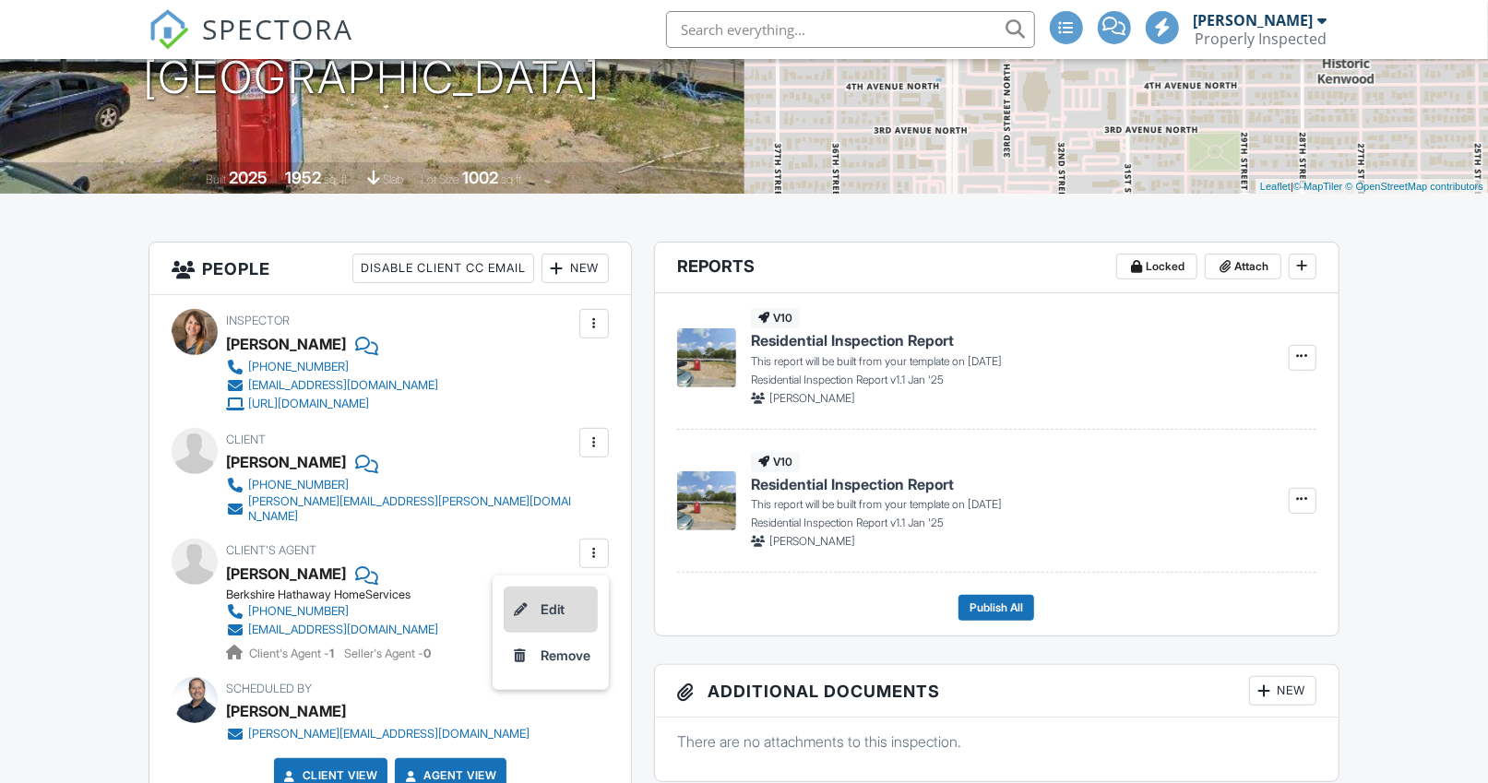
click at [559, 595] on li "Edit" at bounding box center [551, 610] width 94 height 46
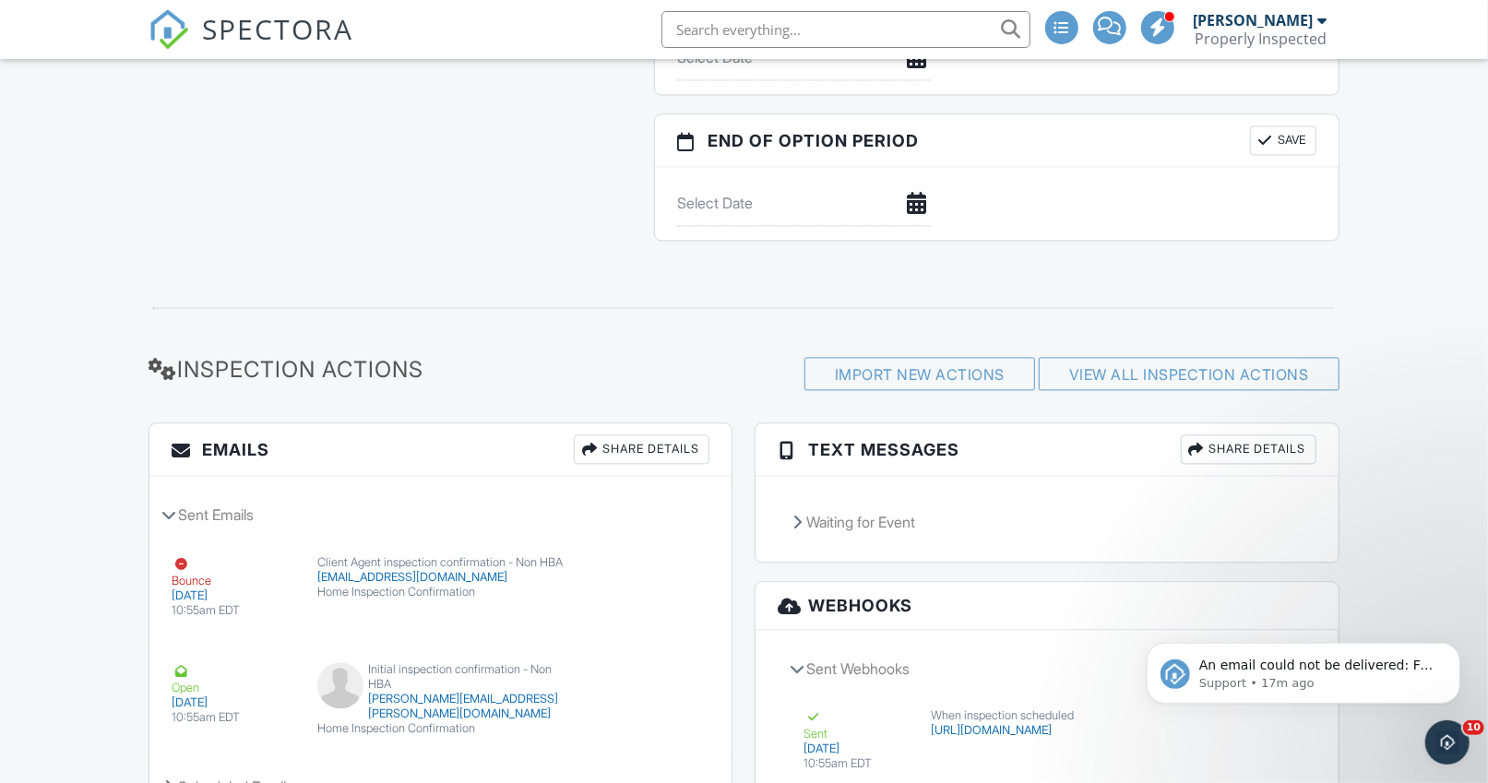
scroll to position [2304, 0]
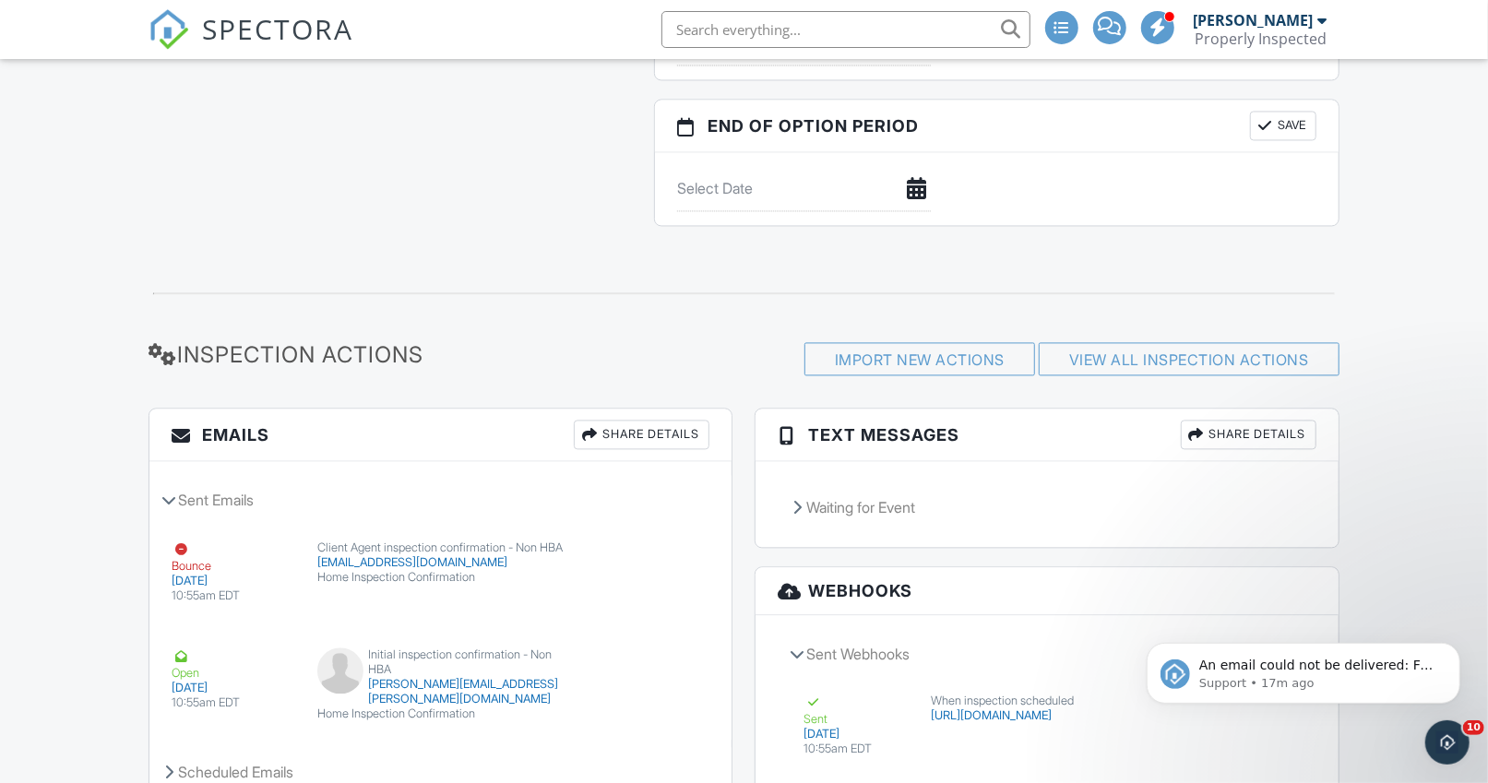
click at [658, 420] on div "Share Details" at bounding box center [642, 435] width 136 height 30
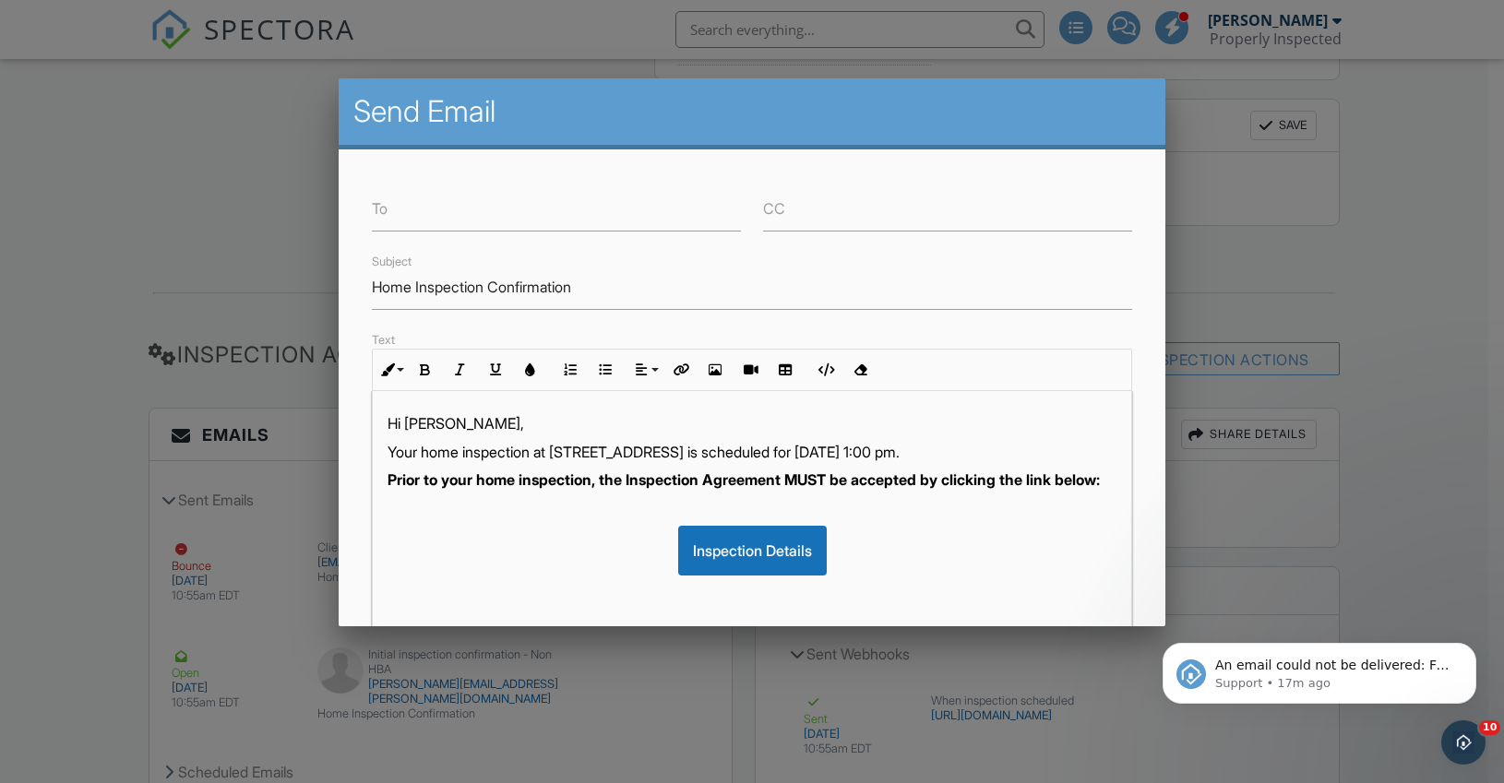
click at [72, 366] on div at bounding box center [752, 397] width 1504 height 979
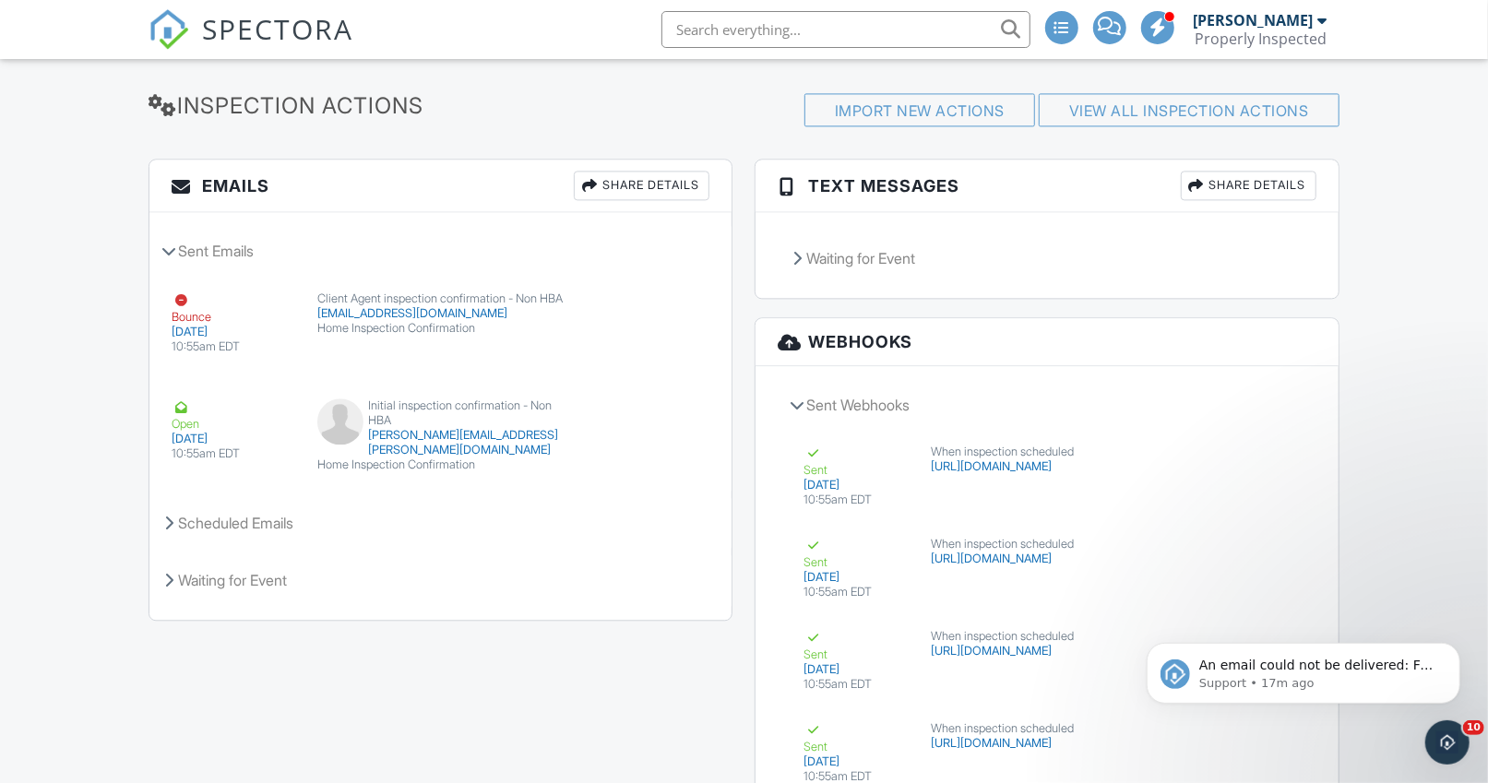
scroll to position [2577, 0]
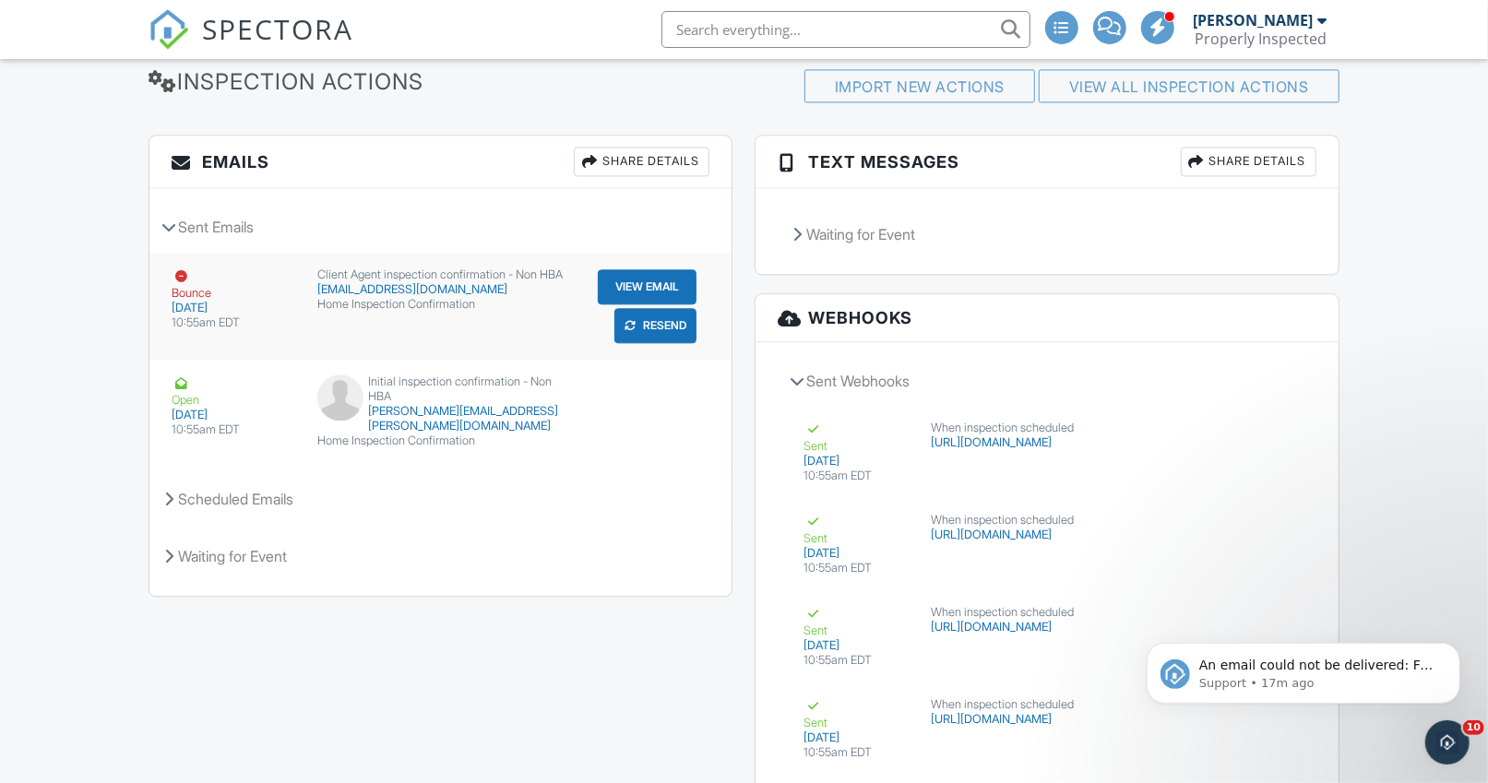
click at [658, 277] on button "View Email" at bounding box center [647, 286] width 99 height 35
click at [1455, 647] on icon "Dismiss notification" at bounding box center [1455, 647] width 10 height 10
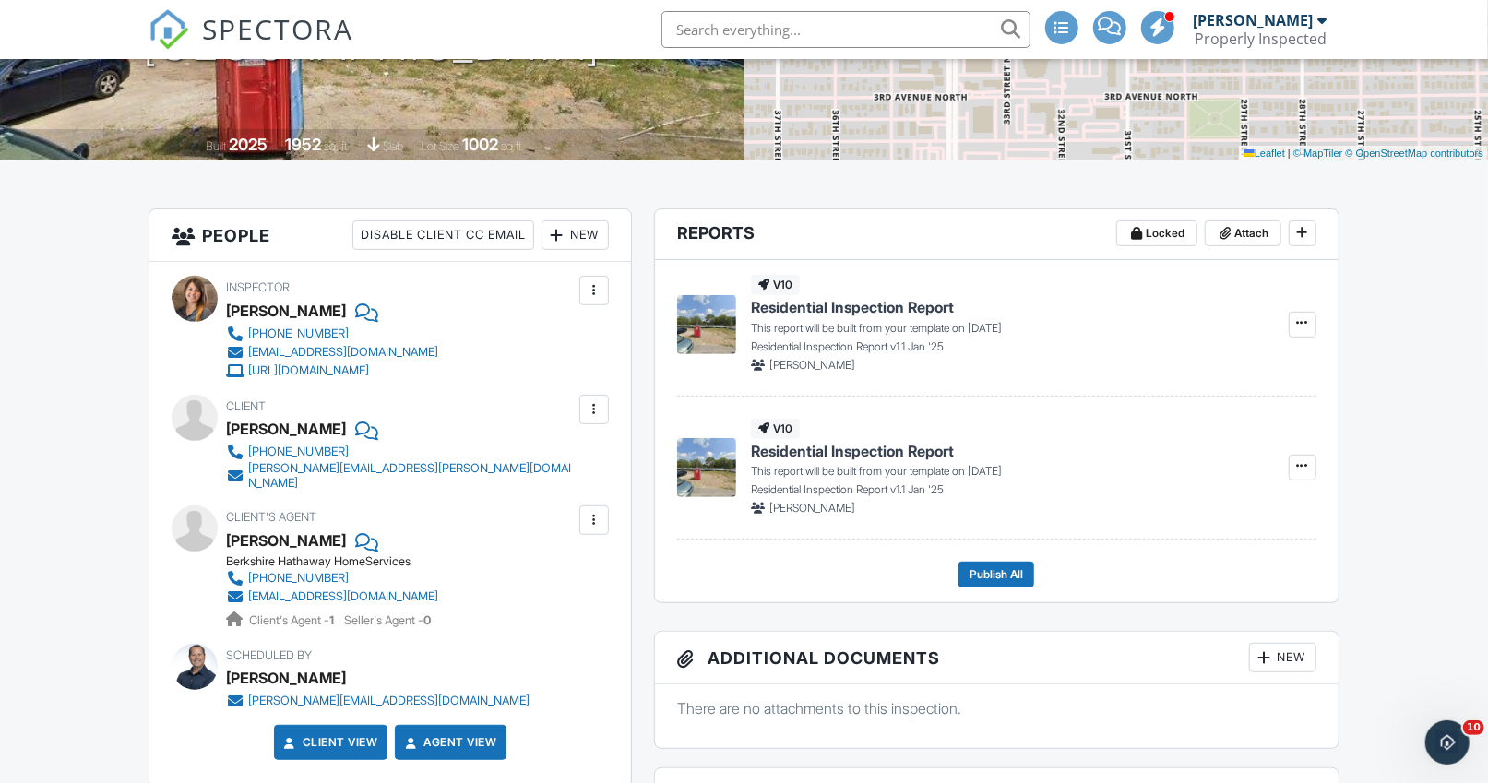
scroll to position [0, 0]
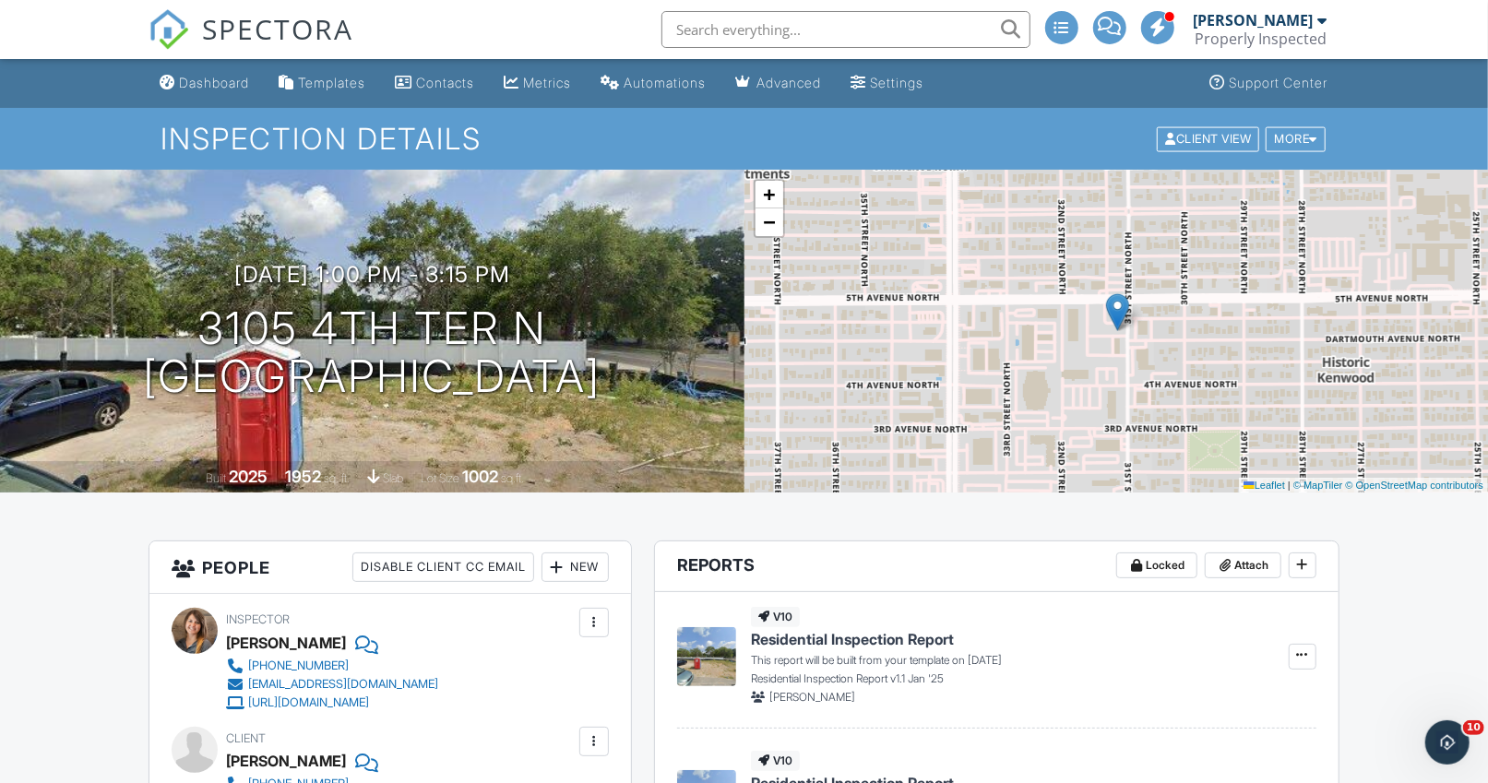
click at [197, 85] on div "Dashboard" at bounding box center [214, 83] width 70 height 16
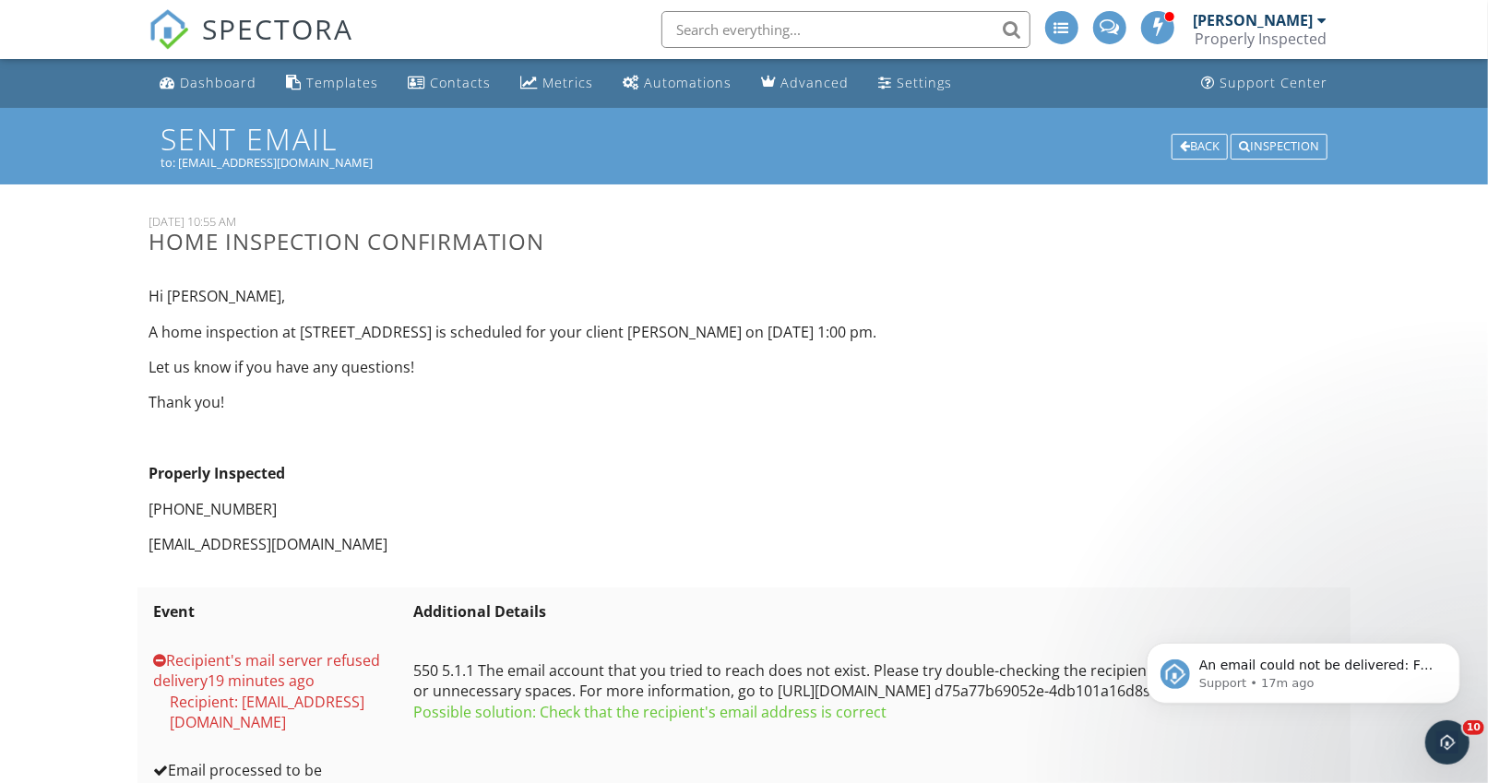
click at [1181, 145] on div at bounding box center [1185, 147] width 10 height 12
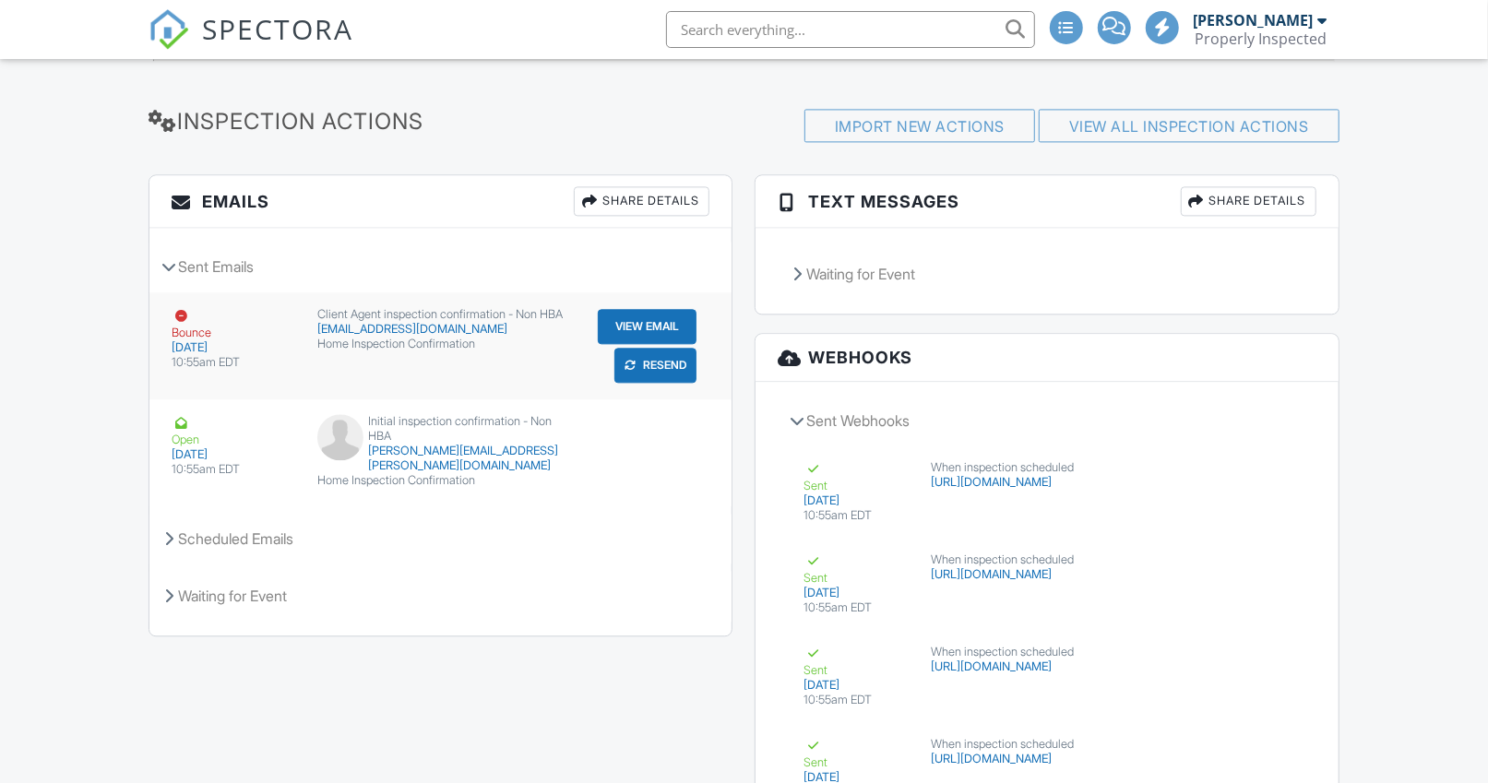
scroll to position [2584, 0]
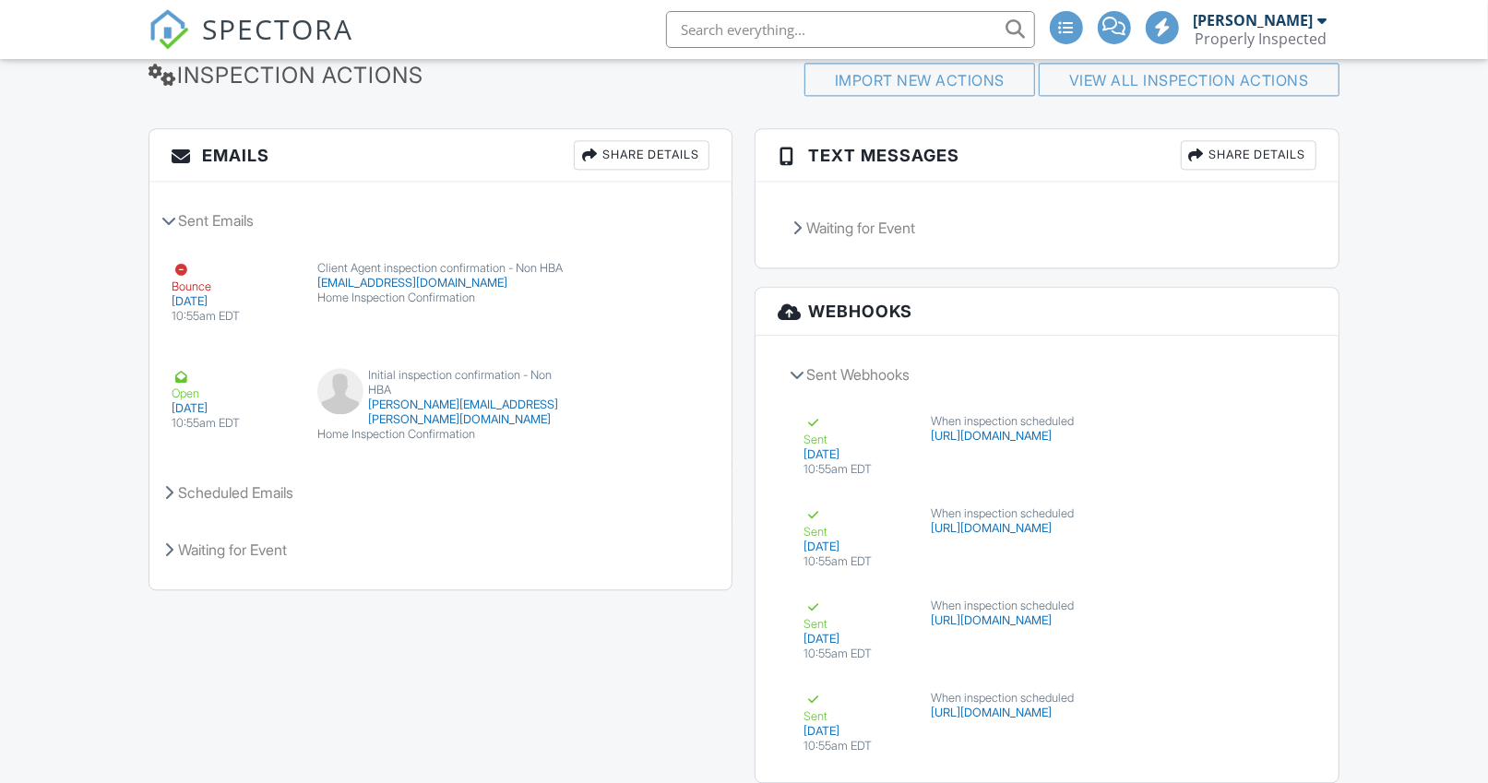
click at [658, 304] on button "Resend" at bounding box center [656, 319] width 82 height 35
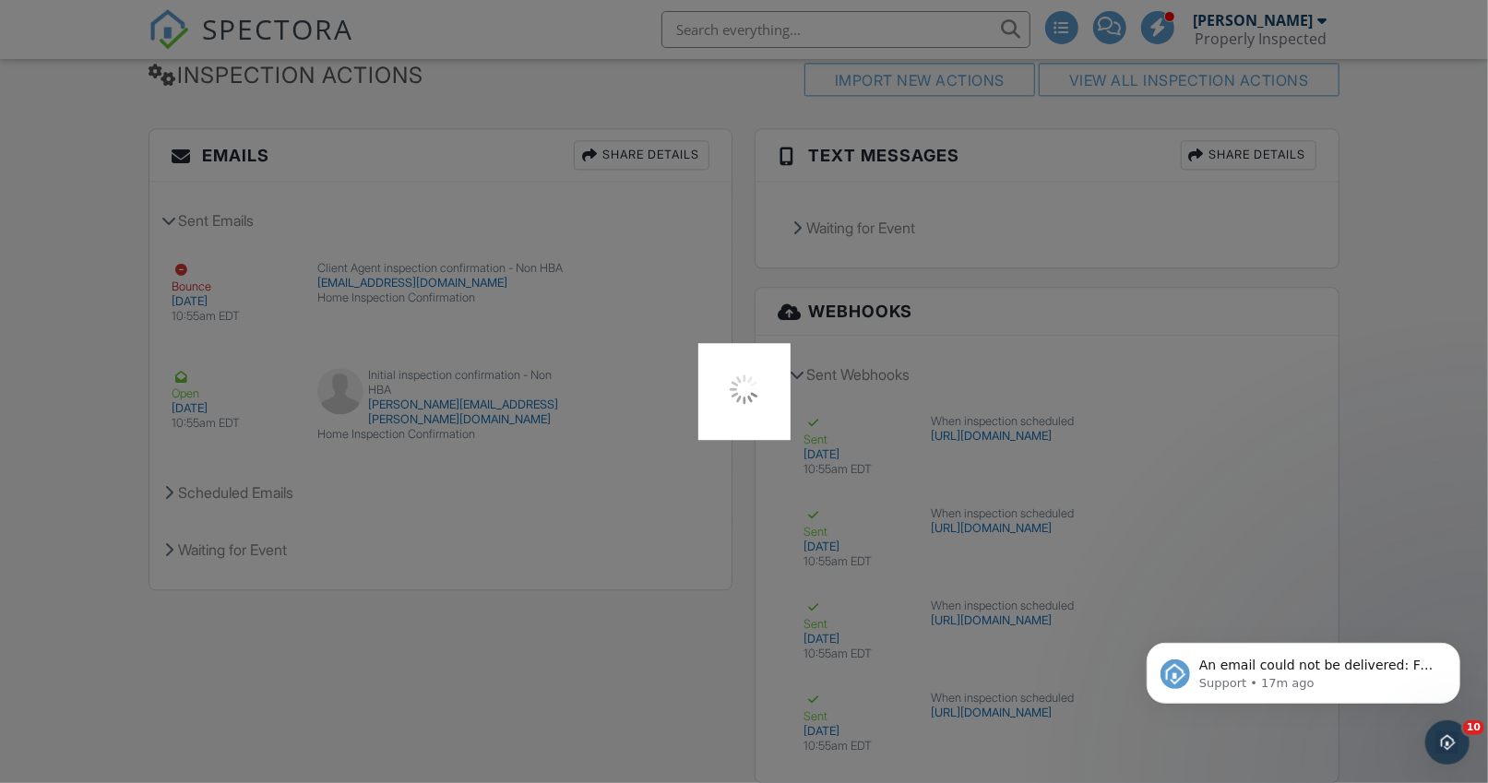
scroll to position [0, 0]
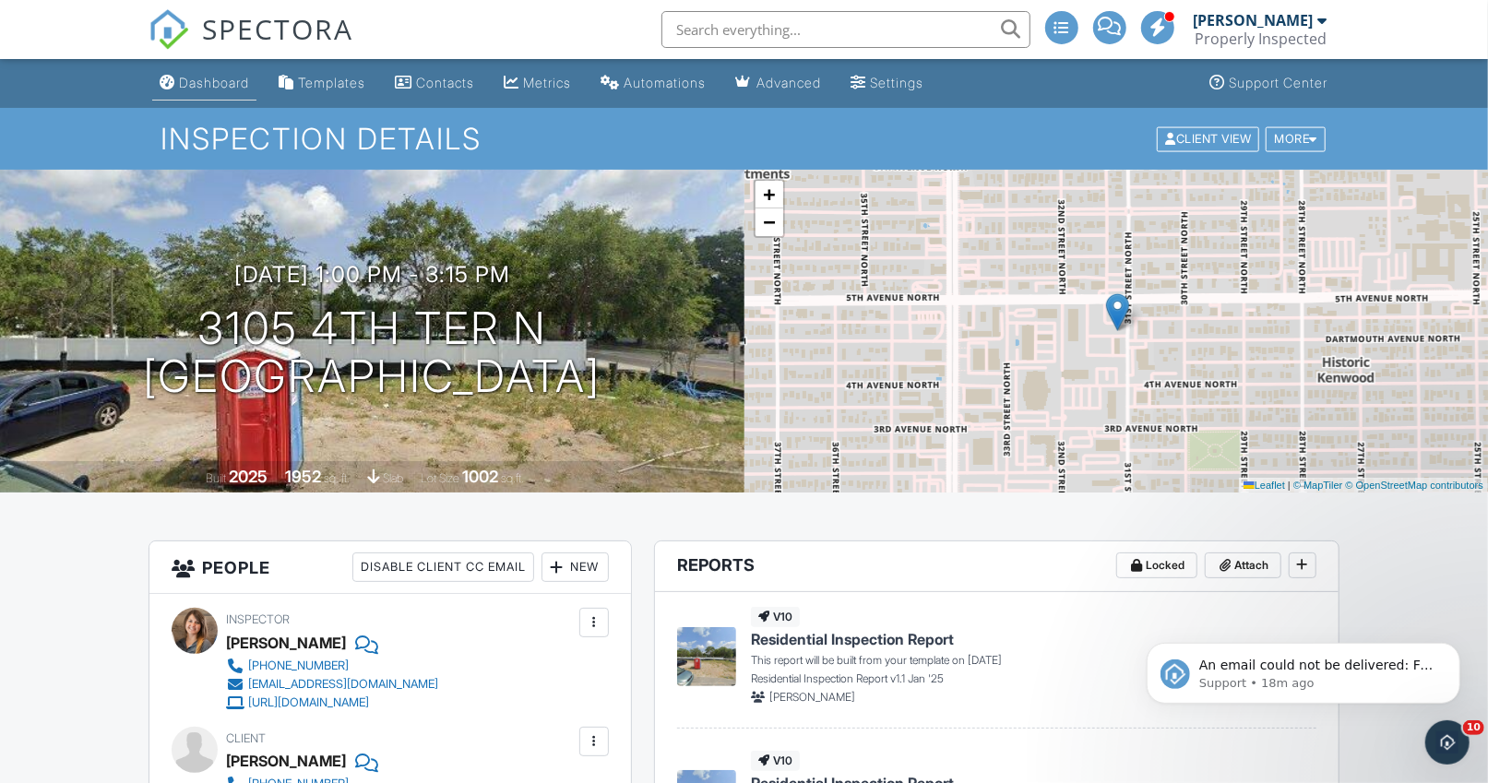
click at [225, 85] on div "Dashboard" at bounding box center [214, 83] width 70 height 16
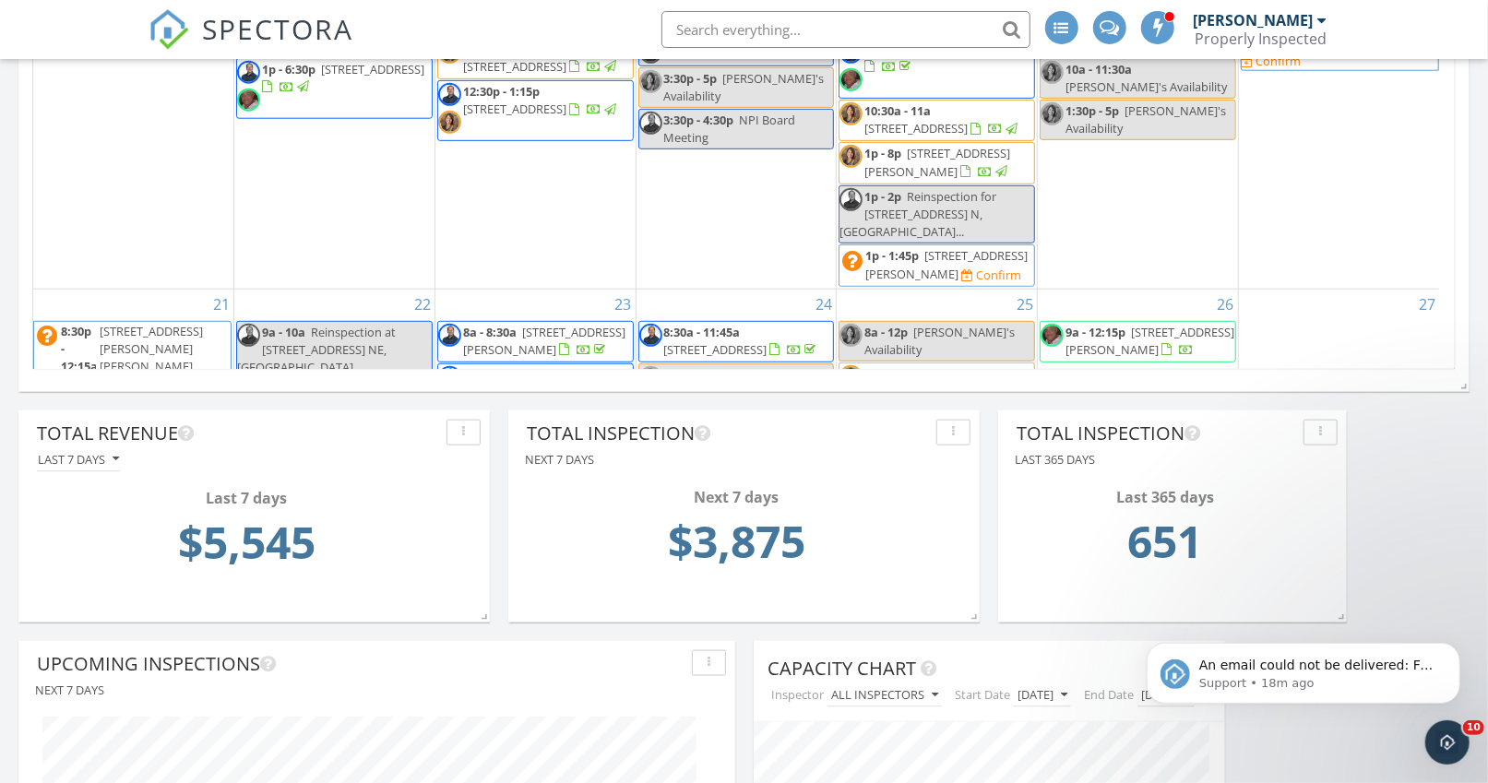
scroll to position [1009, 0]
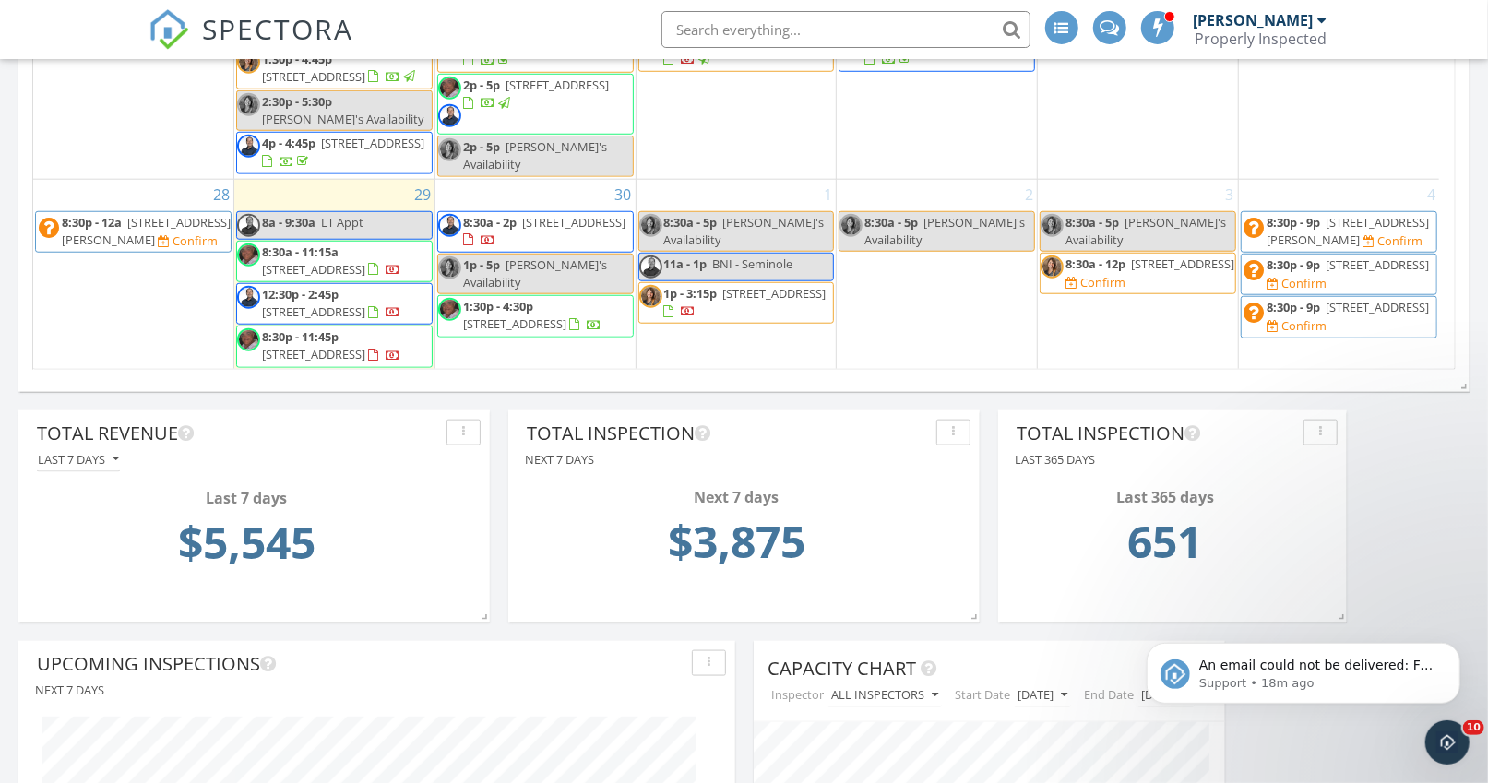
click at [549, 214] on span "363 SANCTUARY DR , Palm Harbor 34681" at bounding box center [573, 222] width 103 height 17
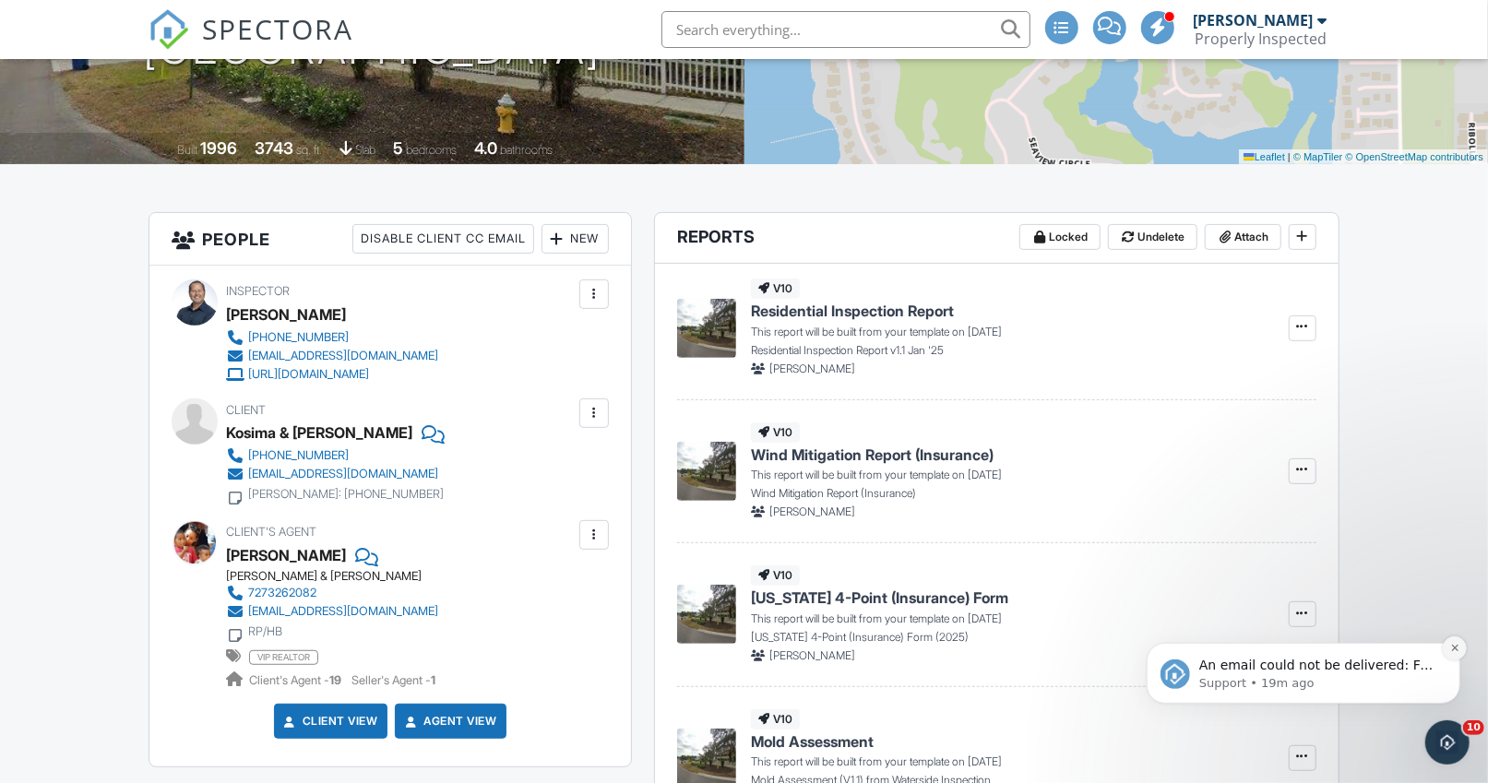
click at [1460, 644] on icon "Dismiss notification" at bounding box center [1455, 647] width 10 height 10
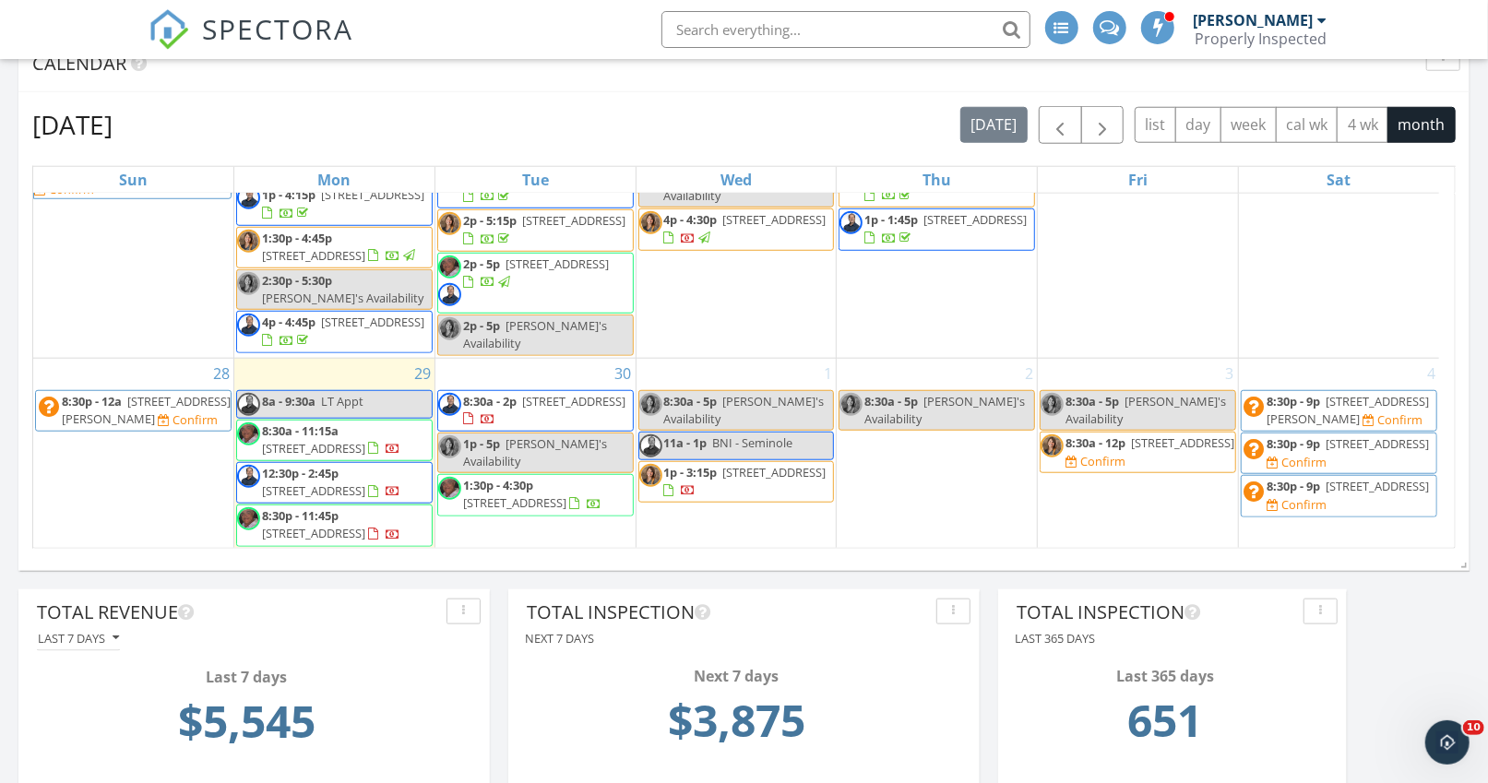
scroll to position [1069, 0]
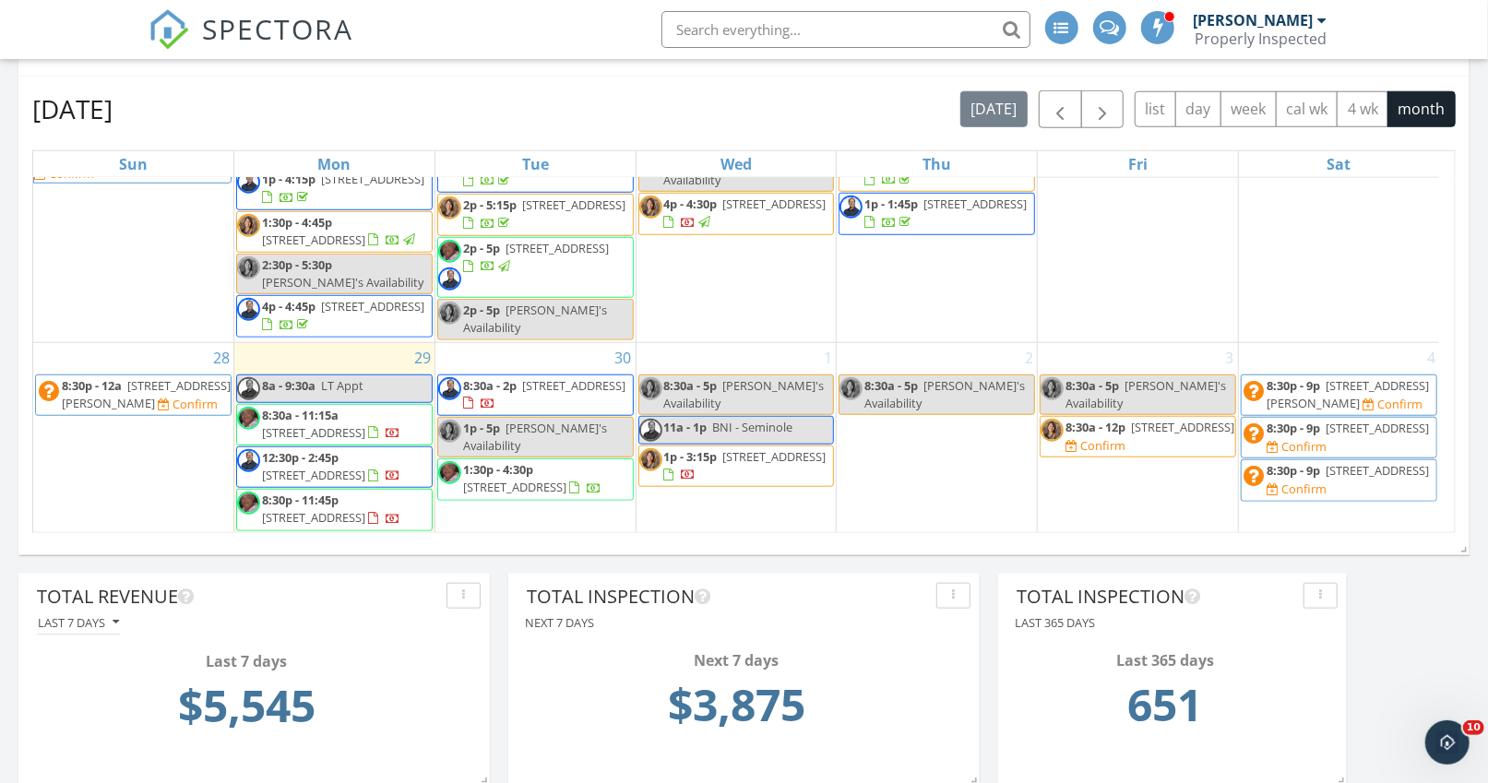
click at [713, 33] on input "text" at bounding box center [846, 29] width 369 height 37
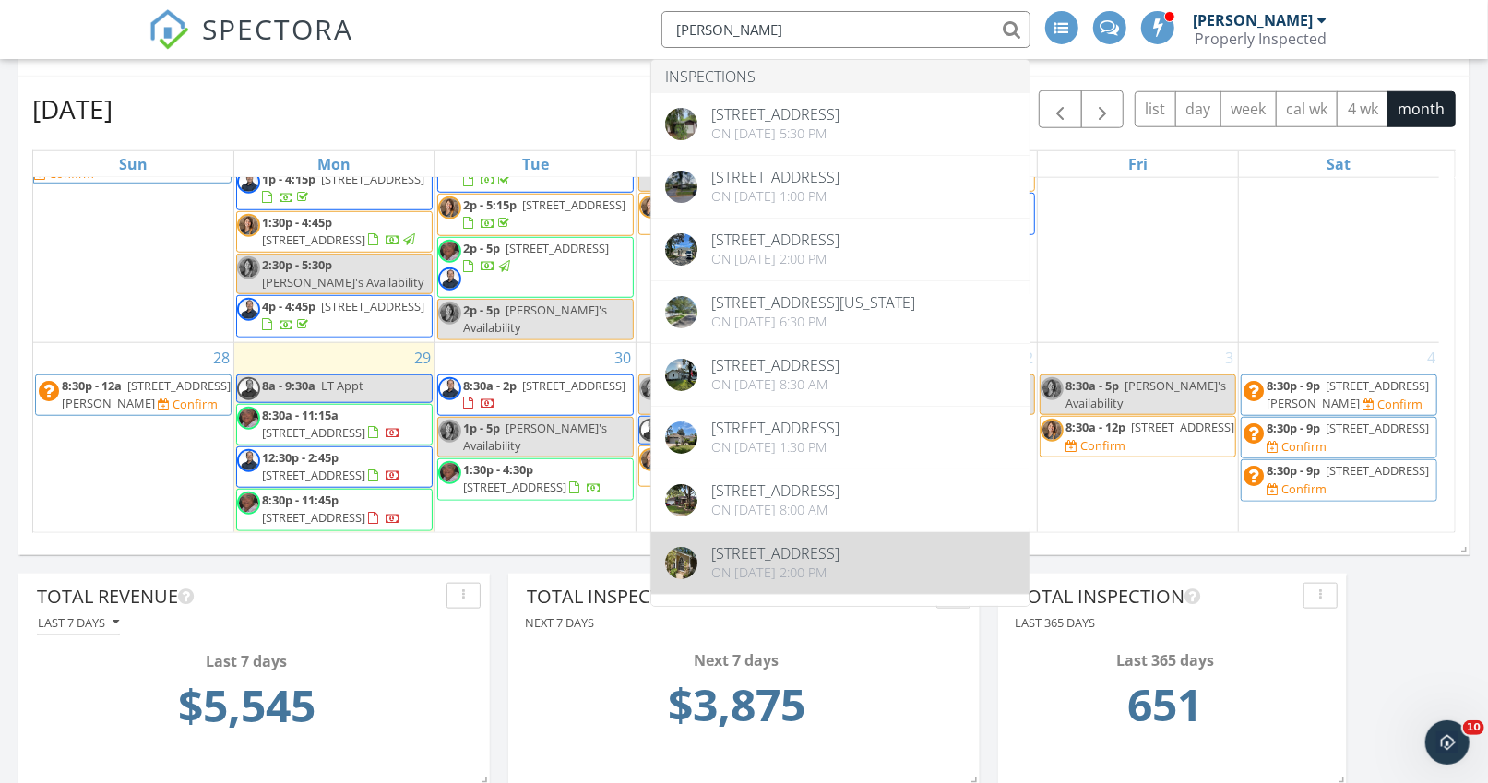
scroll to position [1029, 0]
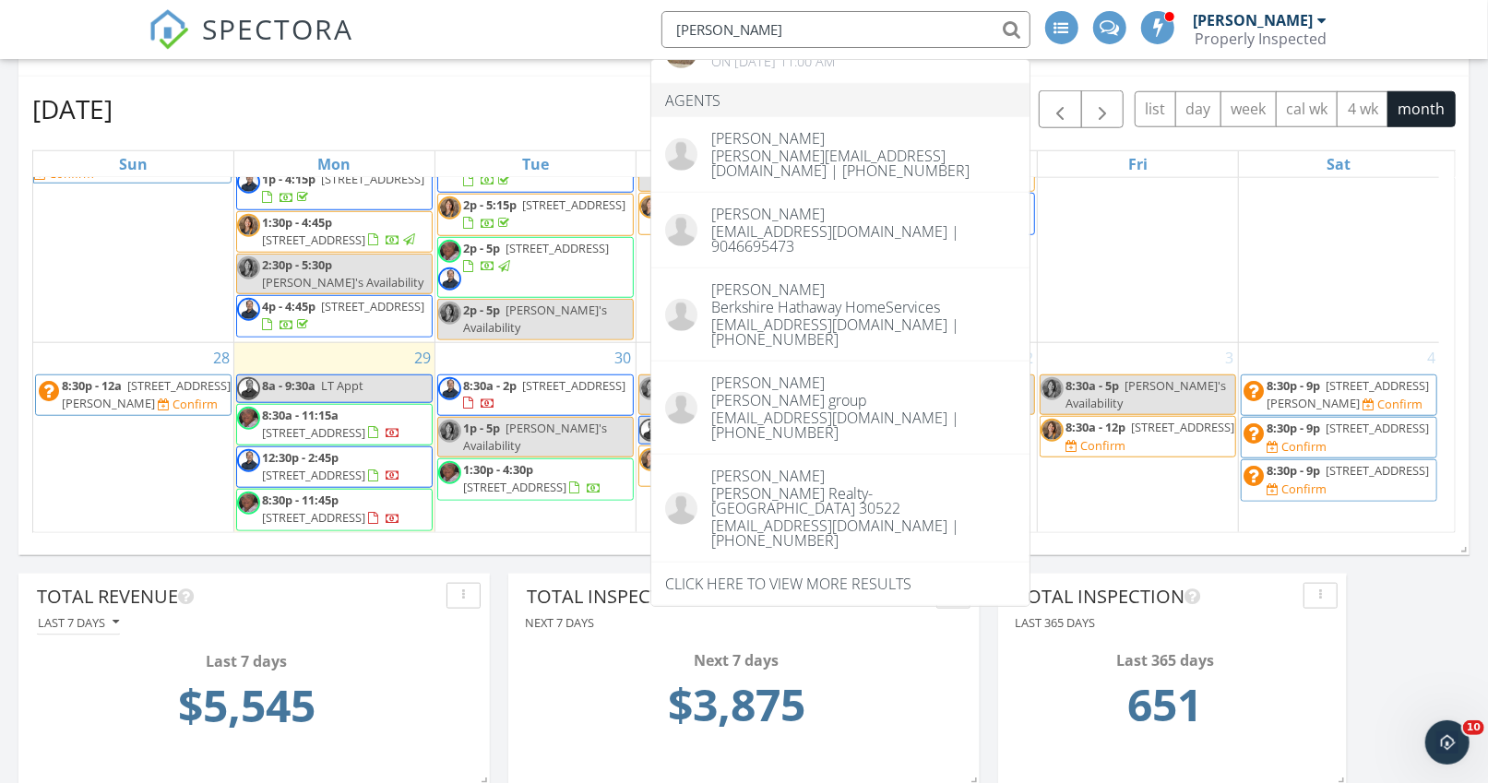
type input "haydon"
click at [494, 78] on div "September 2025 today list day week cal wk 4 wk month Sun Mon Tue Wed Thu Fri Sa…" at bounding box center [743, 312] width 1451 height 471
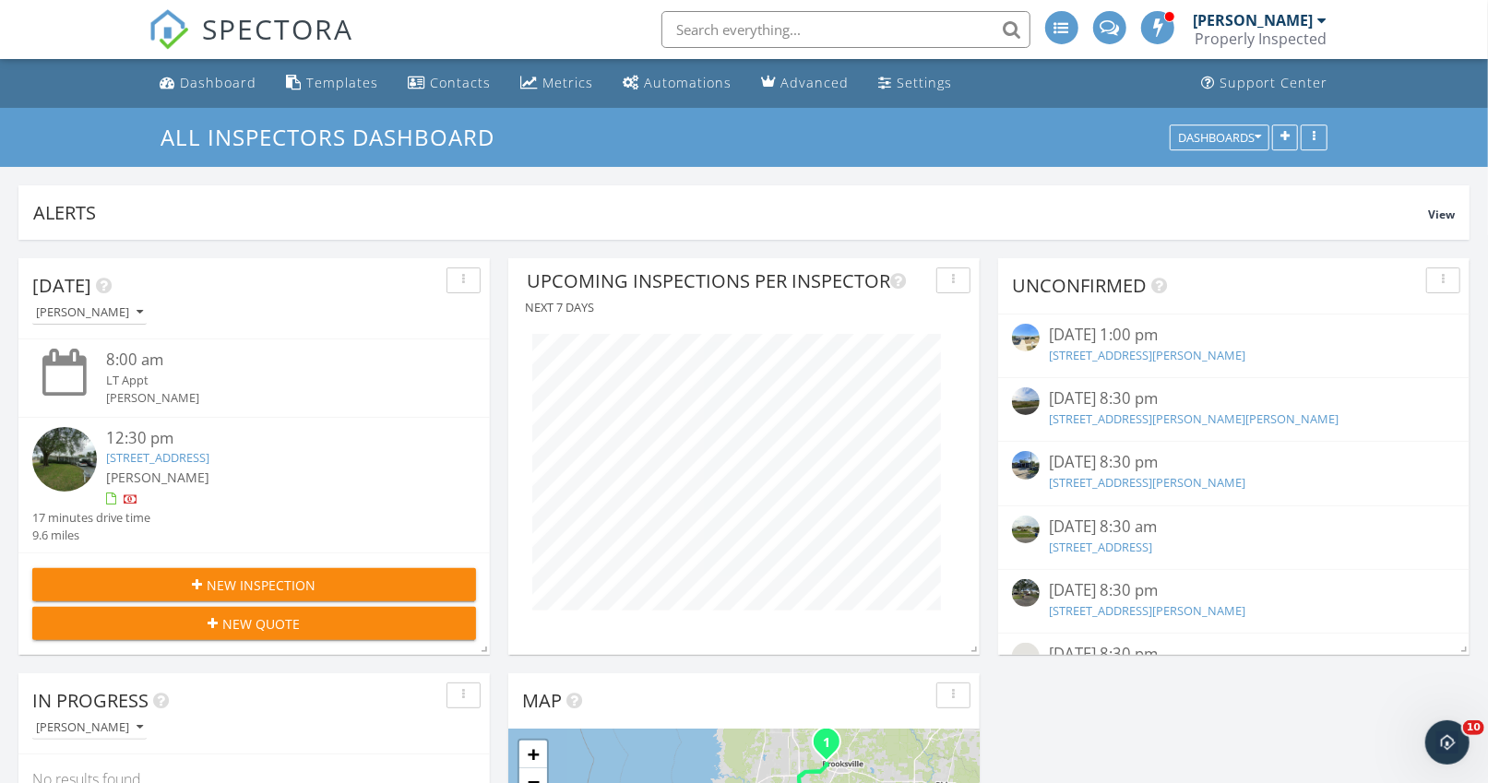
click at [230, 583] on span "New Inspection" at bounding box center [262, 585] width 109 height 19
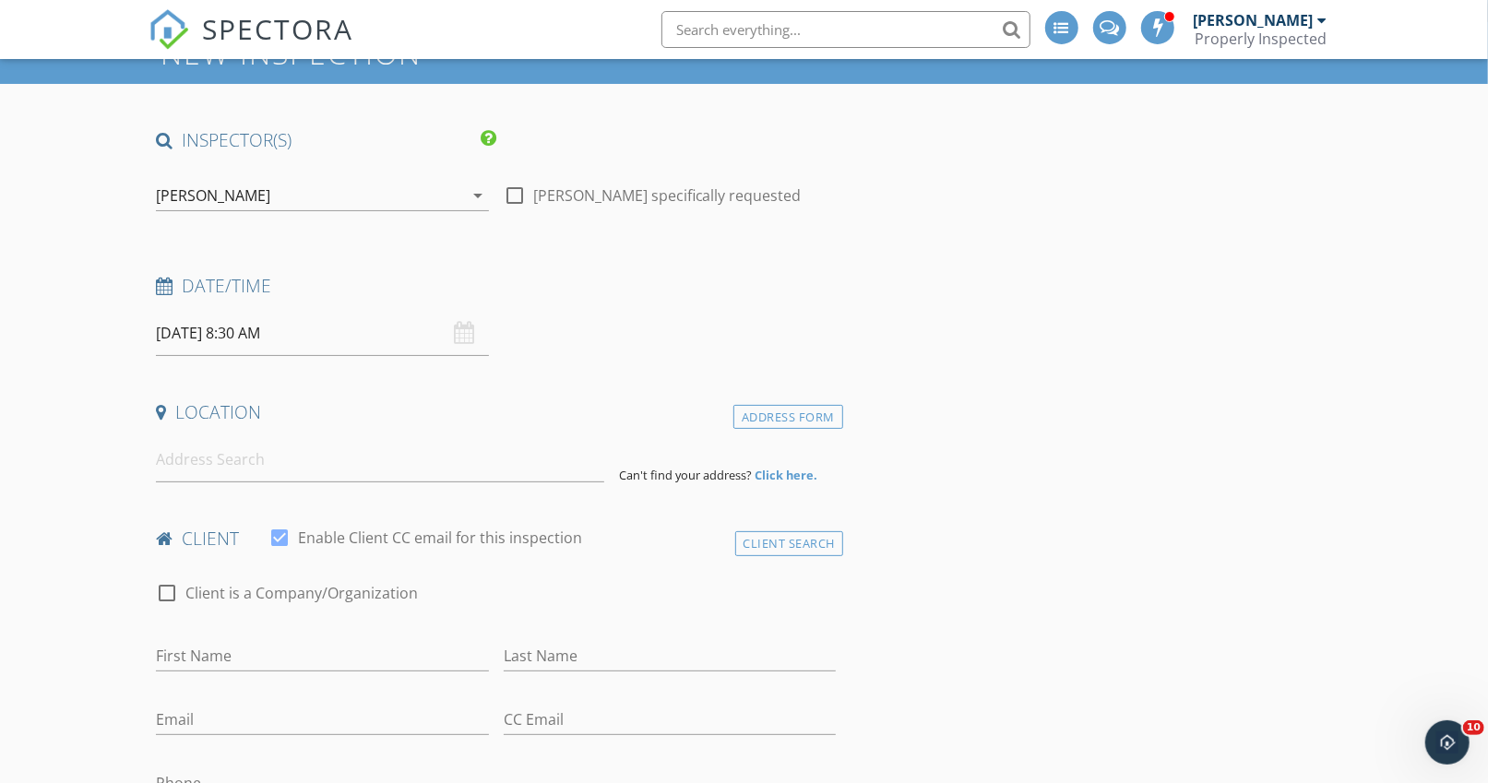
scroll to position [107, 0]
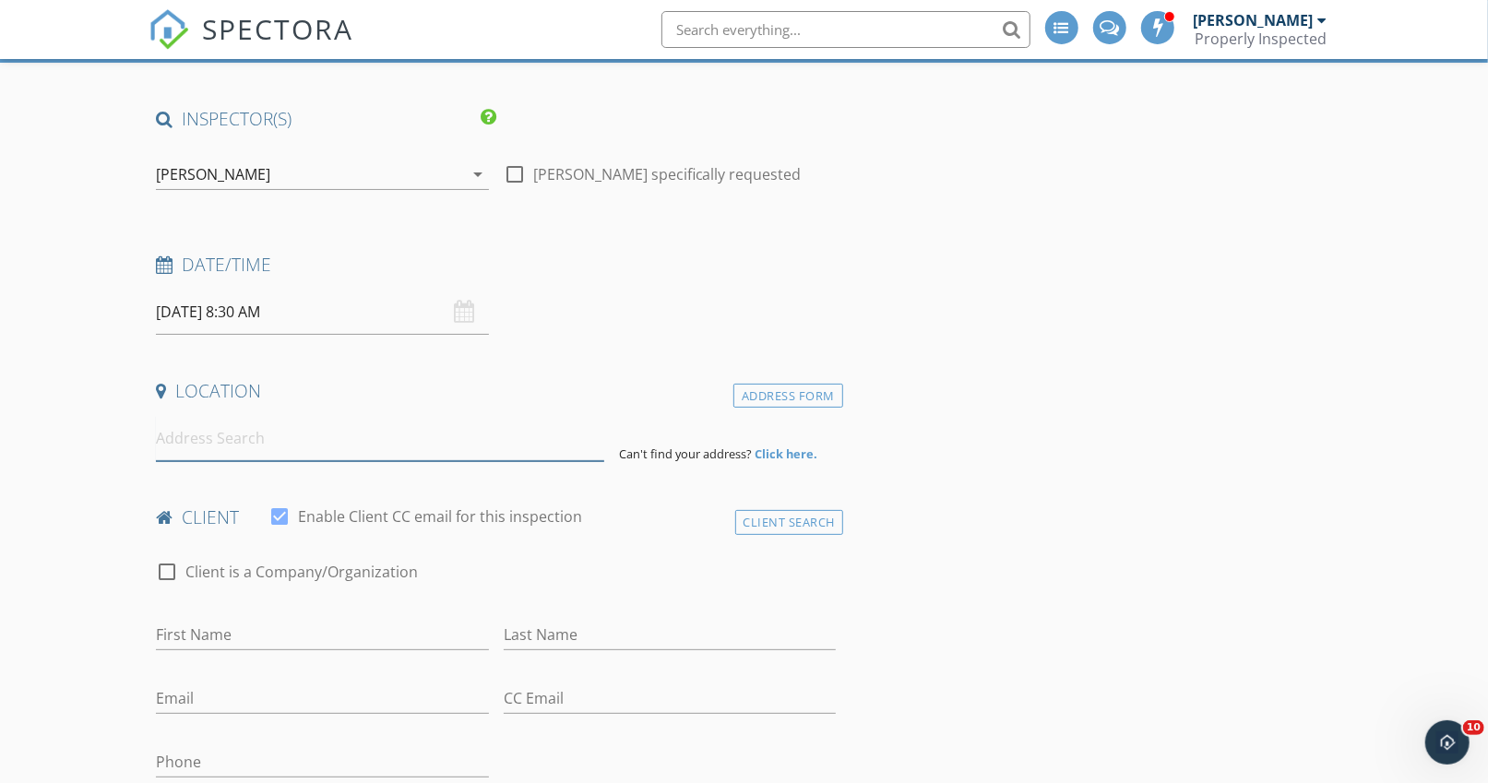
click at [351, 438] on input at bounding box center [380, 438] width 448 height 45
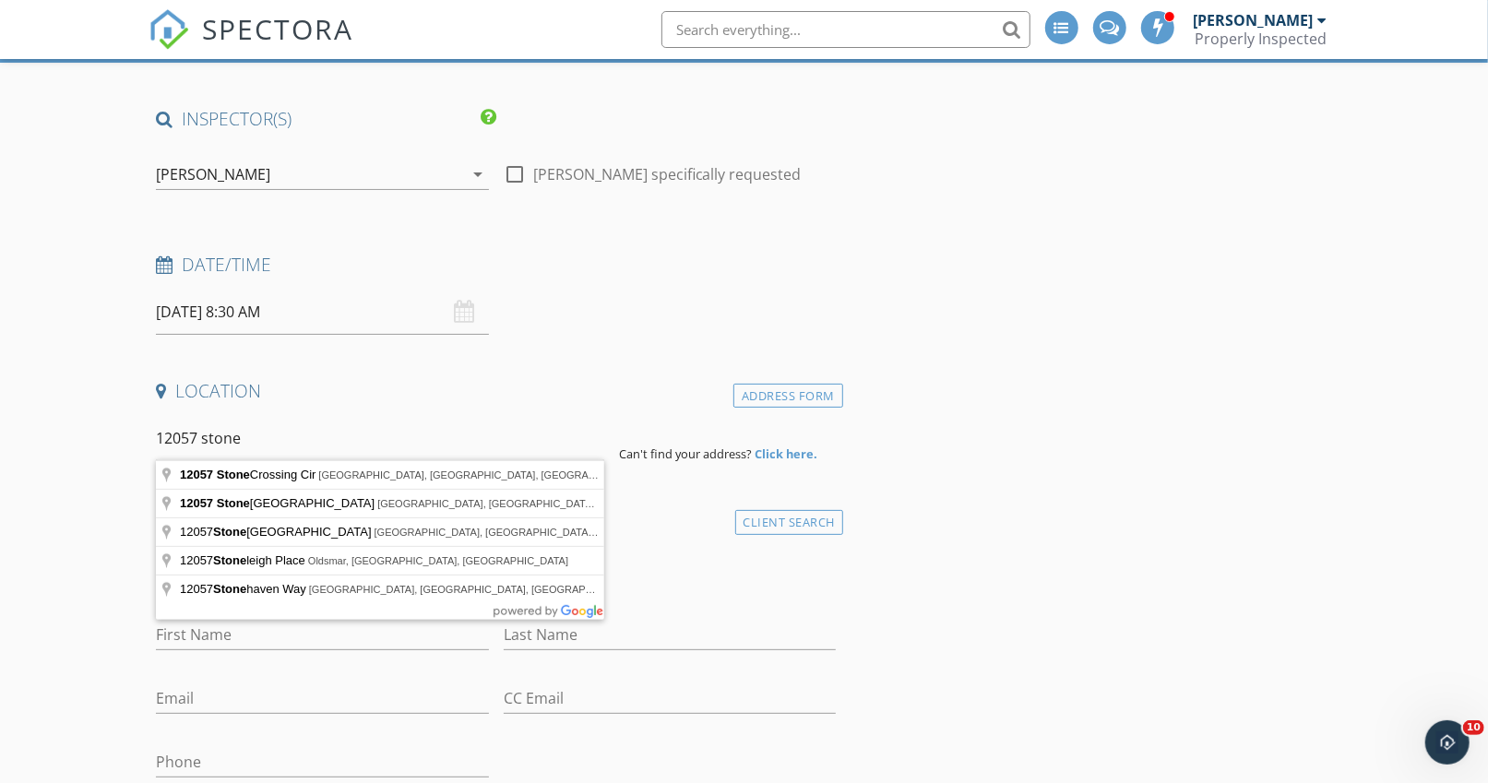
type input "[STREET_ADDRESS]"
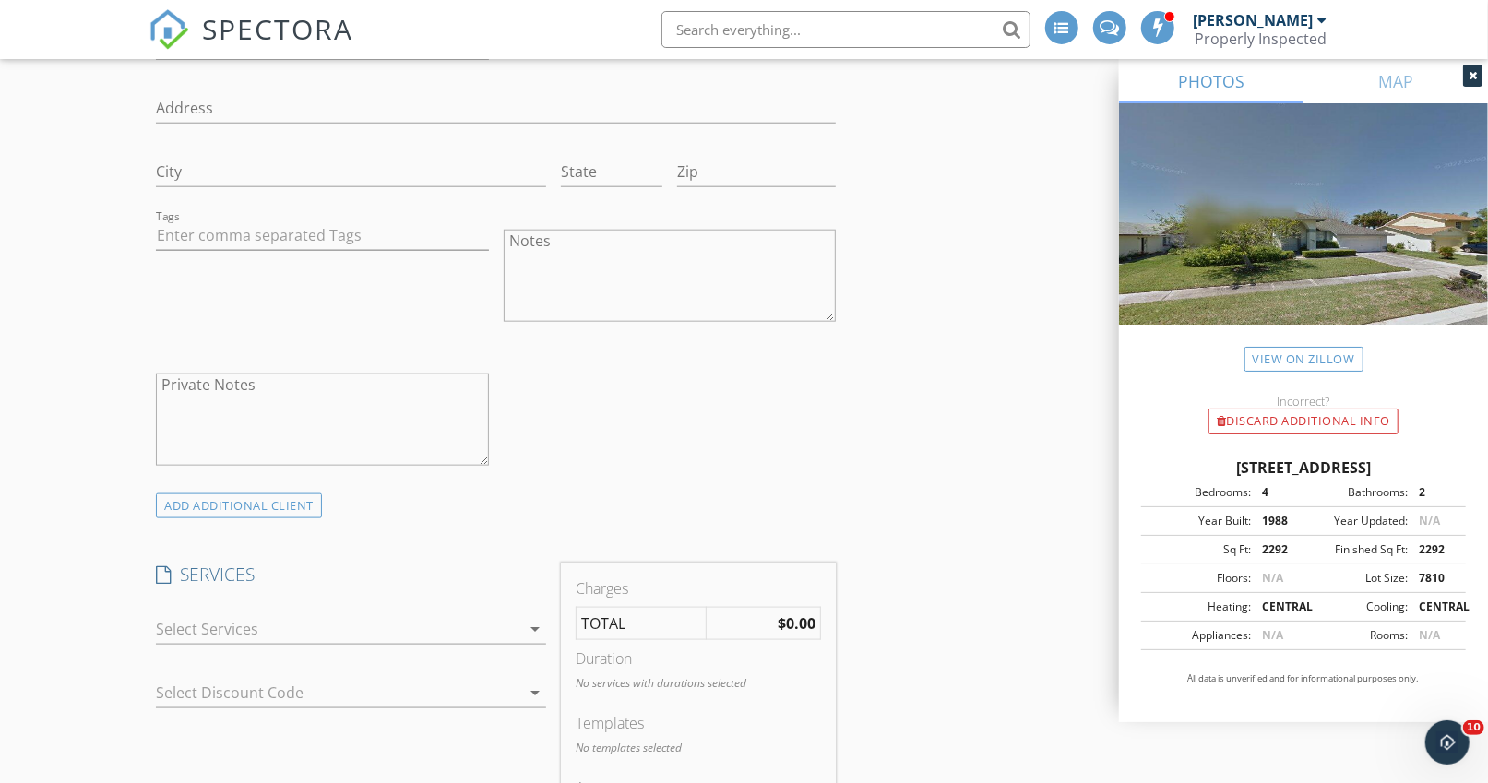
scroll to position [1283, 0]
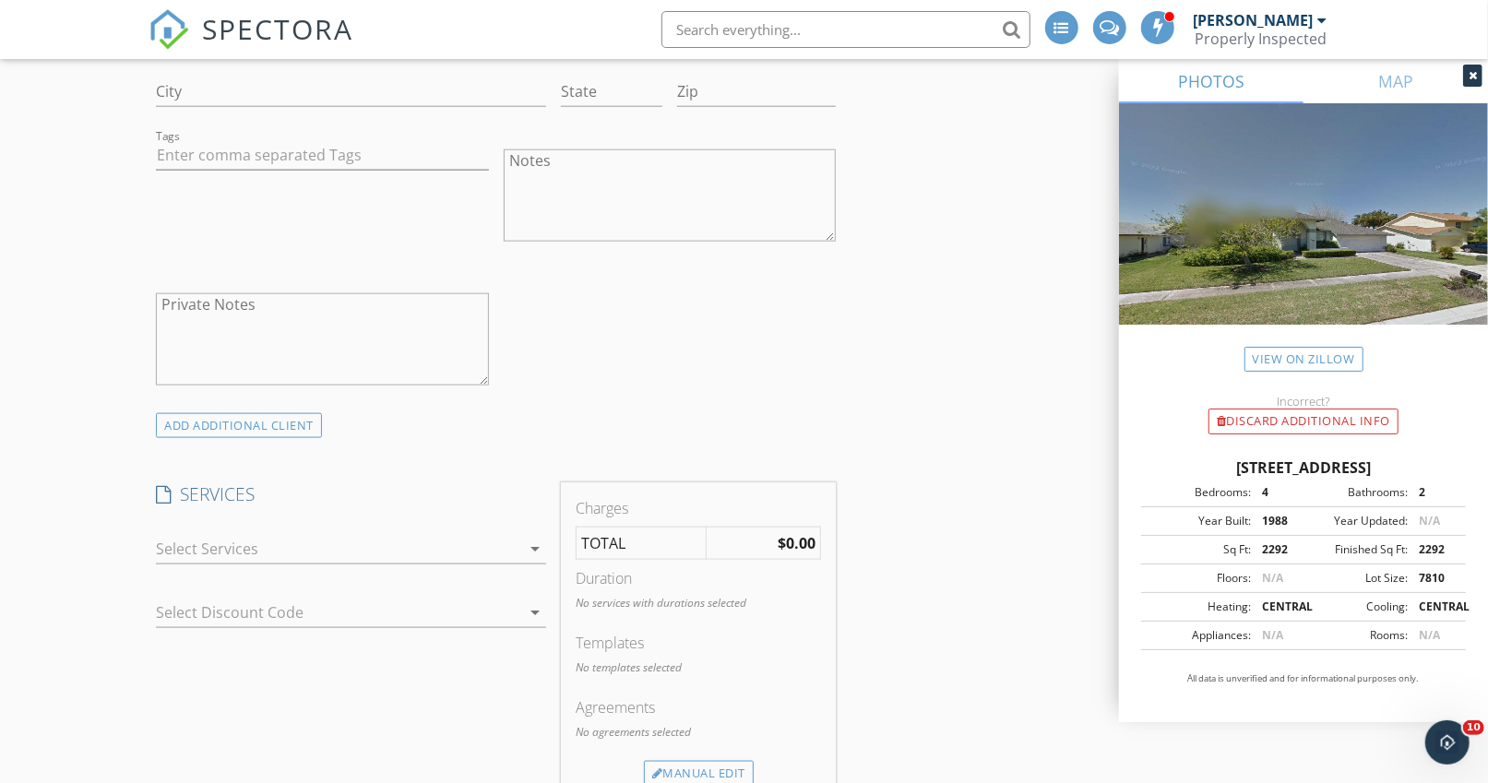
click at [177, 542] on div at bounding box center [338, 549] width 364 height 30
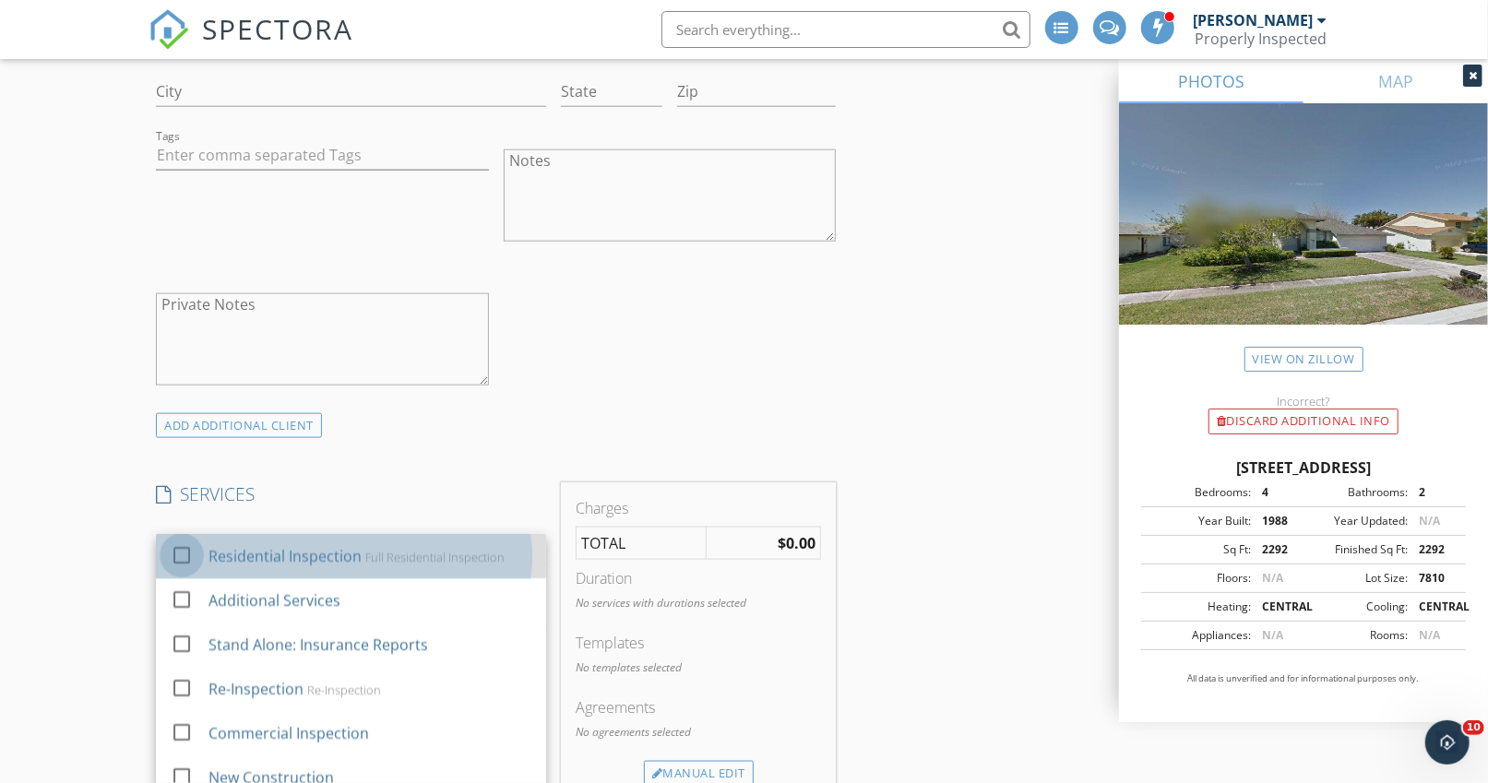
click at [179, 545] on div at bounding box center [181, 555] width 31 height 31
checkbox input "true"
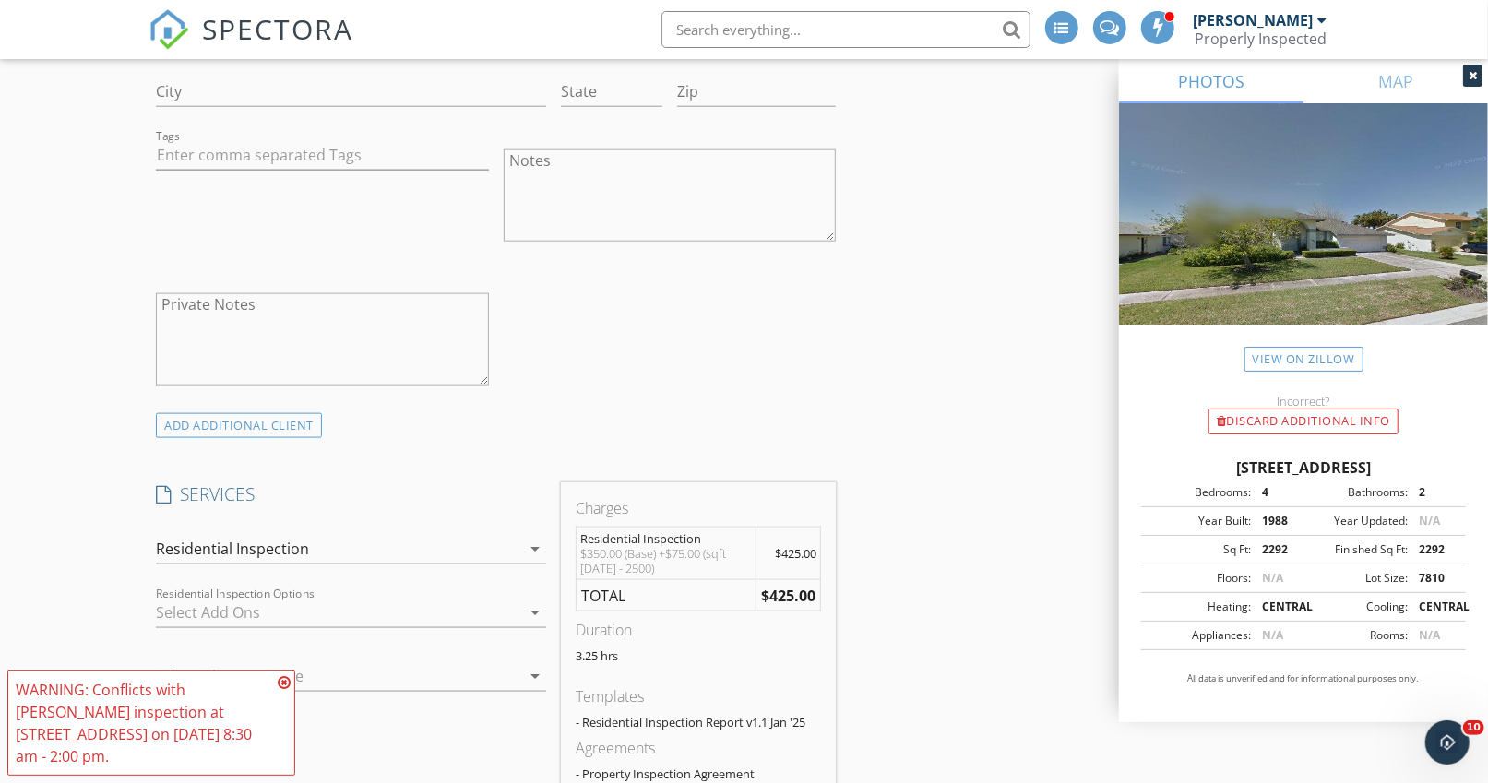
click at [274, 604] on div at bounding box center [338, 613] width 364 height 30
click at [282, 678] on icon at bounding box center [284, 682] width 13 height 15
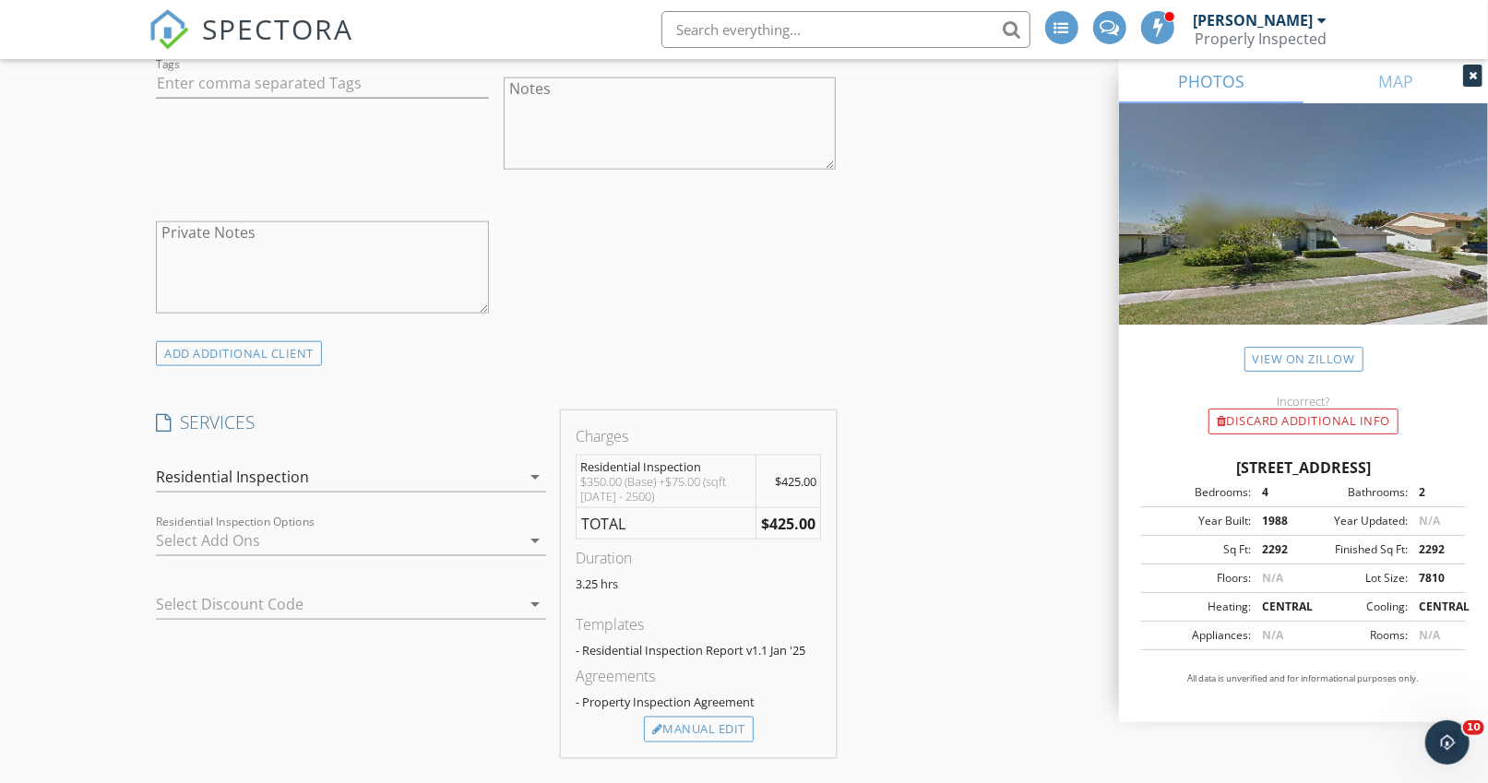
scroll to position [1359, 0]
click at [262, 527] on div at bounding box center [338, 536] width 364 height 30
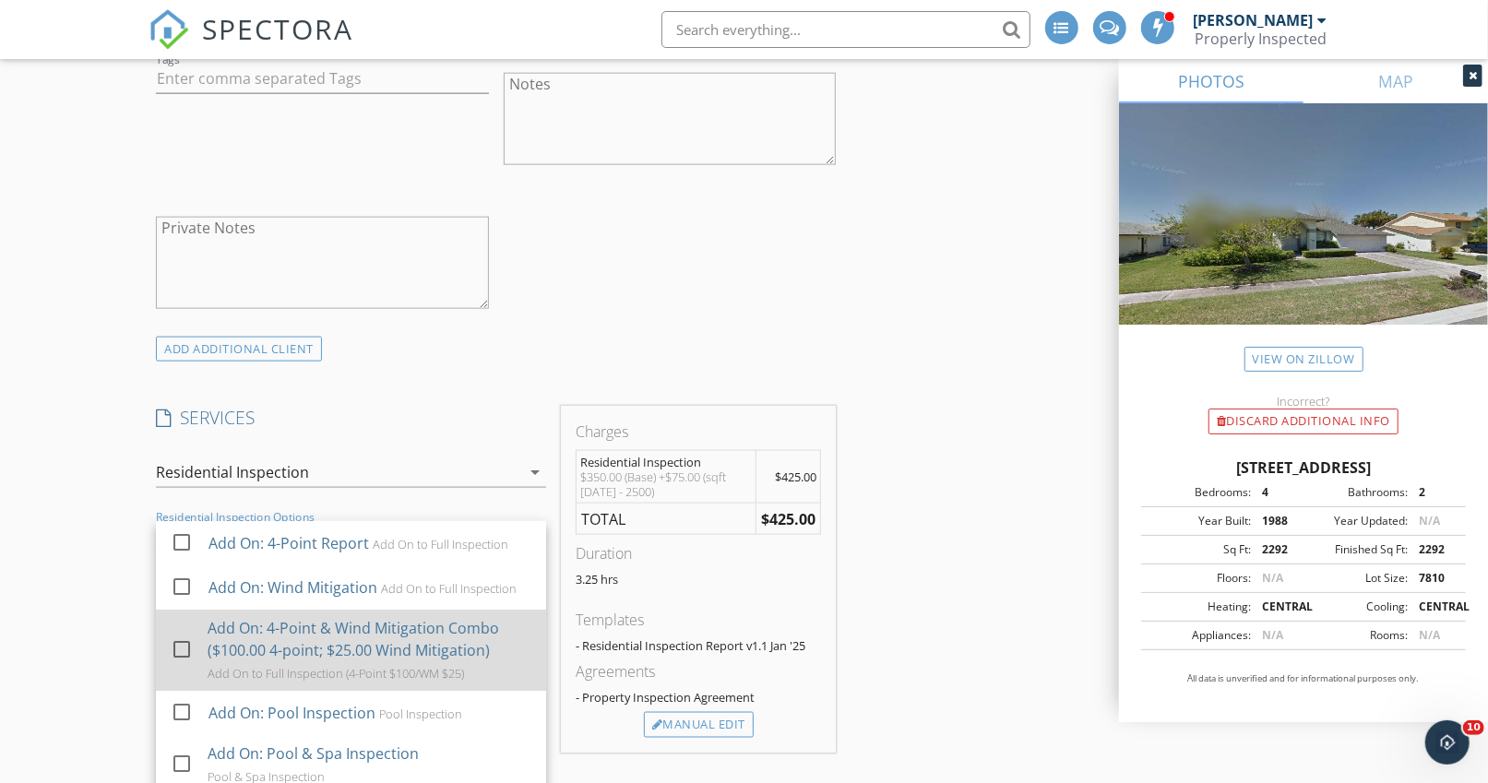
click at [282, 618] on div "Add On: 4-Point & Wind Mitigation Combo ($100.00 4-point; $25.00 Wind Mitigatio…" at bounding box center [370, 639] width 324 height 44
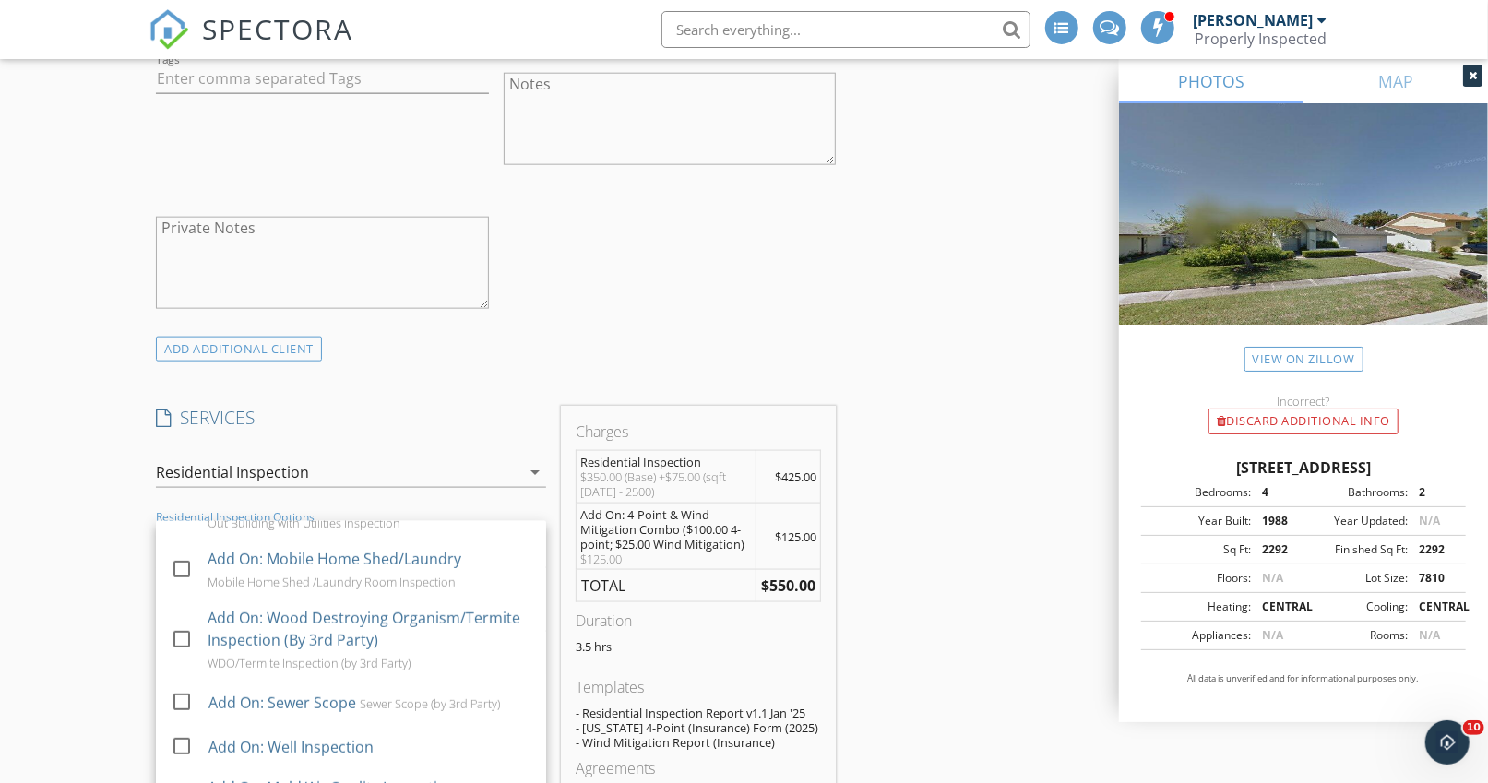
scroll to position [787, 0]
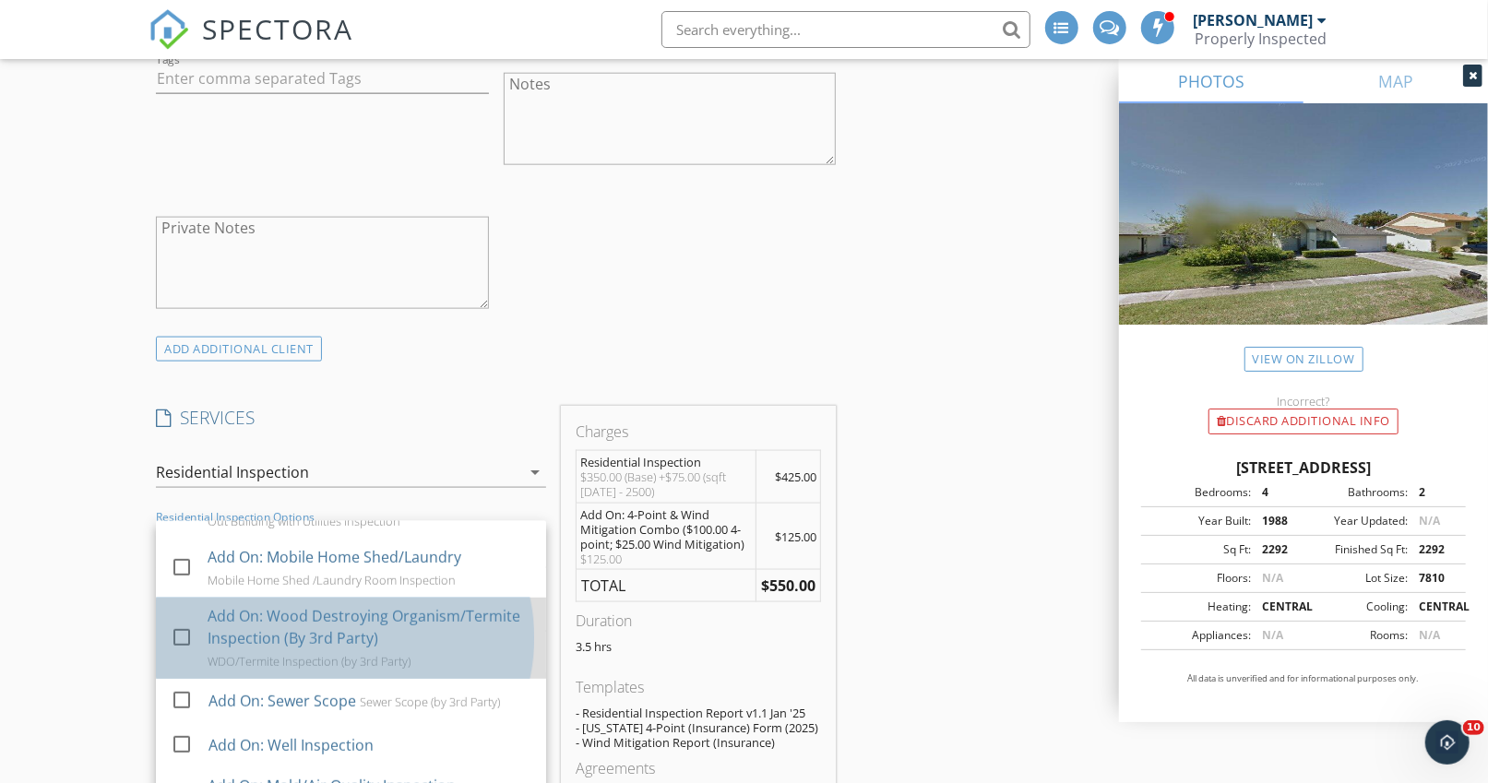
click at [290, 624] on div "Add On: Wood Destroying Organism/Termite Inspection (By 3rd Party)" at bounding box center [370, 627] width 324 height 44
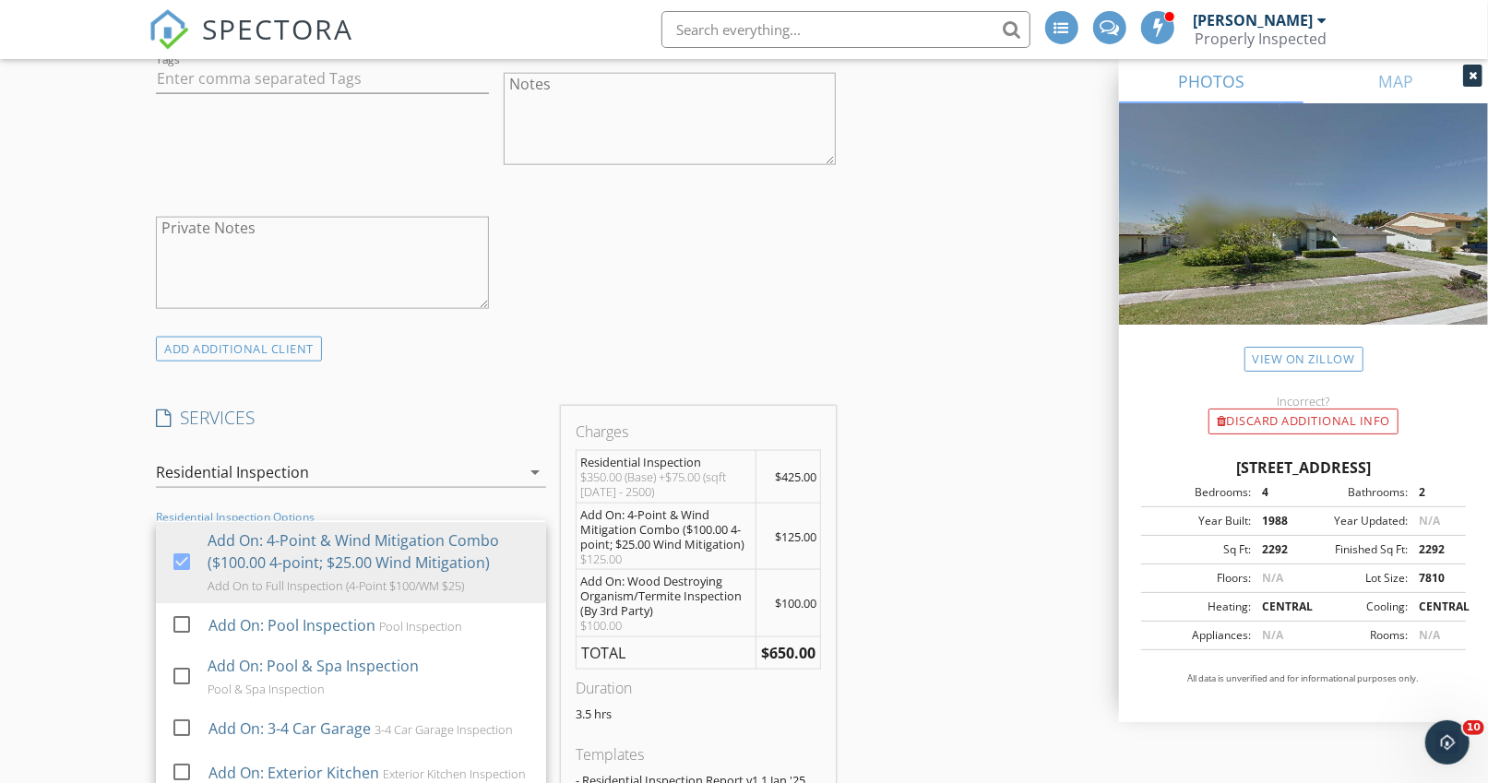
scroll to position [89, 0]
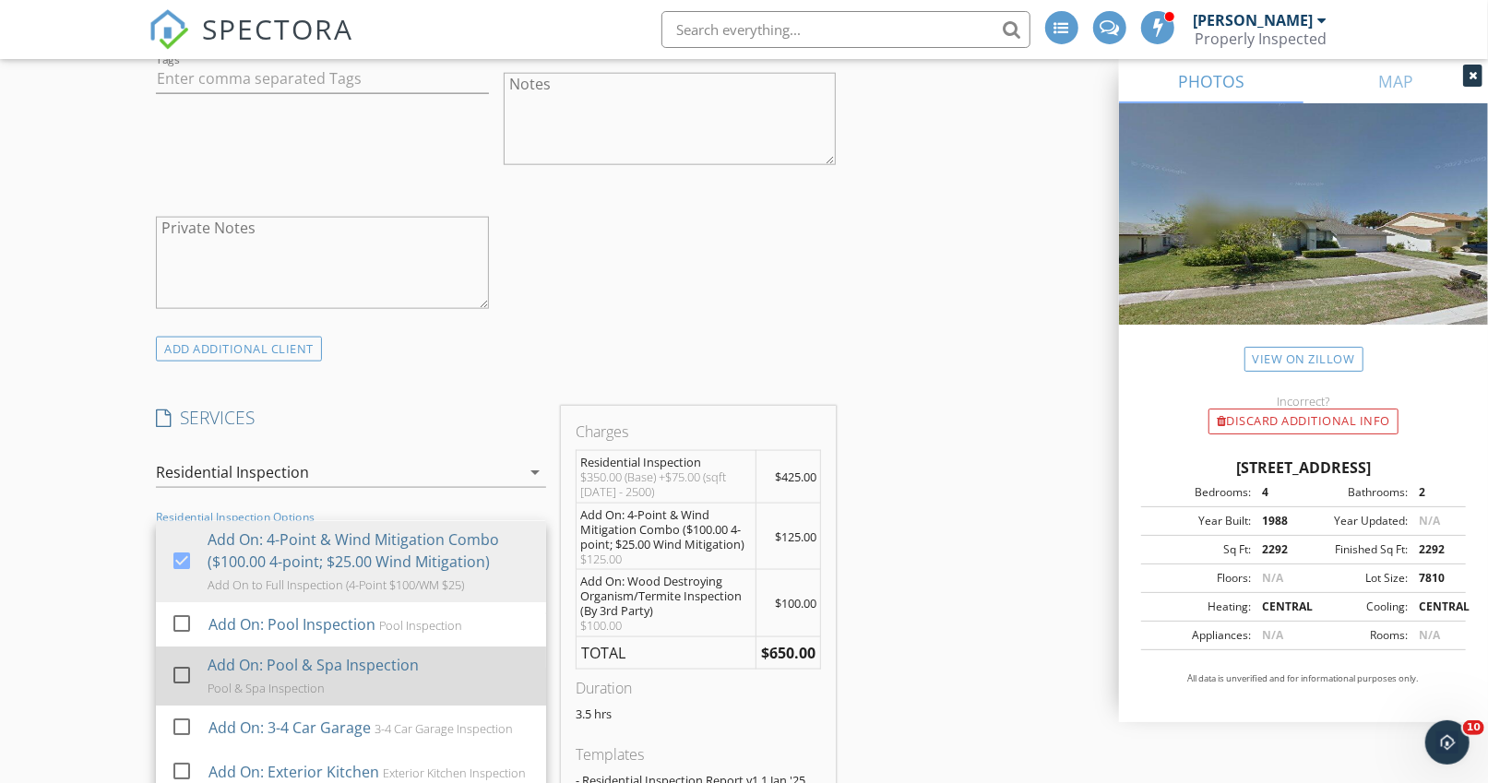
click at [290, 654] on div "Add On: Pool & Spa Inspection" at bounding box center [313, 665] width 211 height 22
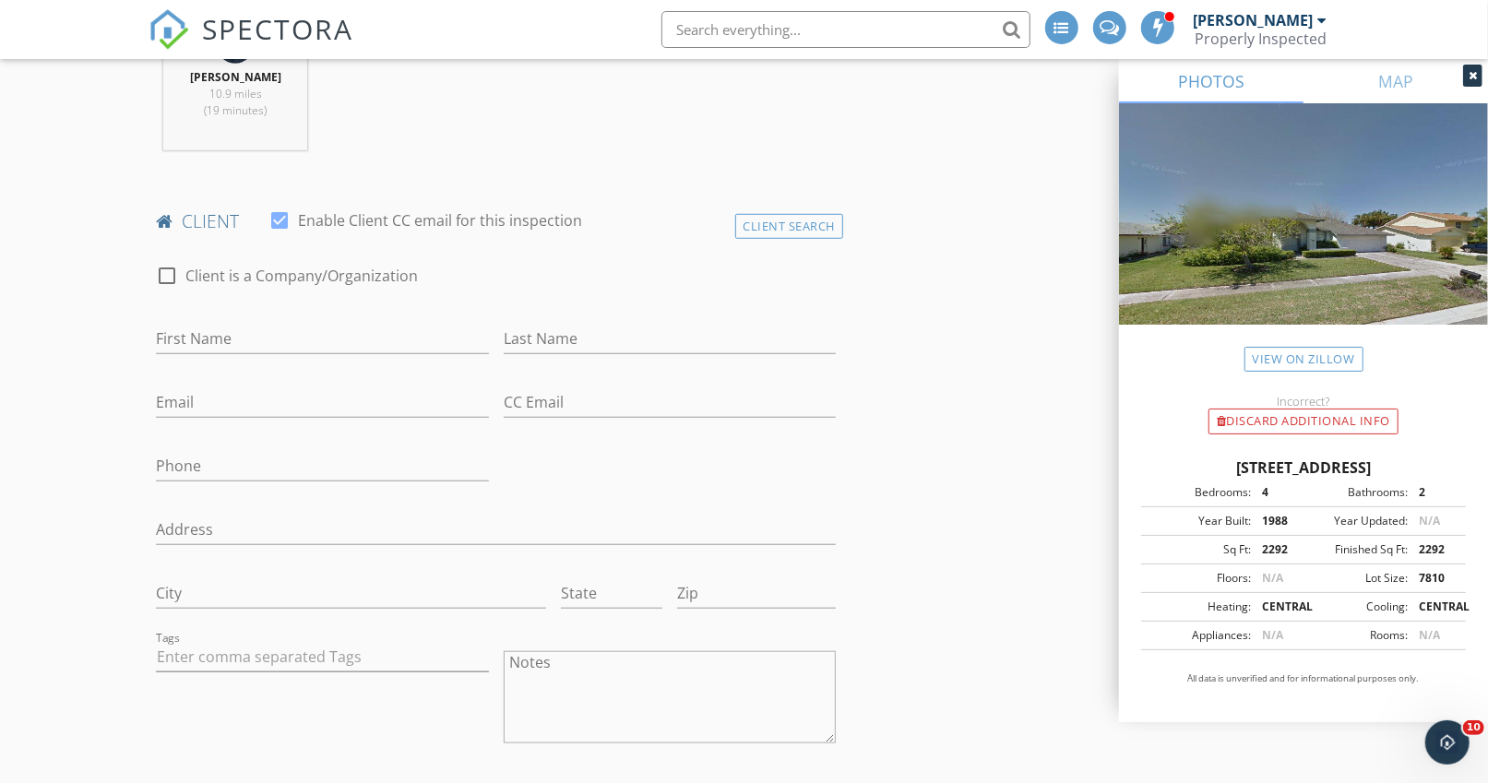
scroll to position [782, 0]
click at [348, 325] on input "First Name" at bounding box center [322, 338] width 332 height 30
type input "[PERSON_NAME]"
click at [589, 336] on input "Last Name" at bounding box center [670, 338] width 332 height 30
type input "Roghaar"
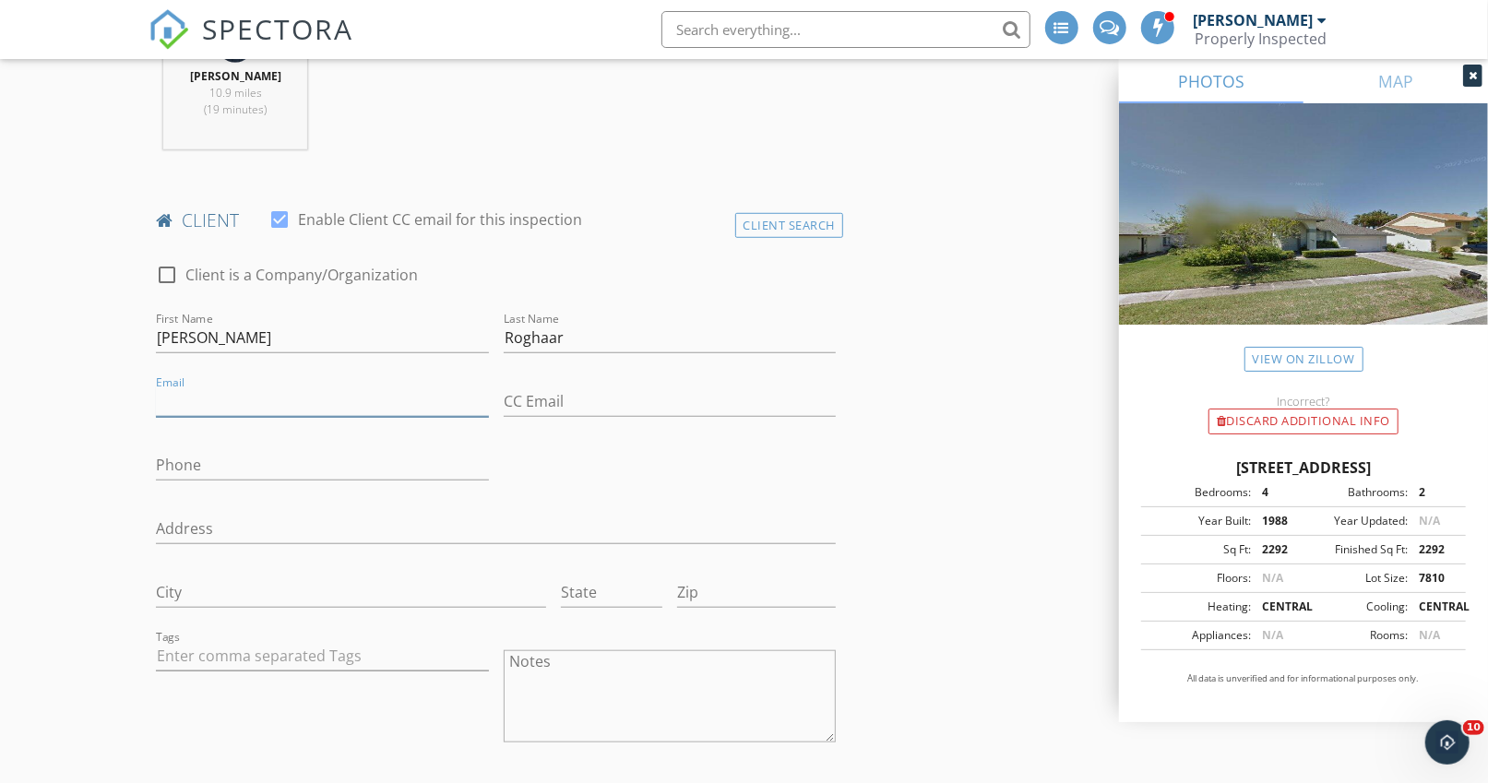
click at [321, 398] on input "Email" at bounding box center [322, 402] width 332 height 30
type input "l"
type input "[EMAIL_ADDRESS][DOMAIN_NAME]"
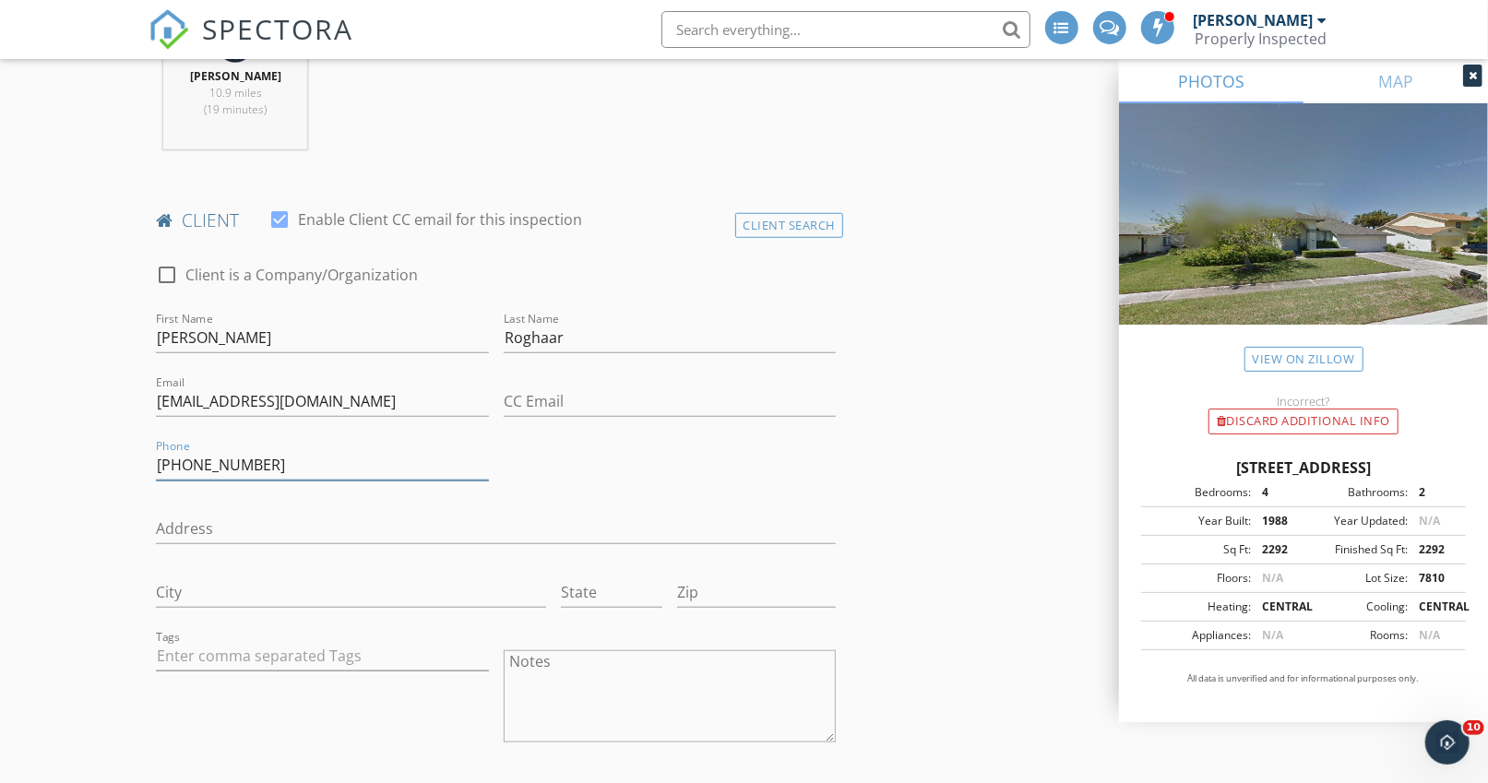
type input "[PHONE_NUMBER]"
drag, startPoint x: 311, startPoint y: 400, endPoint x: 62, endPoint y: 393, distance: 249.3
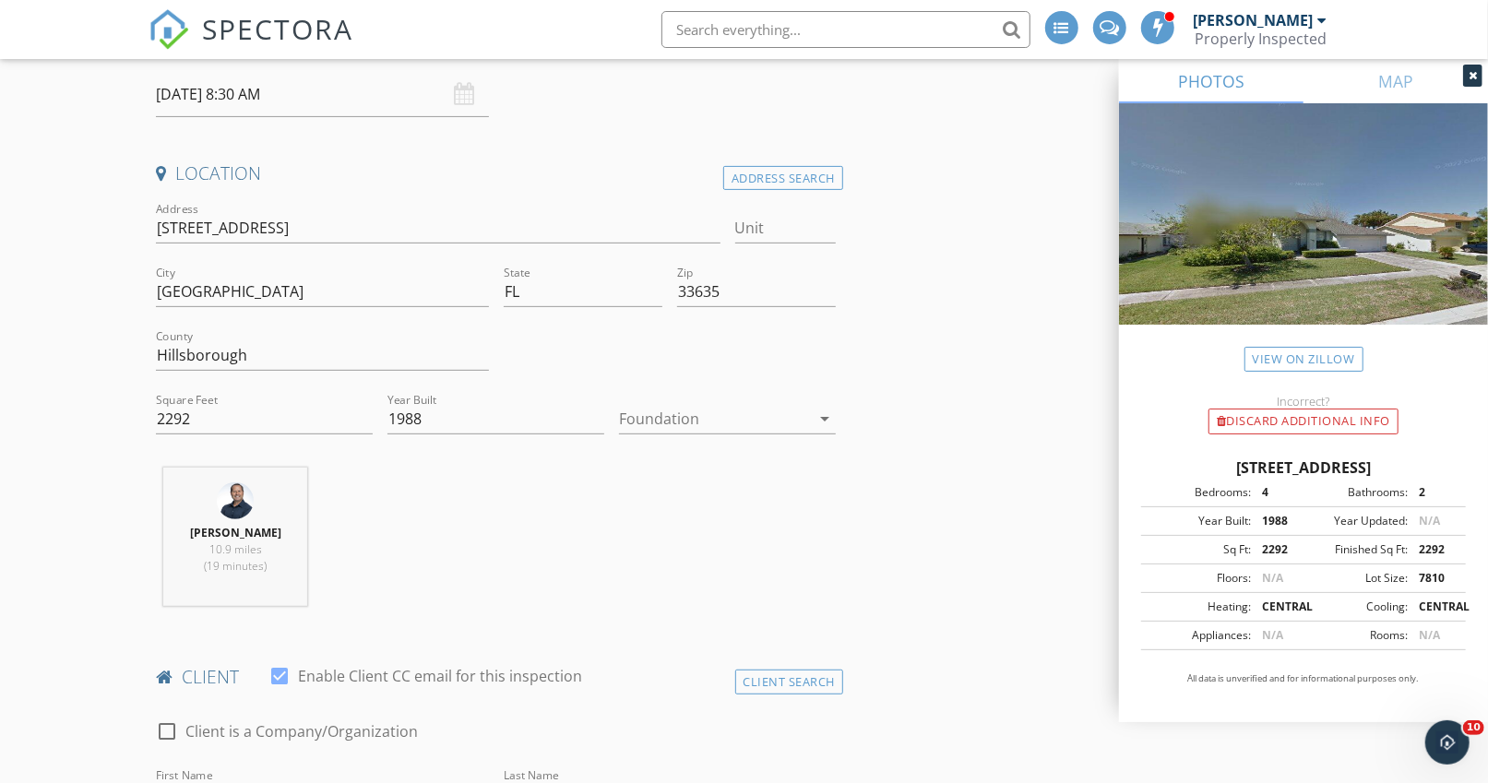
scroll to position [319, 0]
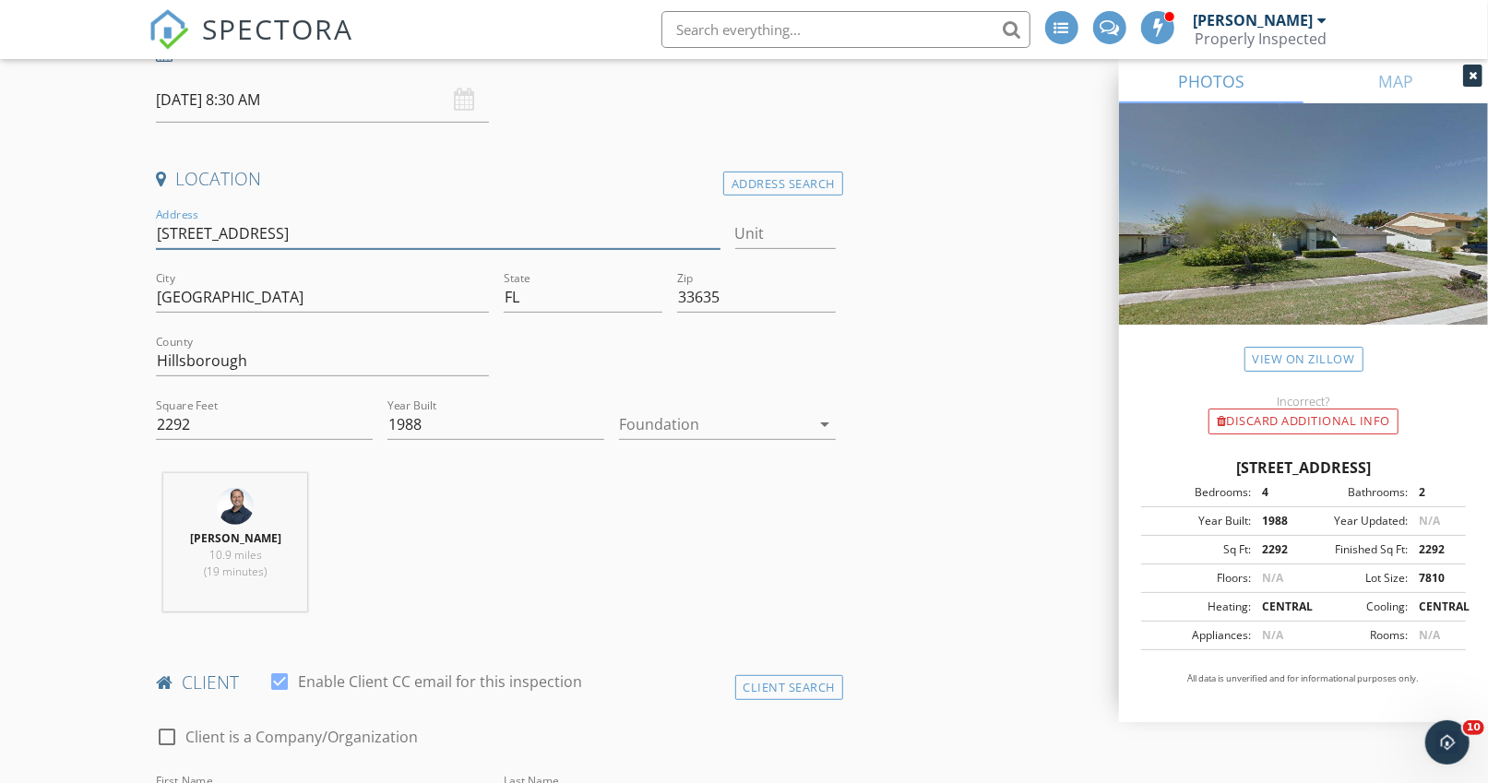
drag, startPoint x: 348, startPoint y: 233, endPoint x: 50, endPoint y: 209, distance: 299.1
type input "2292"
type input "1988"
click at [206, 103] on input "09/30/2025 8:30 AM" at bounding box center [322, 100] width 332 height 45
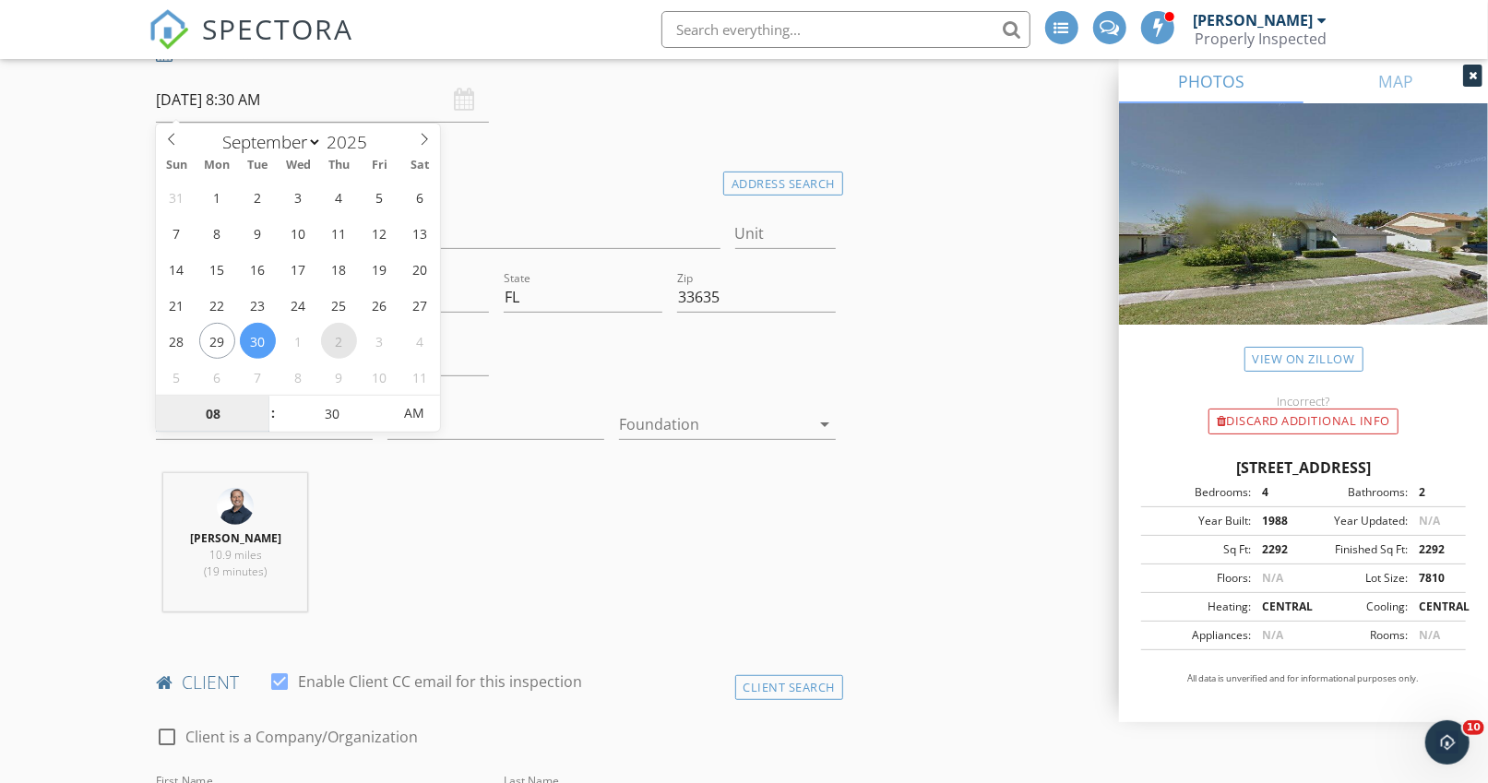
select select "9"
type input "10/02/2025 8:30 PM"
click at [405, 405] on span "AM" at bounding box center [414, 413] width 51 height 37
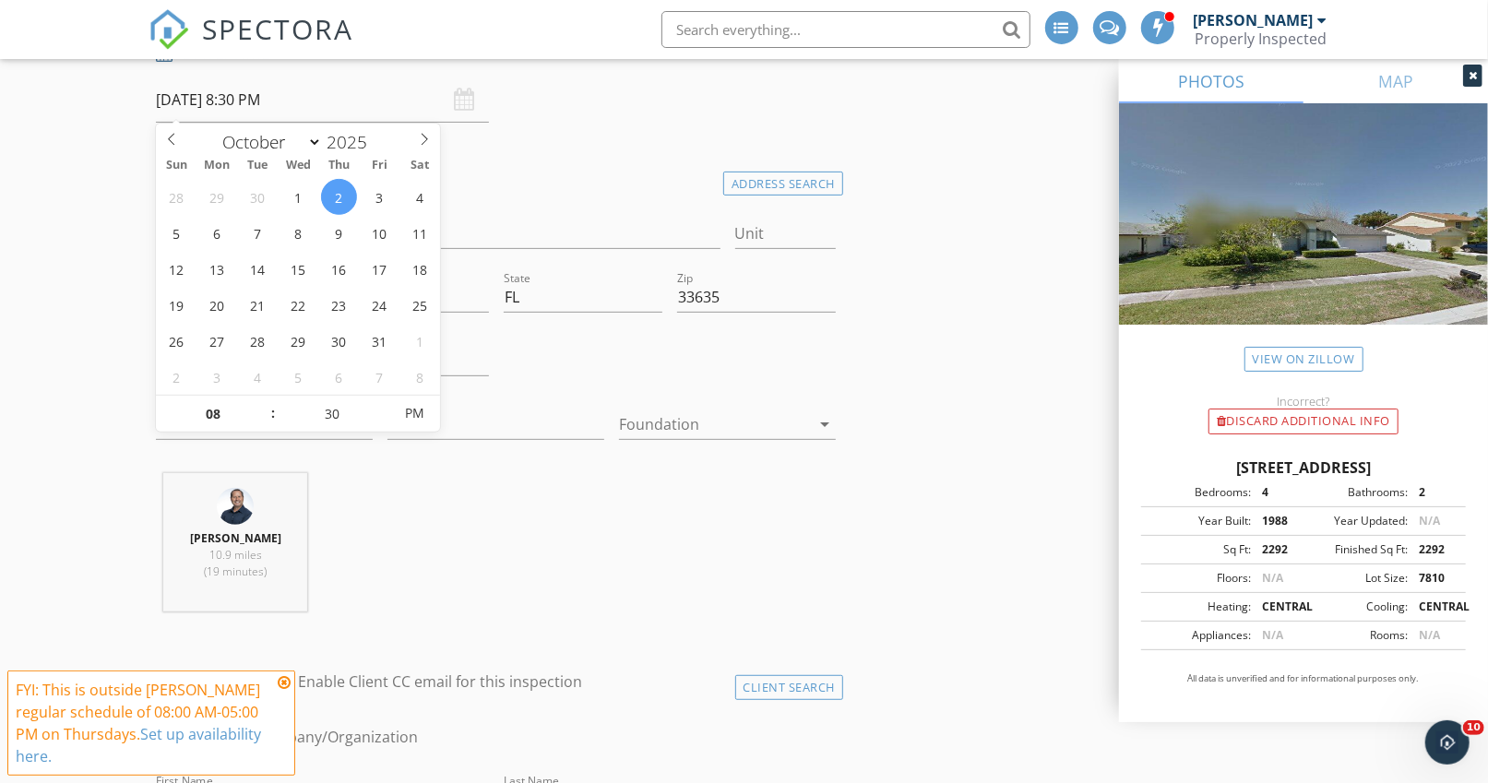
click at [284, 681] on icon at bounding box center [284, 682] width 13 height 15
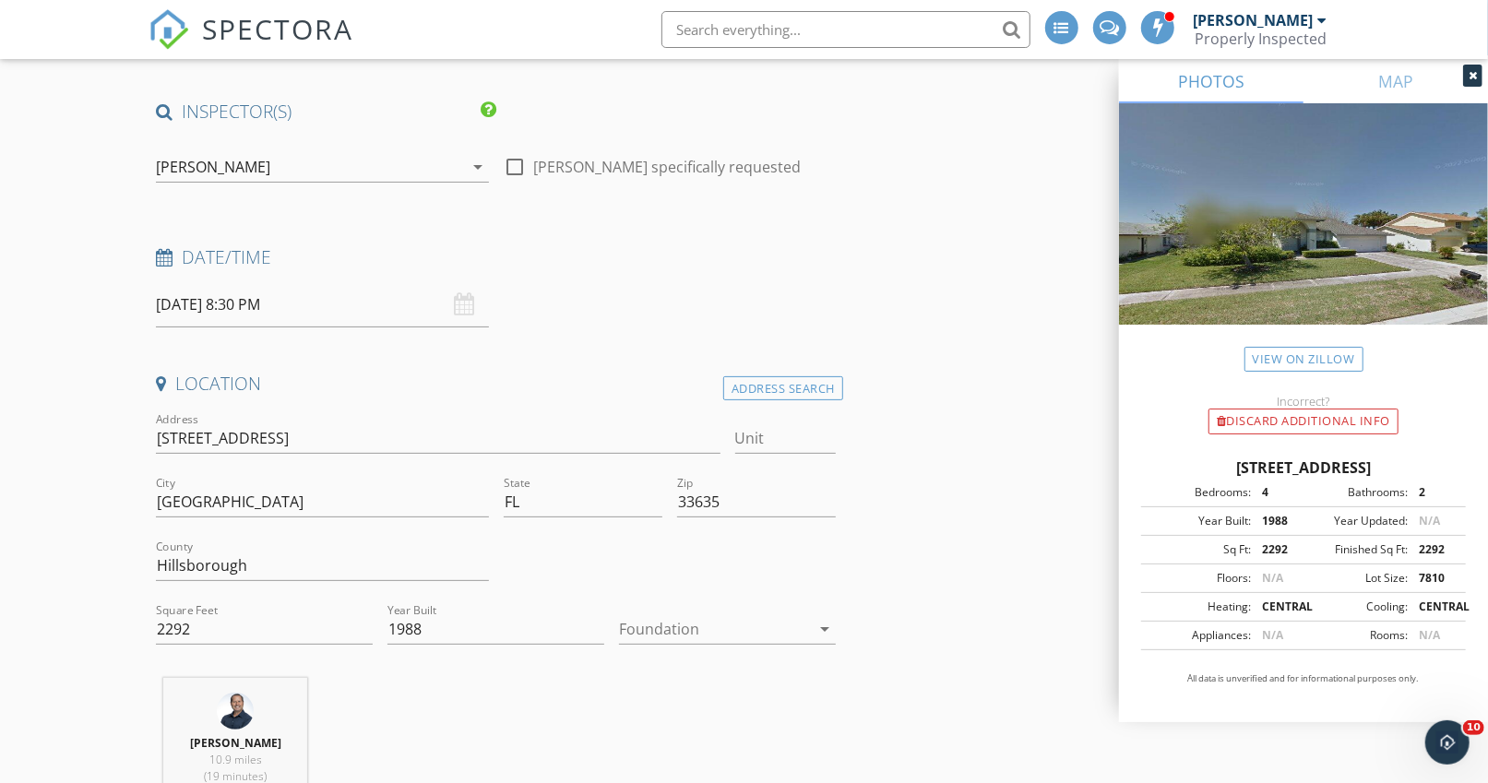
scroll to position [115, 0]
click at [262, 164] on div "[PERSON_NAME]" at bounding box center [309, 166] width 306 height 30
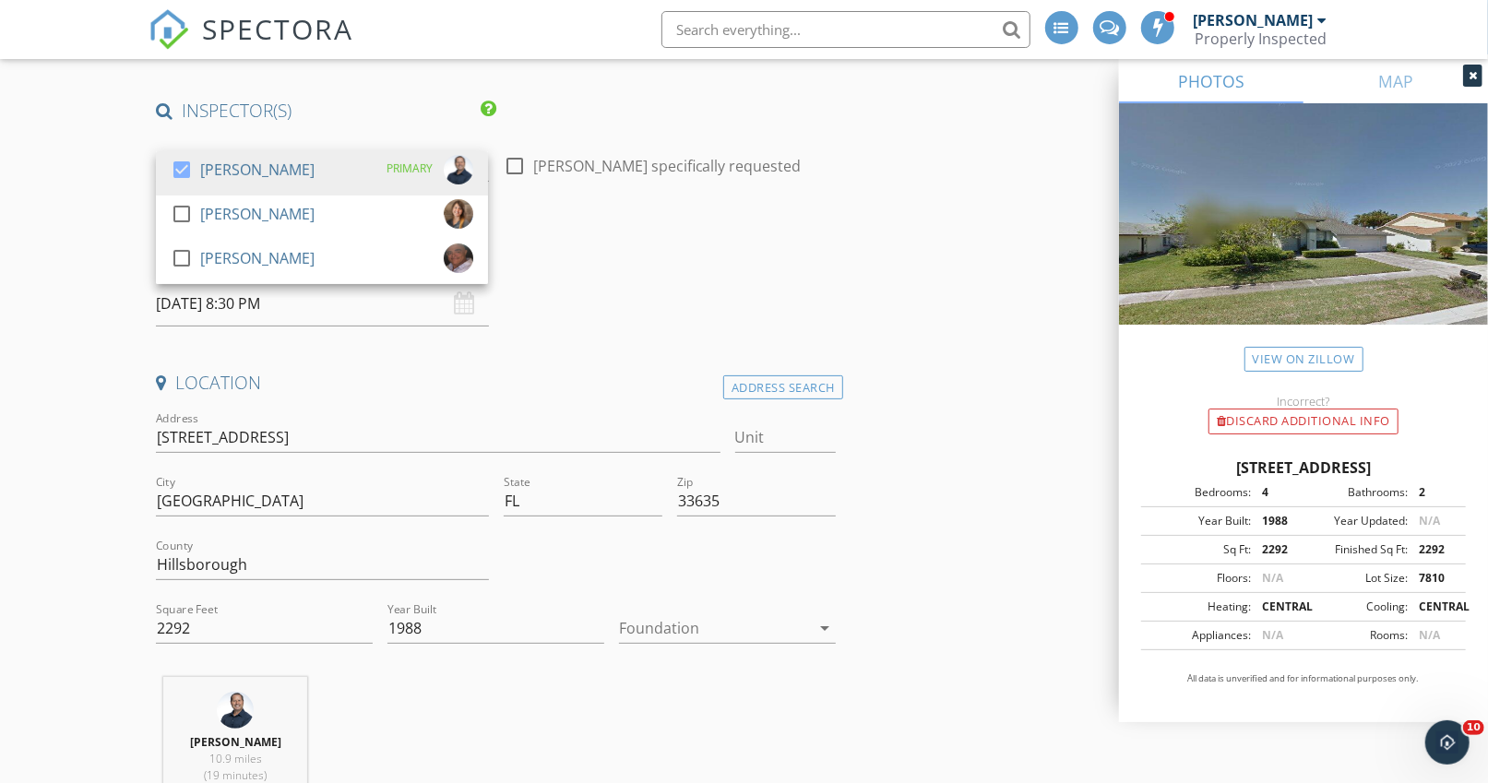
click at [262, 164] on div "[PERSON_NAME]" at bounding box center [257, 170] width 114 height 30
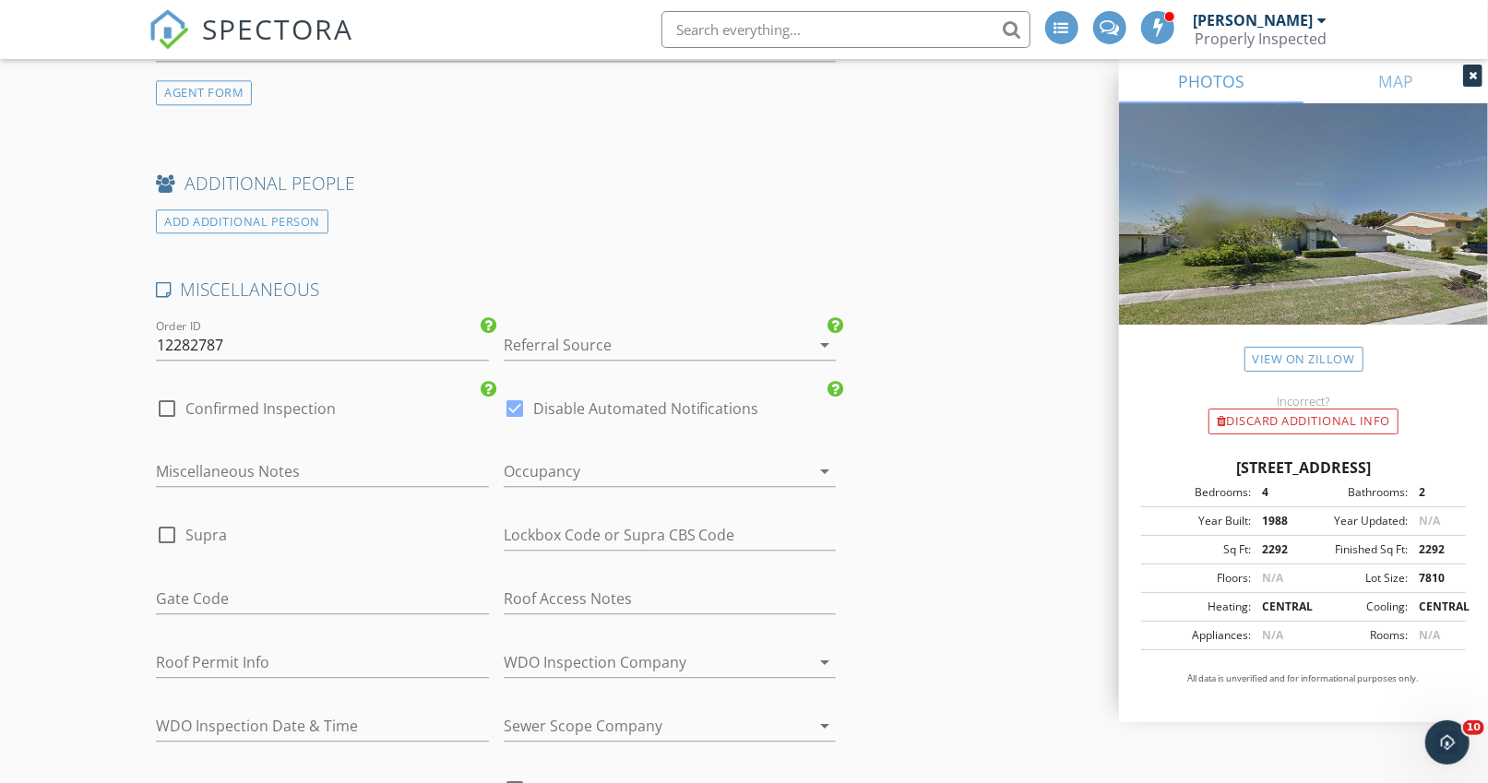
scroll to position [2807, 0]
click at [542, 341] on div at bounding box center [644, 346] width 281 height 30
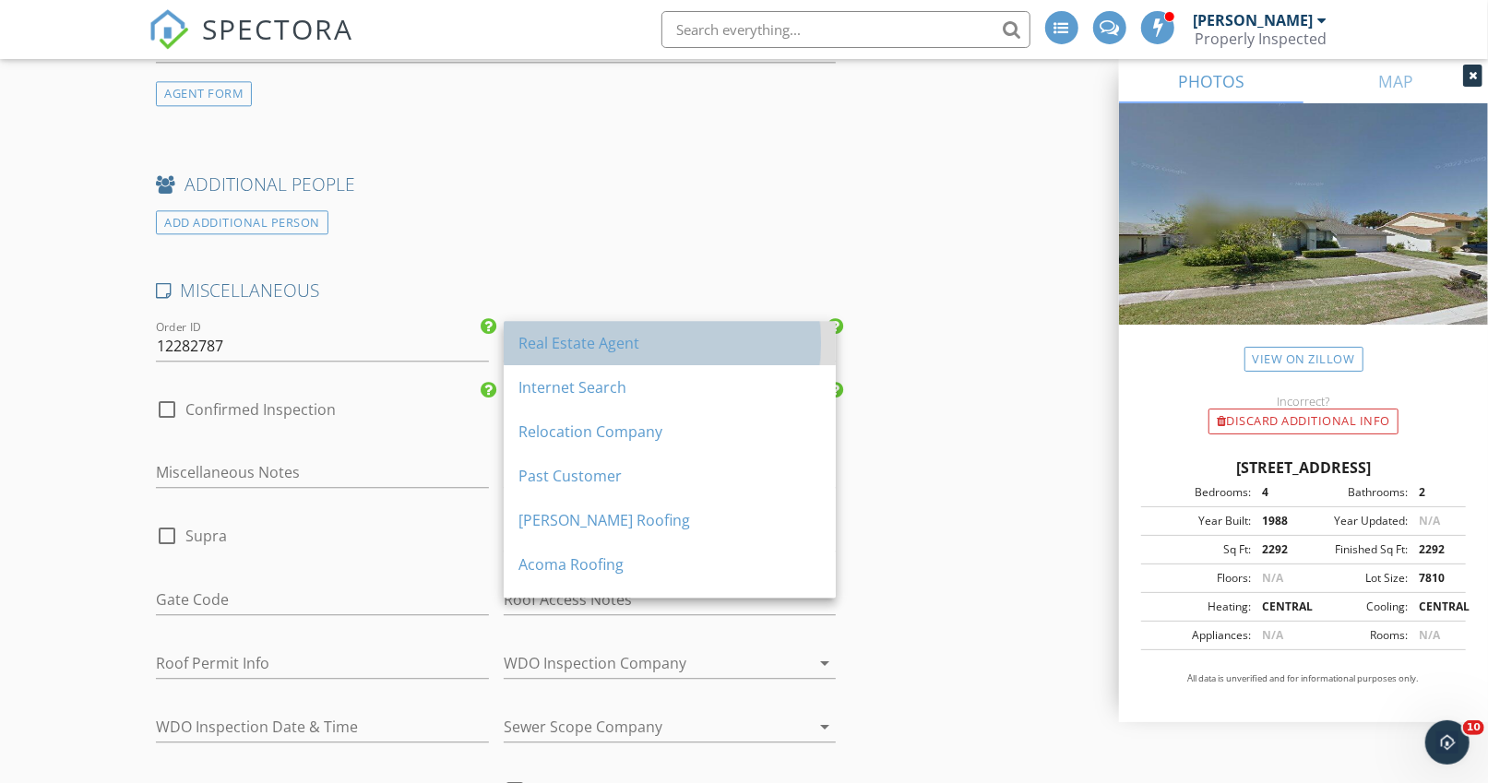
click at [542, 341] on div "Real Estate Agent" at bounding box center [670, 343] width 303 height 22
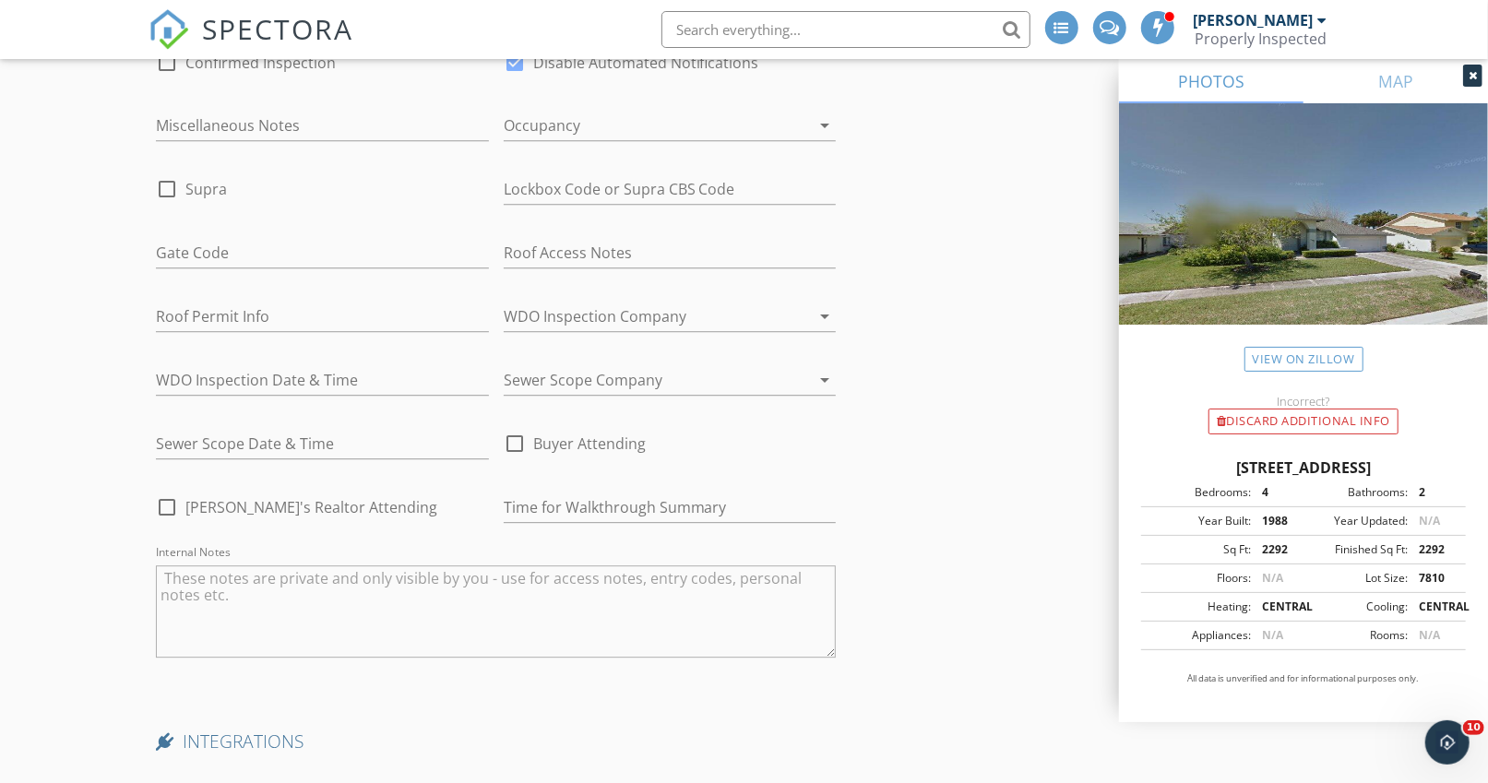
scroll to position [3153, 0]
click at [253, 588] on textarea "Internal Notes" at bounding box center [496, 613] width 680 height 92
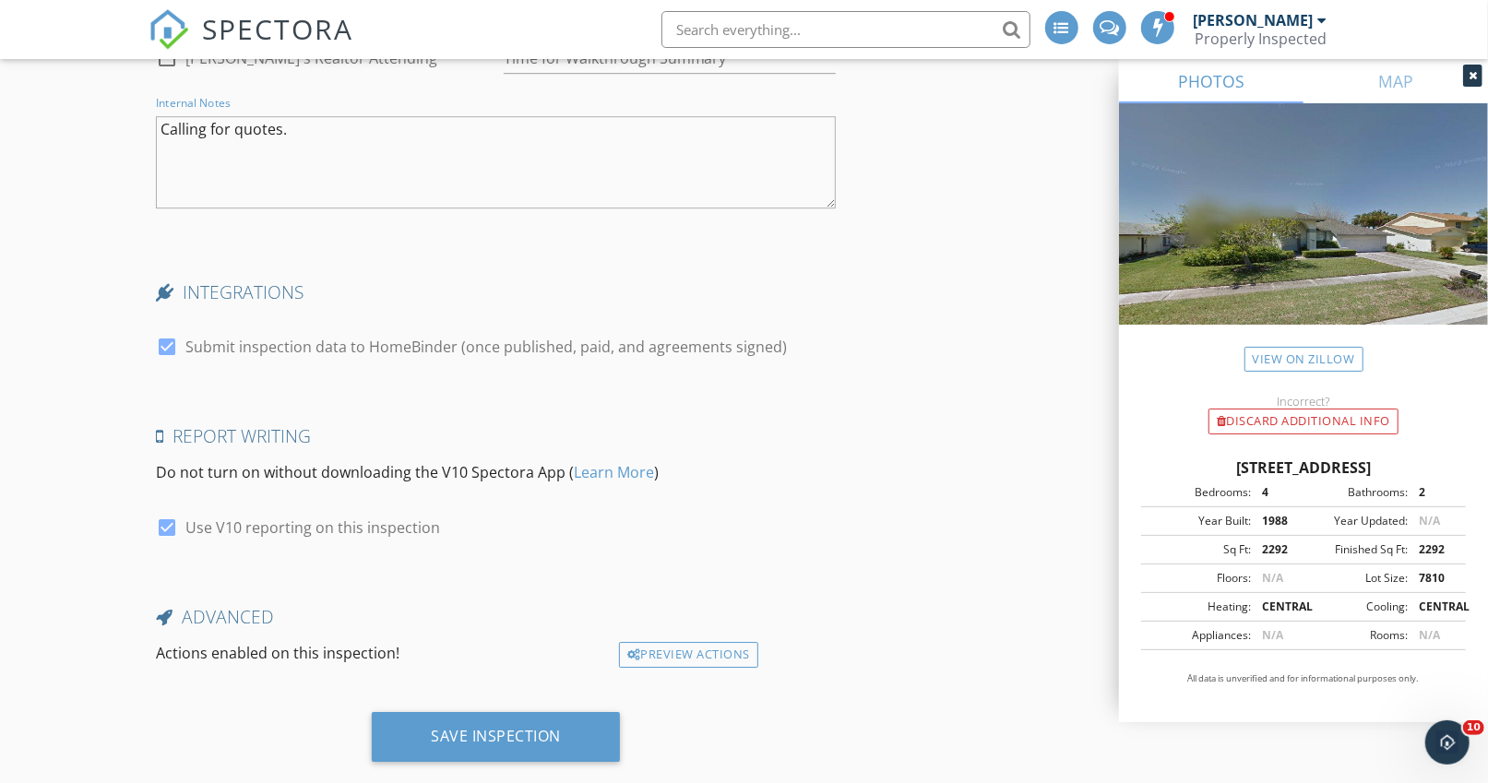
scroll to position [3626, 0]
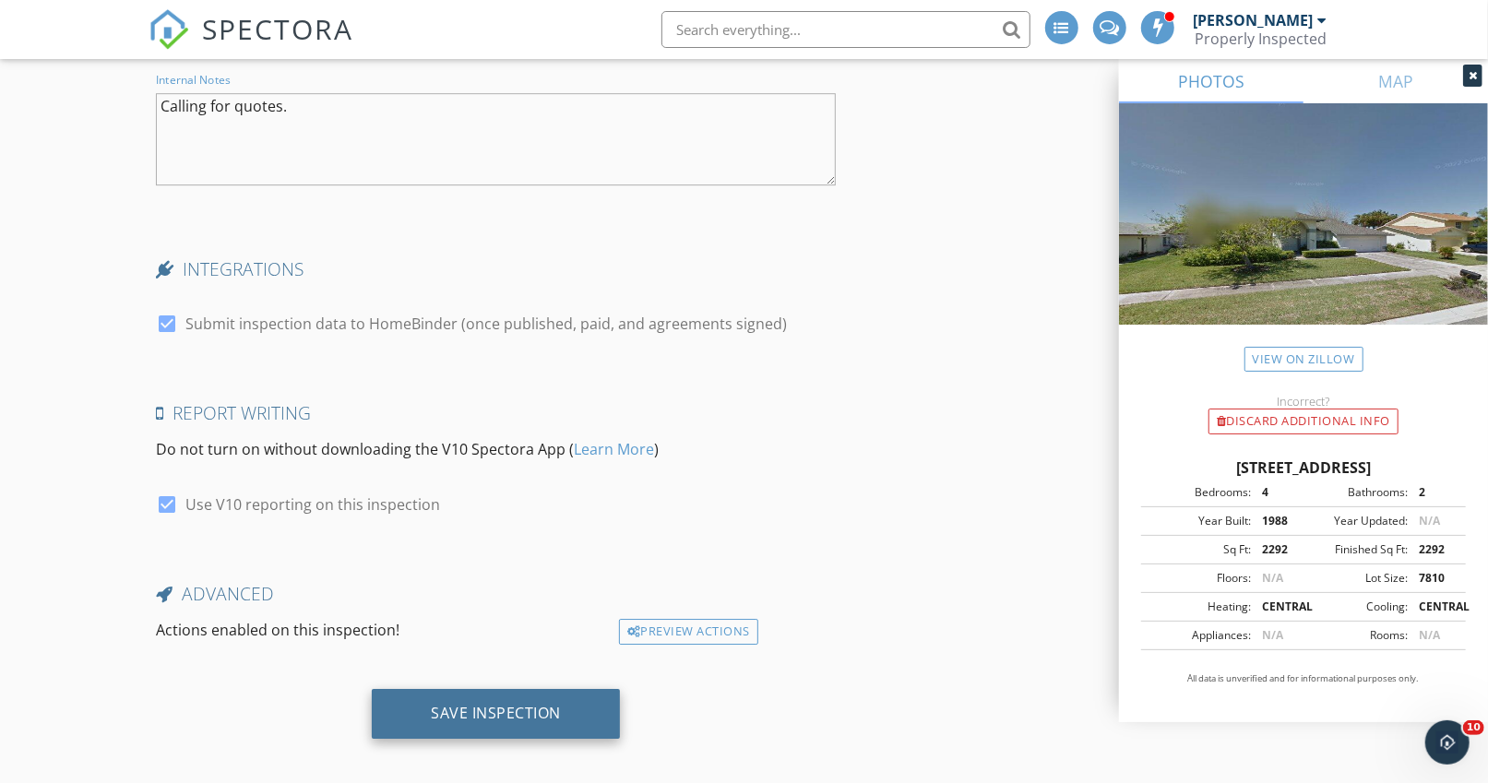
type textarea "Calling for quotes."
click at [415, 689] on div "Save Inspection" at bounding box center [496, 714] width 248 height 50
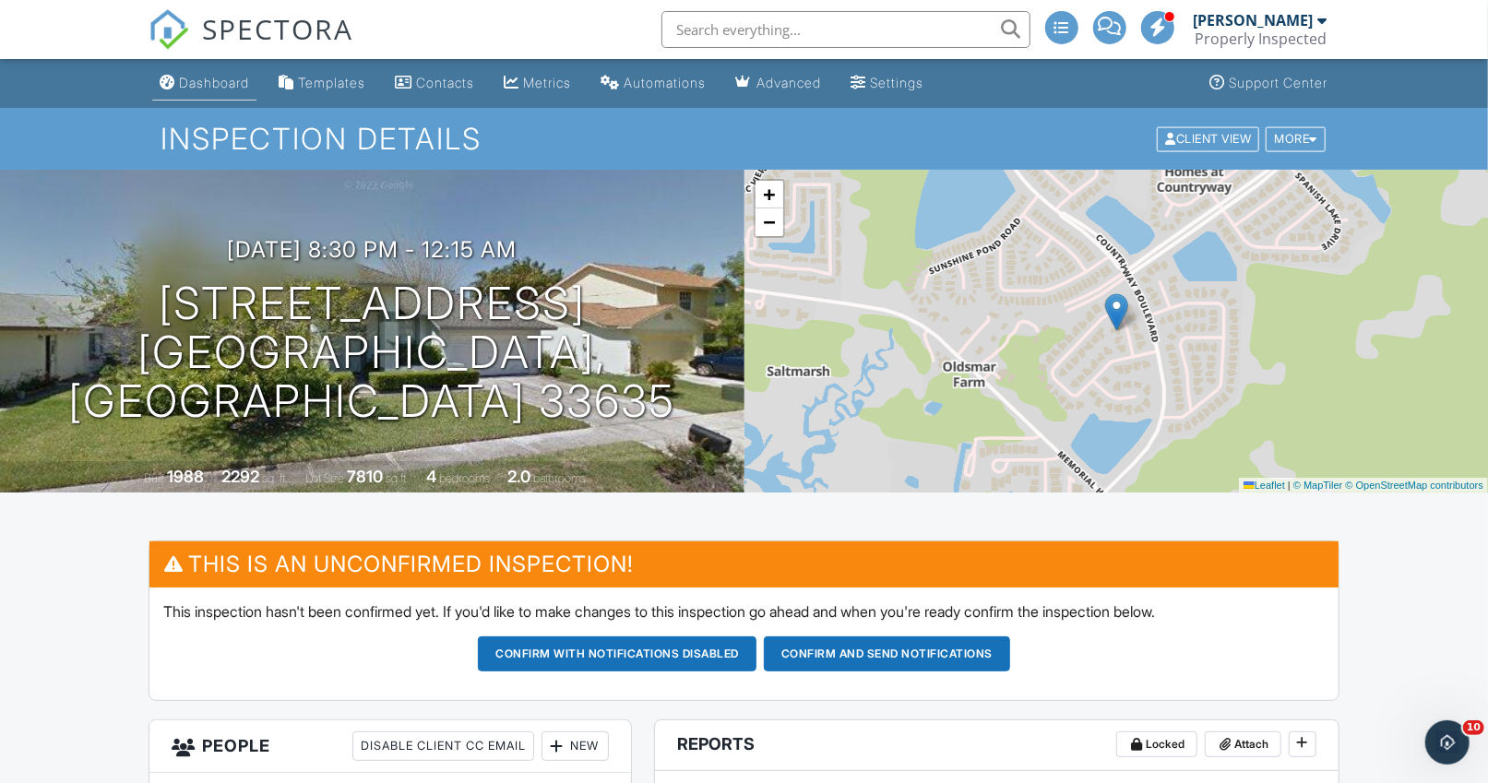
click at [205, 78] on div "Dashboard" at bounding box center [214, 83] width 70 height 16
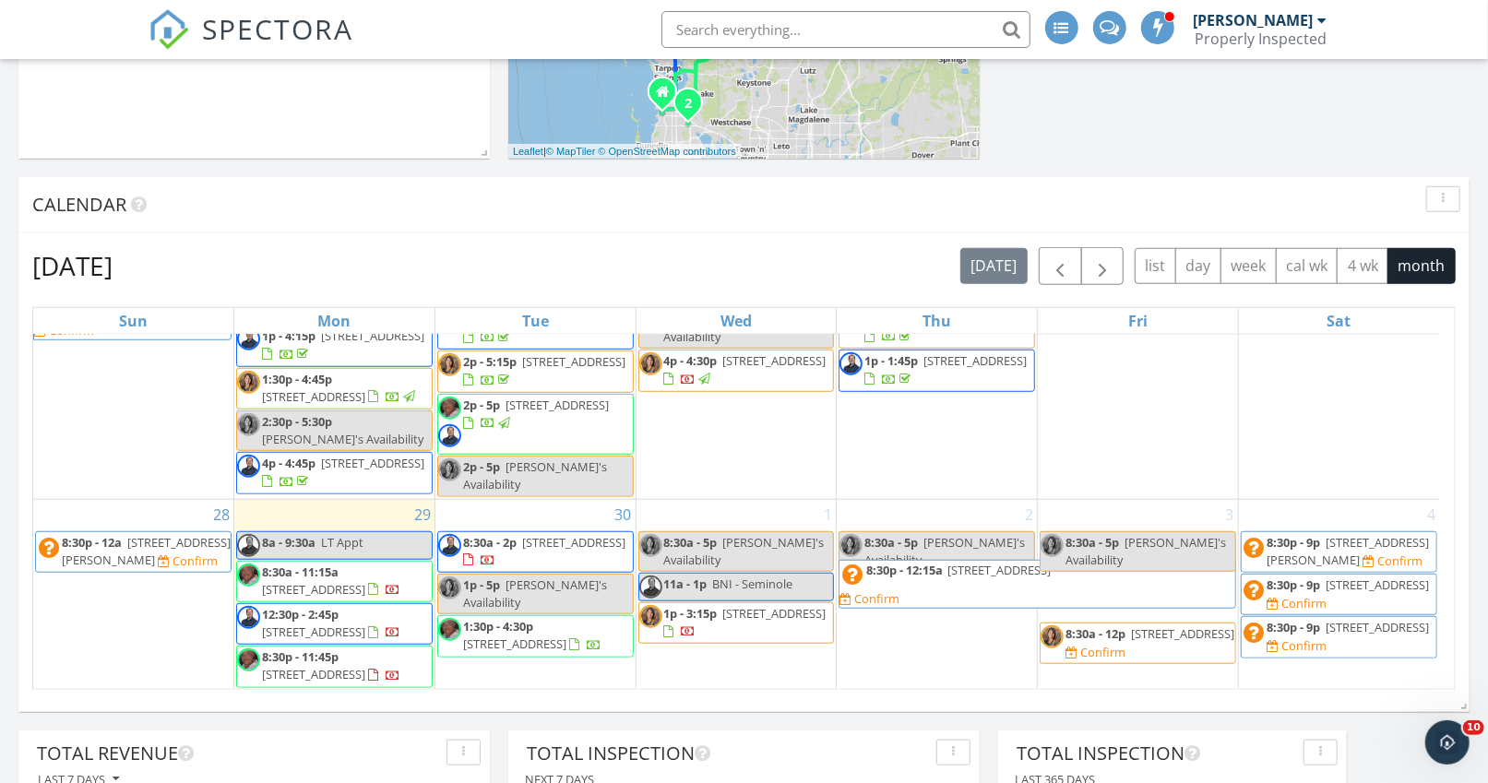
scroll to position [1009, 0]
click at [347, 666] on span "8:30p - 11:45p [STREET_ADDRESS]" at bounding box center [334, 667] width 195 height 36
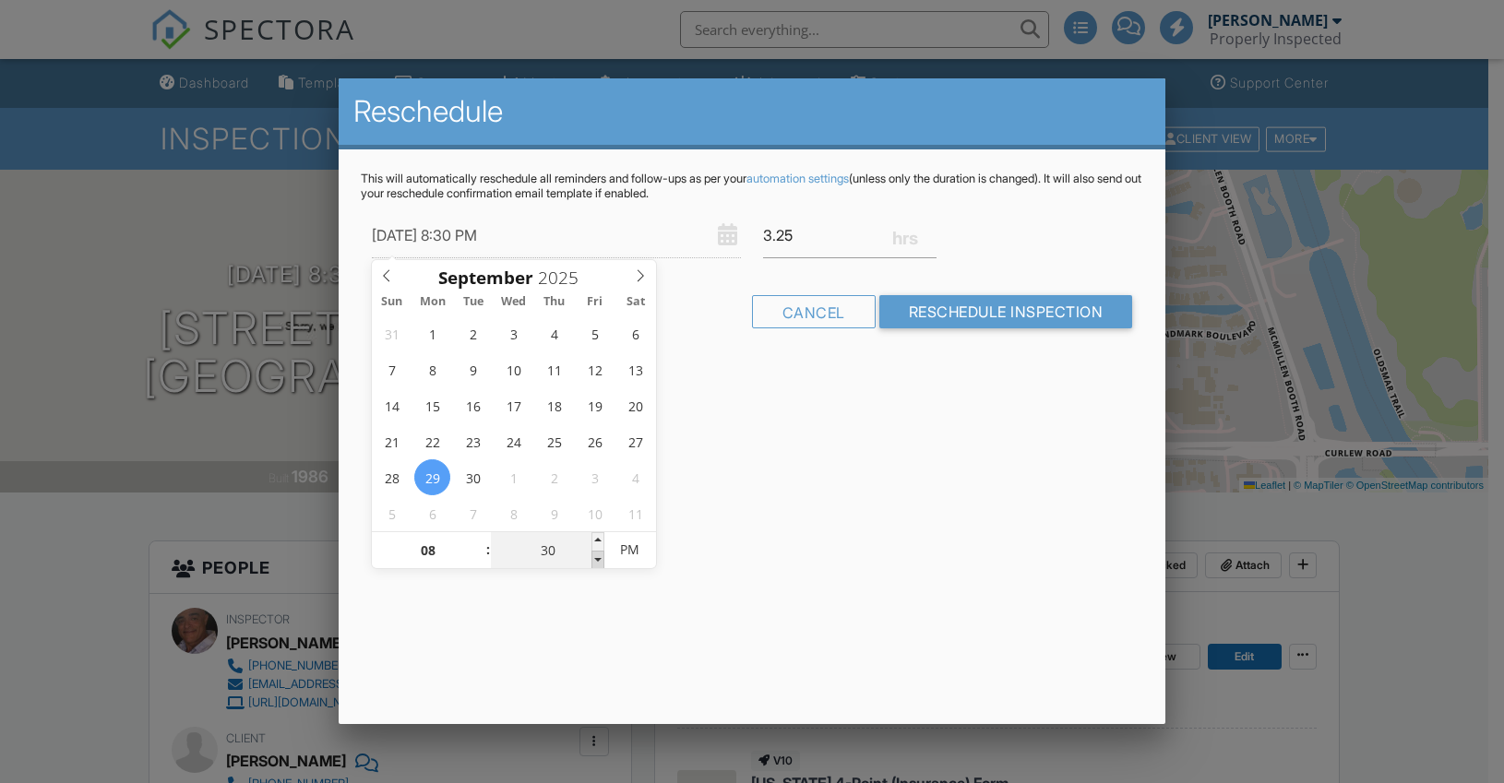
click at [601, 560] on span at bounding box center [597, 560] width 13 height 18
type input "09/29/2025 8:20 PM"
type input "20"
click at [601, 560] on span at bounding box center [597, 560] width 13 height 18
type input "09/29/2025 8:15 PM"
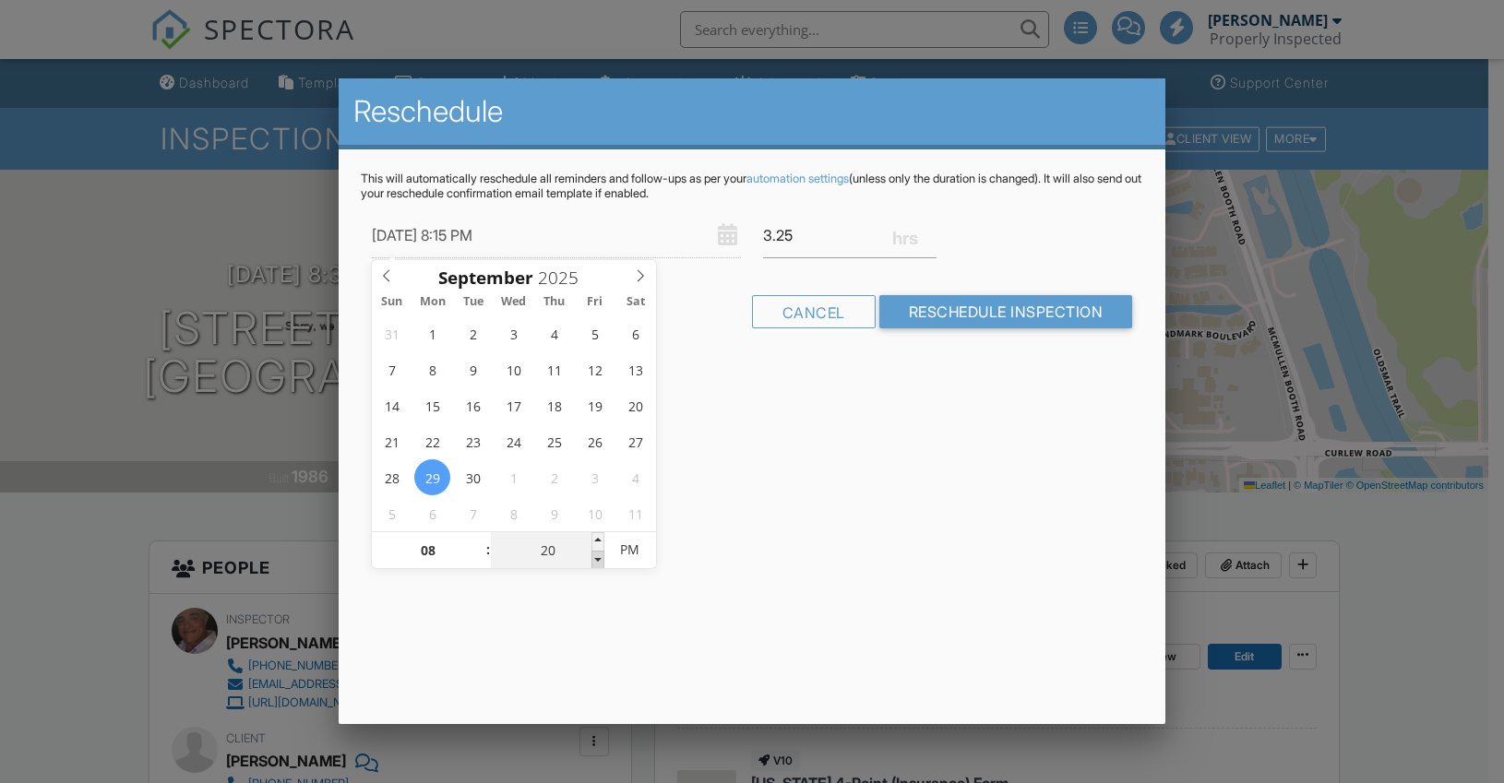
type input "15"
click at [601, 560] on span at bounding box center [597, 560] width 13 height 18
type input "09/29/2025 8:10 PM"
type input "10"
click at [601, 560] on span at bounding box center [597, 560] width 13 height 18
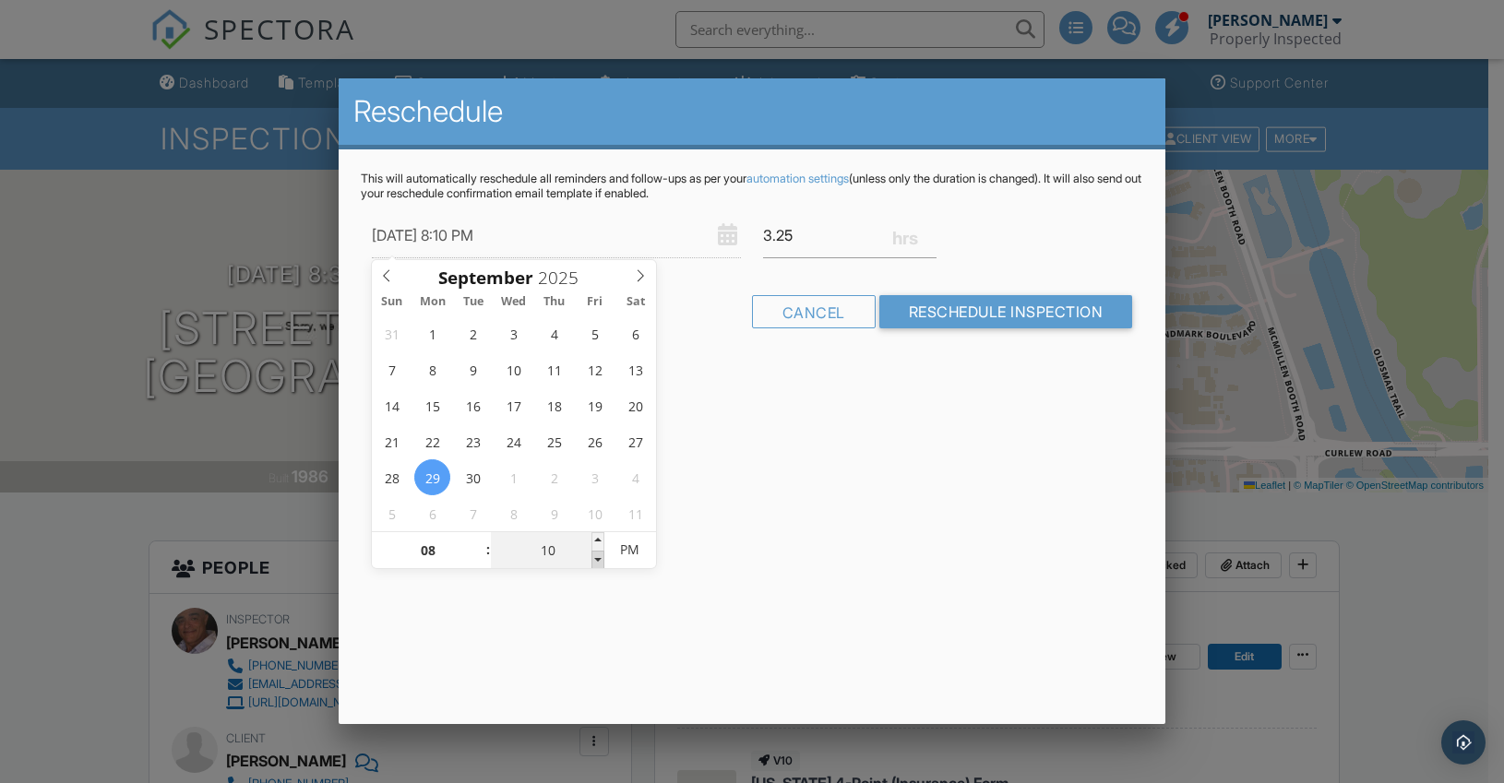
type input "09/29/2025 8:05 PM"
type input "05"
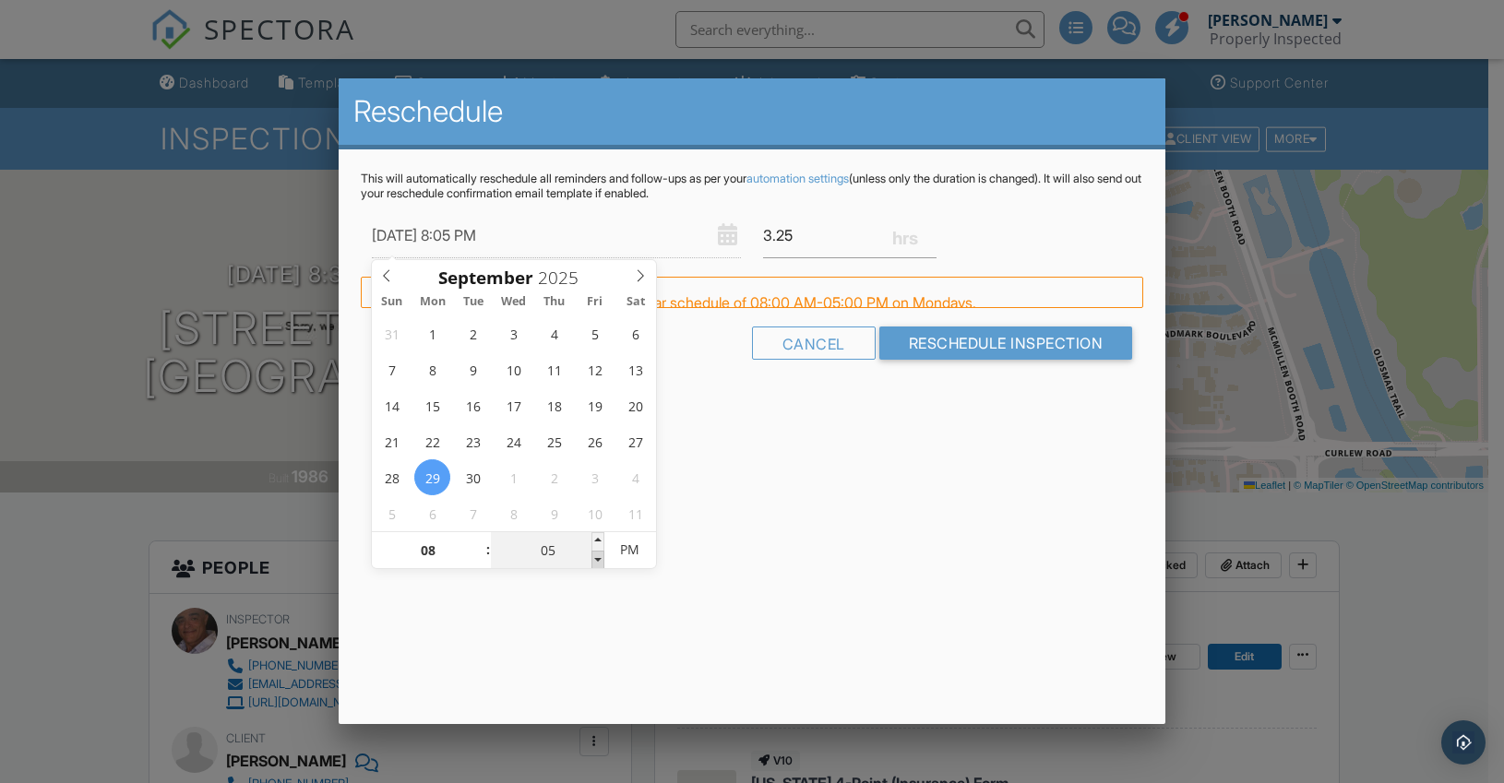
click at [601, 560] on span at bounding box center [597, 560] width 13 height 18
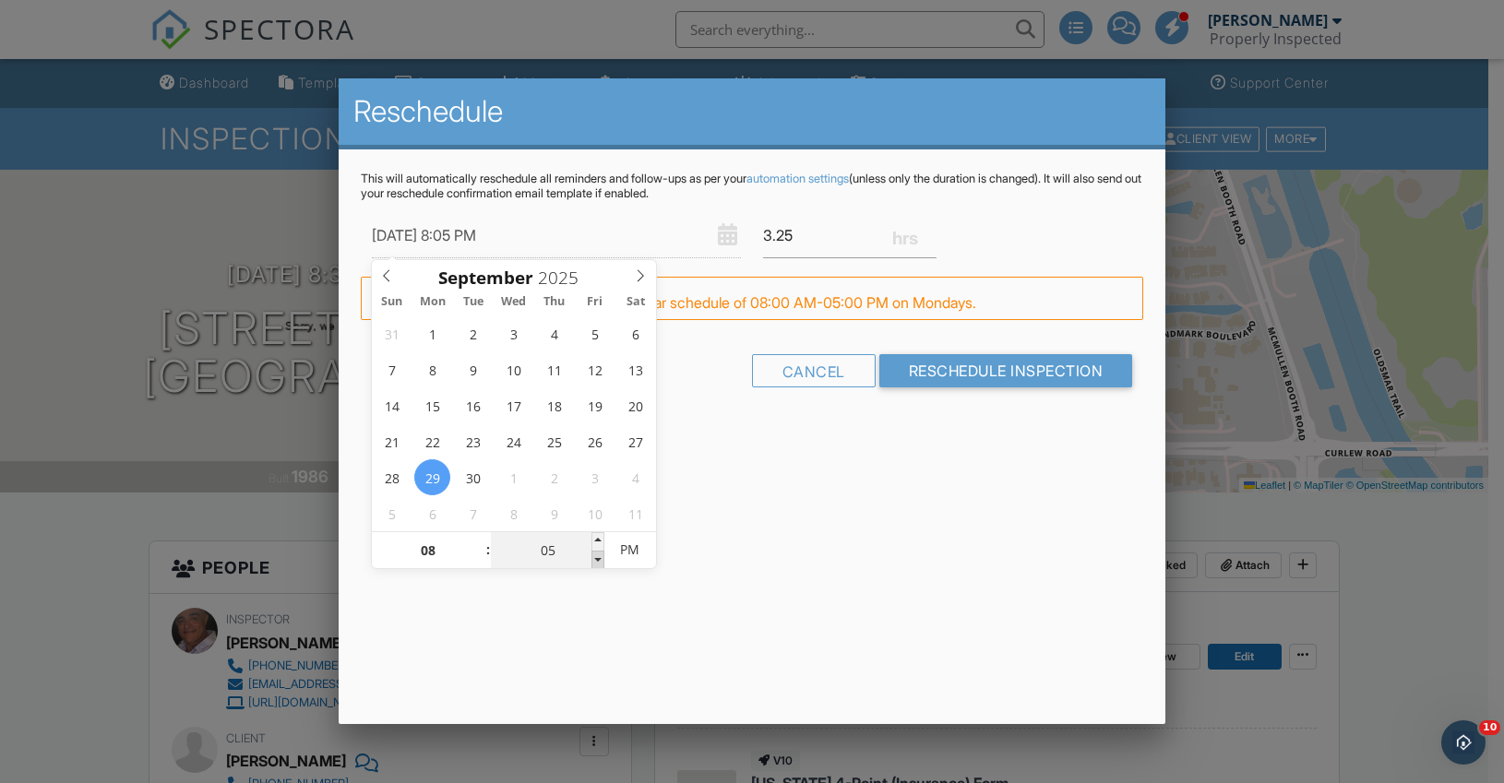
type input "09/29/2025 8:00 PM"
type input "00"
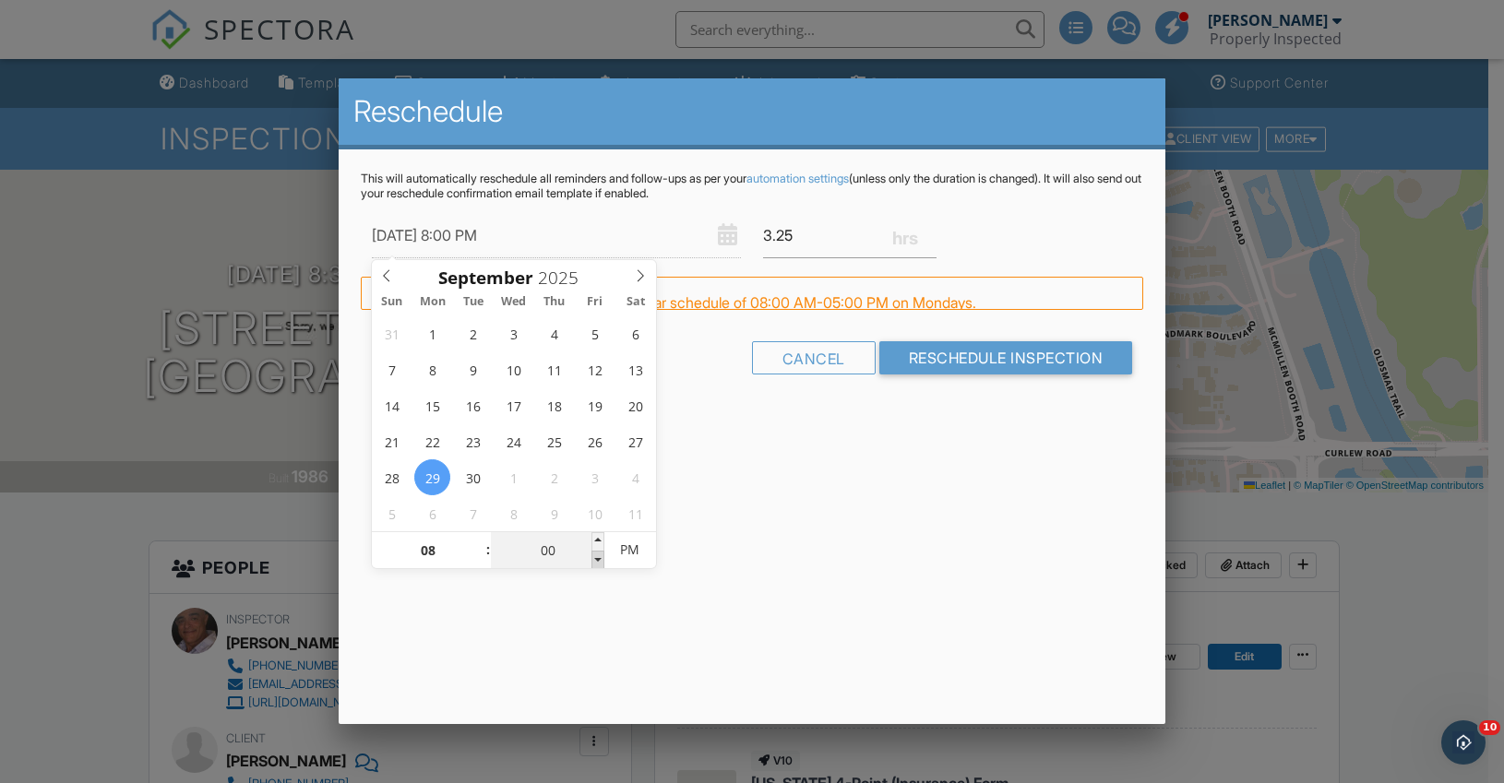
click at [601, 560] on span at bounding box center [597, 560] width 13 height 18
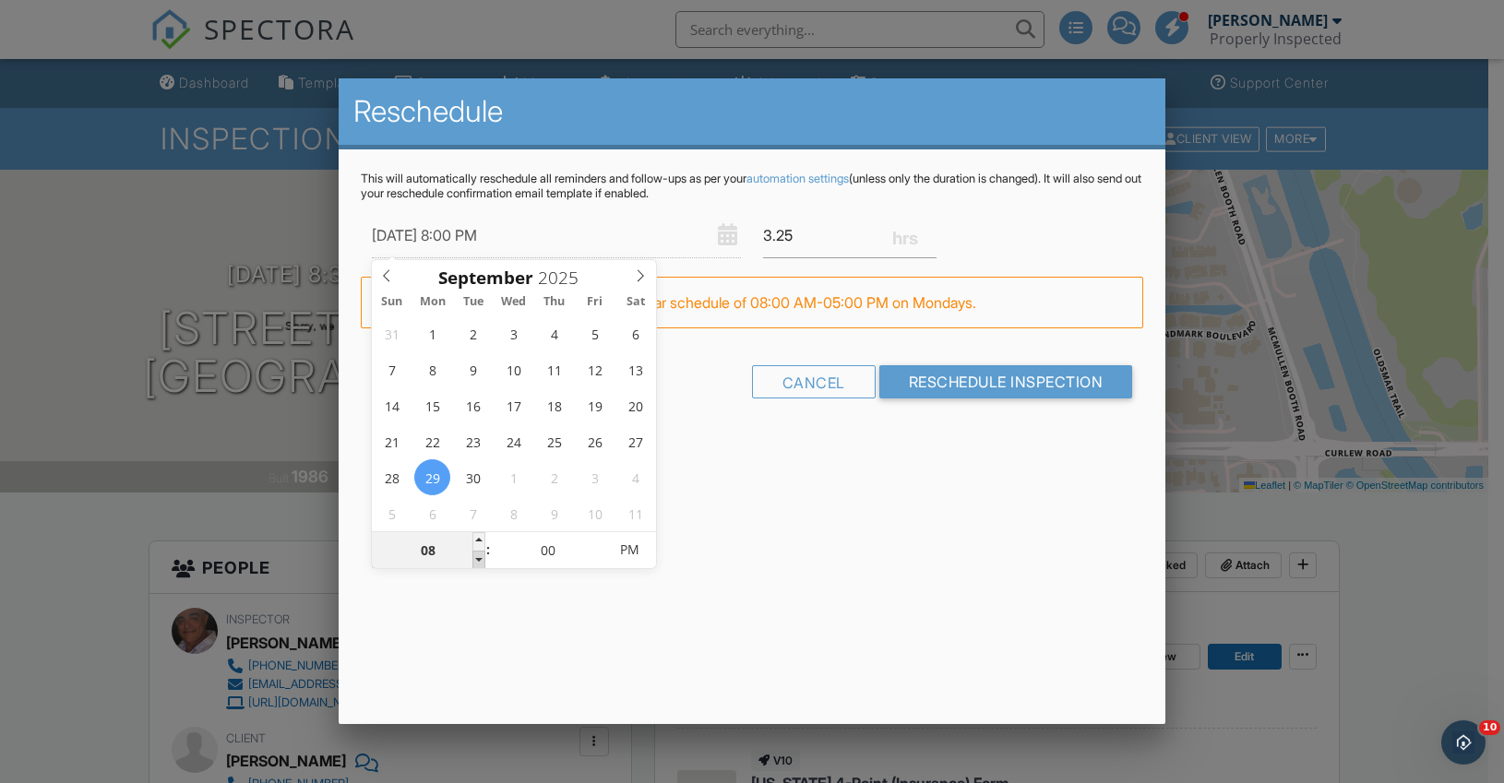
type input "09/29/2025 7:00 PM"
type input "07"
click at [472, 558] on span at bounding box center [478, 560] width 13 height 18
type input "09/29/2025 6:00 PM"
type input "06"
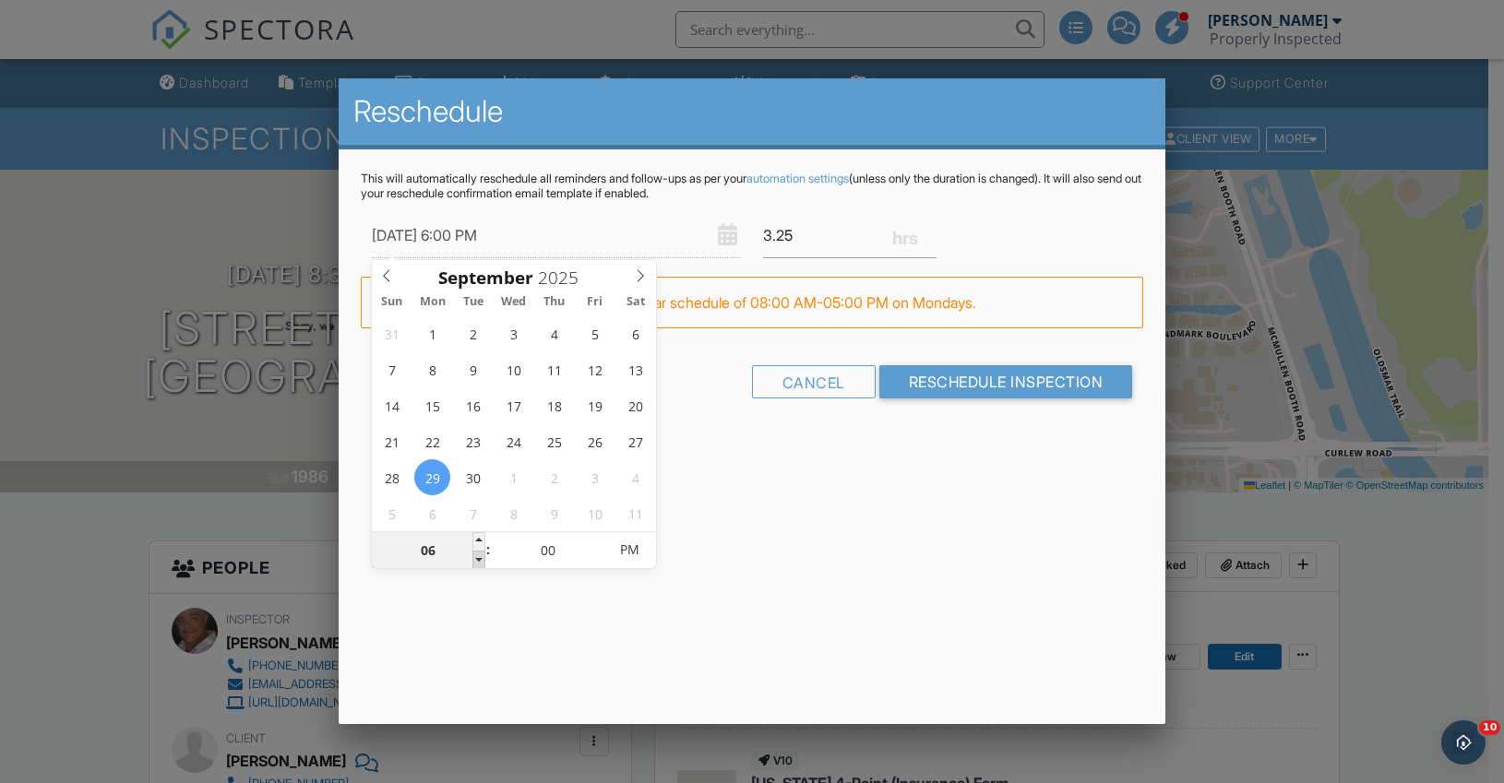
click at [472, 558] on span at bounding box center [478, 560] width 13 height 18
type input "09/29/2025 5:00 PM"
type input "05"
click at [472, 558] on span at bounding box center [478, 560] width 13 height 18
type input "09/29/2025 4:00 PM"
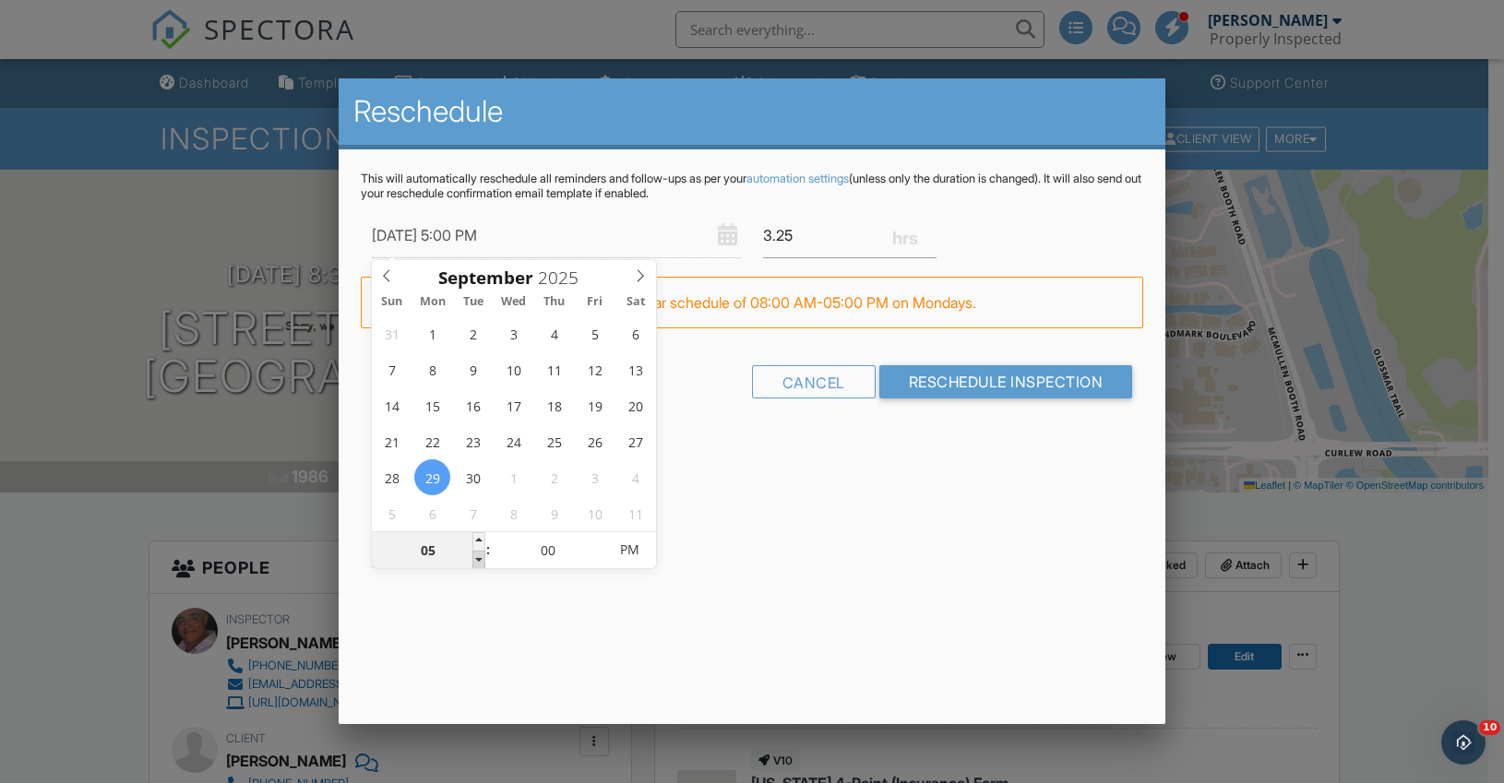
type input "04"
click at [472, 558] on span at bounding box center [478, 560] width 13 height 18
type input "09/29/2025 3:00 PM"
type input "03"
click at [472, 558] on span at bounding box center [478, 560] width 13 height 18
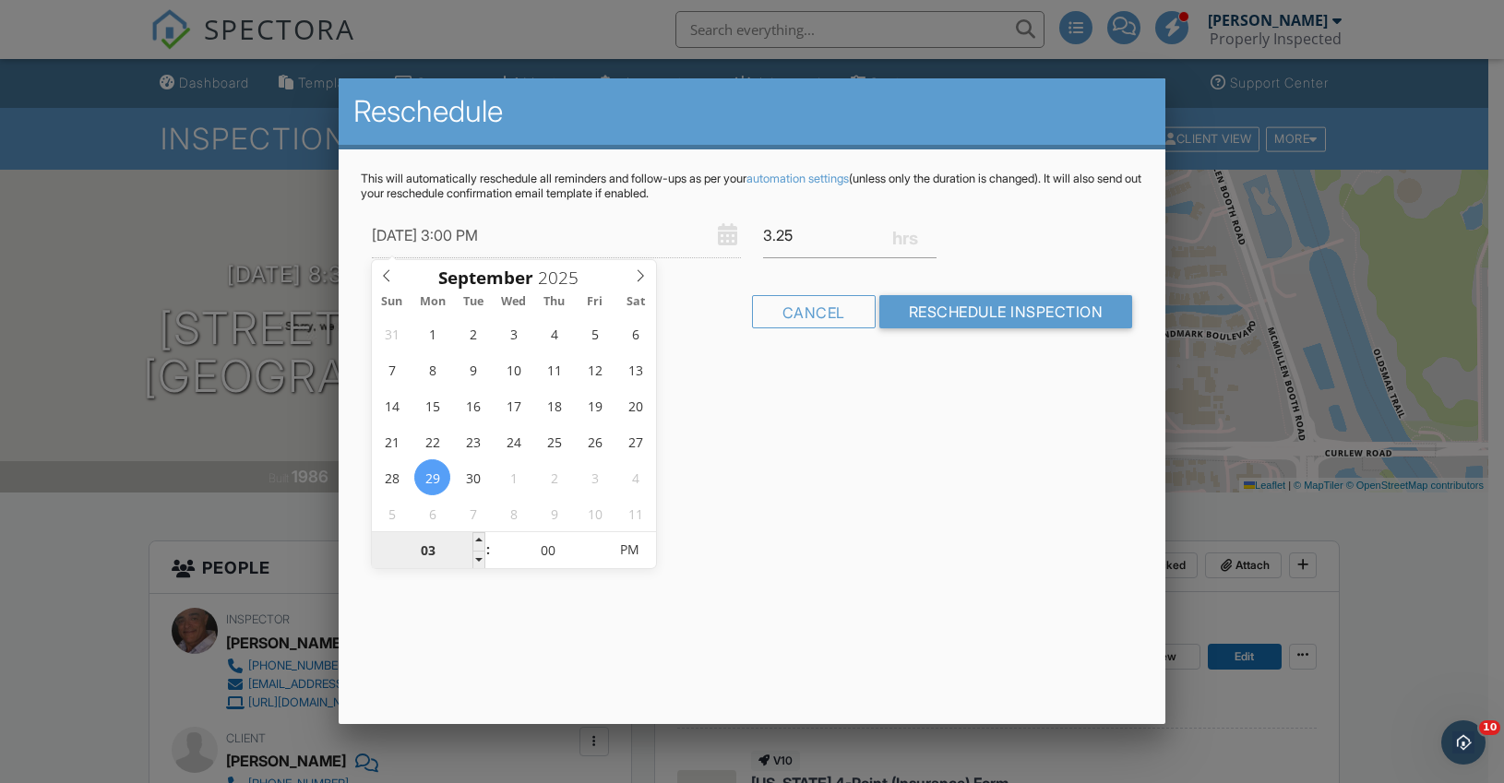
click at [472, 558] on input "03" at bounding box center [428, 550] width 113 height 37
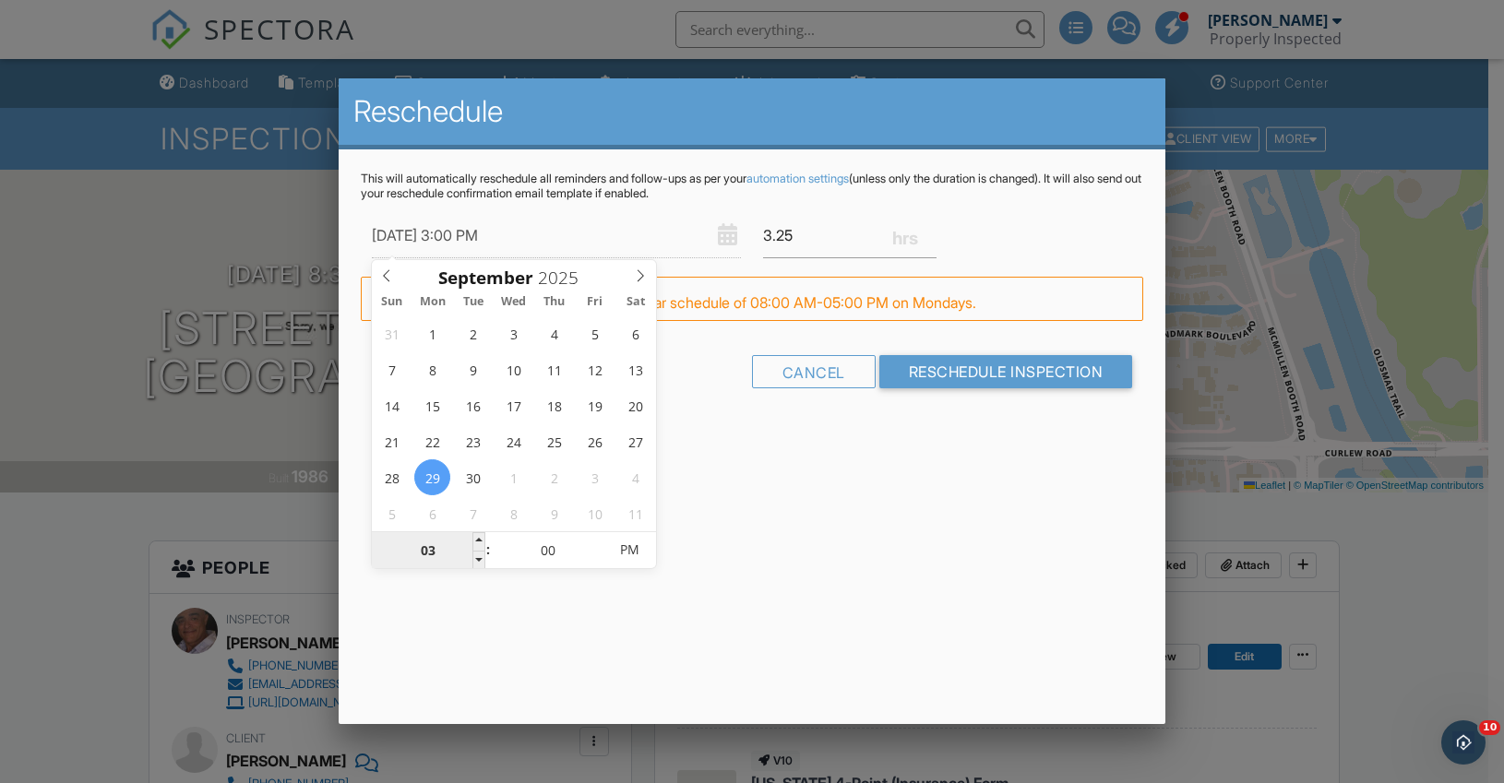
click at [471, 558] on input "03" at bounding box center [428, 550] width 113 height 37
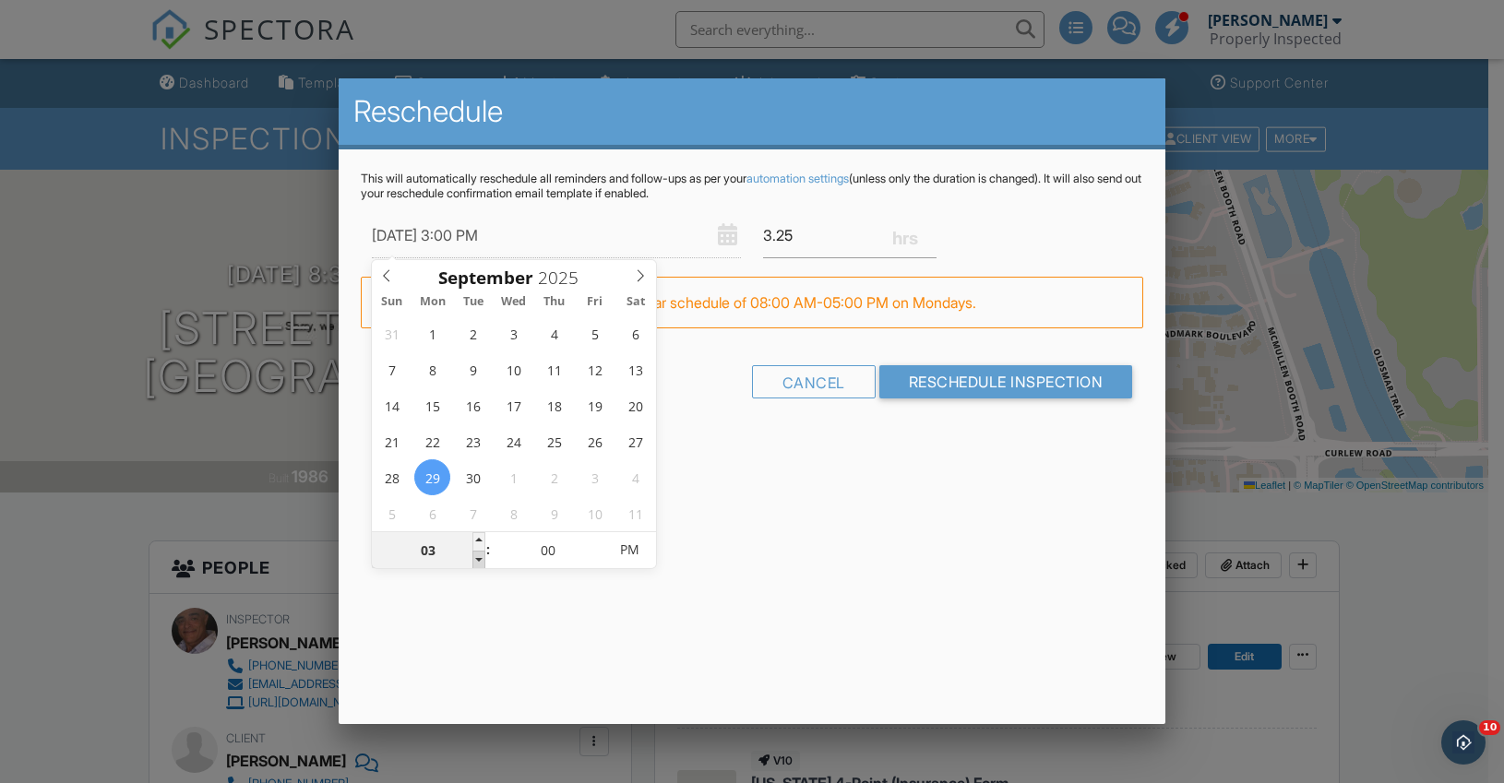
type input "[DATE] 2:00 PM"
type input "02"
click at [479, 561] on span at bounding box center [478, 560] width 13 height 18
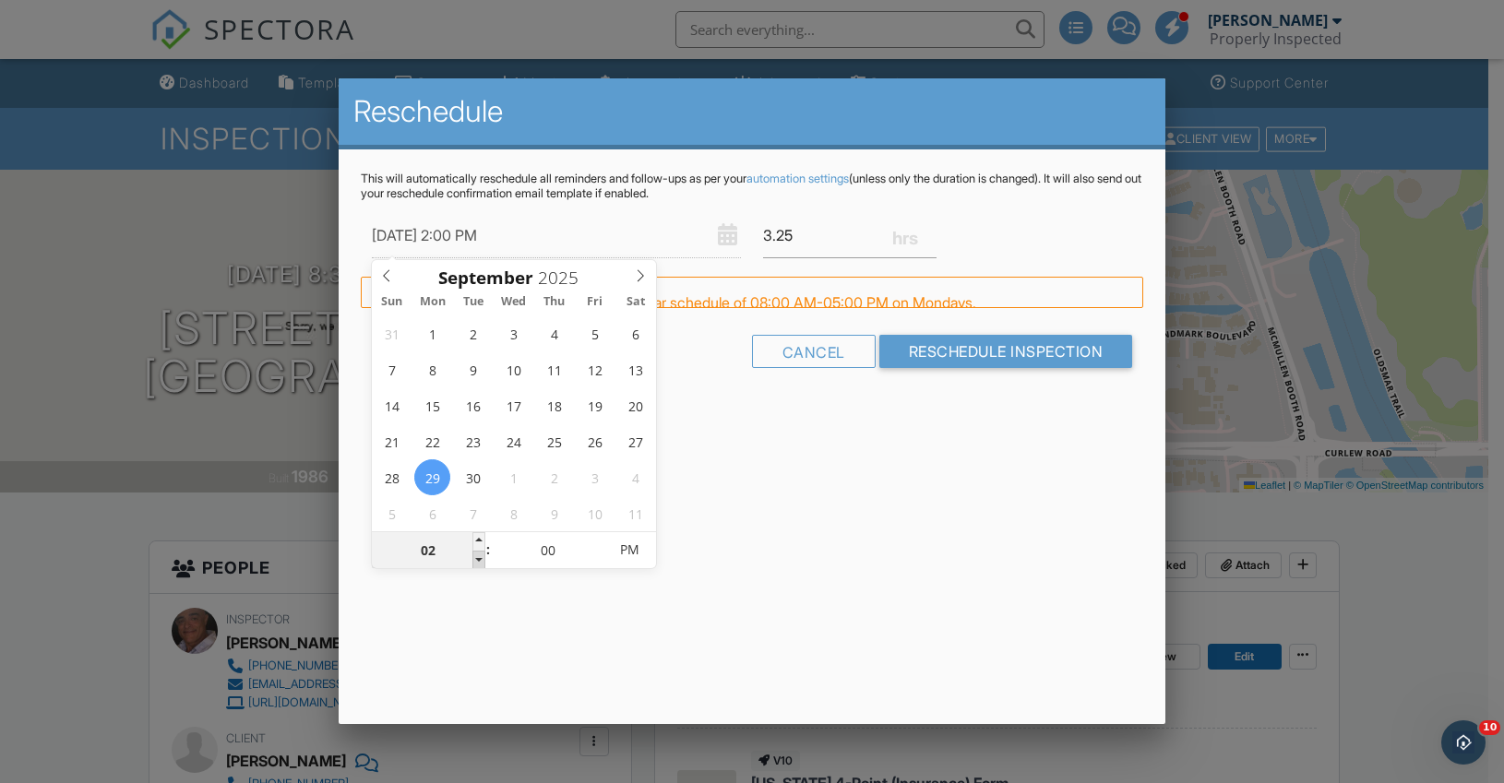
type input "[DATE] 1:00 PM"
type input "01"
click at [479, 561] on span at bounding box center [478, 560] width 13 height 18
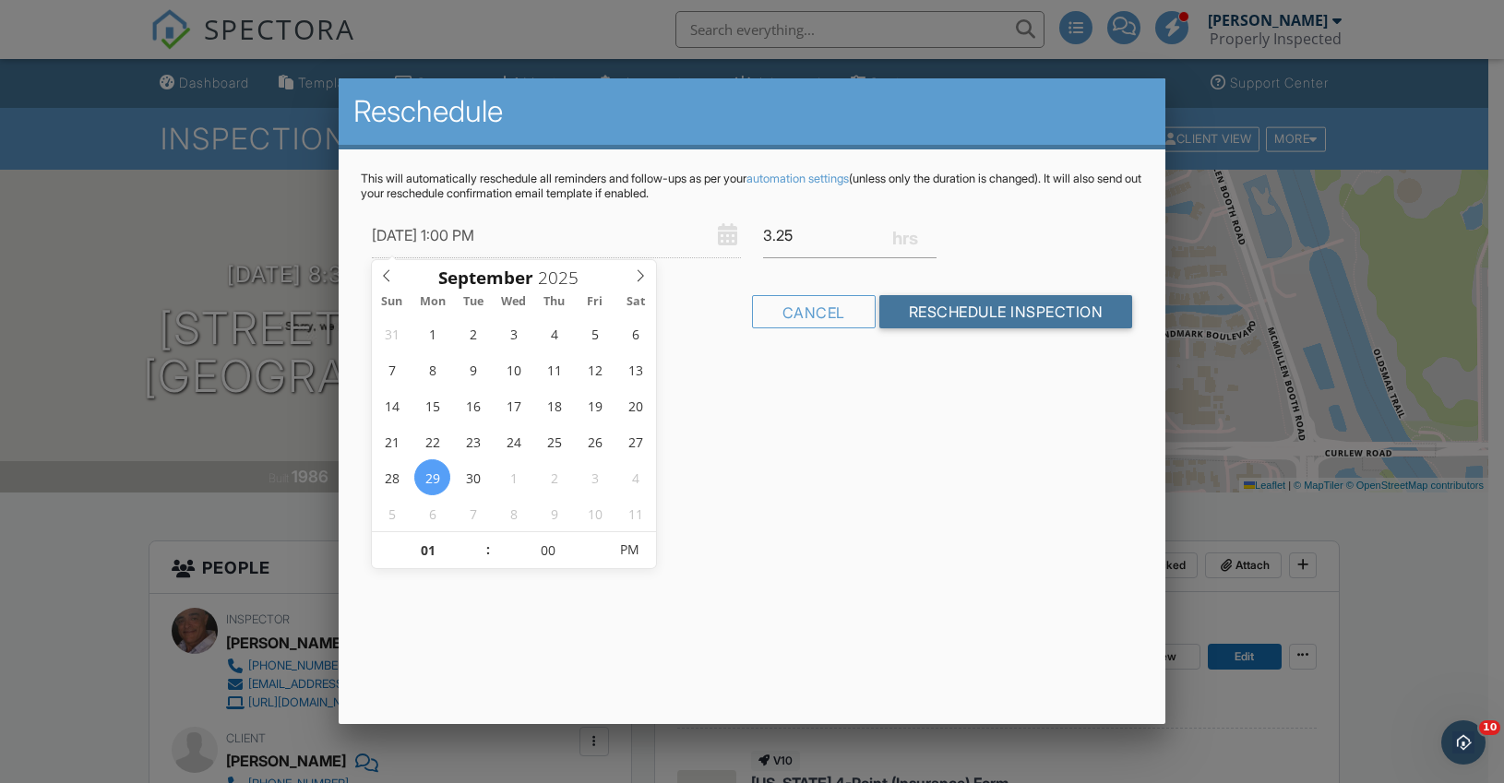
drag, startPoint x: 962, startPoint y: 311, endPoint x: 962, endPoint y: 361, distance: 49.8
click at [962, 311] on input "Reschedule Inspection" at bounding box center [1006, 311] width 254 height 33
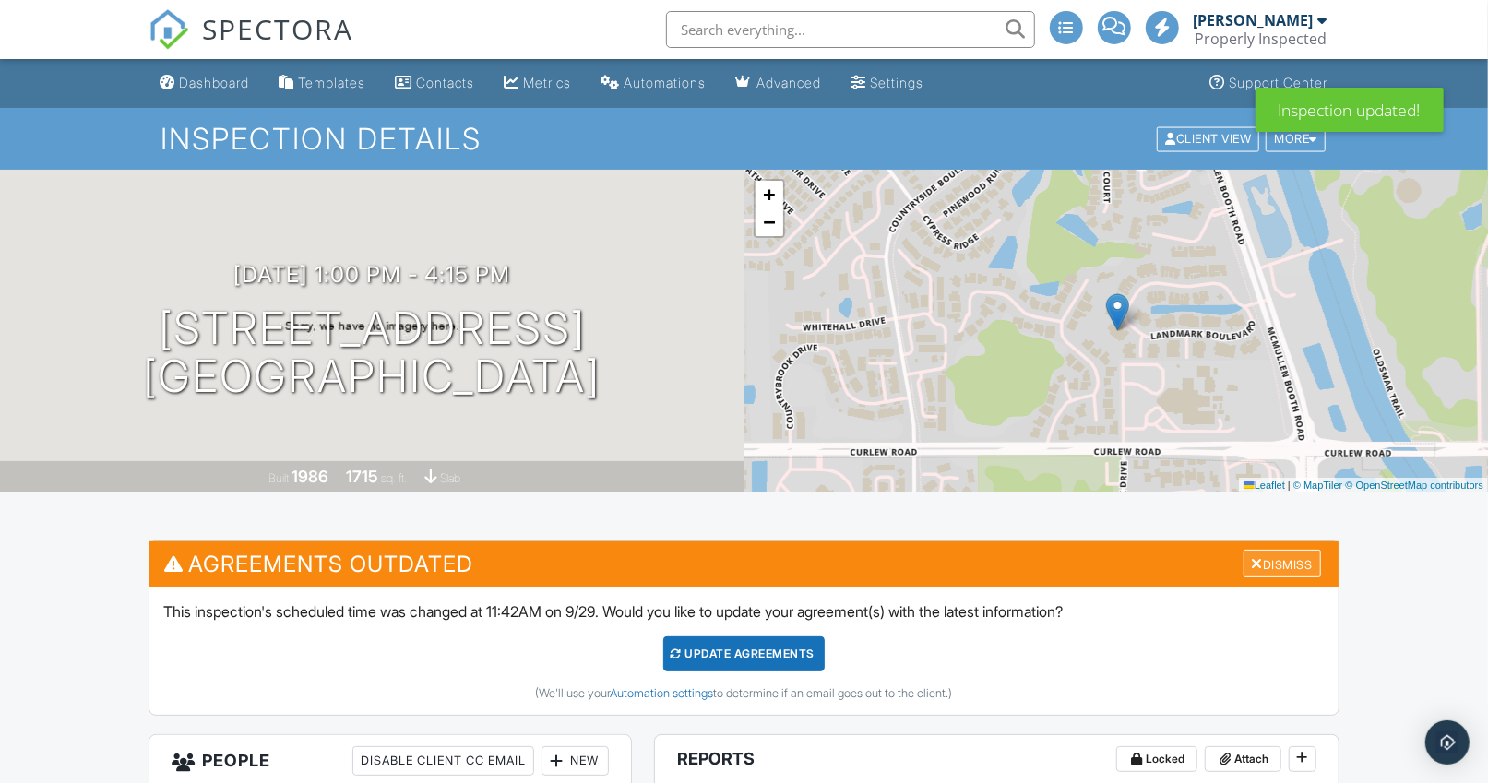
click at [1293, 563] on div "Dismiss" at bounding box center [1283, 564] width 78 height 29
